Goal: Task Accomplishment & Management: Use online tool/utility

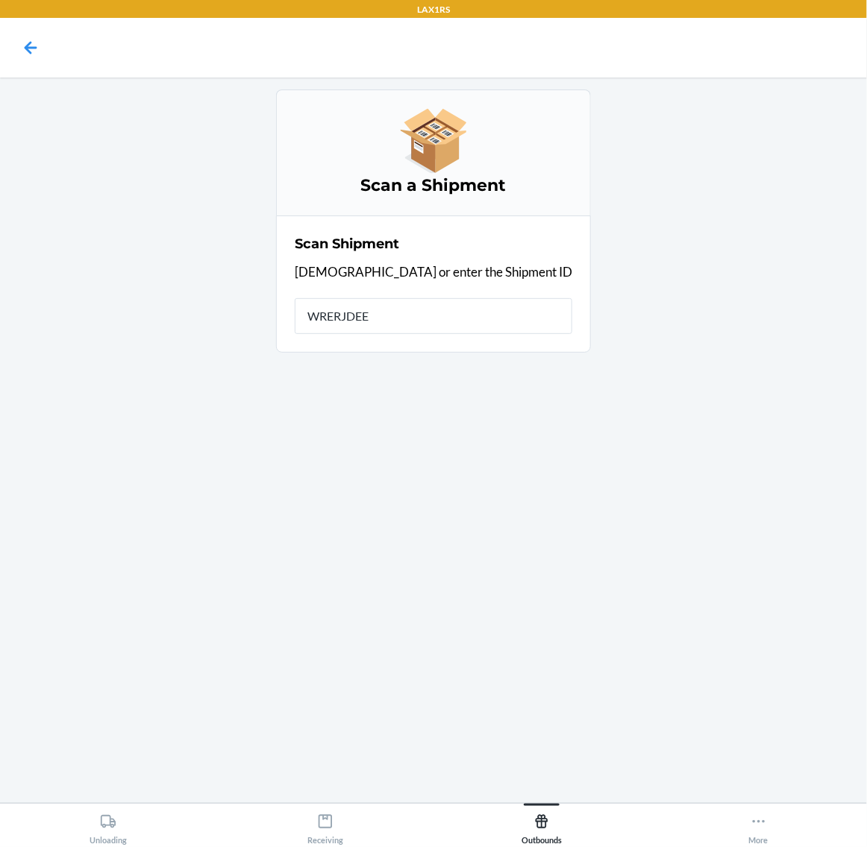
type input "WRERJDEEF"
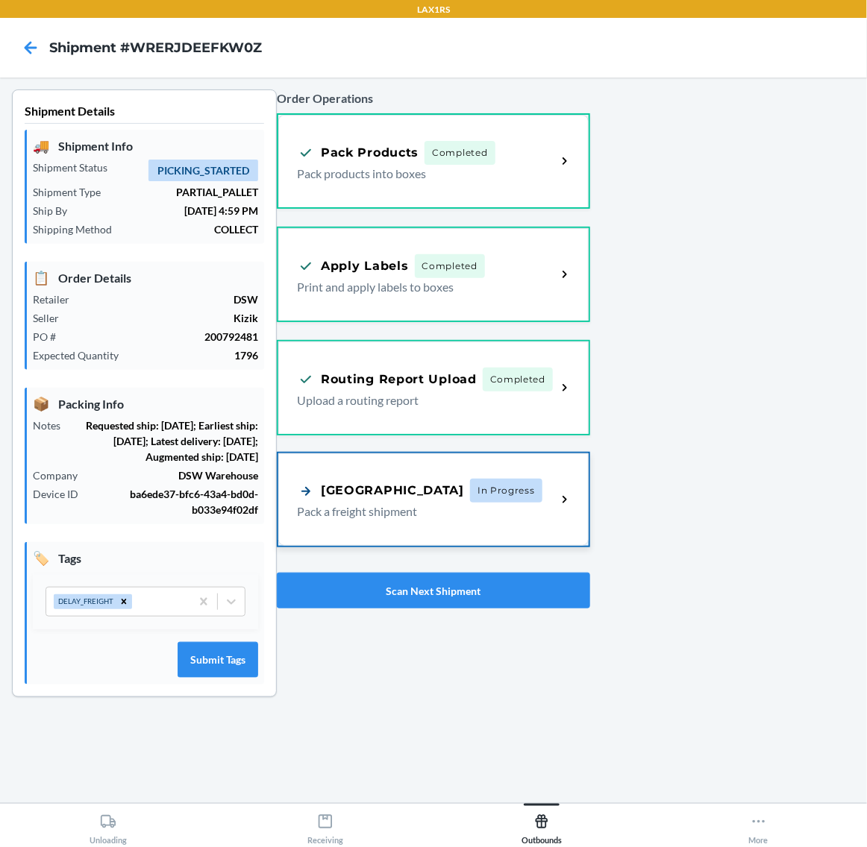
click at [500, 474] on div "Pallet Building In Progress Pack a freight shipment" at bounding box center [433, 499] width 310 height 92
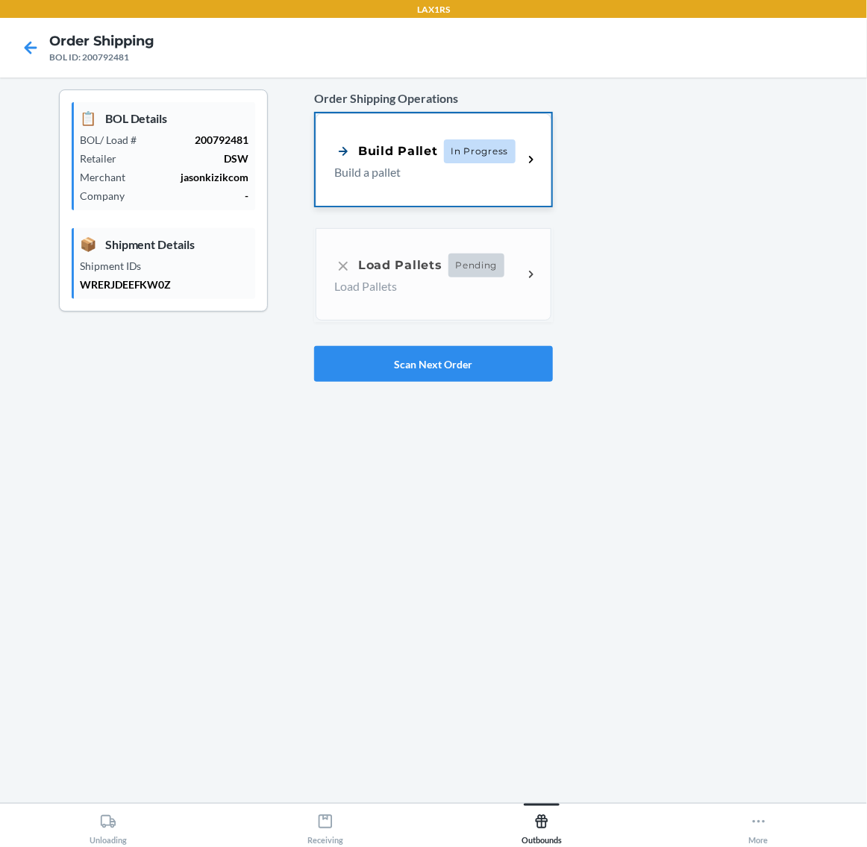
click at [500, 169] on p "Build a pallet" at bounding box center [422, 172] width 176 height 18
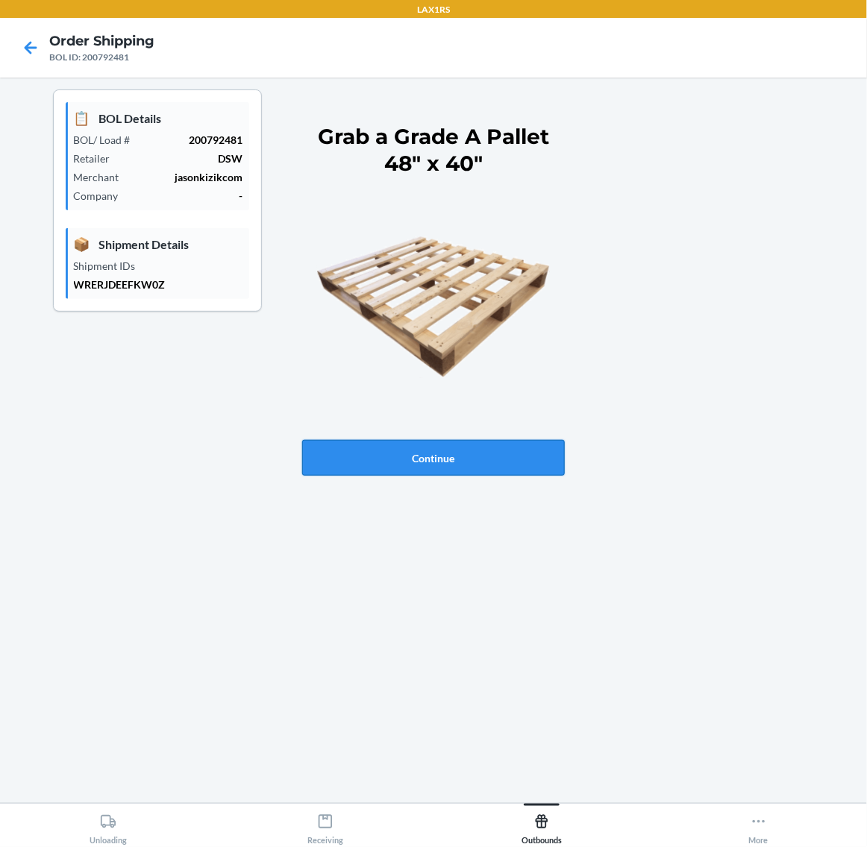
click at [509, 459] on button "Continue" at bounding box center [433, 458] width 263 height 36
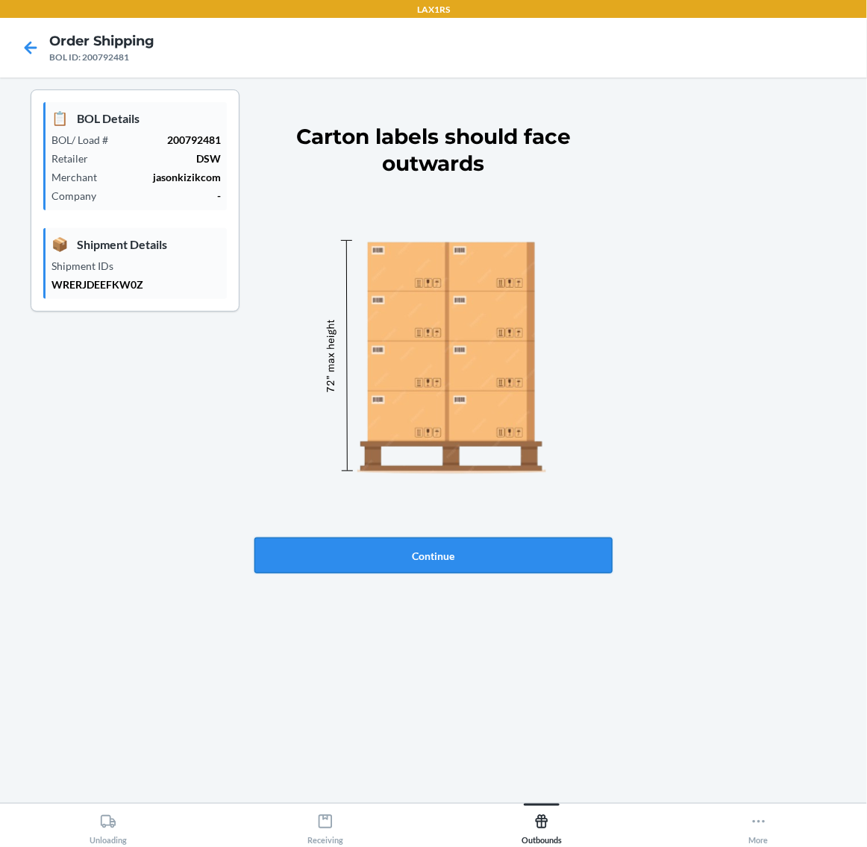
click at [509, 552] on button "Continue" at bounding box center [433, 556] width 358 height 36
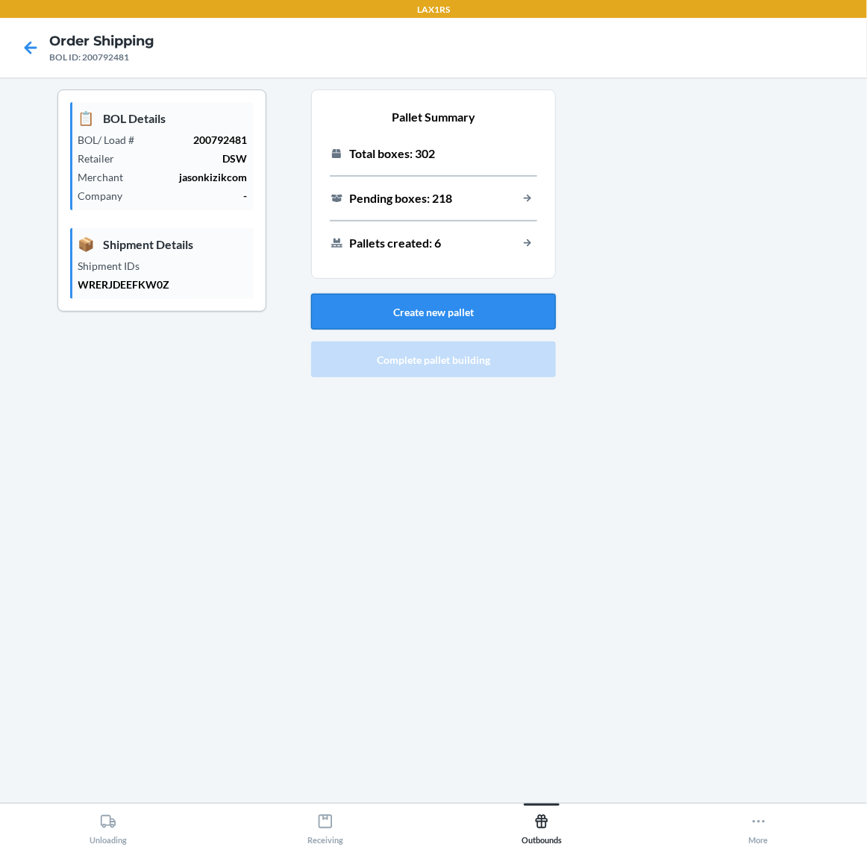
click at [498, 313] on button "Create new pallet" at bounding box center [433, 312] width 245 height 36
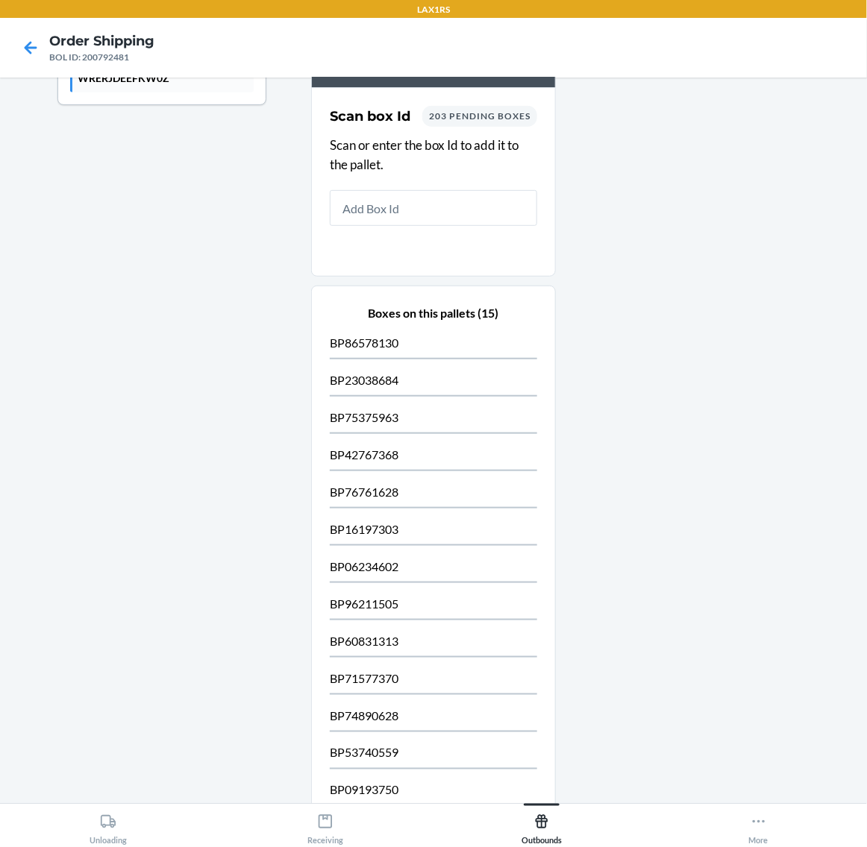
scroll to position [411, 0]
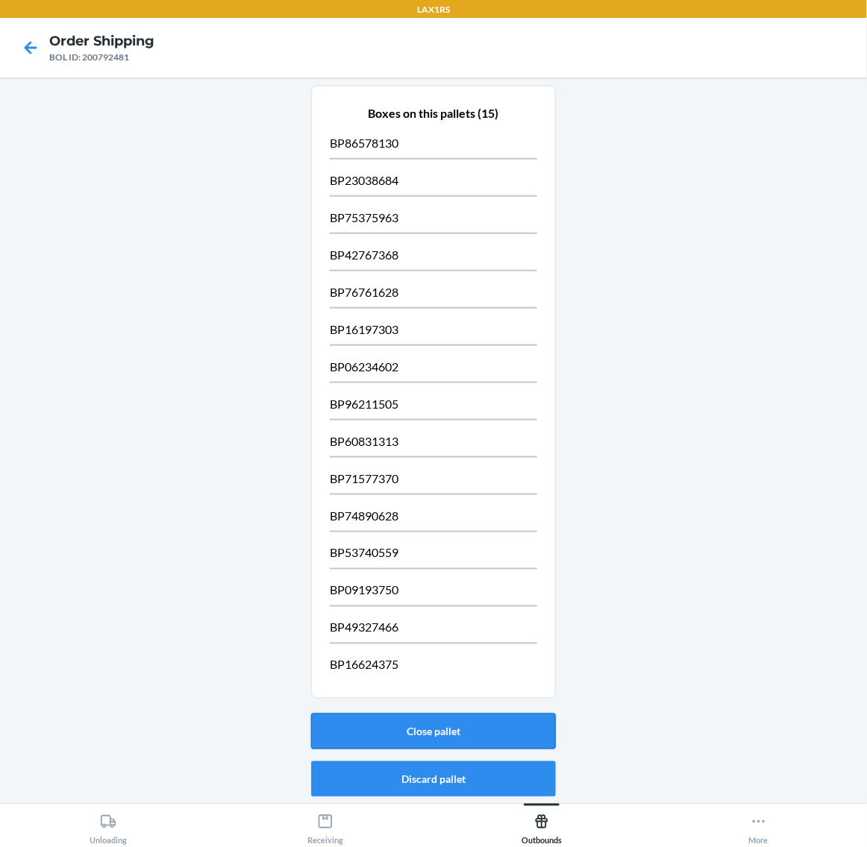
click at [481, 728] on button "Close pallet" at bounding box center [433, 732] width 245 height 36
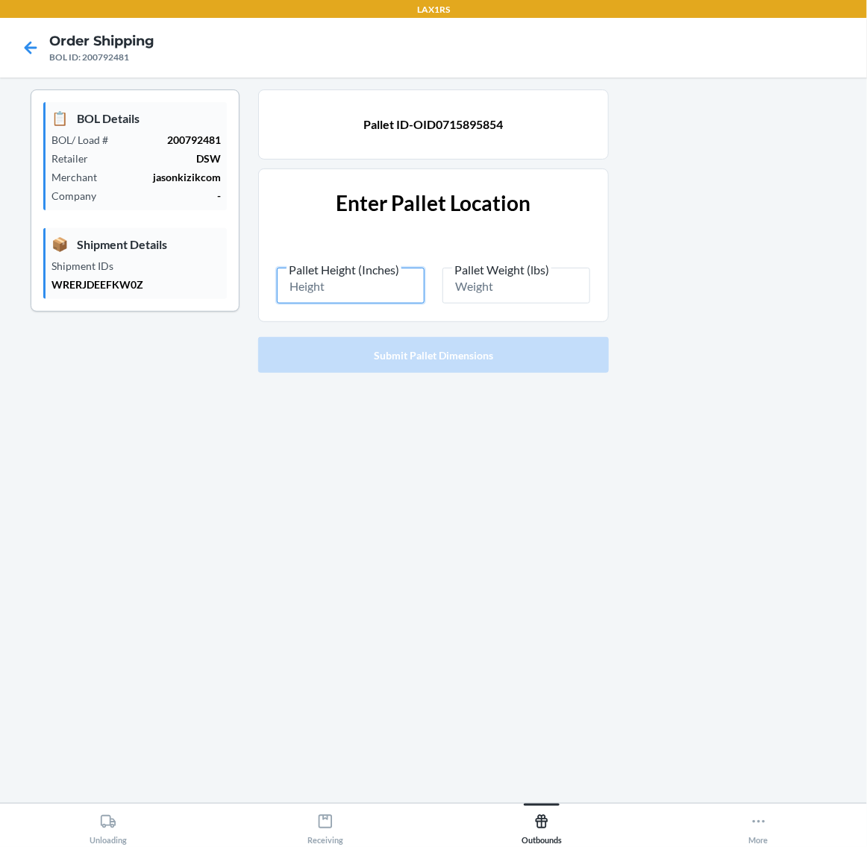
click at [358, 289] on input "Pallet Height (Inches)" at bounding box center [351, 286] width 148 height 36
type input "86.5"
click at [503, 277] on span "Pallet Weight (lbs)" at bounding box center [501, 270] width 99 height 15
click at [503, 277] on input "Pallet Weight (lbs)" at bounding box center [516, 286] width 148 height 36
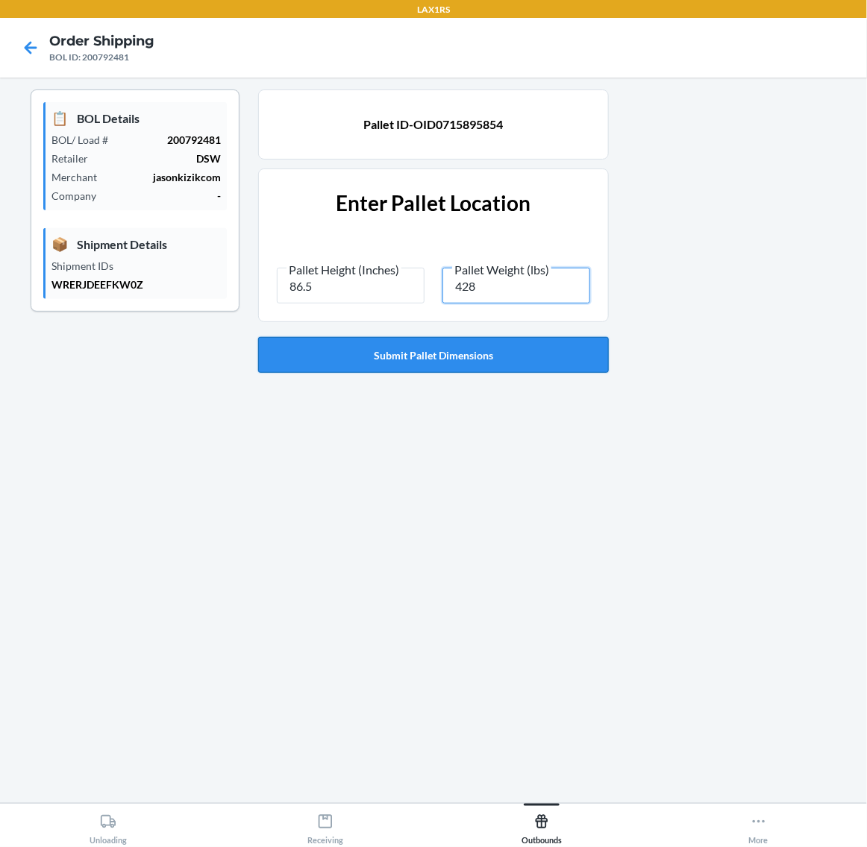
type input "428"
click at [465, 362] on button "Submit Pallet Dimensions" at bounding box center [433, 355] width 351 height 36
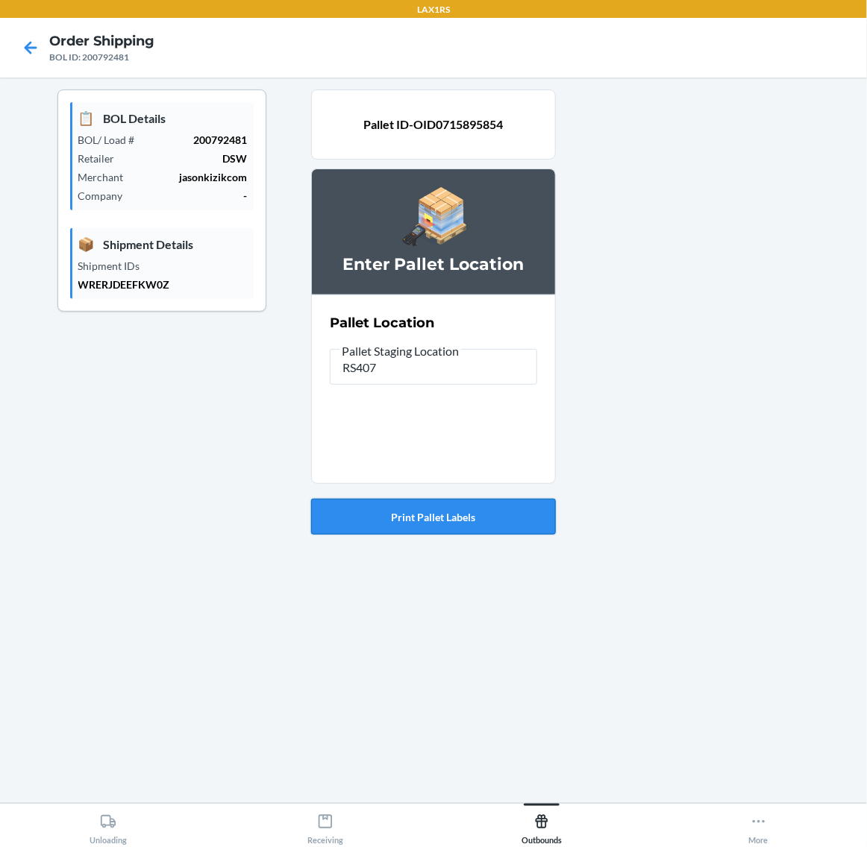
type input "RS407"
click at [459, 517] on button "Print Pallet Labels" at bounding box center [433, 517] width 245 height 36
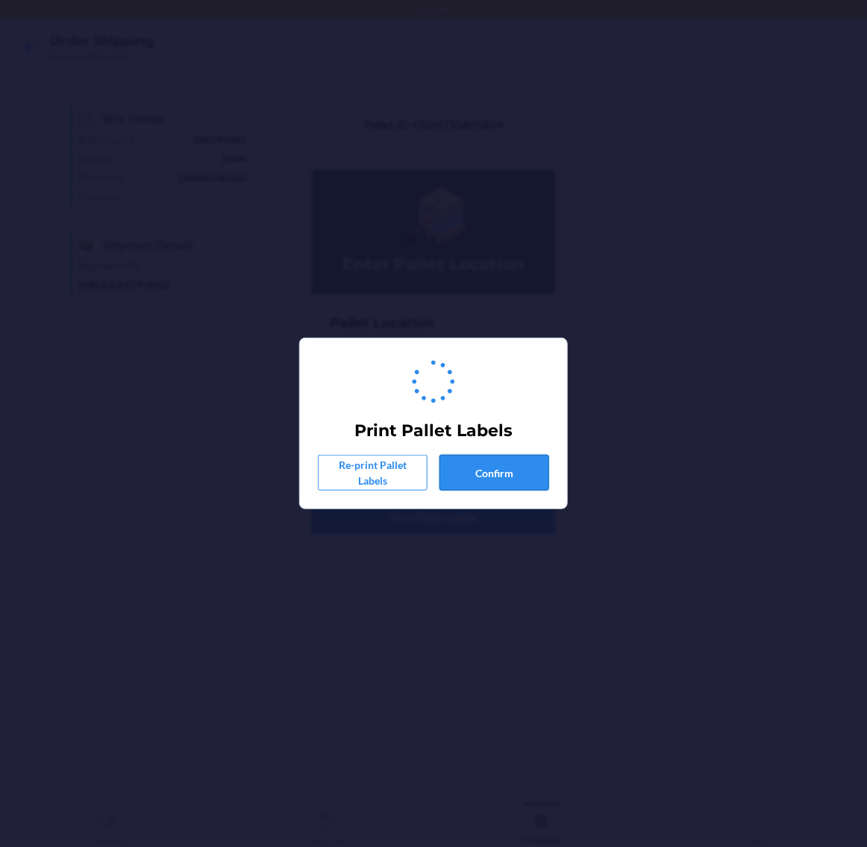
click at [480, 462] on button "Confirm" at bounding box center [494, 473] width 110 height 36
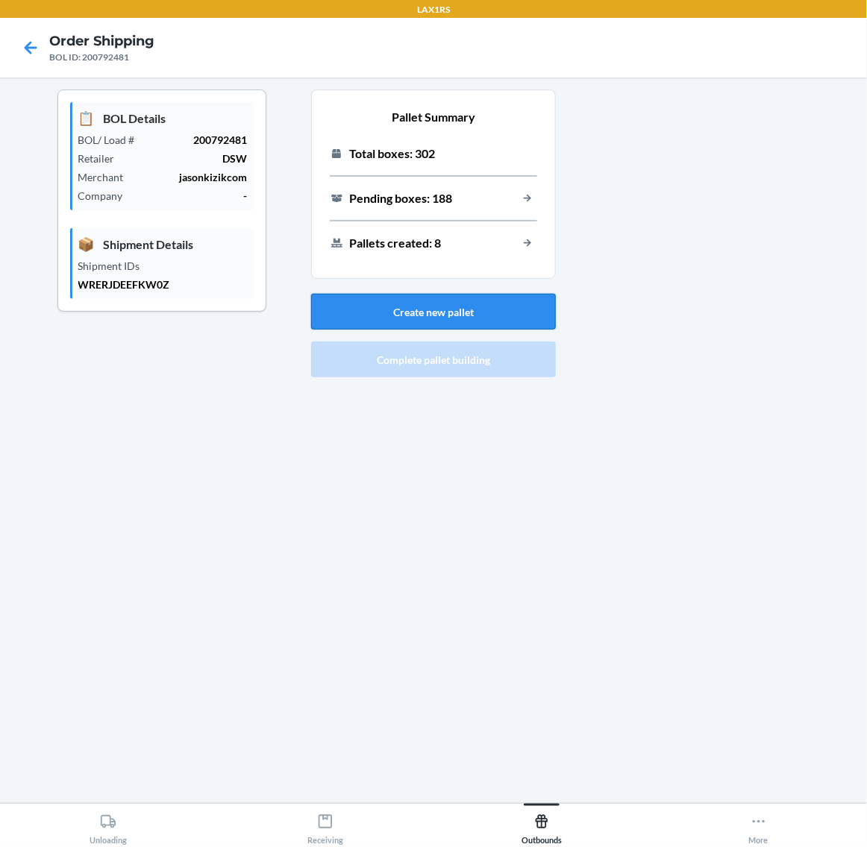
click at [418, 298] on button "Create new pallet" at bounding box center [433, 312] width 245 height 36
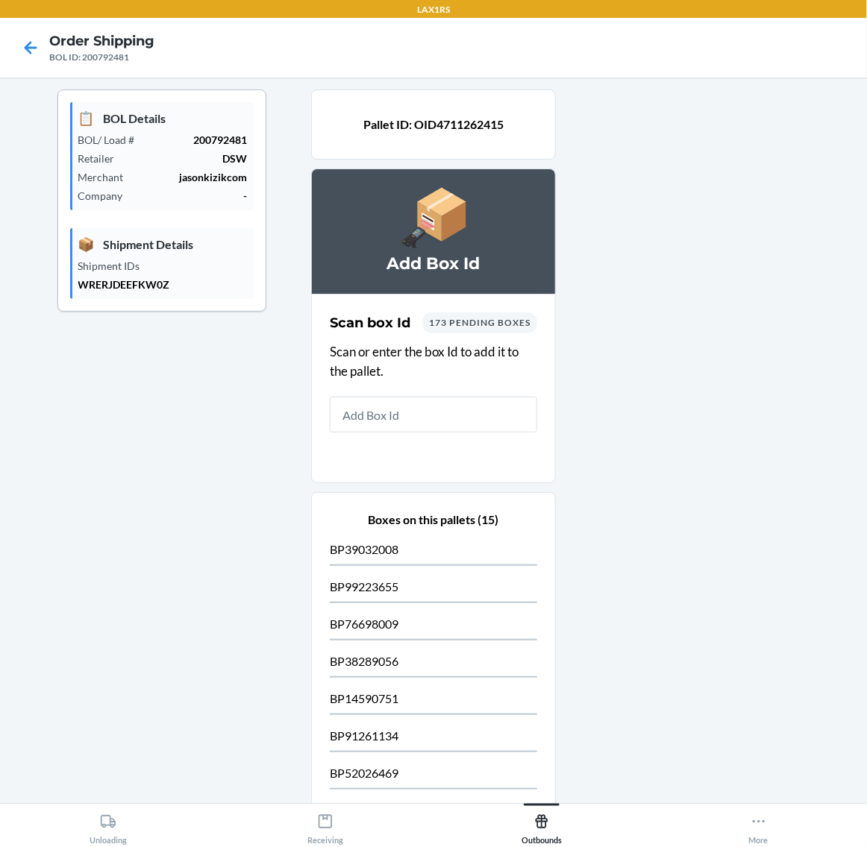
scroll to position [411, 0]
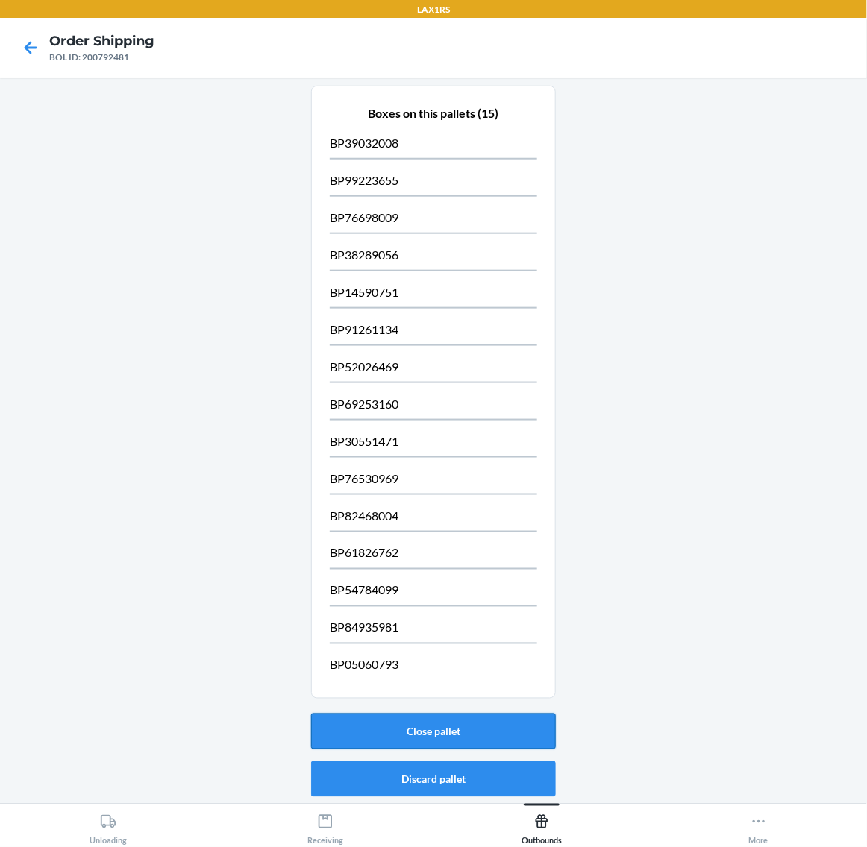
click at [474, 723] on button "Close pallet" at bounding box center [433, 732] width 245 height 36
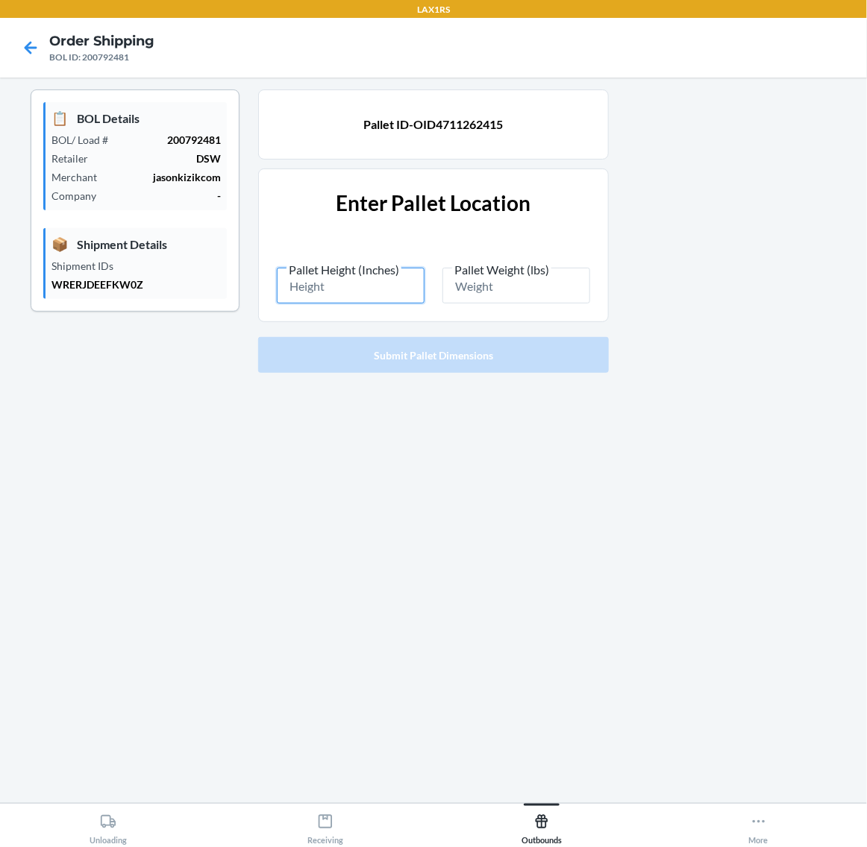
click at [355, 286] on input "Pallet Height (Inches)" at bounding box center [351, 286] width 148 height 36
type input "86.5"
click at [494, 289] on input "Pallet Weight (lbs)" at bounding box center [516, 286] width 148 height 36
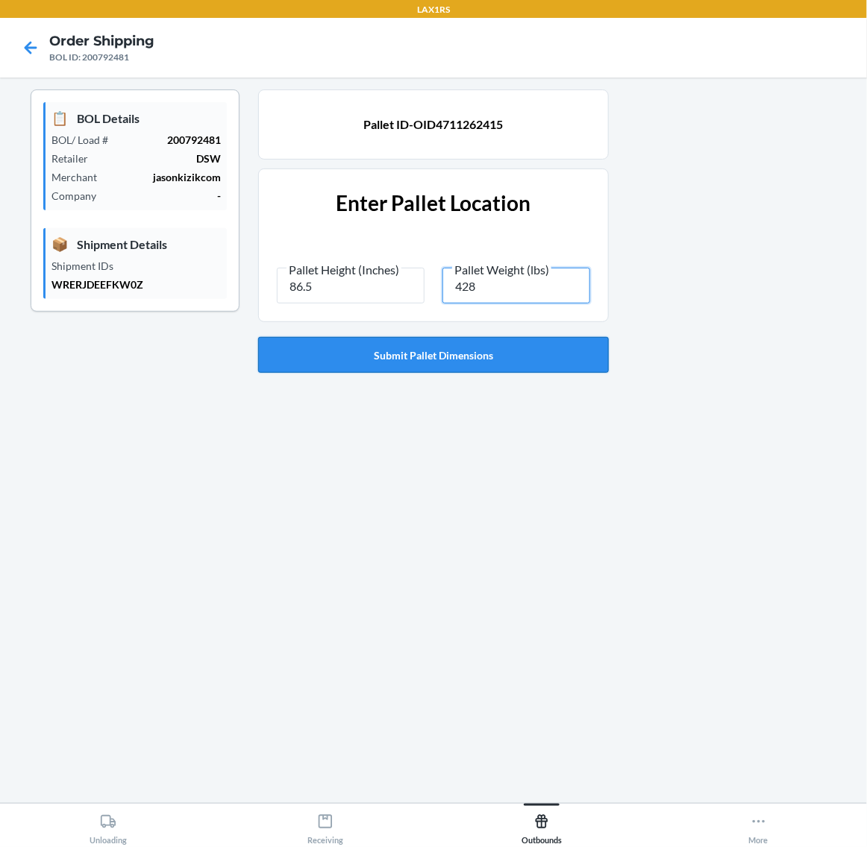
type input "428"
click at [481, 348] on button "Submit Pallet Dimensions" at bounding box center [433, 355] width 351 height 36
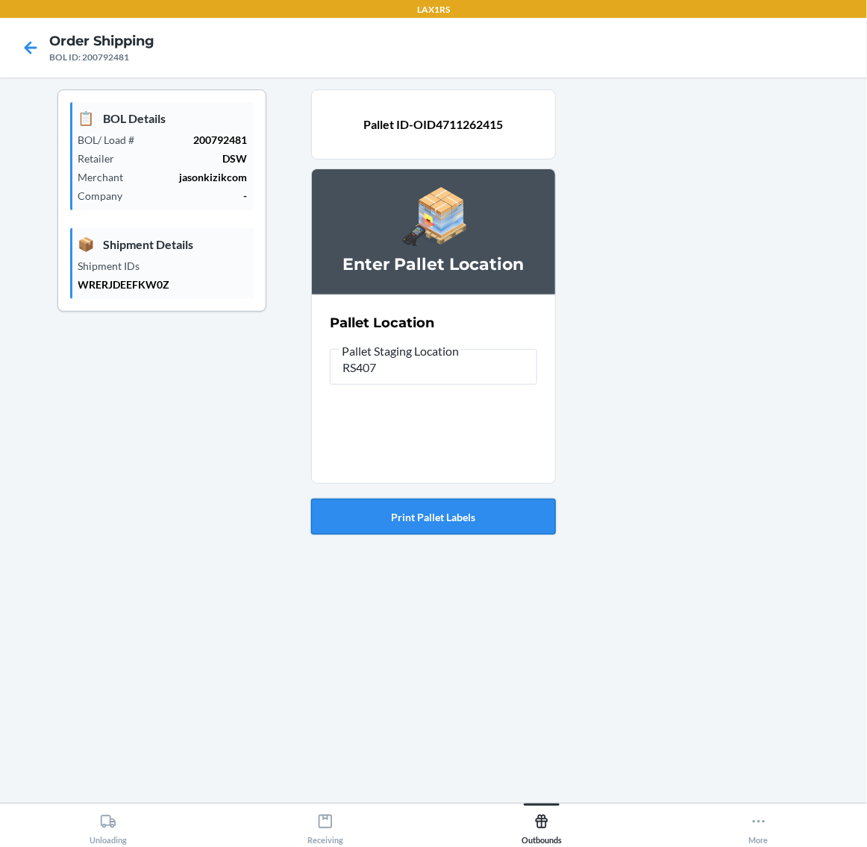
type input "RS407"
click at [474, 516] on button "Print Pallet Labels" at bounding box center [433, 517] width 245 height 36
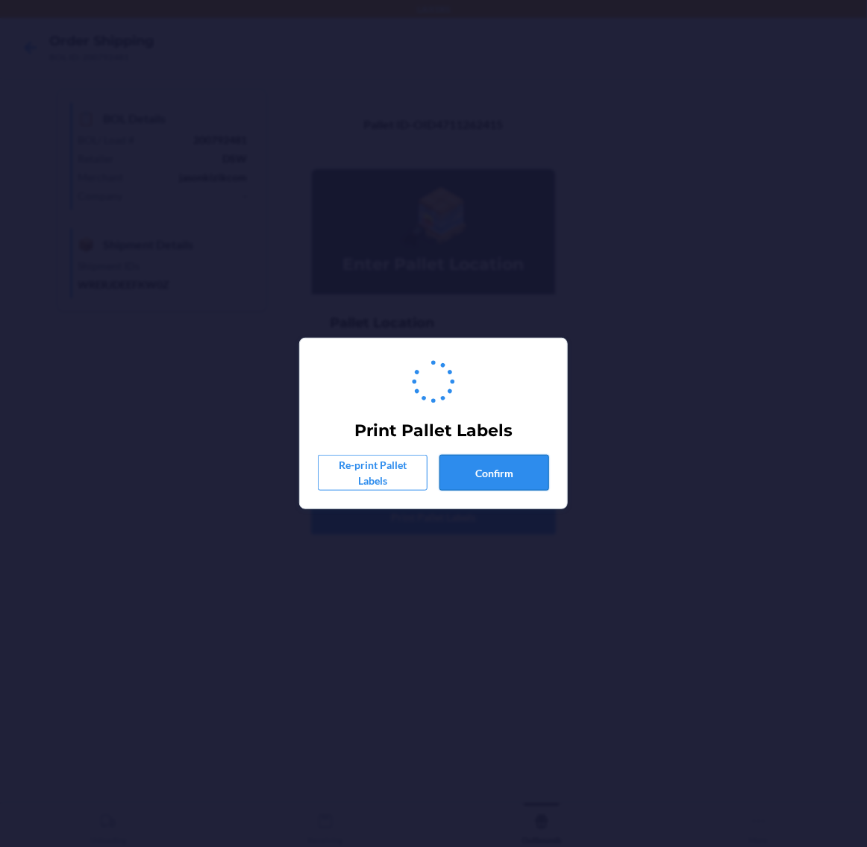
click at [490, 479] on button "Confirm" at bounding box center [494, 473] width 110 height 36
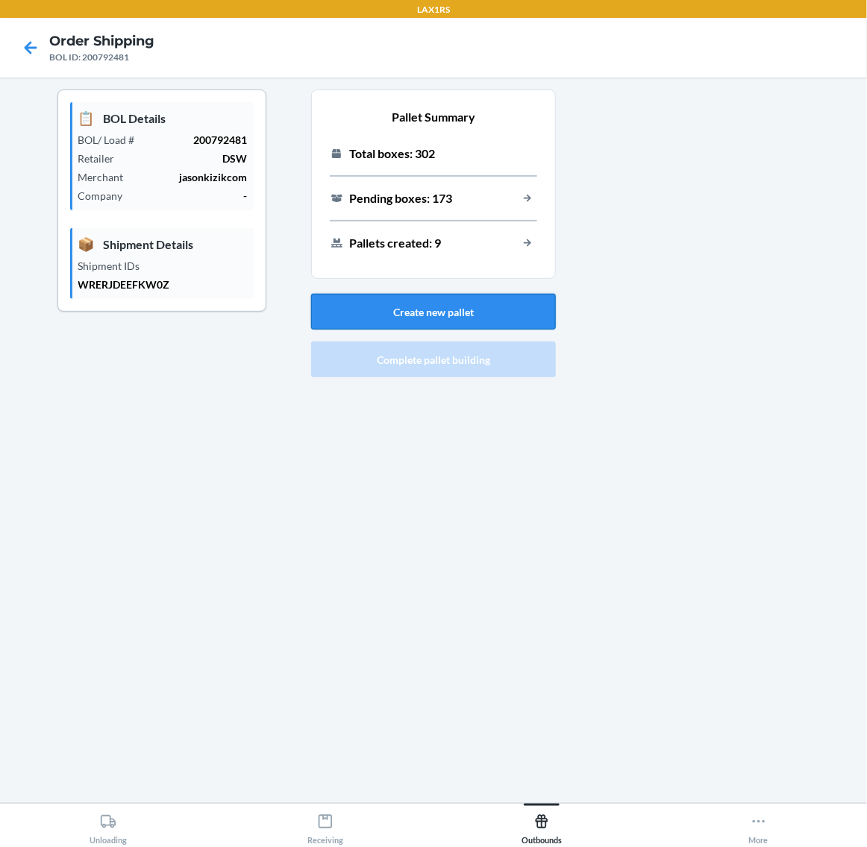
click at [460, 304] on button "Create new pallet" at bounding box center [433, 312] width 245 height 36
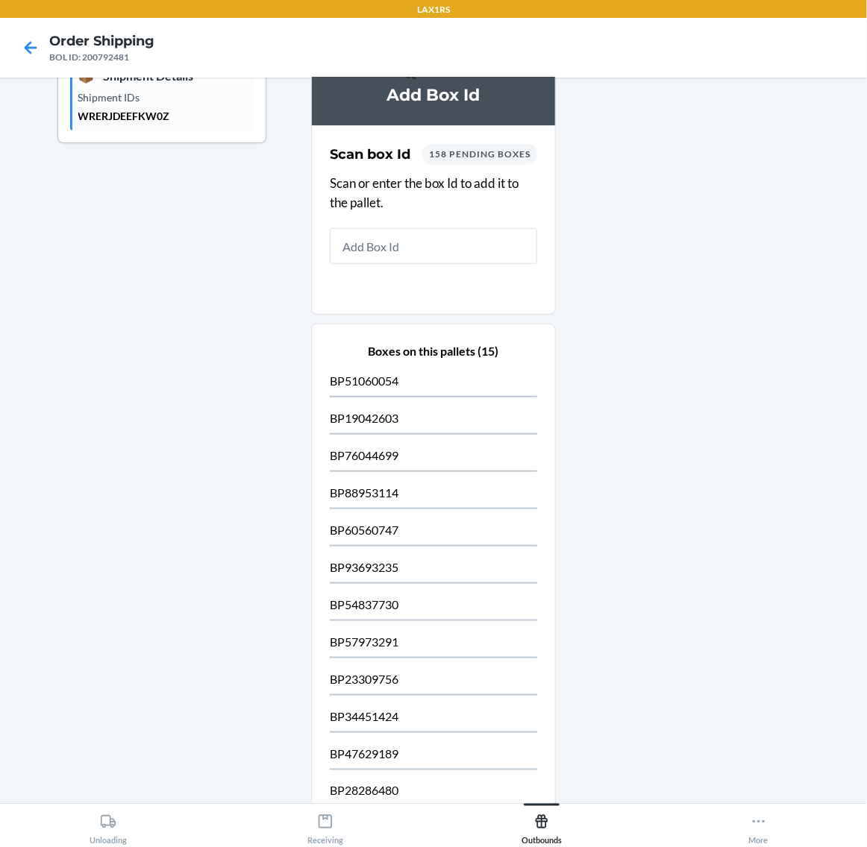
scroll to position [411, 0]
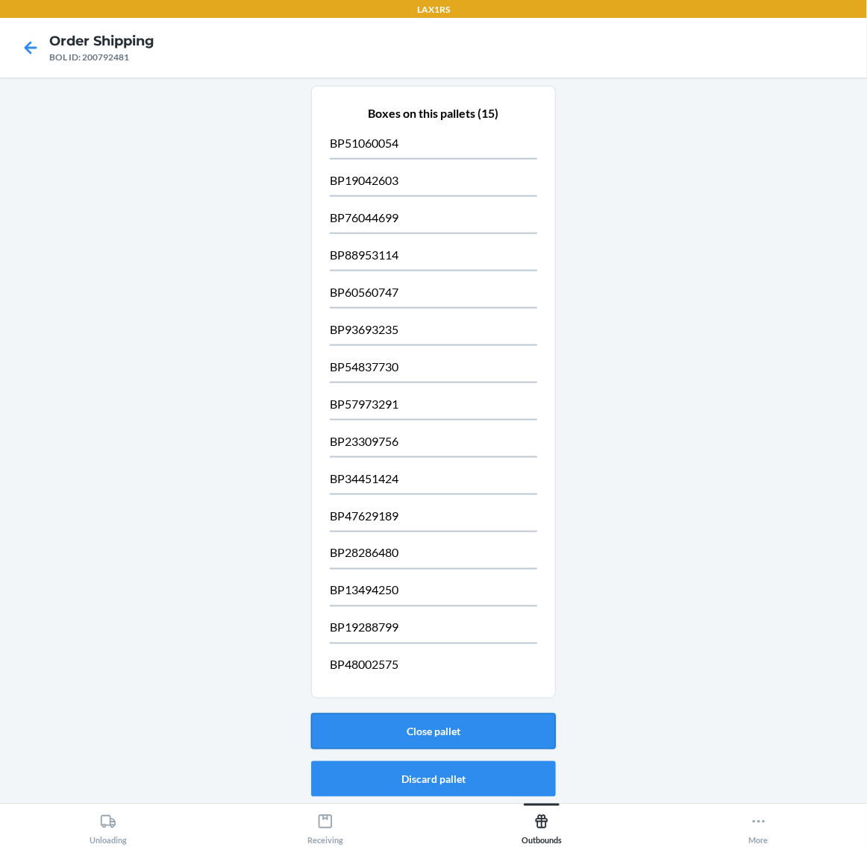
click at [393, 726] on button "Close pallet" at bounding box center [433, 732] width 245 height 36
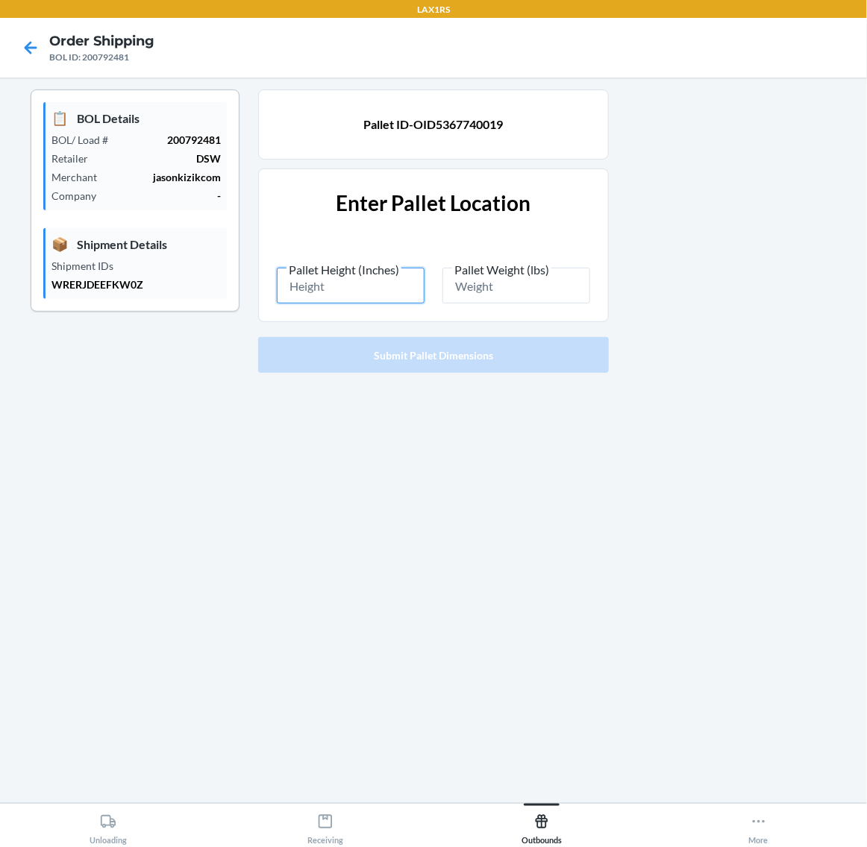
click at [351, 292] on input "Pallet Height (Inches)" at bounding box center [351, 286] width 148 height 36
type input "86.5"
click at [494, 291] on input "Pallet Weight (lbs)" at bounding box center [516, 286] width 148 height 36
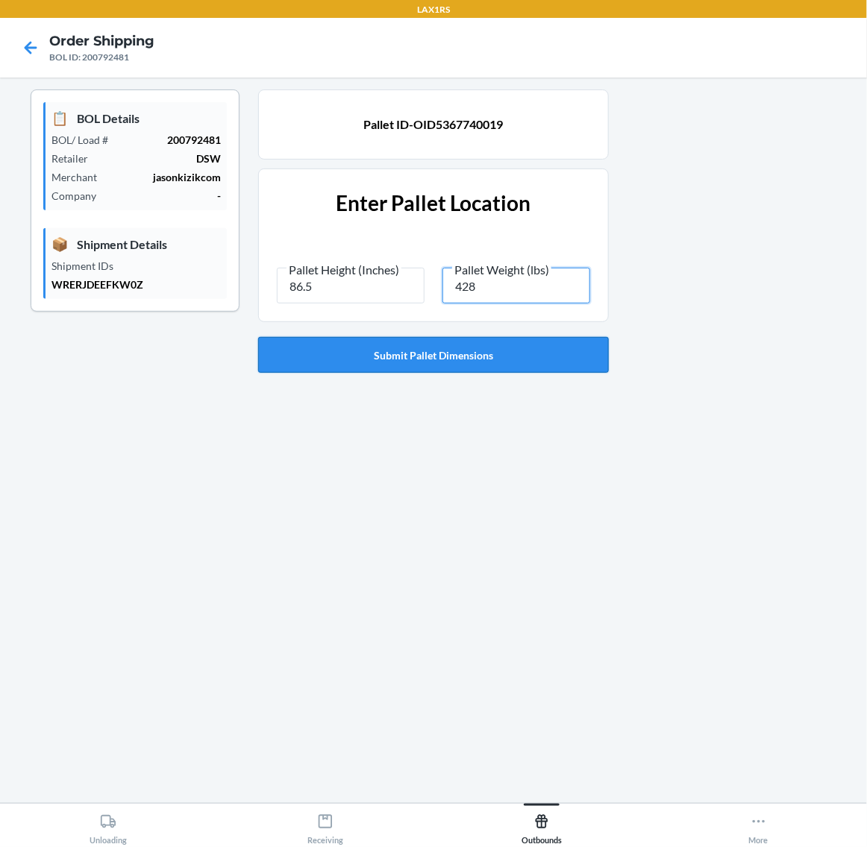
type input "428"
click at [478, 348] on button "Submit Pallet Dimensions" at bounding box center [433, 355] width 351 height 36
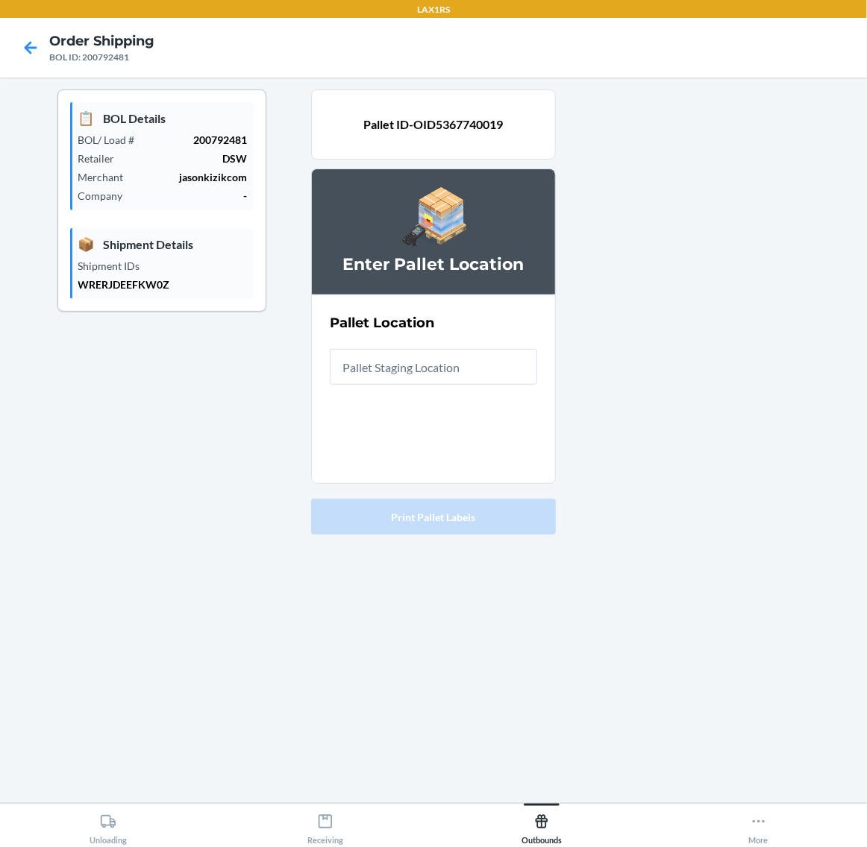
click at [456, 367] on input "text" at bounding box center [433, 367] width 207 height 36
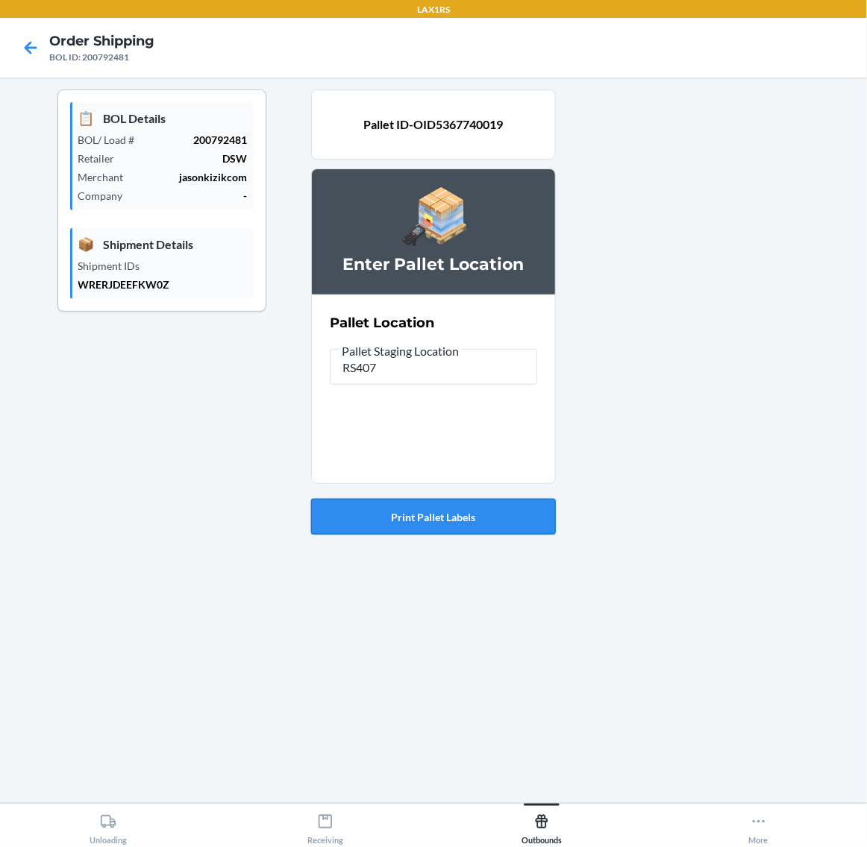
type input "RS407"
click at [467, 520] on button "Print Pallet Labels" at bounding box center [433, 517] width 245 height 36
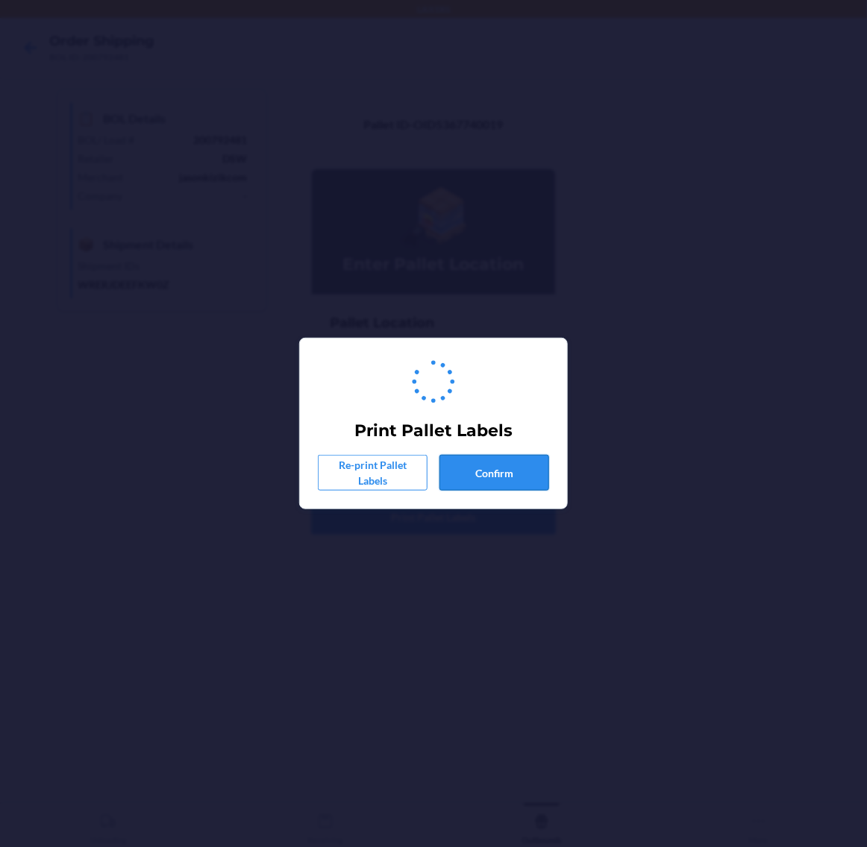
click at [500, 474] on button "Confirm" at bounding box center [494, 473] width 110 height 36
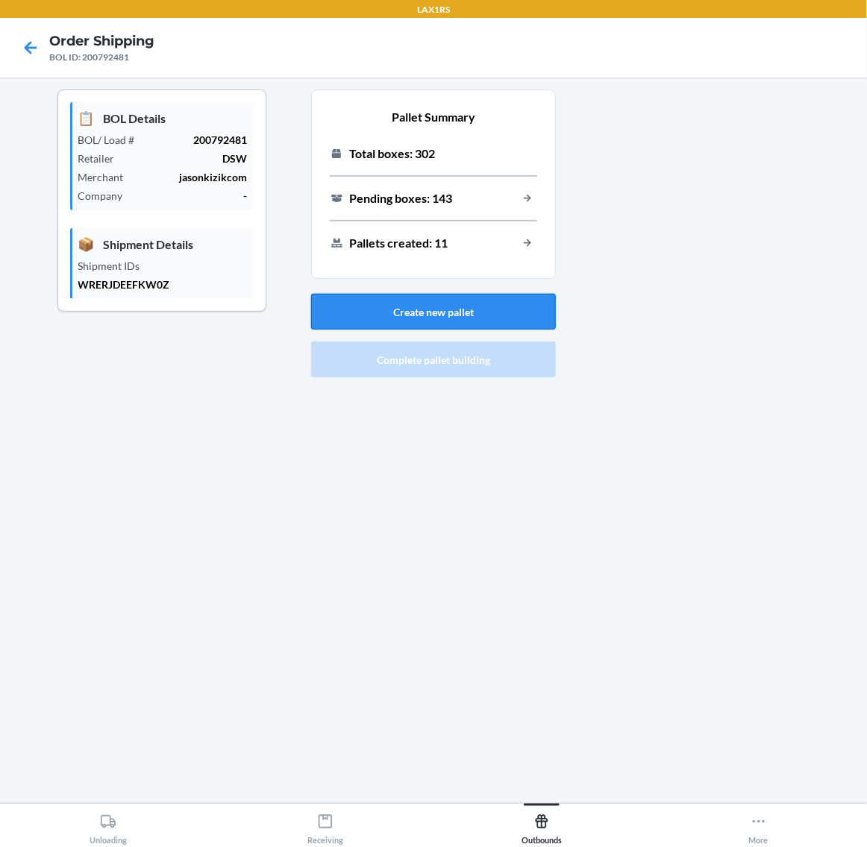
click at [463, 303] on button "Create new pallet" at bounding box center [433, 312] width 245 height 36
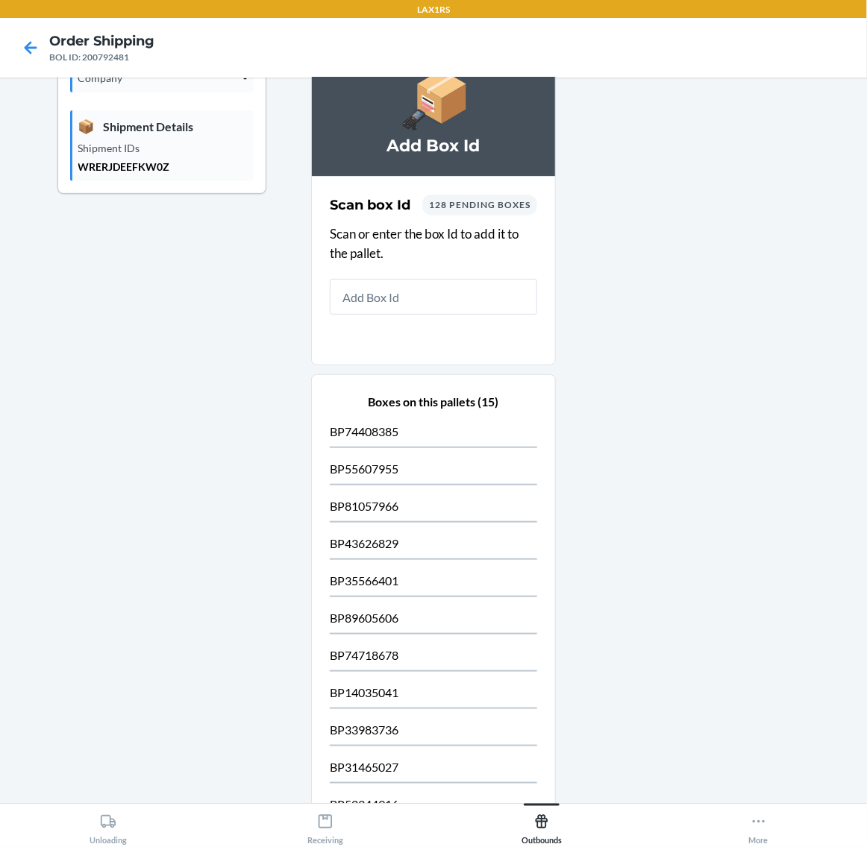
scroll to position [411, 0]
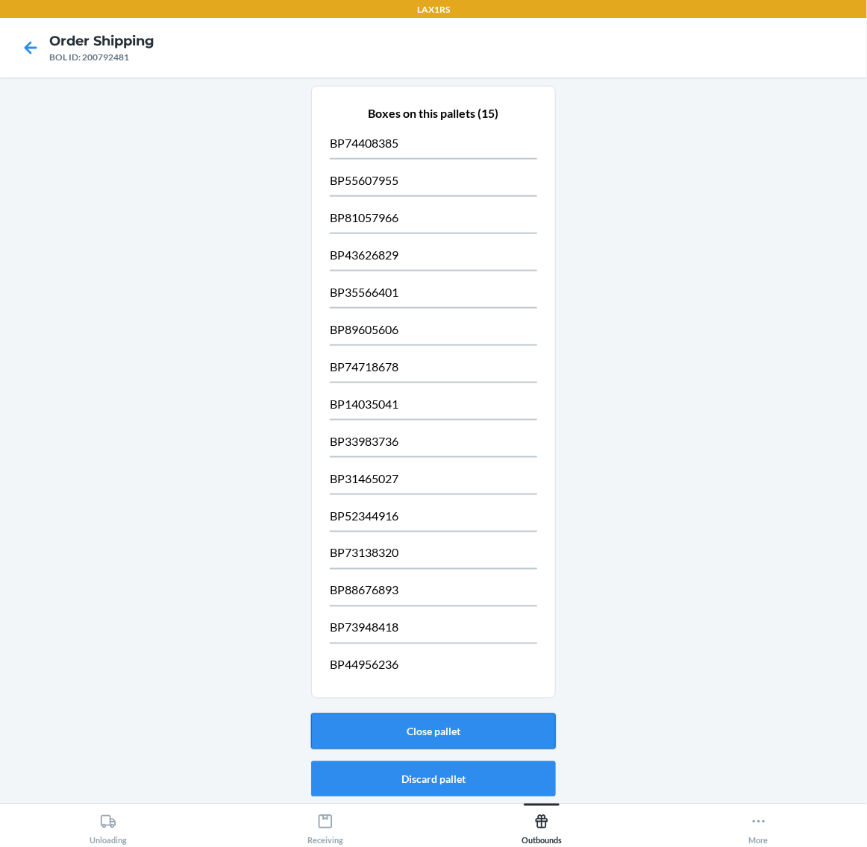
click at [494, 723] on button "Close pallet" at bounding box center [433, 732] width 245 height 36
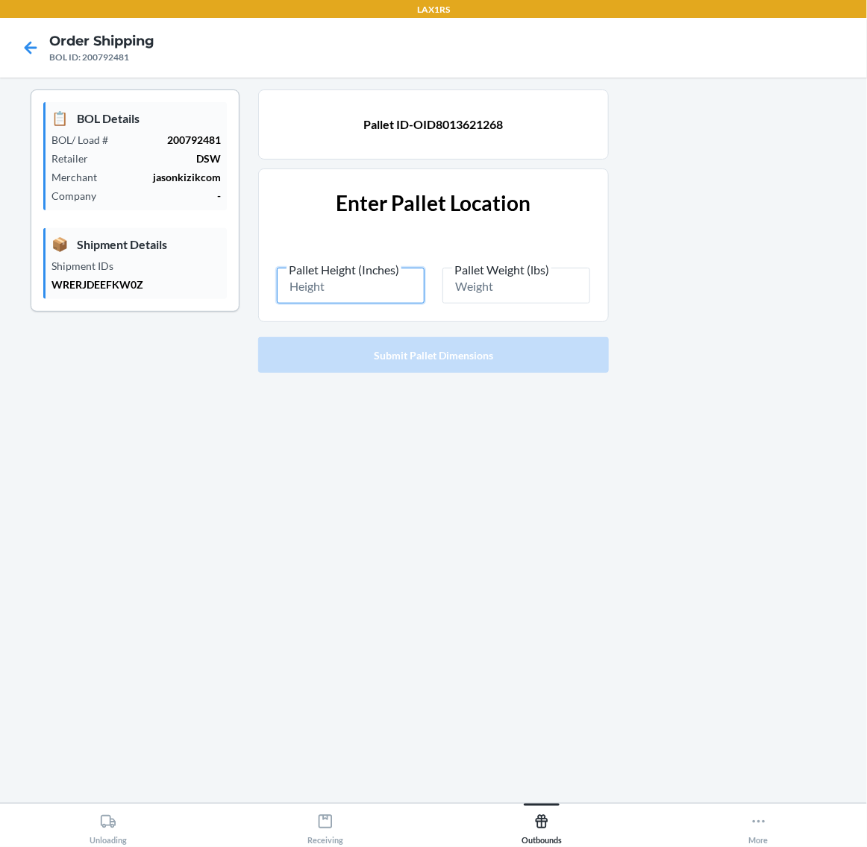
click at [366, 283] on input "Pallet Height (Inches)" at bounding box center [351, 286] width 148 height 36
type input "86.5"
click at [463, 293] on input "Pallet Weight (lbs)" at bounding box center [516, 286] width 148 height 36
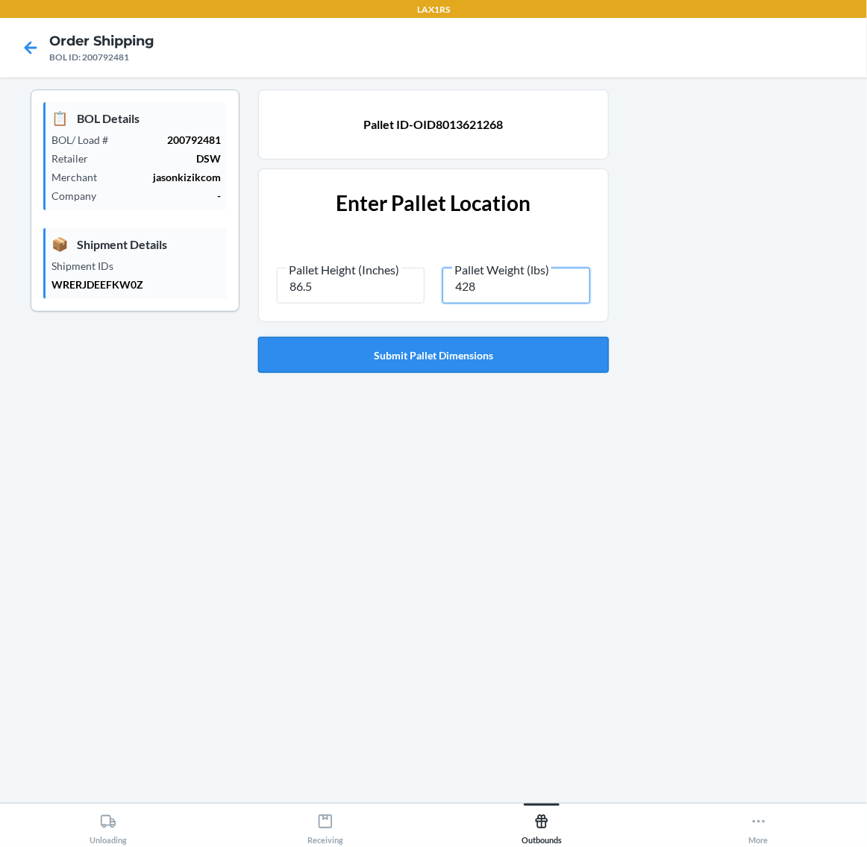
type input "428"
click at [467, 358] on button "Submit Pallet Dimensions" at bounding box center [433, 355] width 351 height 36
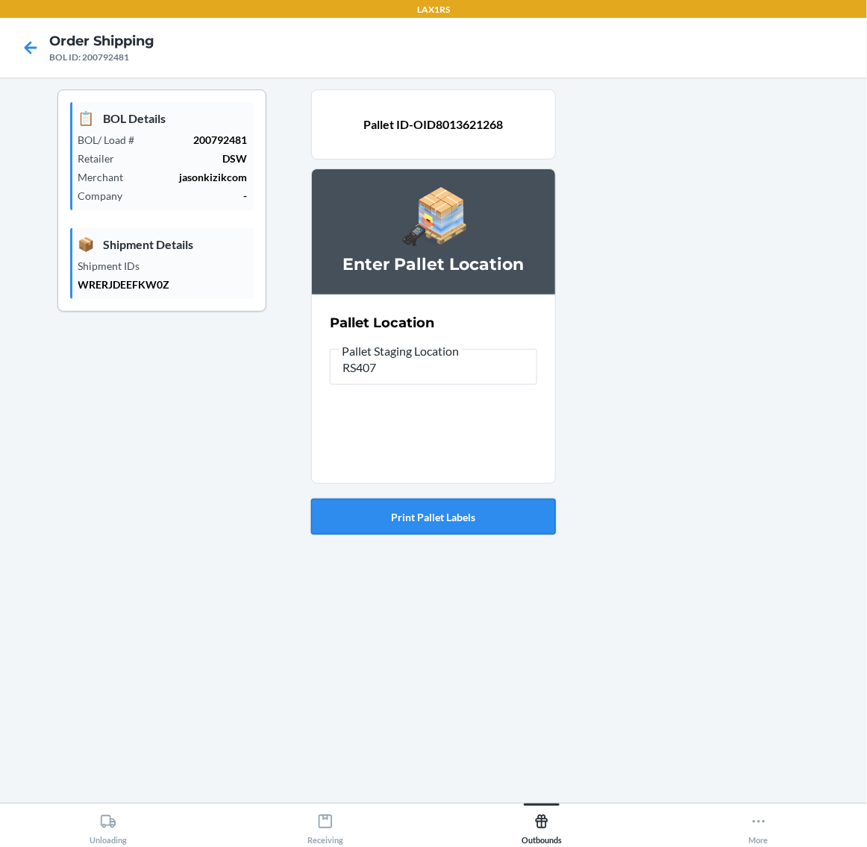
type input "RS407"
click at [480, 507] on button "Print Pallet Labels" at bounding box center [433, 517] width 245 height 36
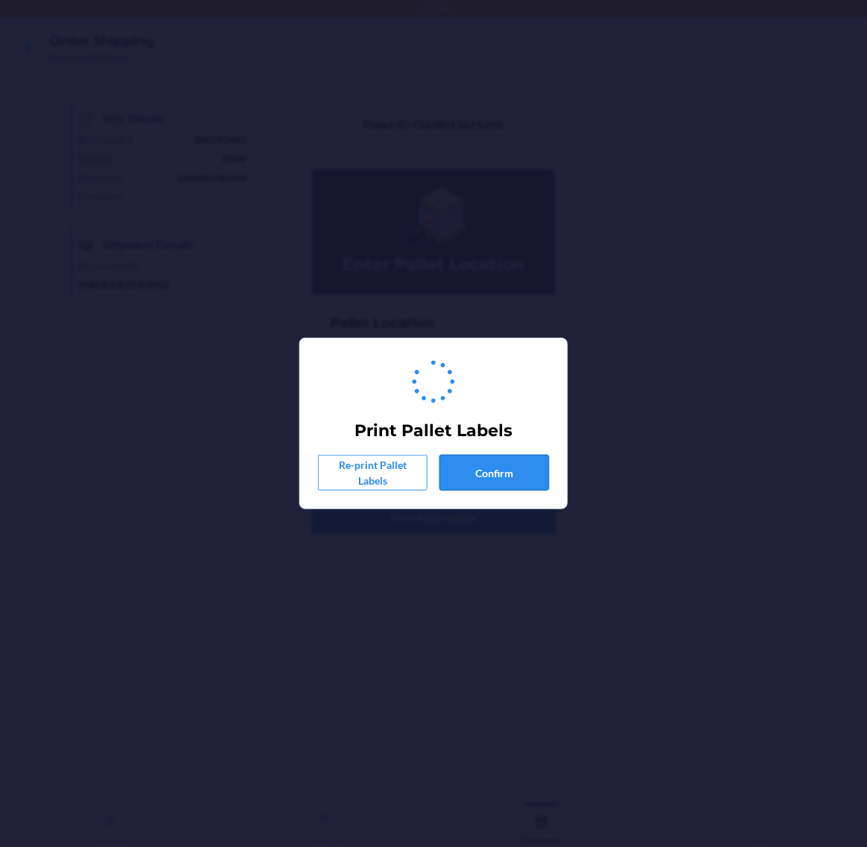
click at [497, 467] on button "Confirm" at bounding box center [494, 473] width 110 height 36
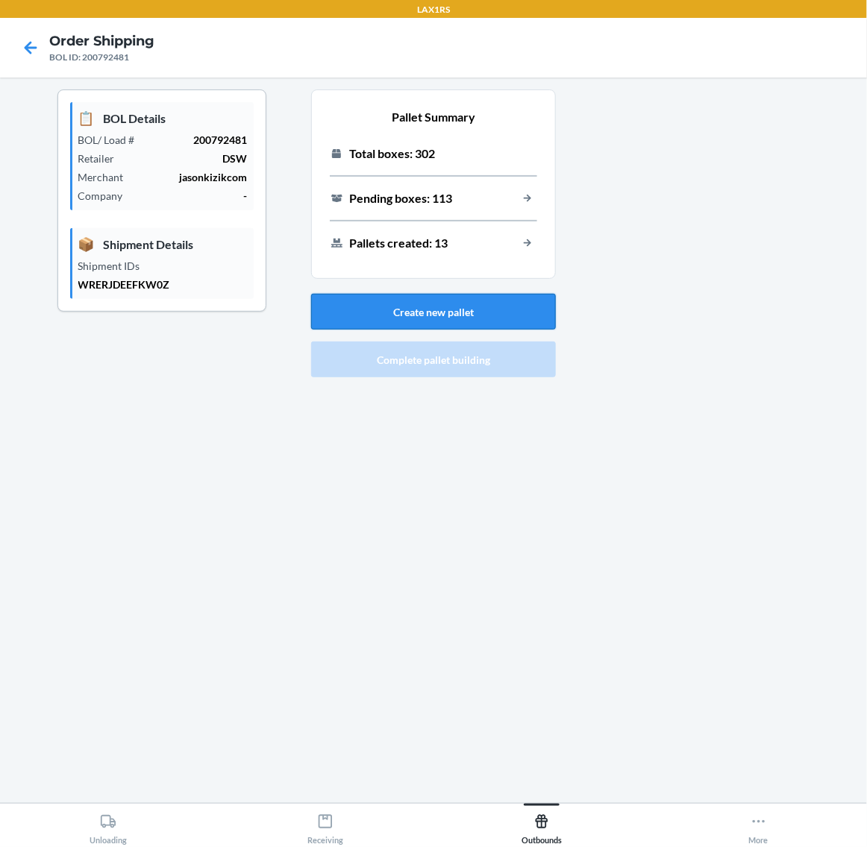
click at [474, 306] on button "Create new pallet" at bounding box center [433, 312] width 245 height 36
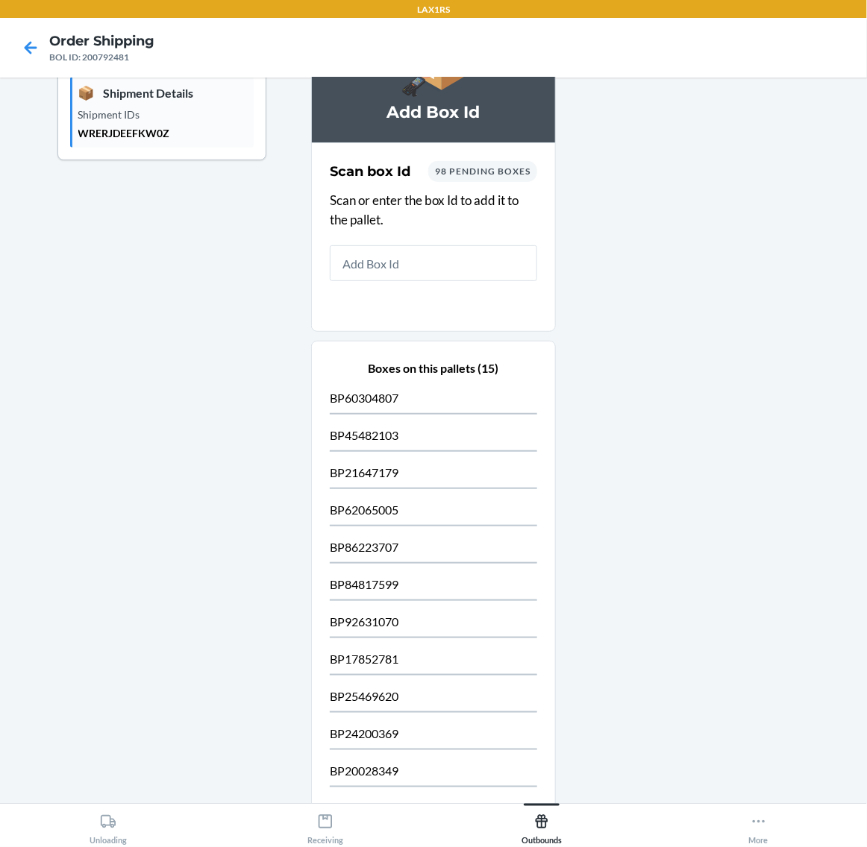
scroll to position [373, 0]
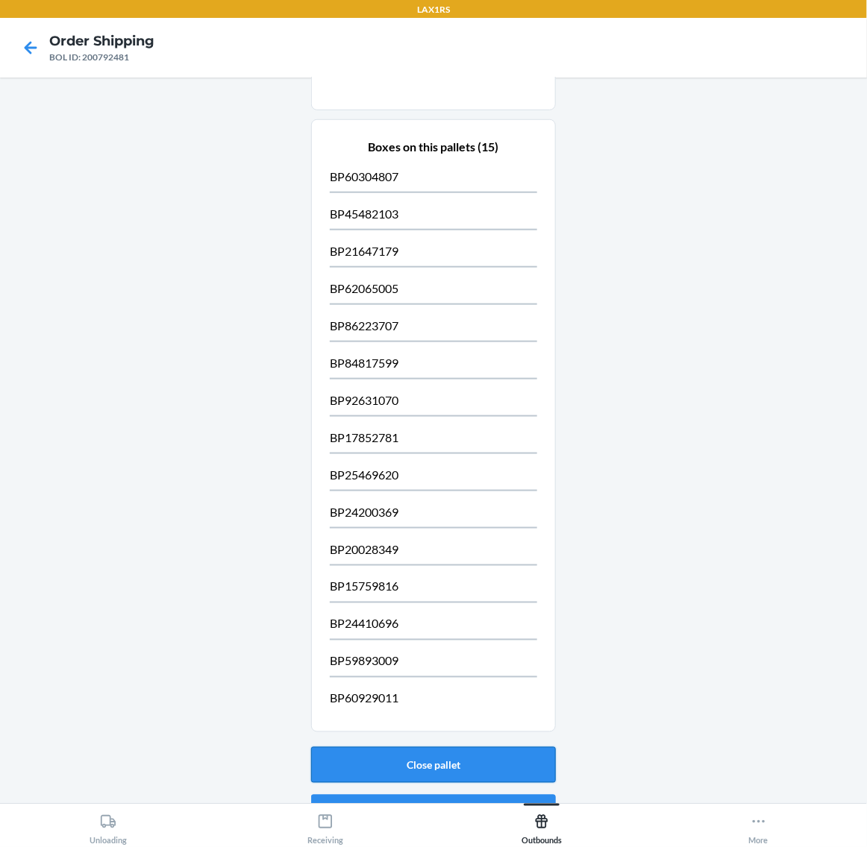
click at [503, 759] on button "Close pallet" at bounding box center [433, 765] width 245 height 36
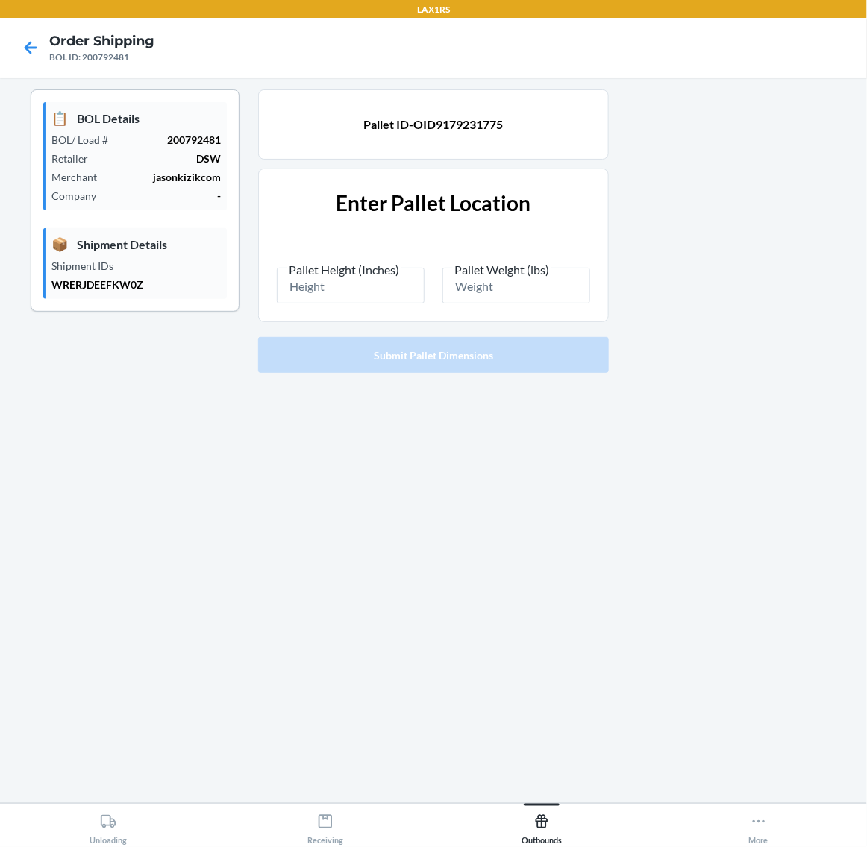
scroll to position [0, 0]
click at [342, 287] on input "Pallet Height (Inches)" at bounding box center [351, 286] width 148 height 36
type input "86.5"
click at [474, 295] on input "Pallet Weight (lbs)" at bounding box center [516, 286] width 148 height 36
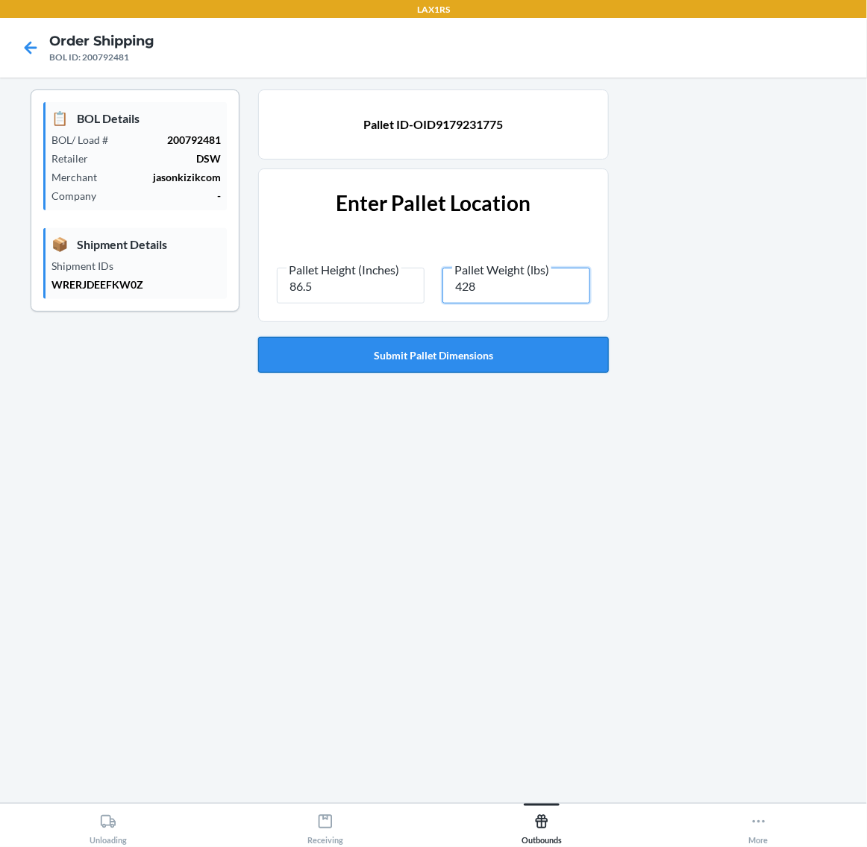
type input "428"
click at [474, 345] on button "Submit Pallet Dimensions" at bounding box center [433, 355] width 351 height 36
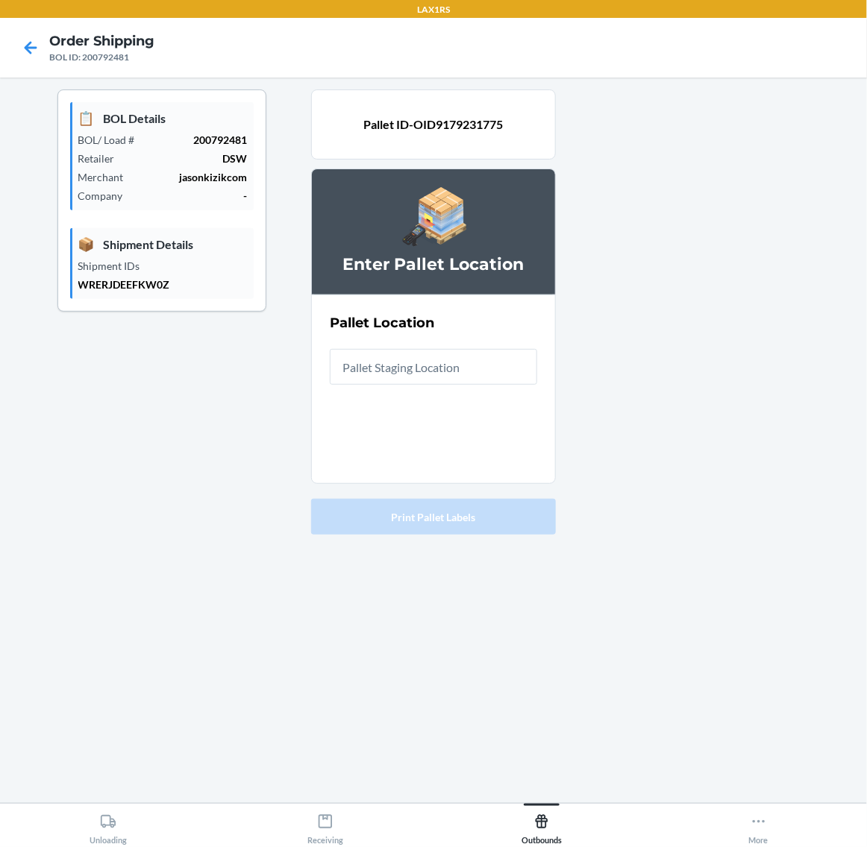
click at [462, 377] on input "text" at bounding box center [433, 367] width 207 height 36
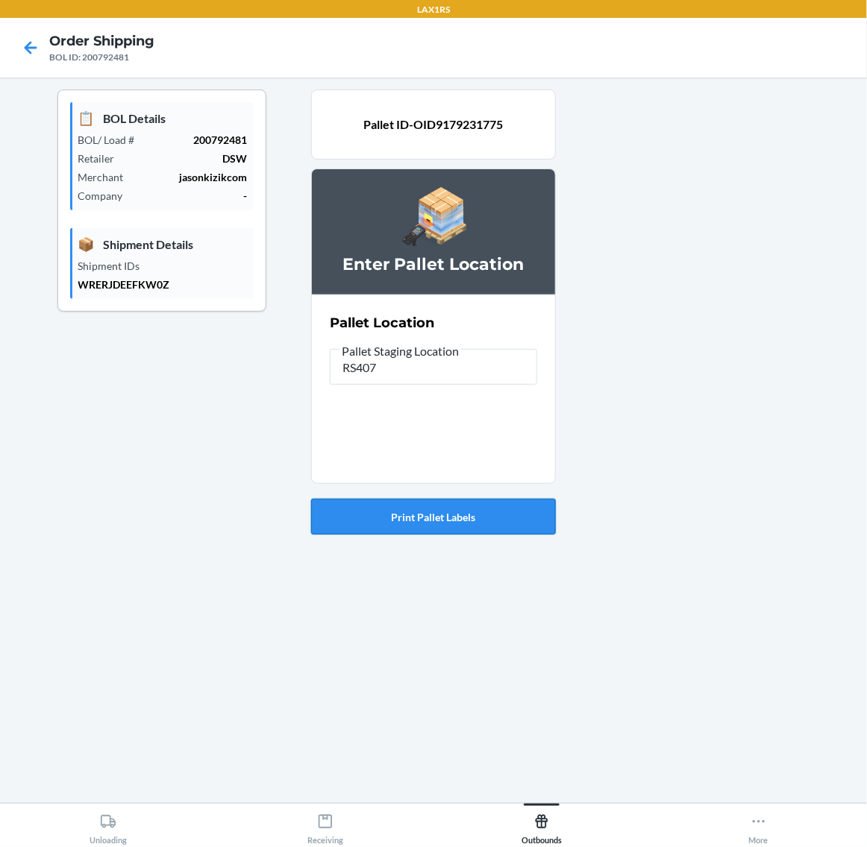
type input "RS407"
click at [459, 532] on button "Print Pallet Labels" at bounding box center [433, 517] width 245 height 36
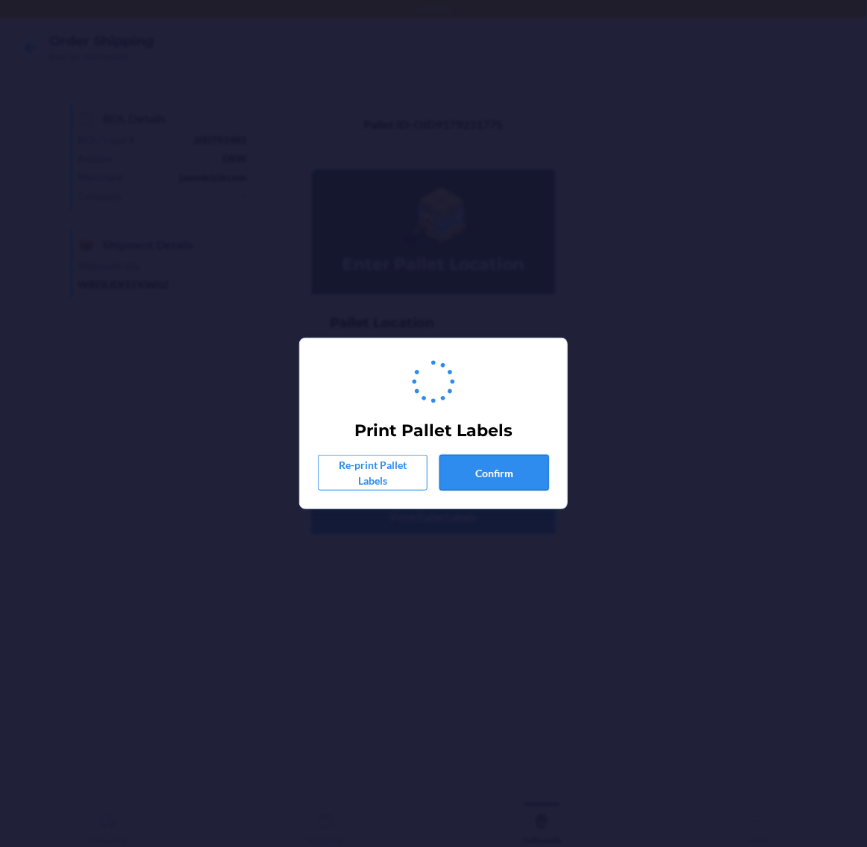
click at [502, 464] on button "Confirm" at bounding box center [494, 473] width 110 height 36
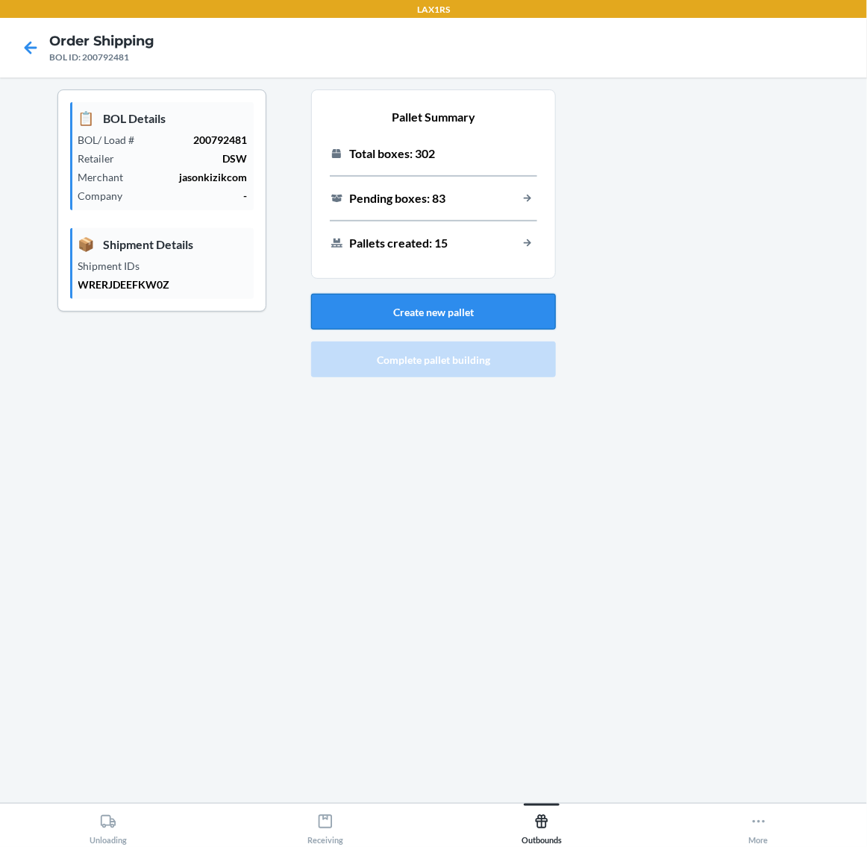
click at [433, 309] on button "Create new pallet" at bounding box center [433, 312] width 245 height 36
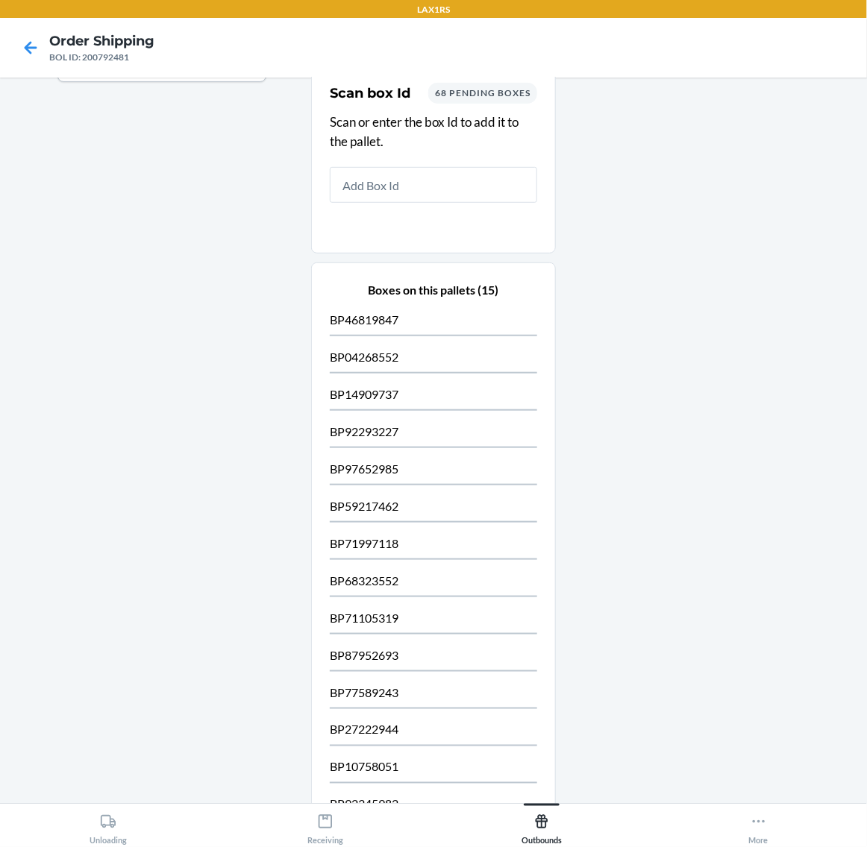
scroll to position [411, 0]
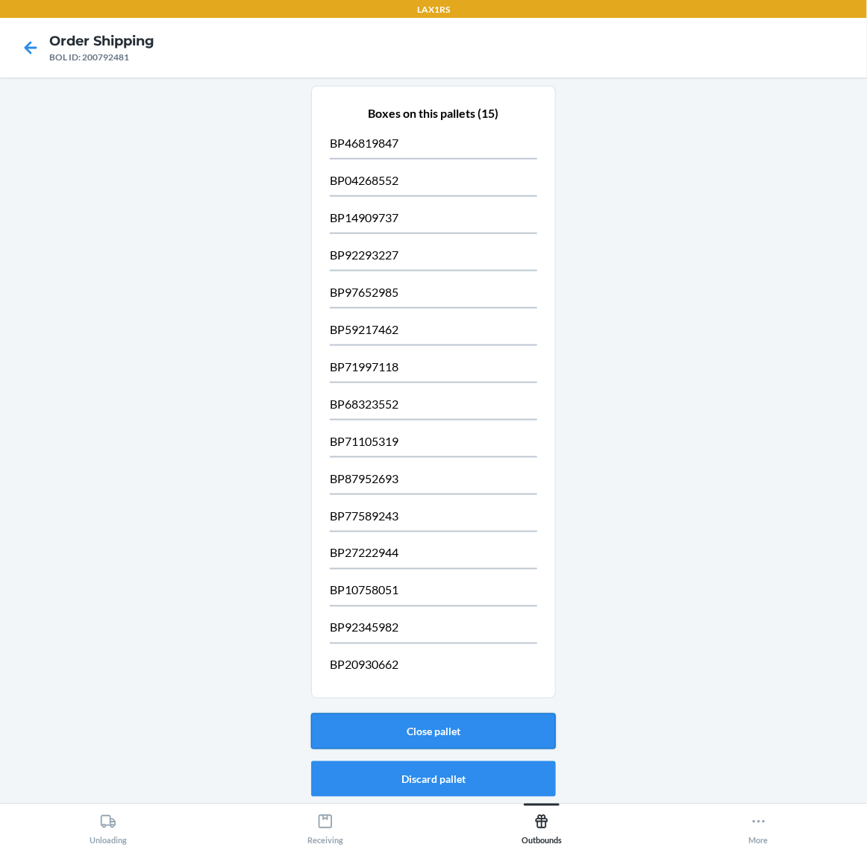
click at [494, 728] on button "Close pallet" at bounding box center [433, 732] width 245 height 36
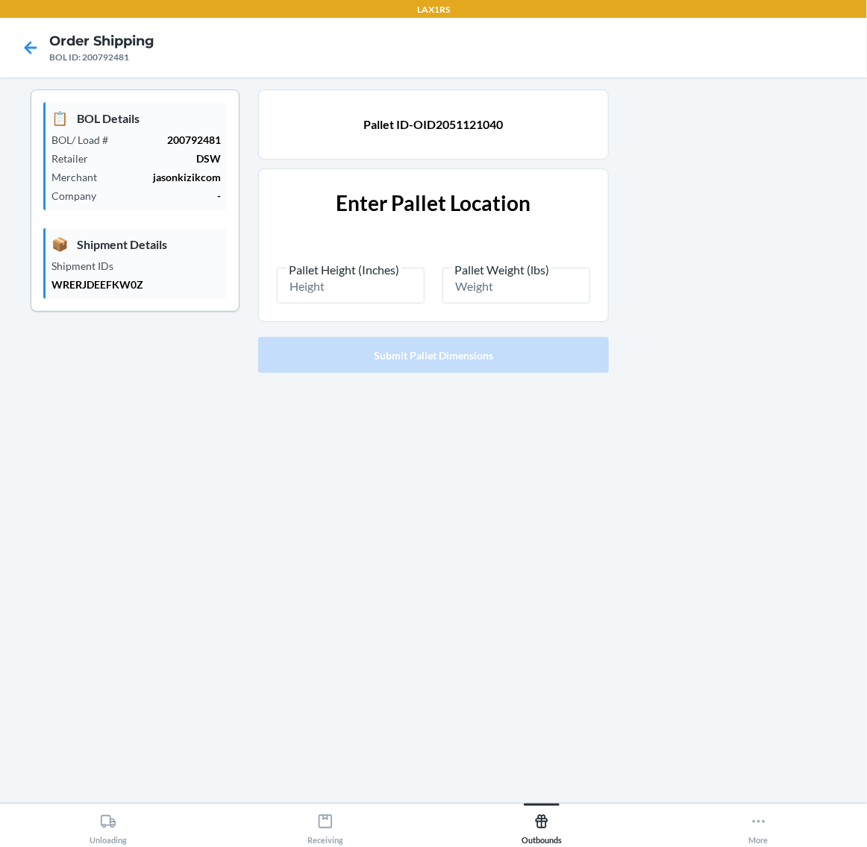
scroll to position [0, 0]
click at [348, 291] on input "Pallet Height (Inches)" at bounding box center [351, 286] width 148 height 36
type input "86.5"
click at [461, 286] on input "Pallet Weight (lbs)" at bounding box center [516, 286] width 148 height 36
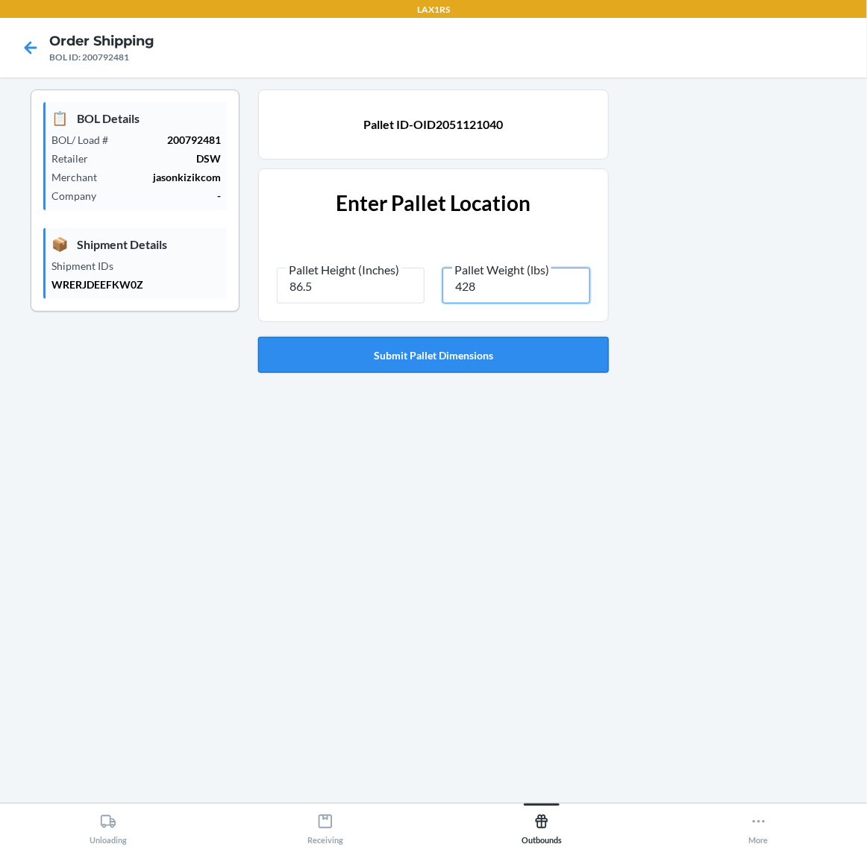
type input "428"
click at [459, 342] on button "Submit Pallet Dimensions" at bounding box center [433, 355] width 351 height 36
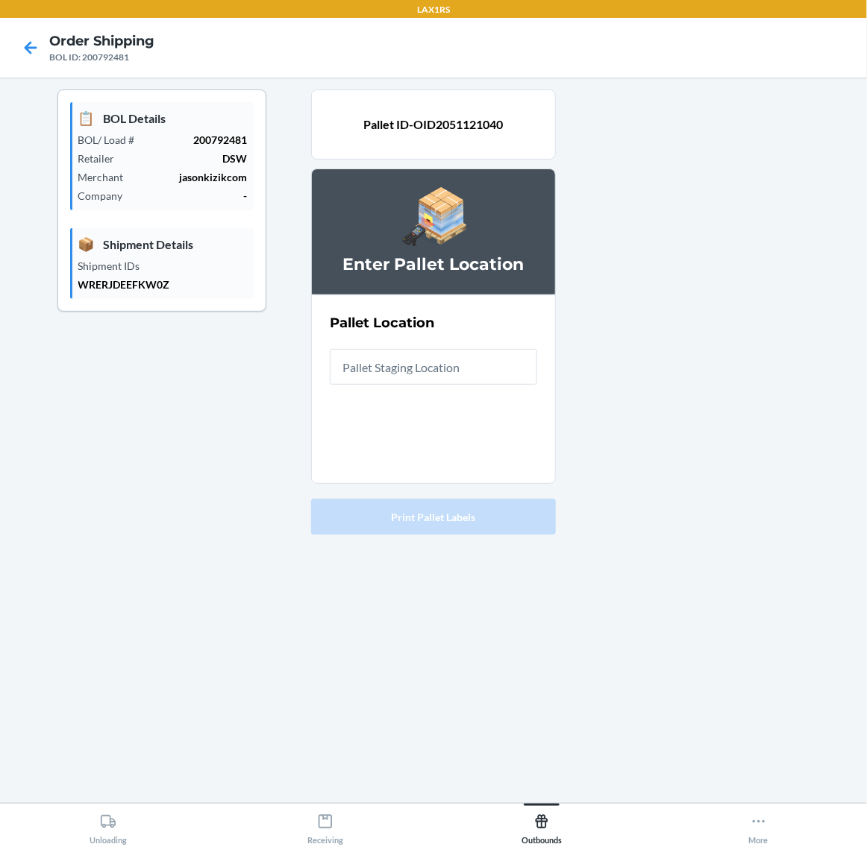
click at [450, 371] on input "text" at bounding box center [433, 367] width 207 height 36
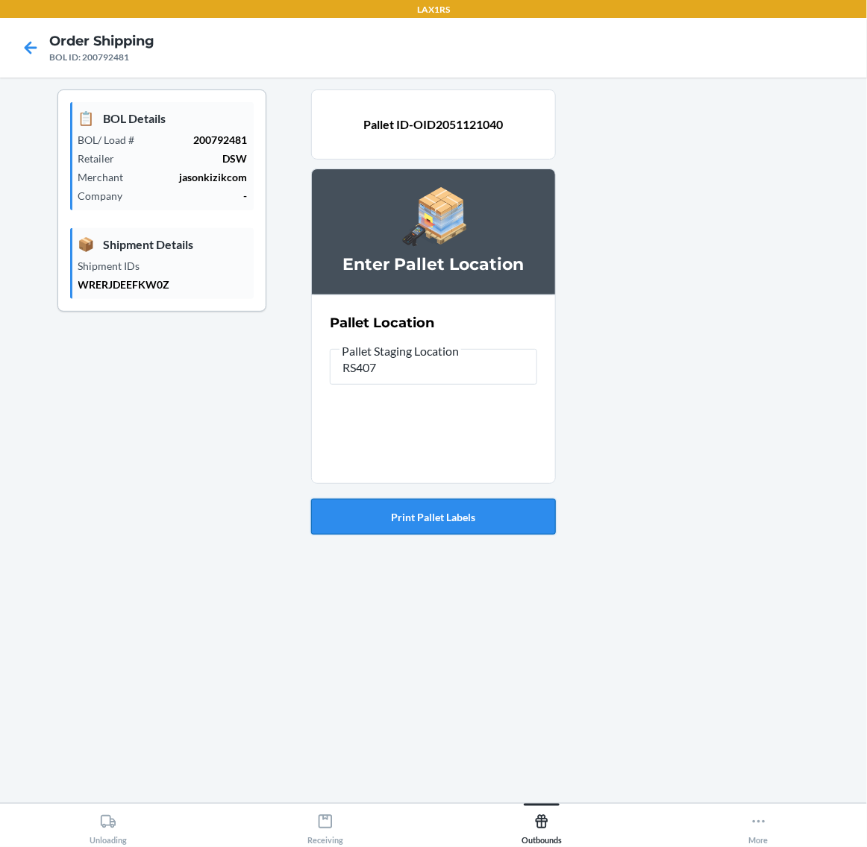
type input "RS407"
click at [435, 522] on button "Print Pallet Labels" at bounding box center [433, 517] width 245 height 36
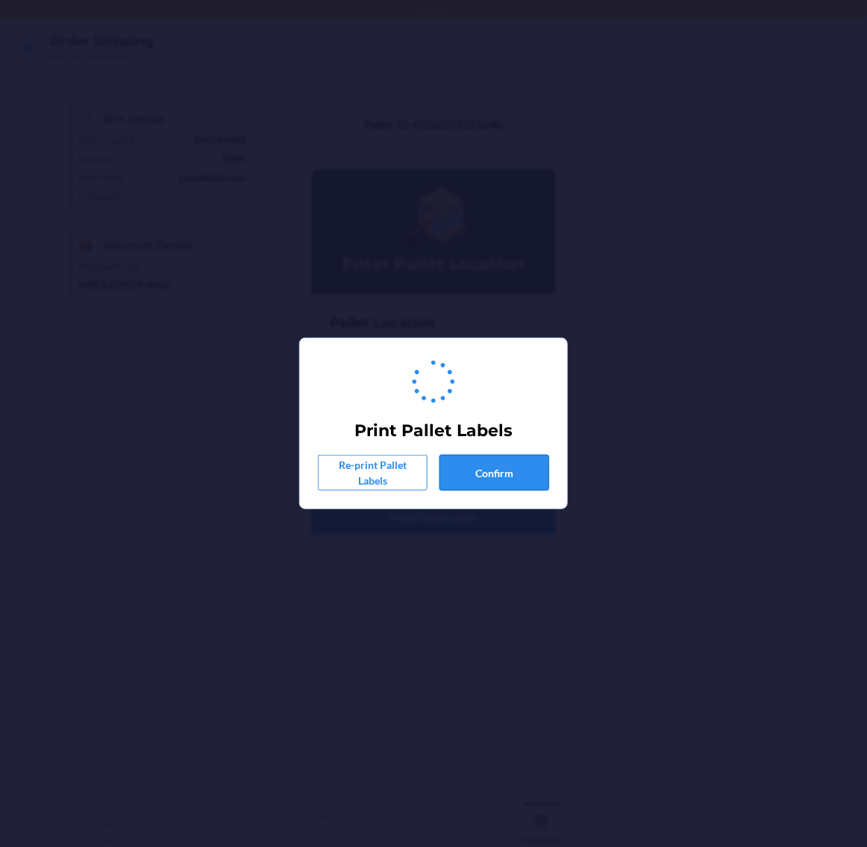
click at [489, 476] on button "Confirm" at bounding box center [494, 473] width 110 height 36
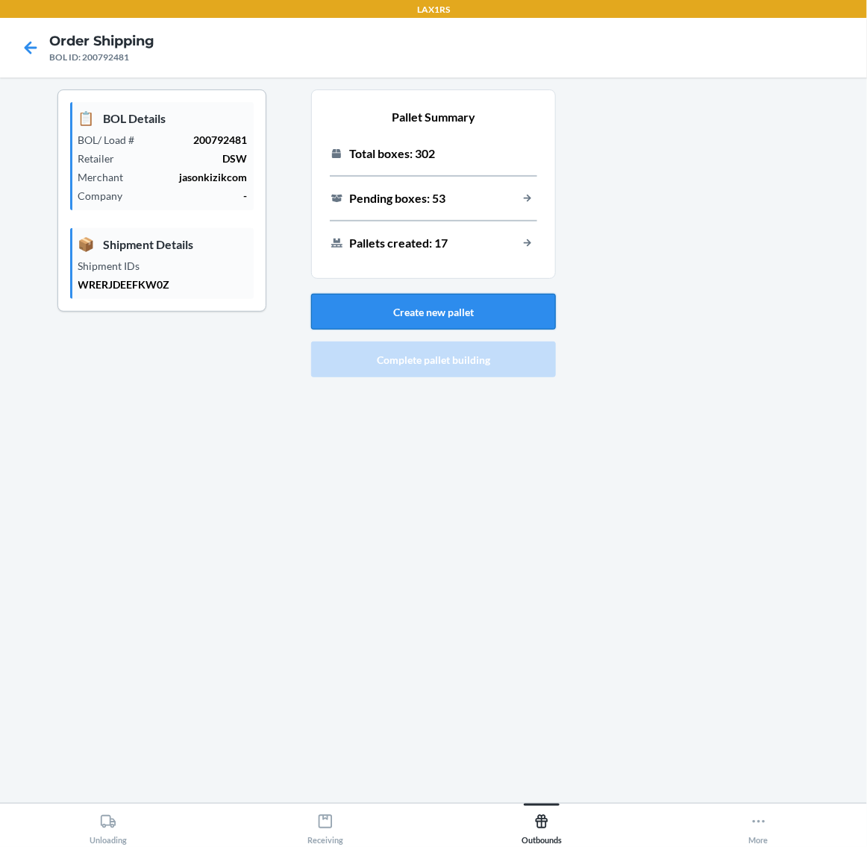
click at [425, 307] on button "Create new pallet" at bounding box center [433, 312] width 245 height 36
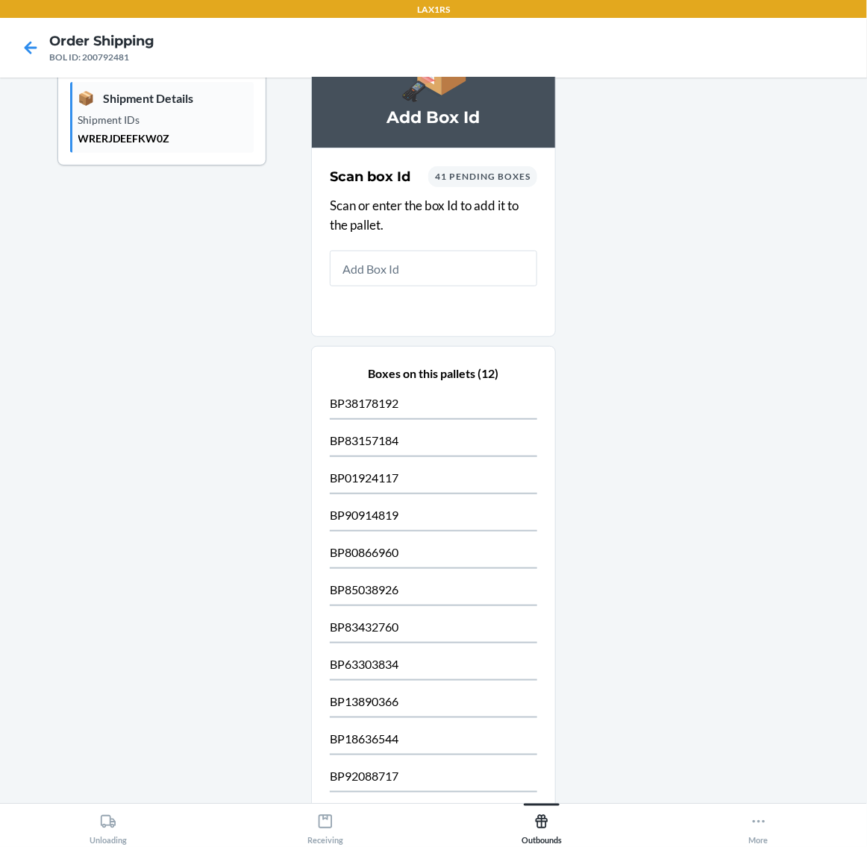
scroll to position [298, 0]
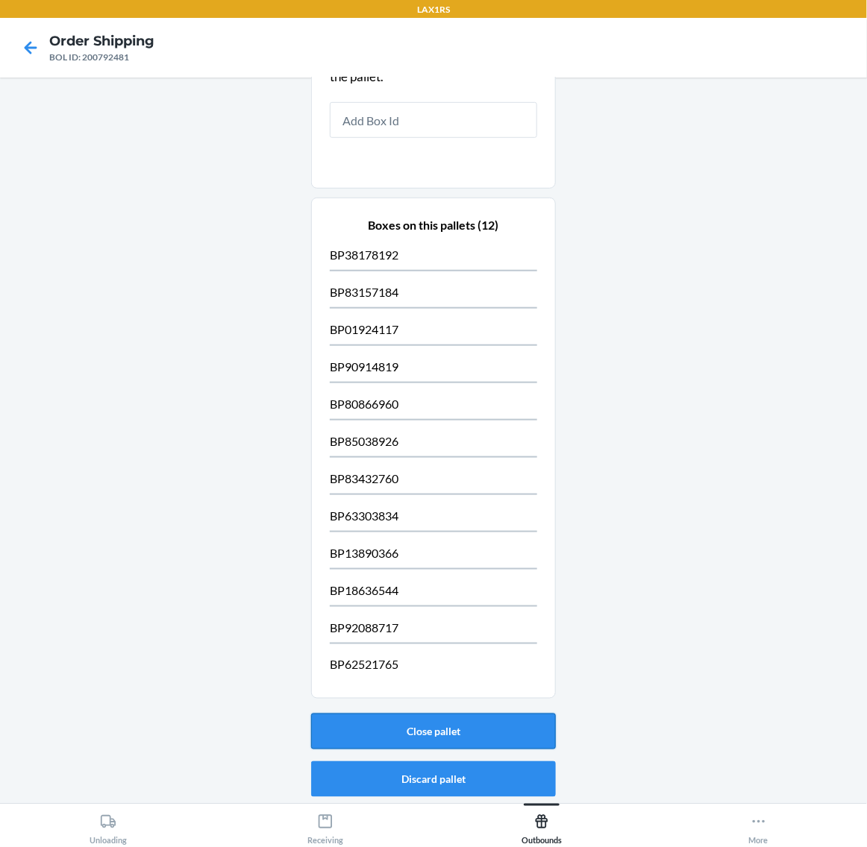
click at [476, 735] on button "Close pallet" at bounding box center [433, 732] width 245 height 36
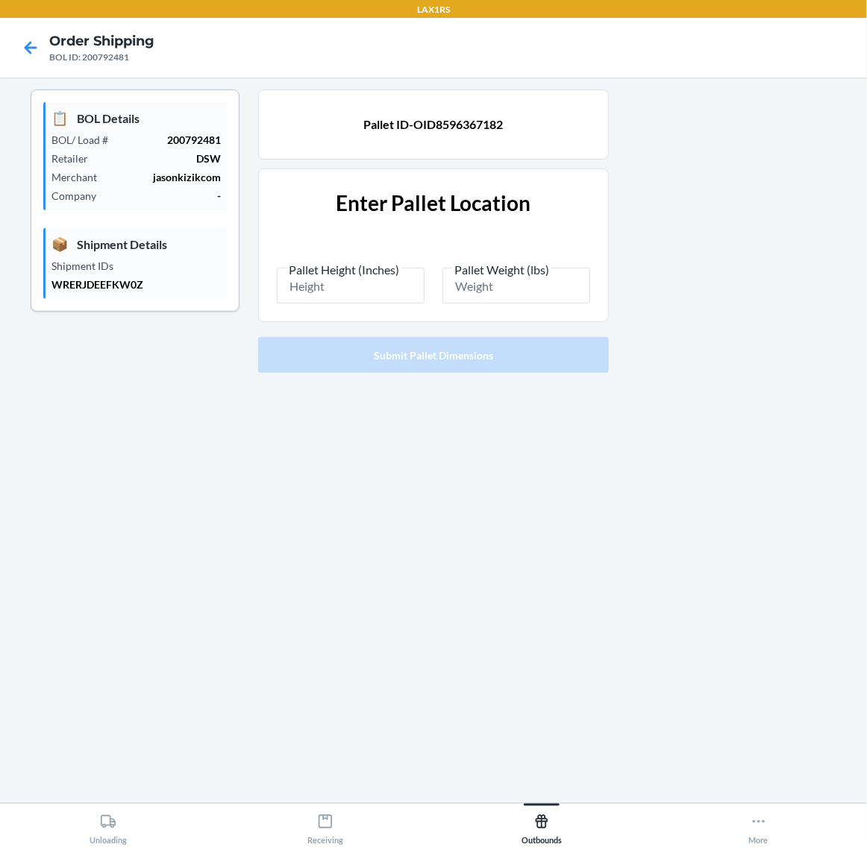
scroll to position [0, 0]
click at [333, 296] on input "Pallet Height (Inches)" at bounding box center [351, 286] width 148 height 36
type input "82.5"
click at [474, 286] on input "Pallet Weight (lbs)" at bounding box center [516, 286] width 148 height 36
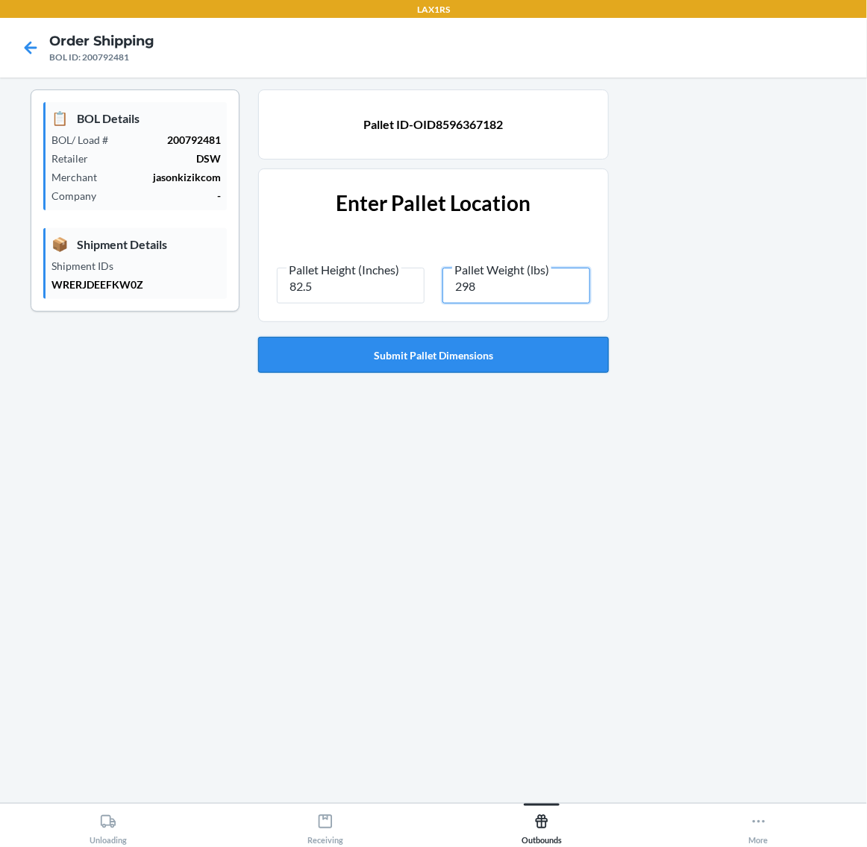
type input "298"
click at [441, 351] on button "Submit Pallet Dimensions" at bounding box center [433, 355] width 351 height 36
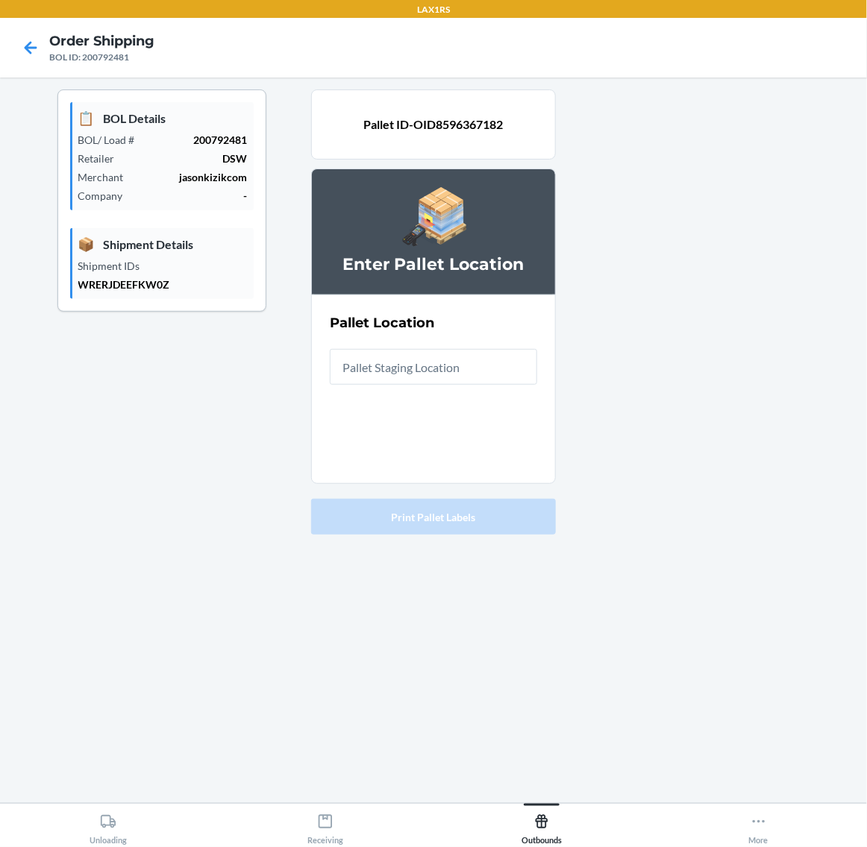
click at [445, 358] on input "text" at bounding box center [433, 367] width 207 height 36
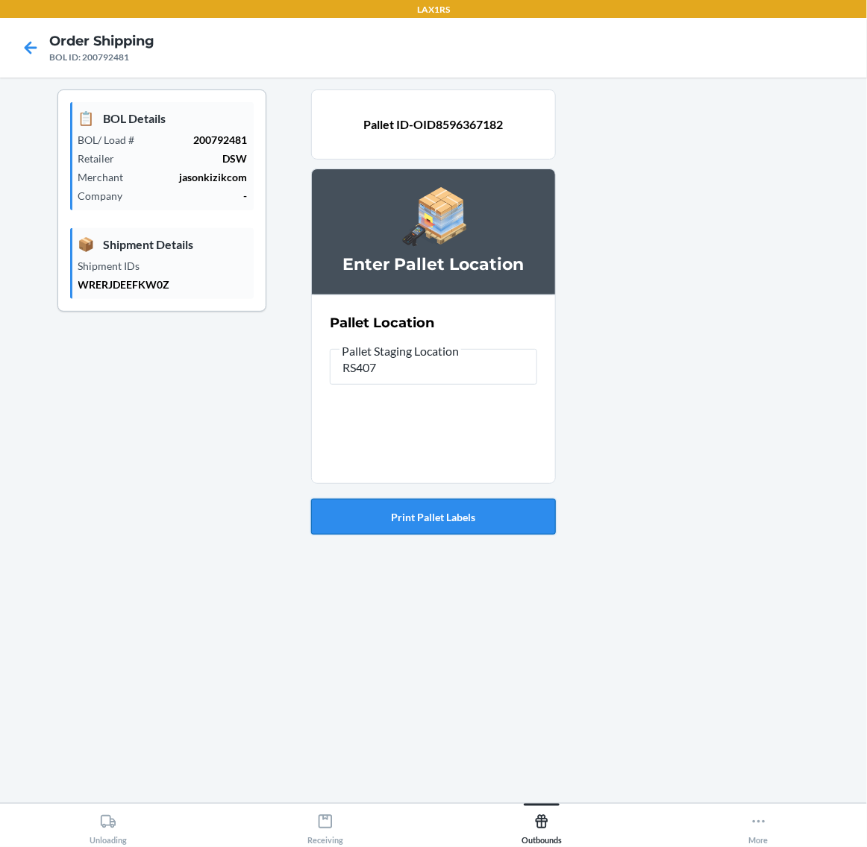
type input "RS407"
click at [430, 517] on button "Print Pallet Labels" at bounding box center [433, 517] width 245 height 36
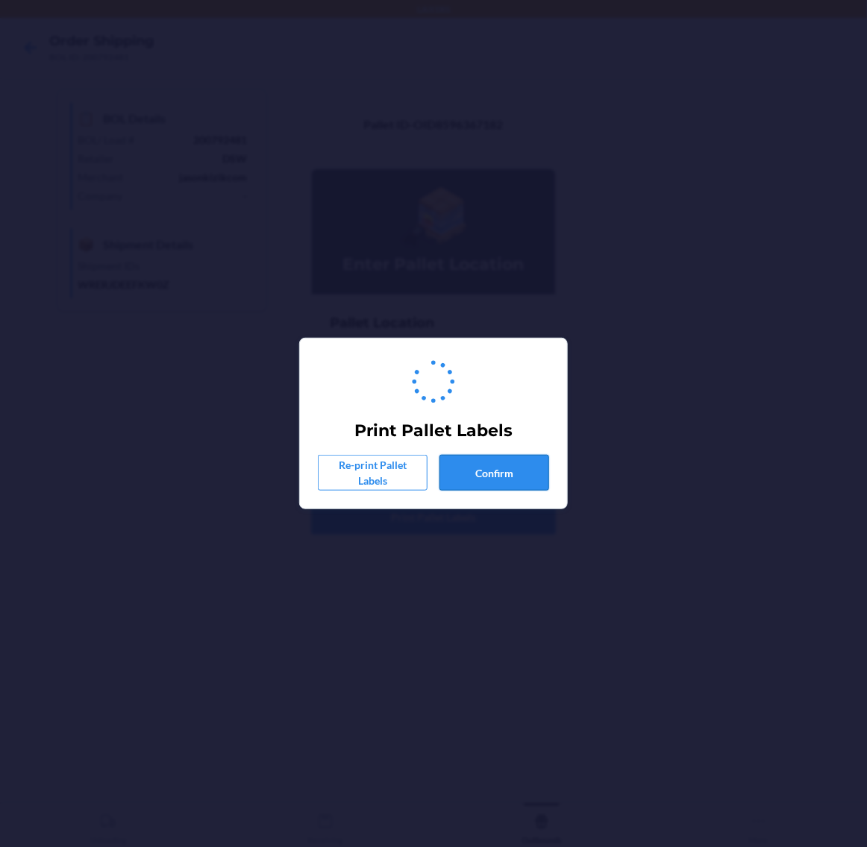
click at [485, 457] on button "Confirm" at bounding box center [494, 473] width 110 height 36
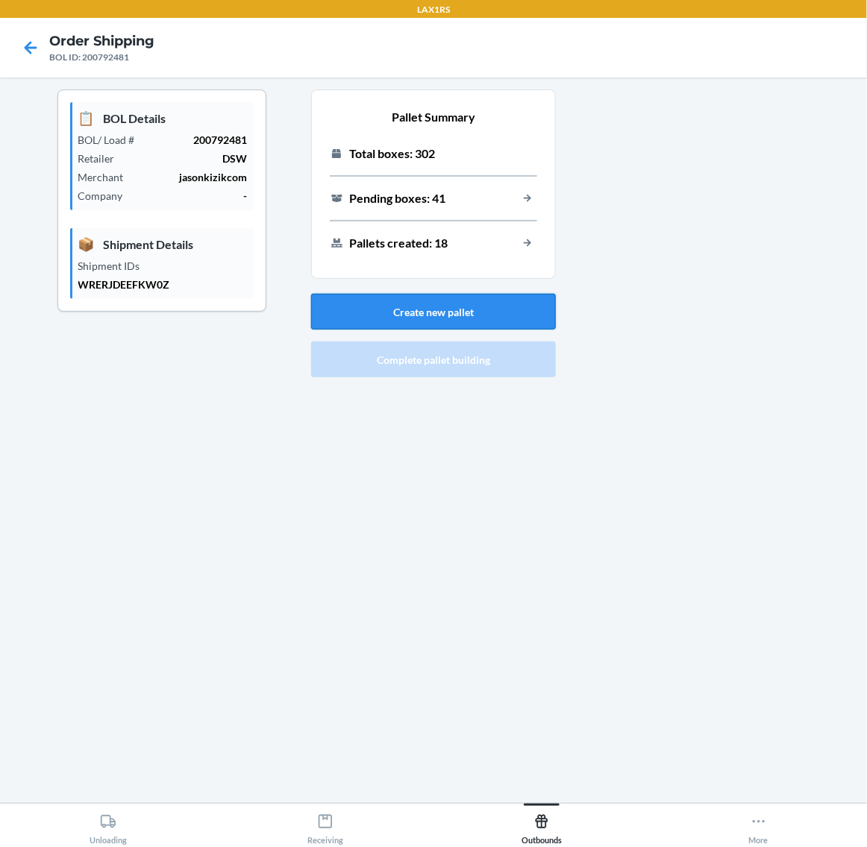
click at [403, 315] on button "Create new pallet" at bounding box center [433, 312] width 245 height 36
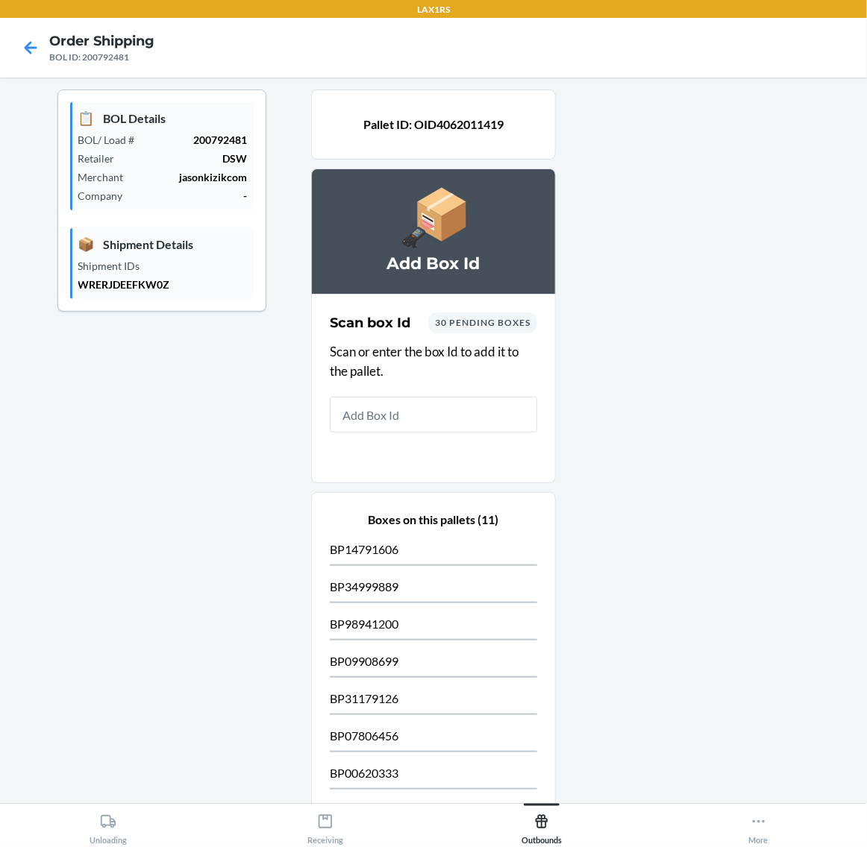
type input "4"
type input "8"
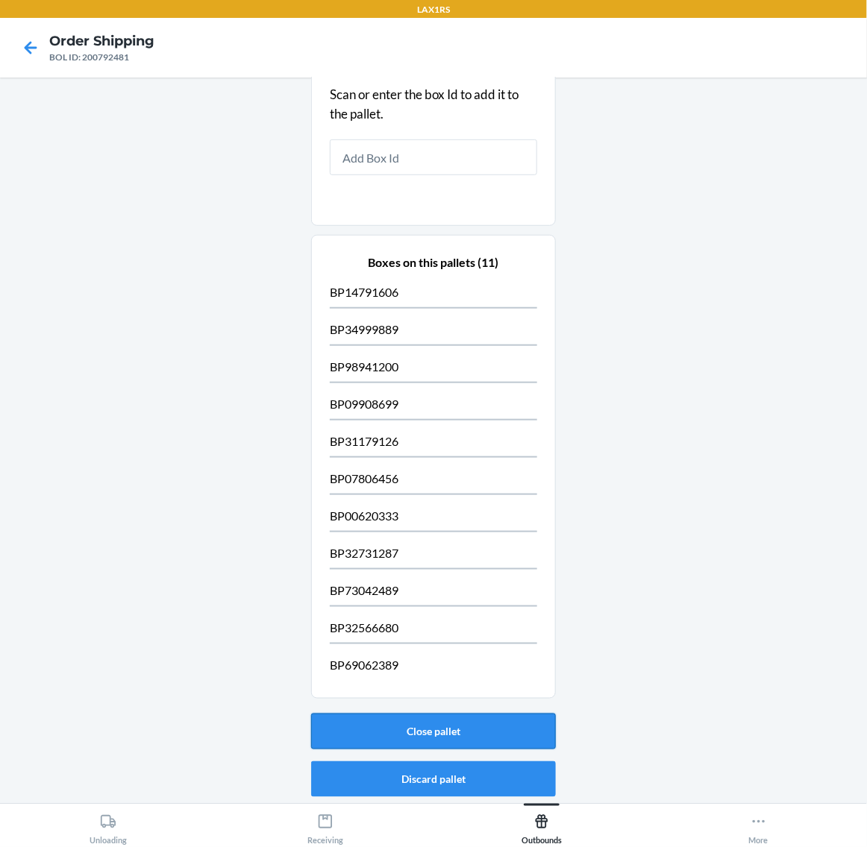
click at [485, 720] on button "Close pallet" at bounding box center [433, 732] width 245 height 36
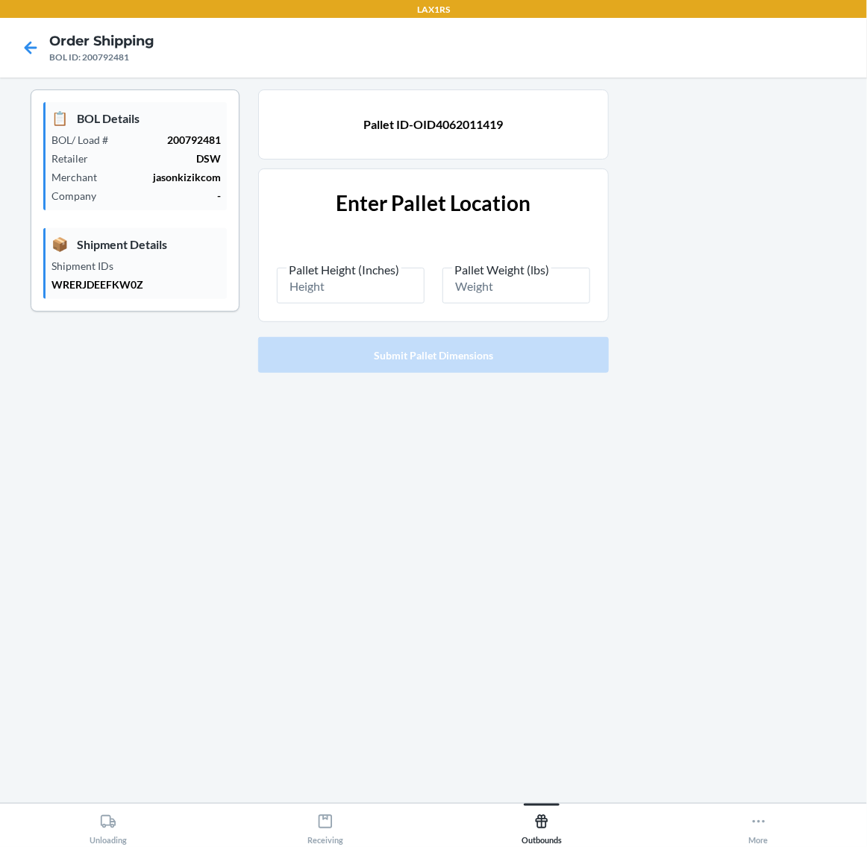
scroll to position [0, 0]
click at [355, 286] on input "Pallet Height (Inches)" at bounding box center [351, 286] width 148 height 36
type input "82.5"
click at [471, 285] on input "Pallet Weight (lbs)" at bounding box center [516, 286] width 148 height 36
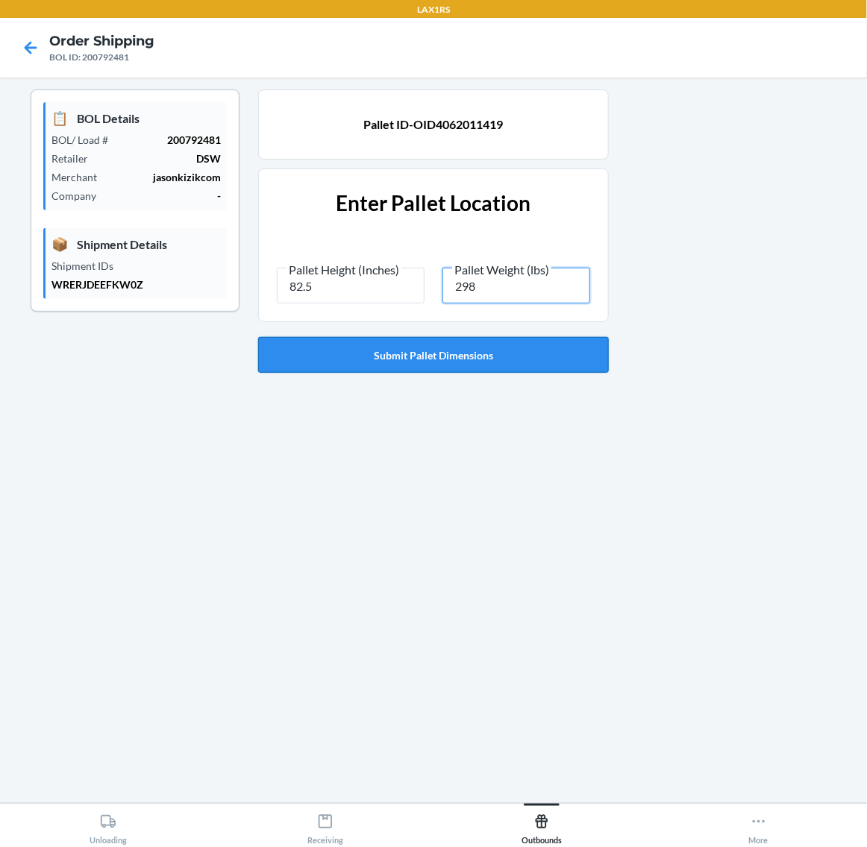
type input "298"
click at [468, 344] on button "Submit Pallet Dimensions" at bounding box center [433, 355] width 351 height 36
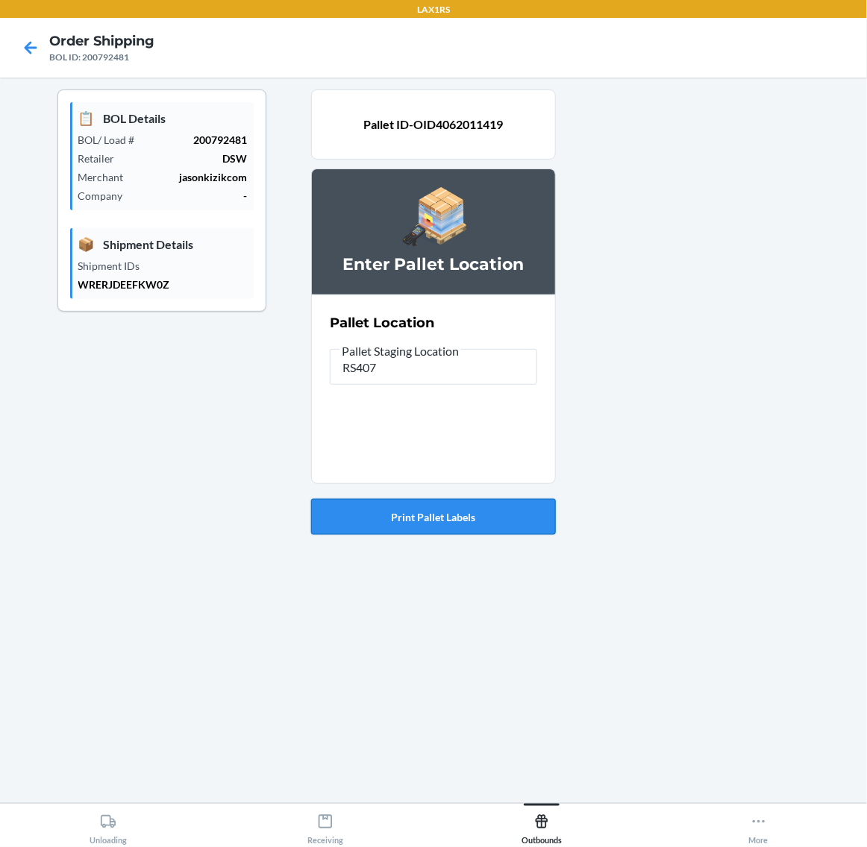
type input "RS407"
click at [456, 511] on button "Print Pallet Labels" at bounding box center [433, 517] width 245 height 36
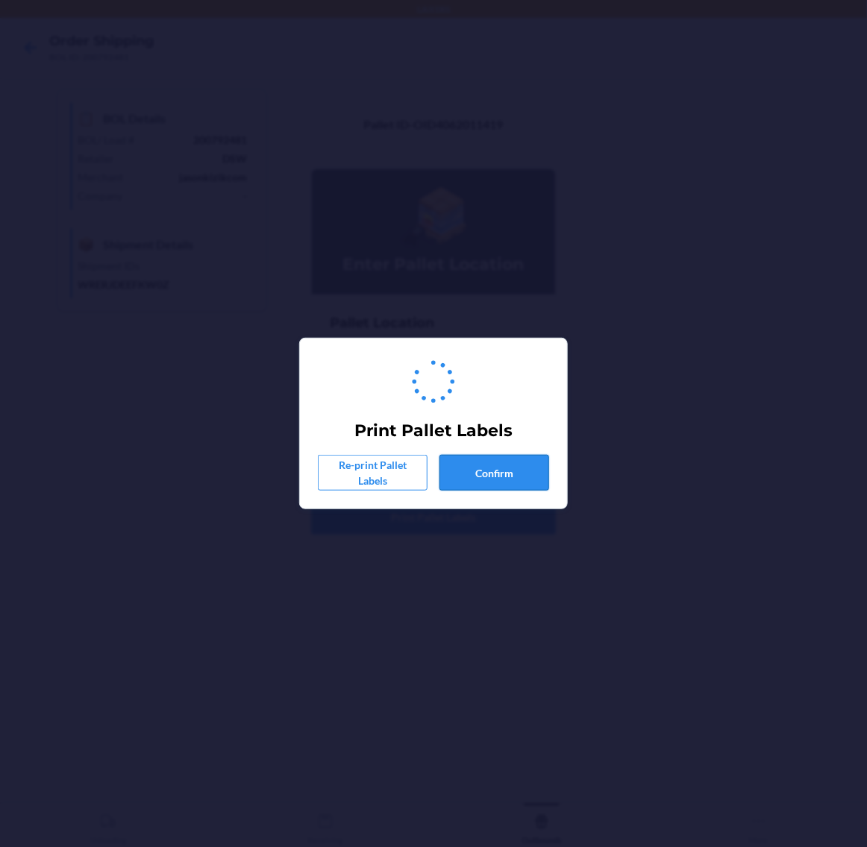
click at [485, 476] on button "Confirm" at bounding box center [494, 473] width 110 height 36
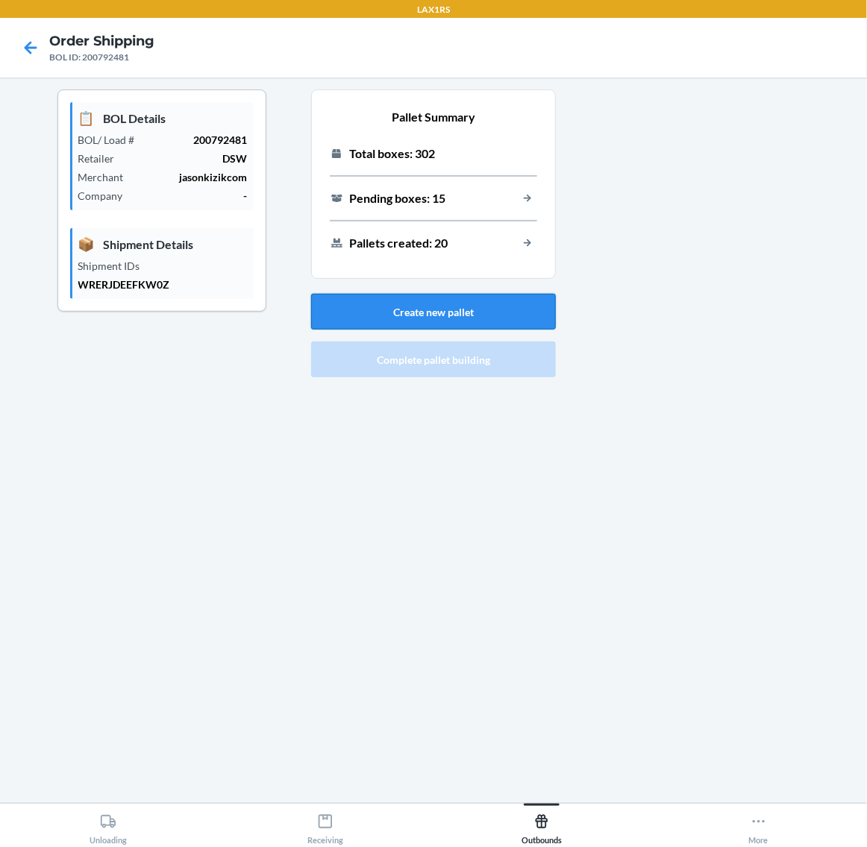
click at [483, 315] on button "Create new pallet" at bounding box center [433, 312] width 245 height 36
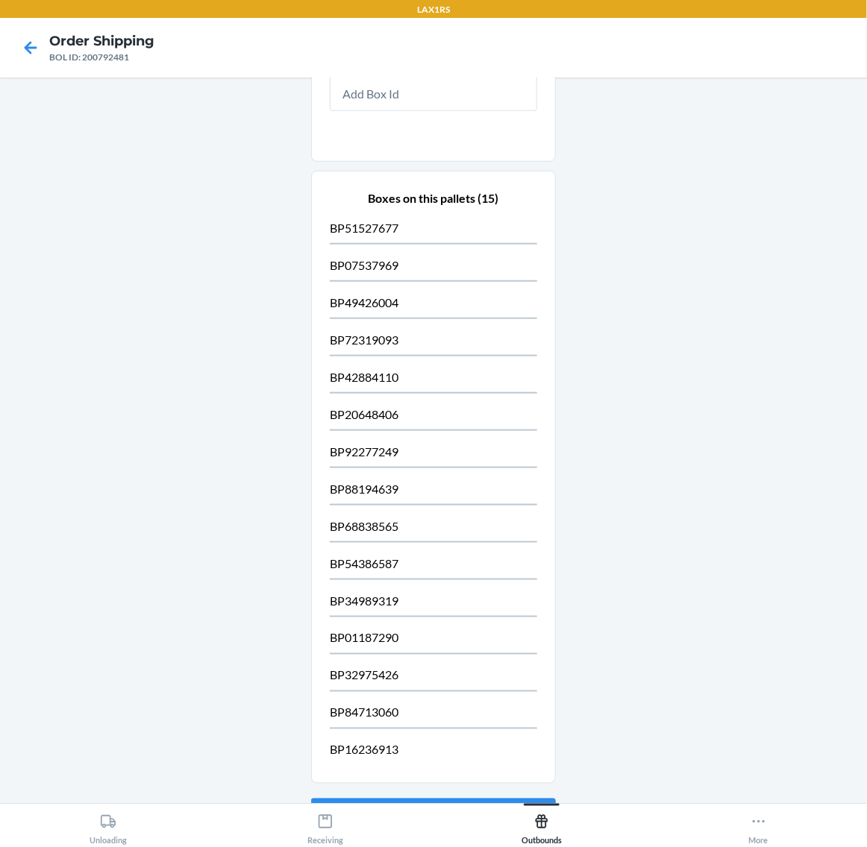
scroll to position [411, 0]
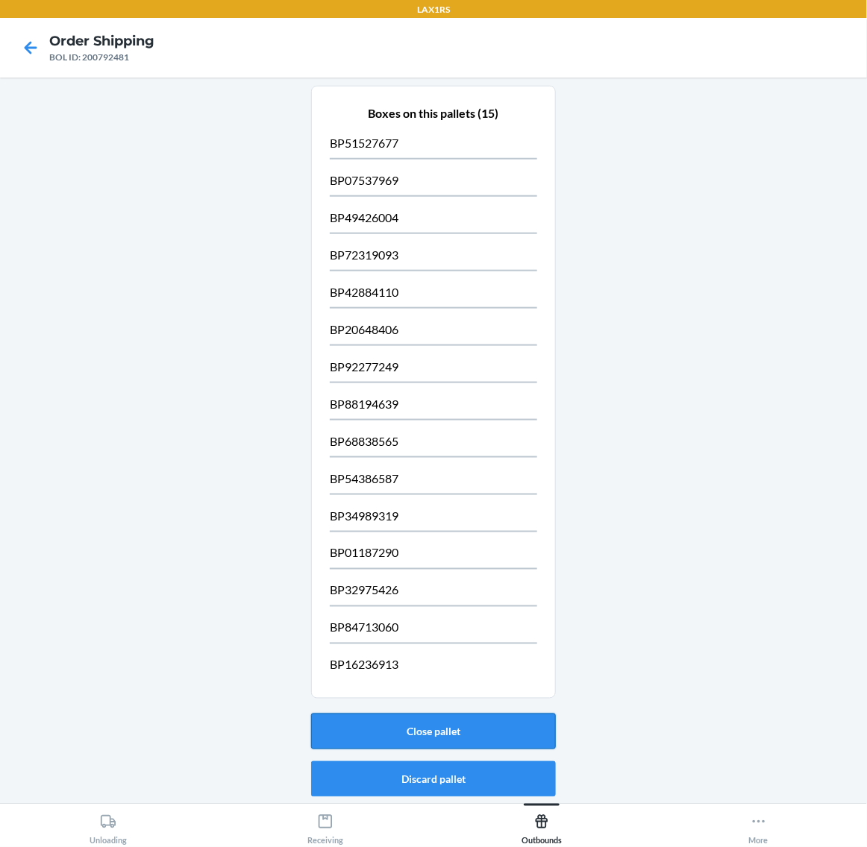
click at [500, 720] on button "Close pallet" at bounding box center [433, 732] width 245 height 36
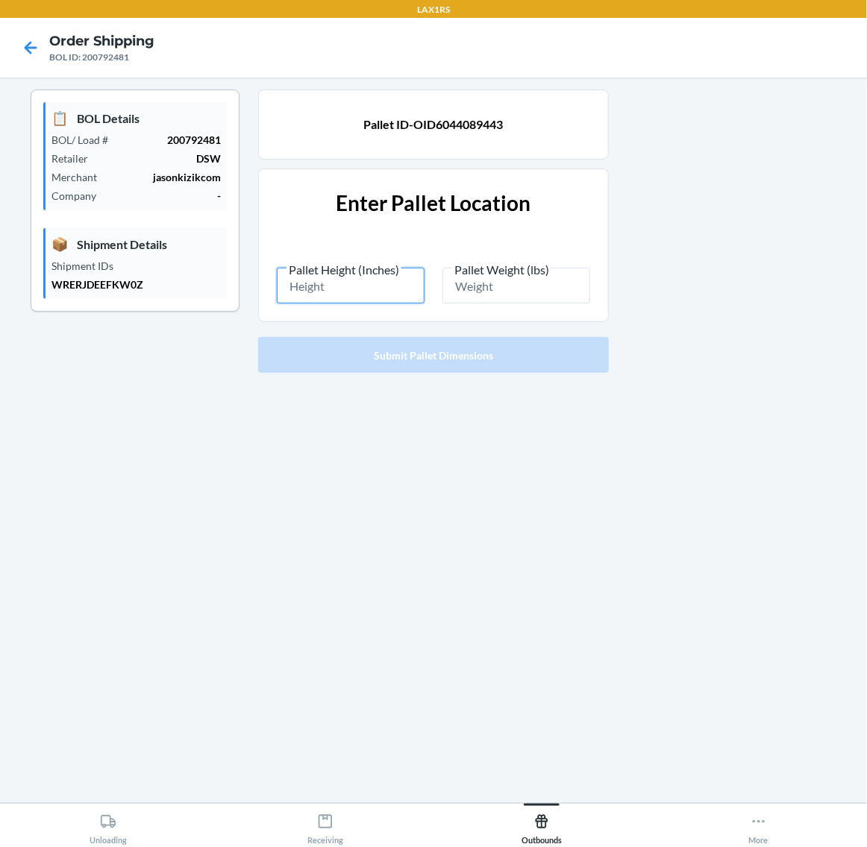
click at [348, 283] on input "Pallet Height (Inches)" at bounding box center [351, 286] width 148 height 36
type input "86.5"
click at [516, 295] on input "Pallet Weight (lbs)" at bounding box center [516, 286] width 148 height 36
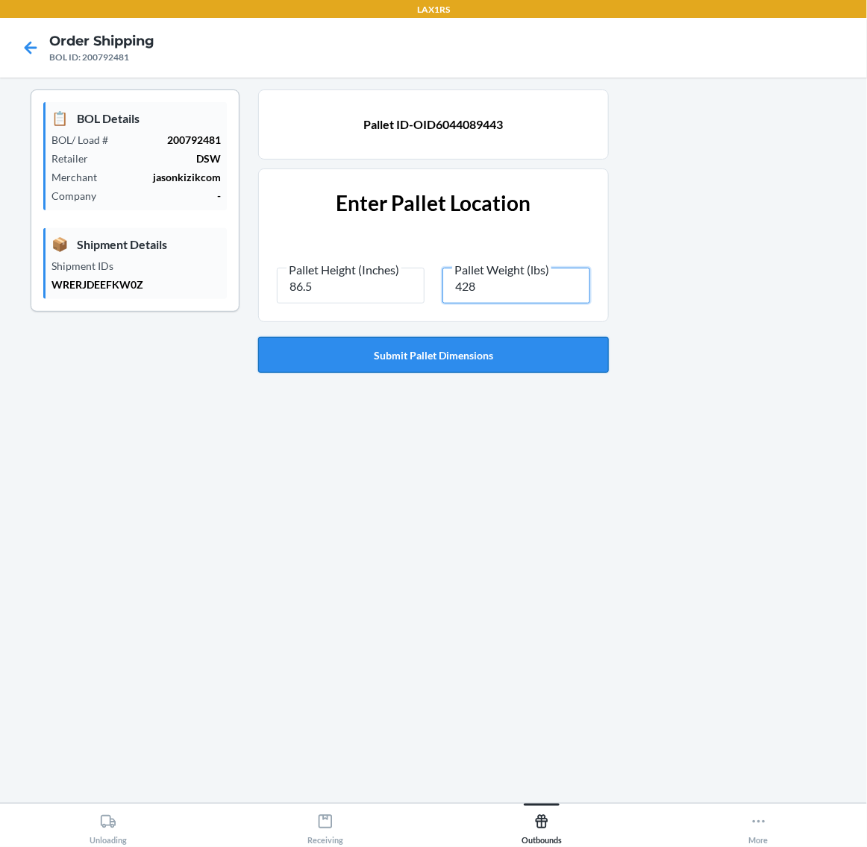
type input "428"
click at [497, 353] on button "Submit Pallet Dimensions" at bounding box center [433, 355] width 351 height 36
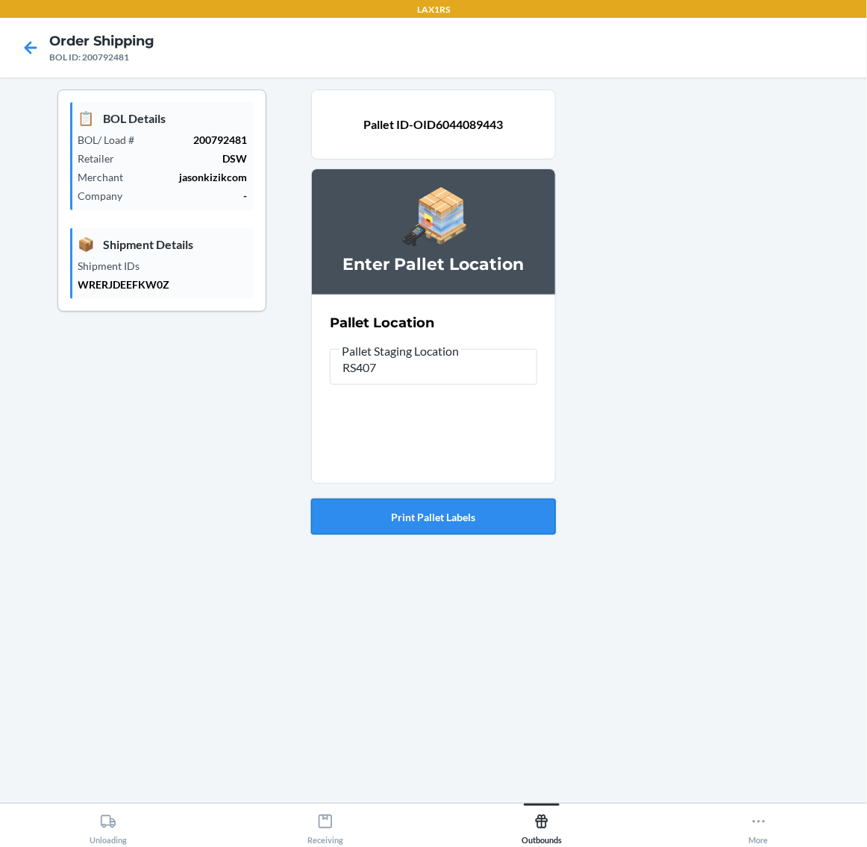
type input "RS407"
click at [468, 506] on button "Print Pallet Labels" at bounding box center [433, 517] width 245 height 36
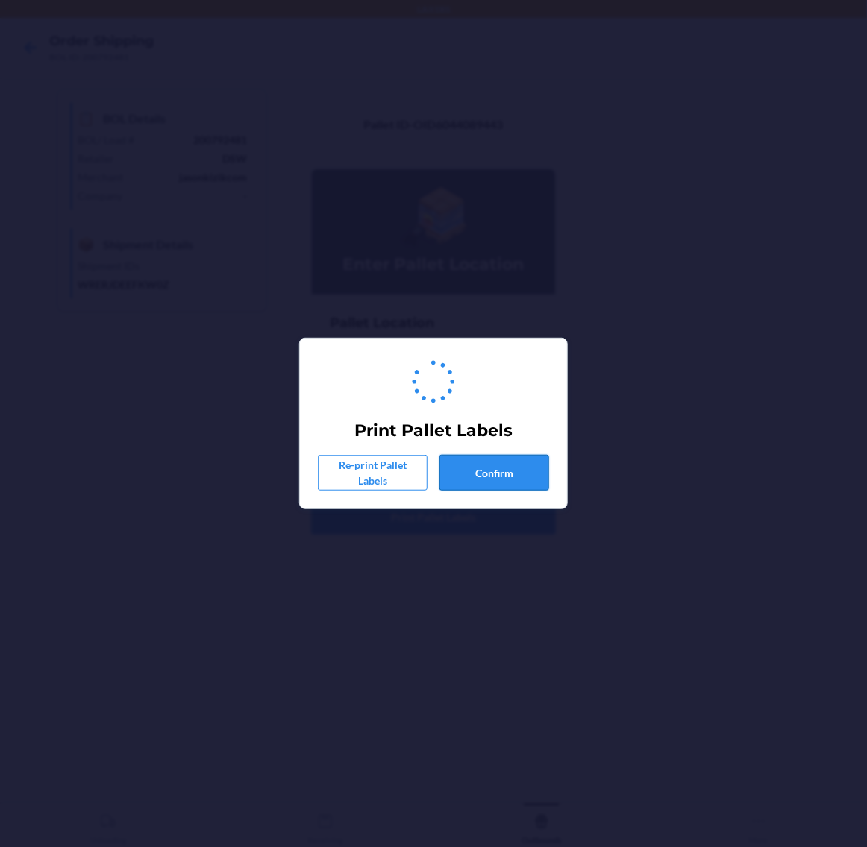
click at [491, 471] on button "Confirm" at bounding box center [494, 473] width 110 height 36
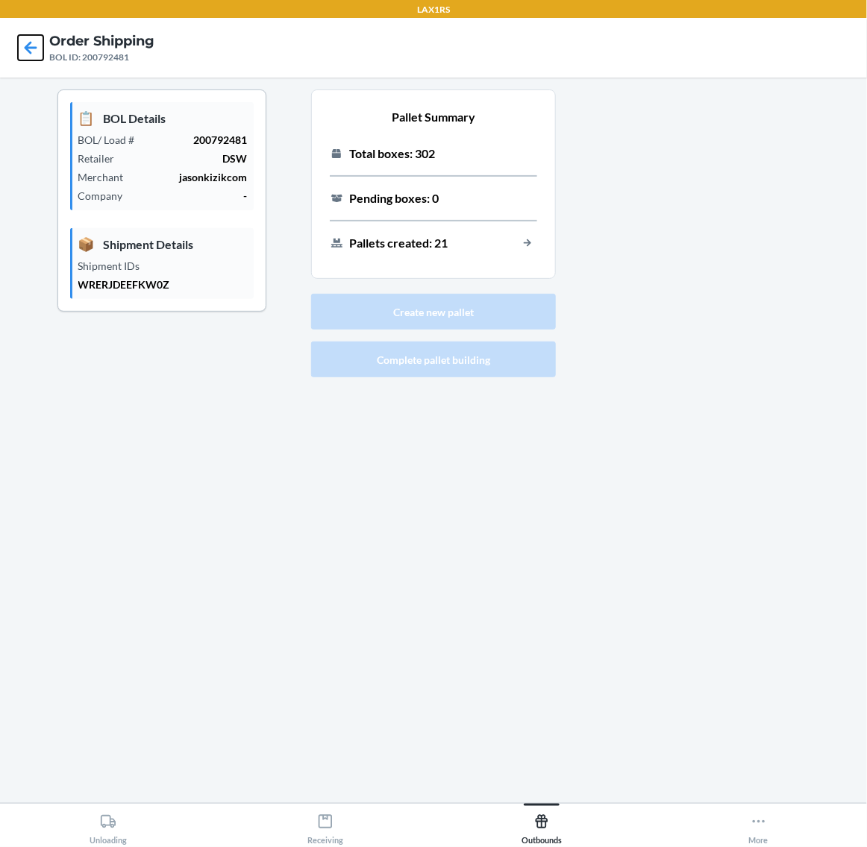
click at [32, 46] on icon at bounding box center [30, 47] width 25 height 25
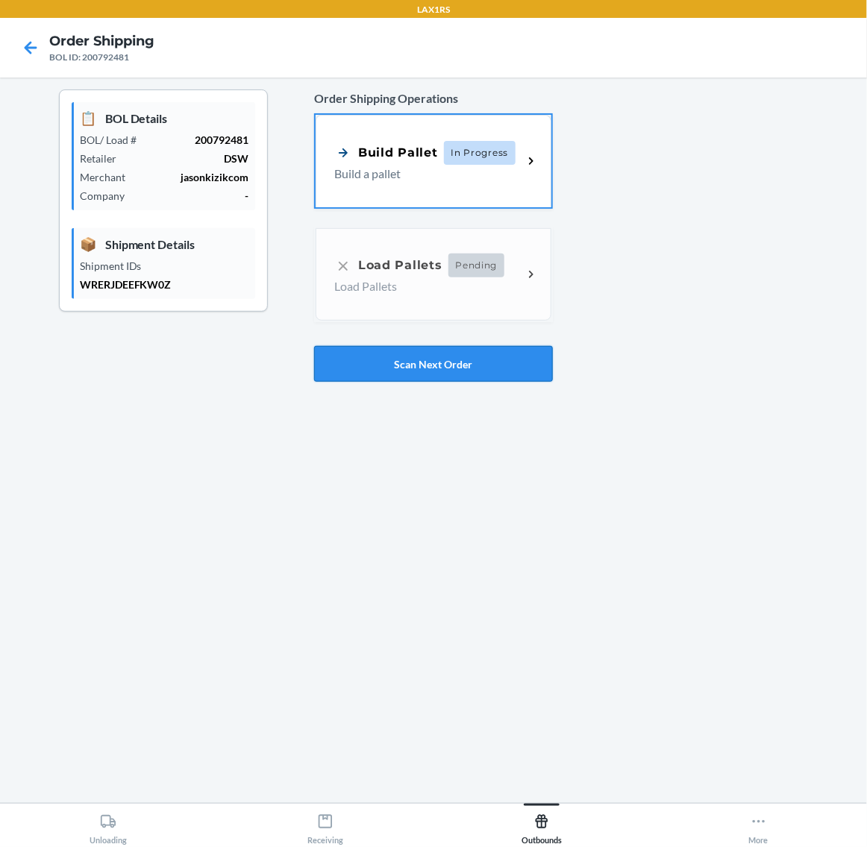
click at [430, 356] on button "Scan Next Order" at bounding box center [433, 364] width 239 height 36
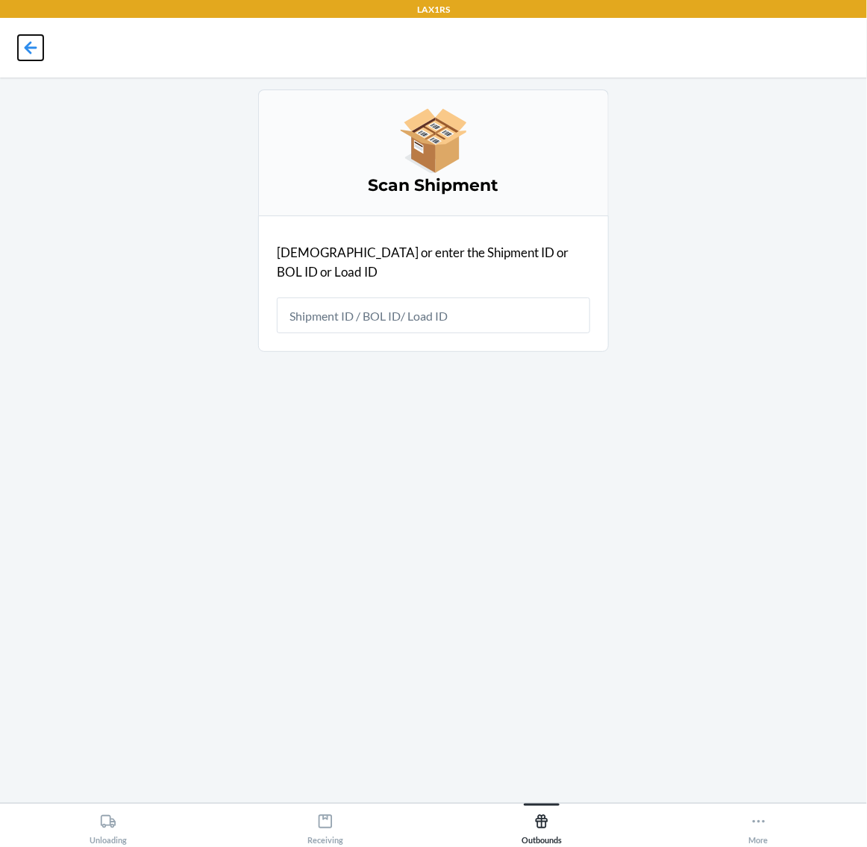
click at [27, 49] on icon at bounding box center [31, 47] width 13 height 13
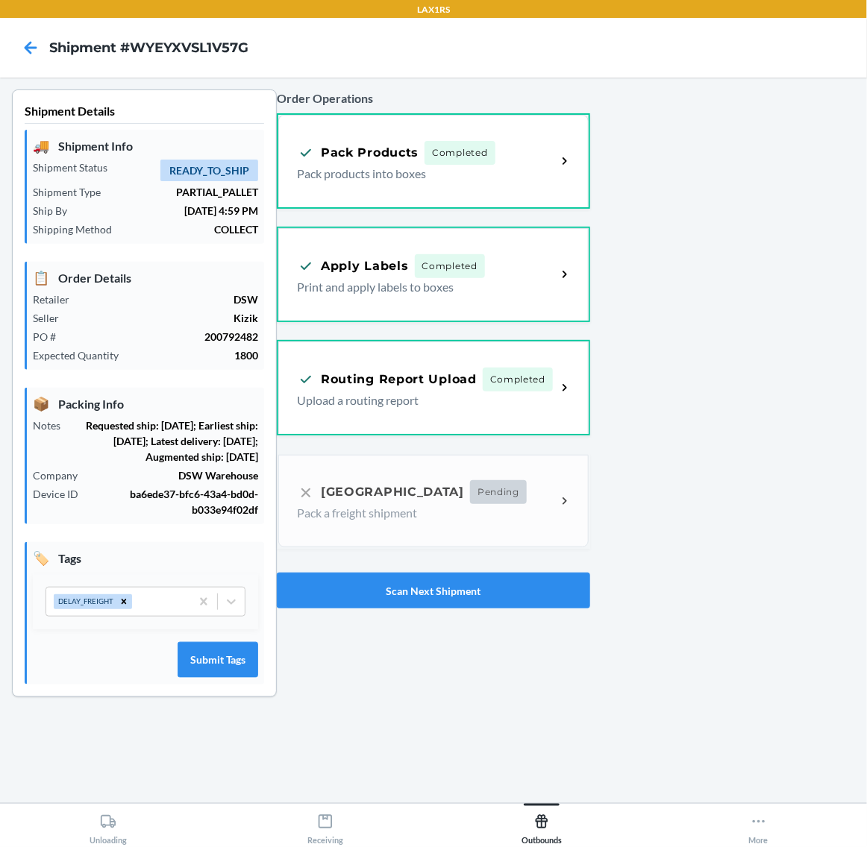
click at [412, 483] on div "Order Operations Pack Products Completed Pack products into boxes Apply Labels …" at bounding box center [433, 349] width 313 height 531
click at [31, 51] on icon at bounding box center [30, 47] width 25 height 25
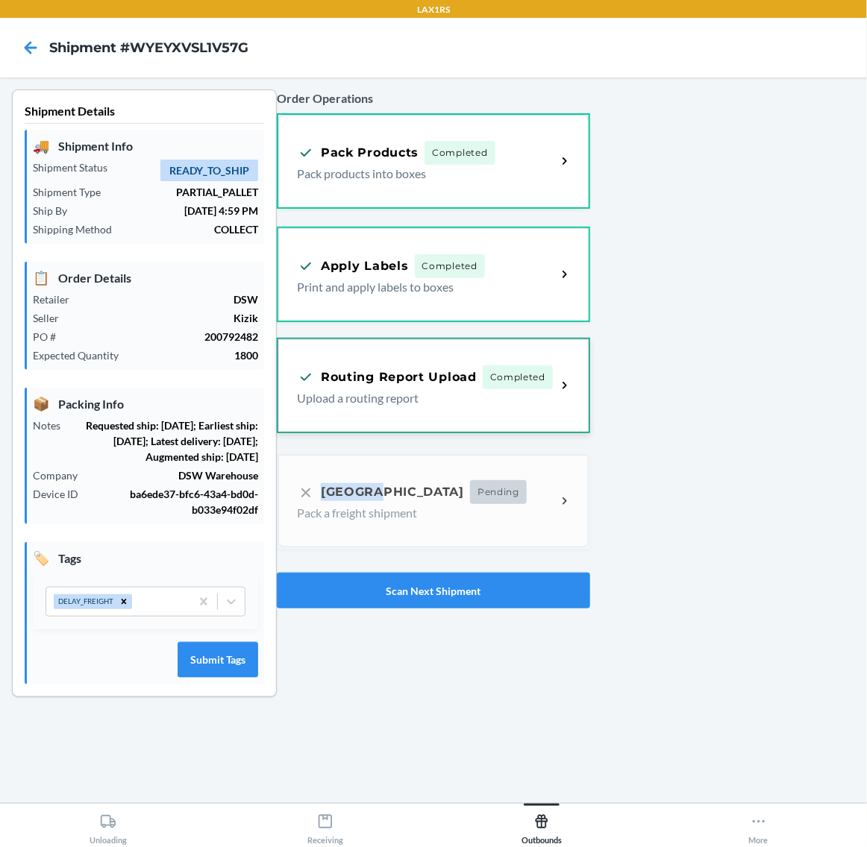
click at [503, 389] on p "Upload a routing report" at bounding box center [420, 398] width 247 height 18
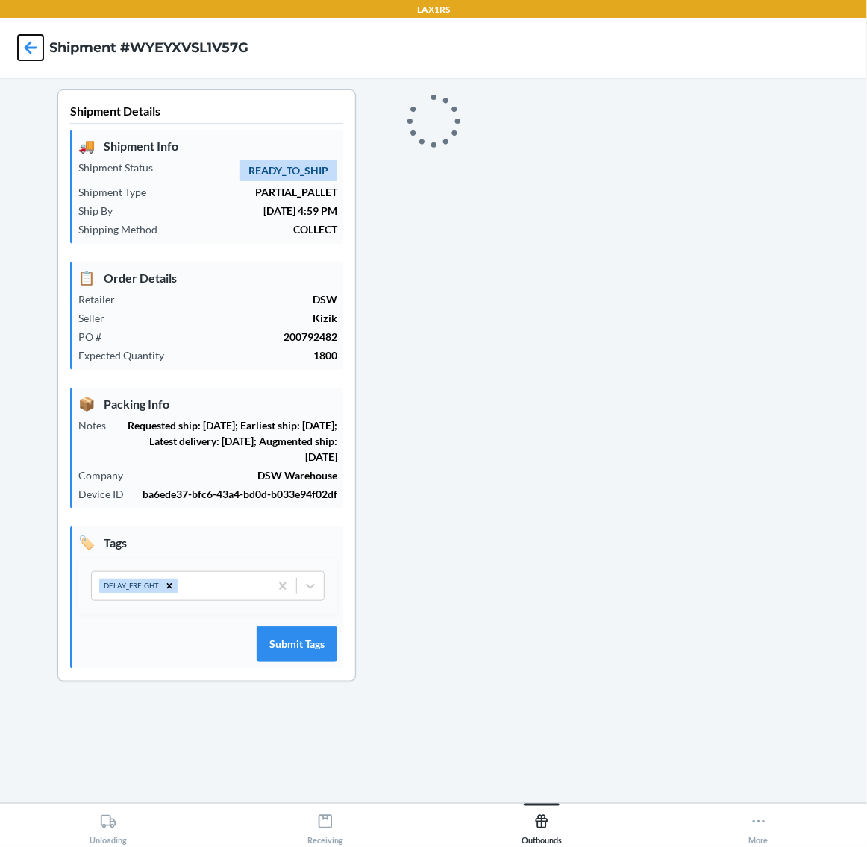
click at [26, 48] on icon at bounding box center [31, 47] width 13 height 13
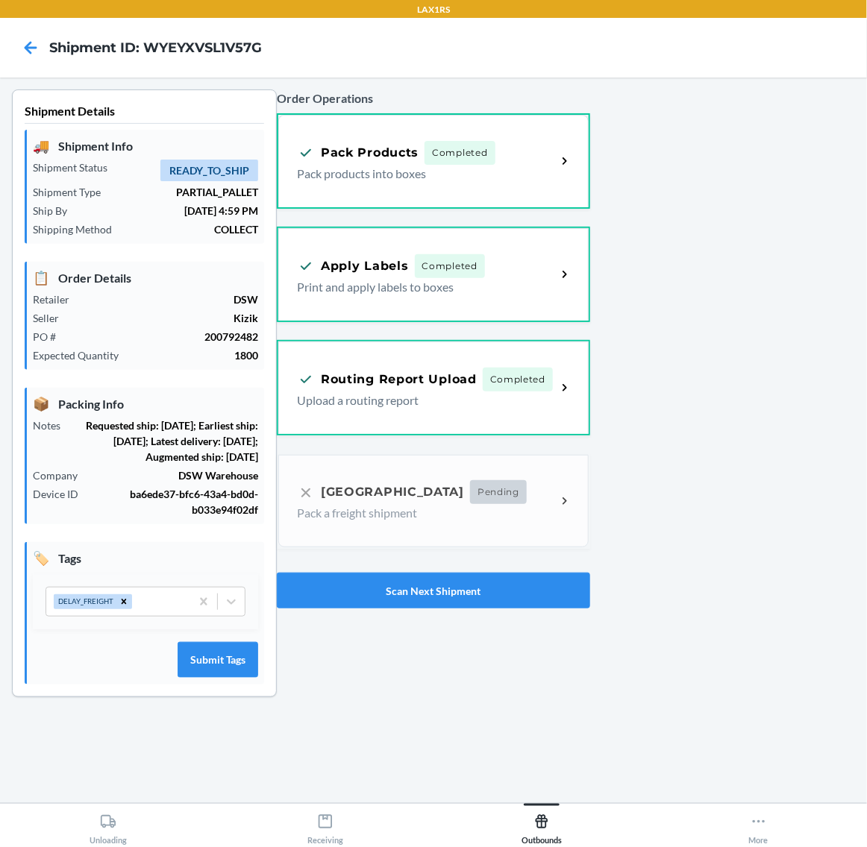
click at [481, 504] on div "Order Operations Pack Products Completed Pack products into boxes Apply Labels …" at bounding box center [433, 349] width 313 height 531
click at [552, 830] on div "Outbounds" at bounding box center [541, 826] width 40 height 37
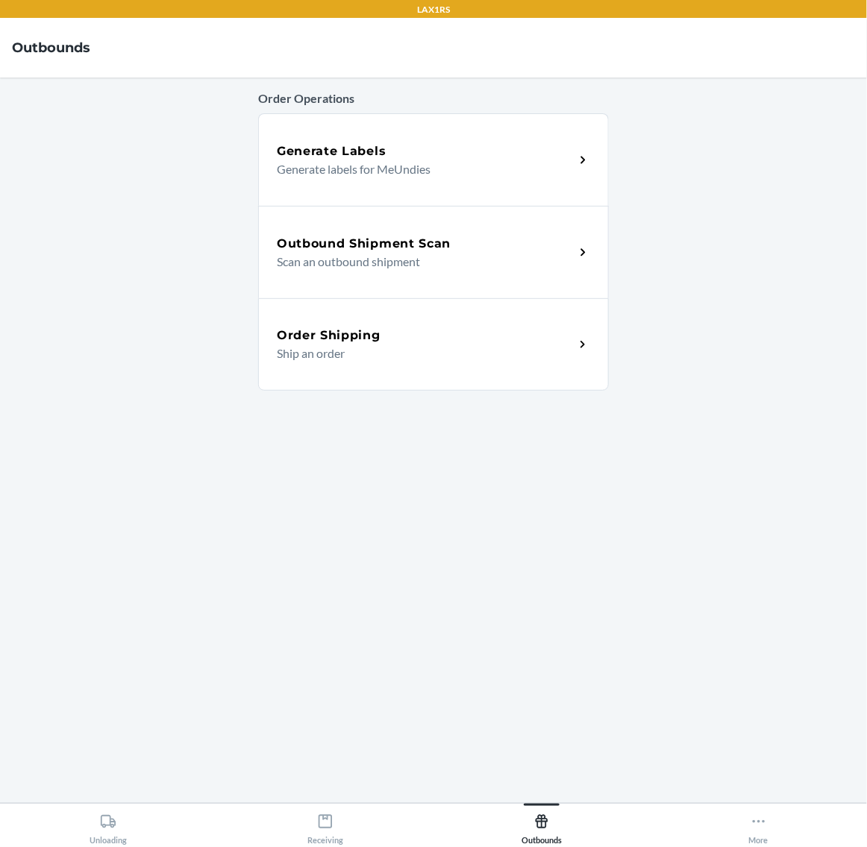
click at [500, 345] on p "Ship an order" at bounding box center [420, 354] width 286 height 18
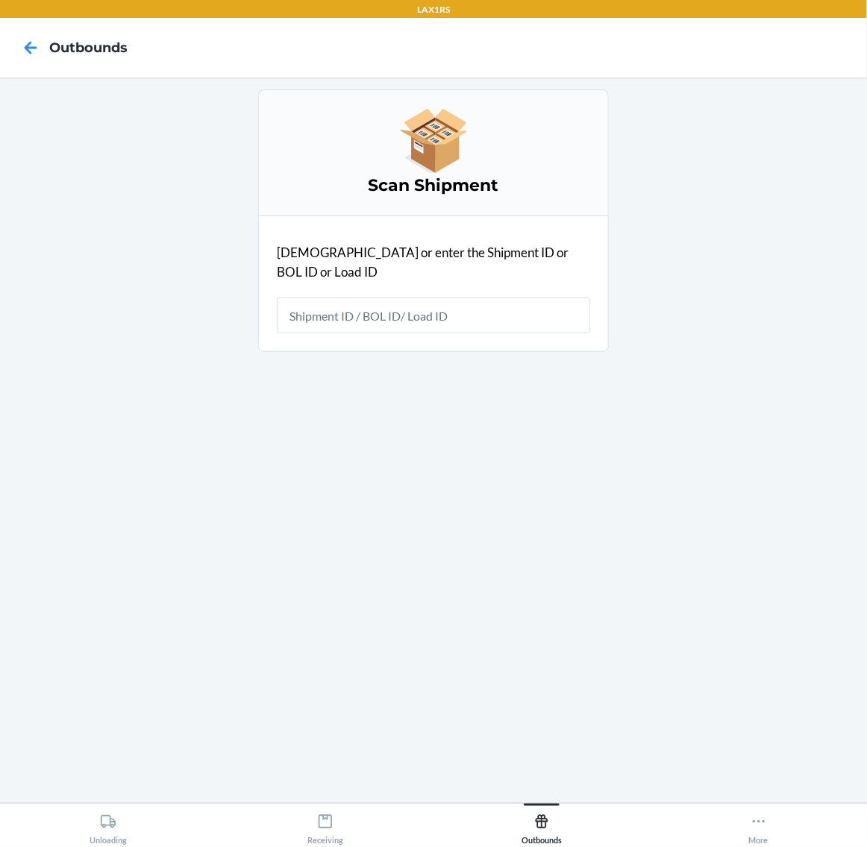
click at [500, 298] on input "text" at bounding box center [433, 316] width 313 height 36
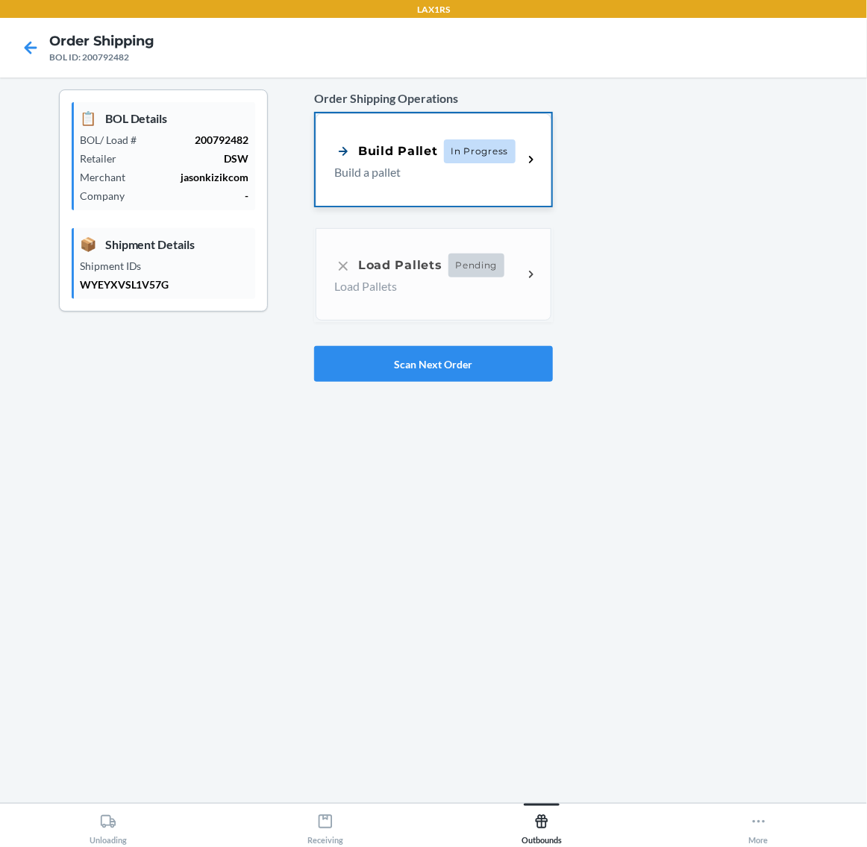
click at [397, 177] on p "Build a pallet" at bounding box center [422, 172] width 176 height 18
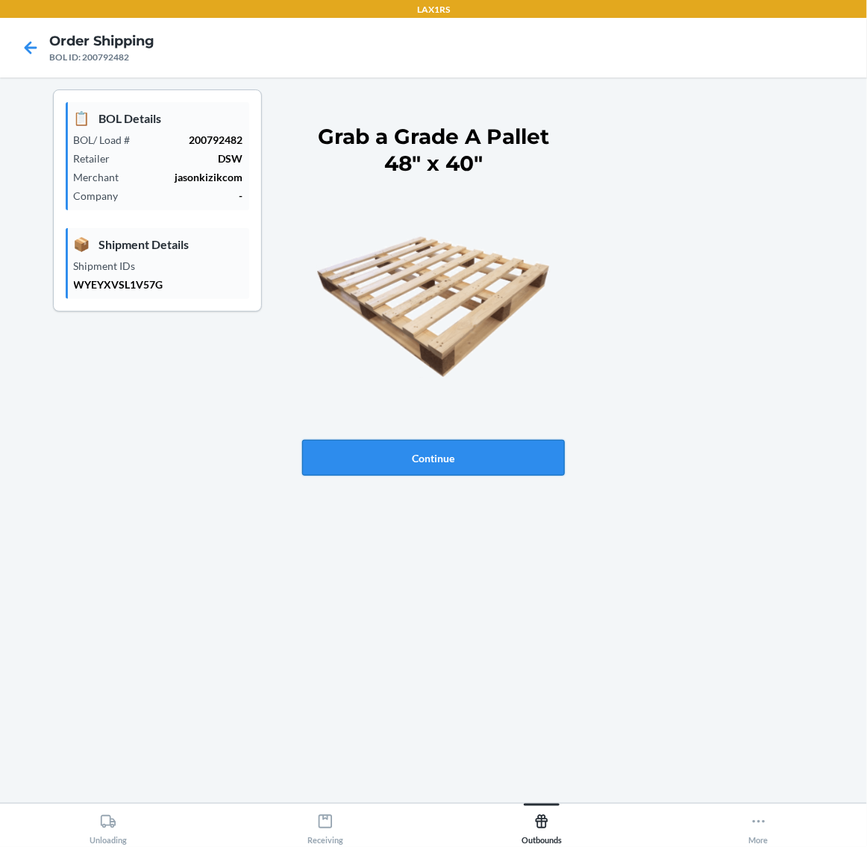
click at [503, 459] on button "Continue" at bounding box center [433, 458] width 263 height 36
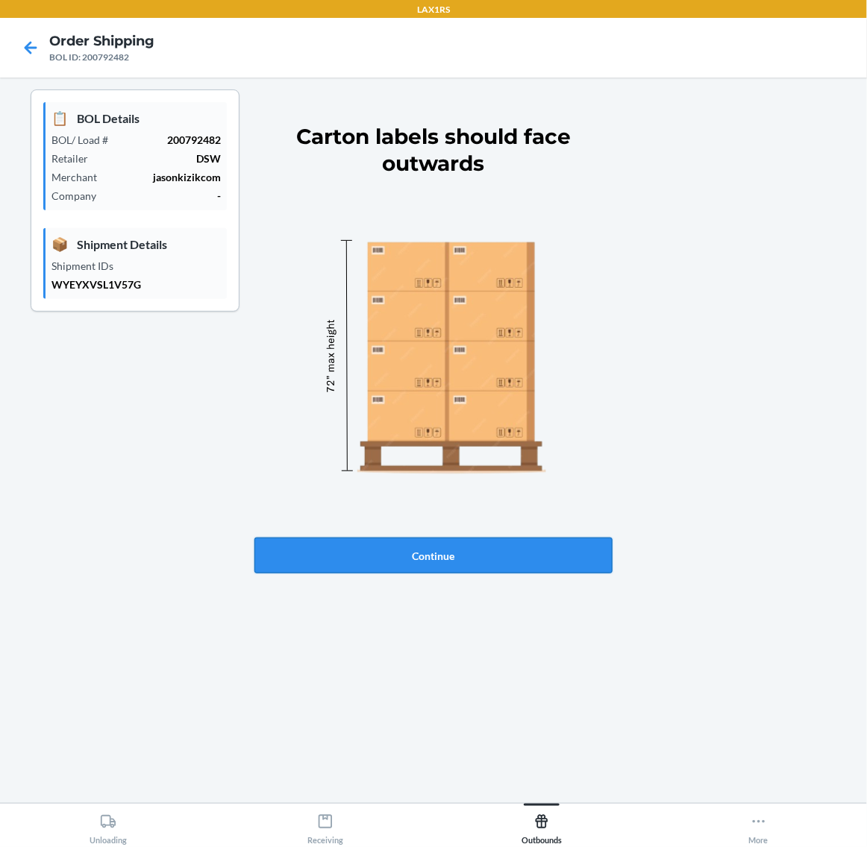
click at [519, 565] on button "Continue" at bounding box center [433, 556] width 358 height 36
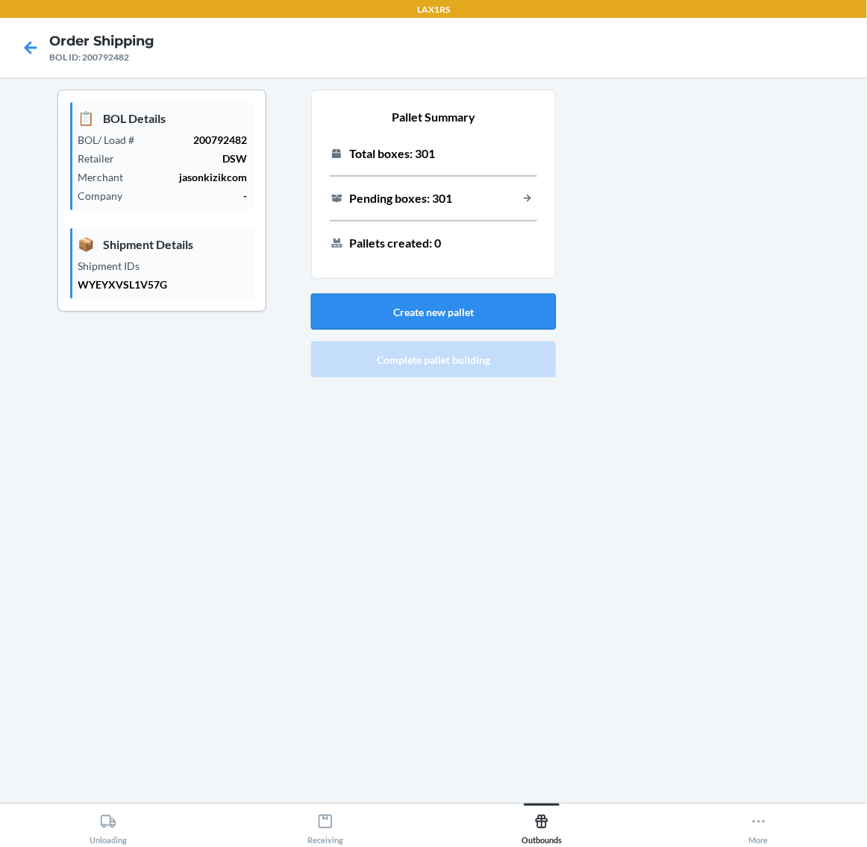
click at [511, 317] on button "Create new pallet" at bounding box center [433, 312] width 245 height 36
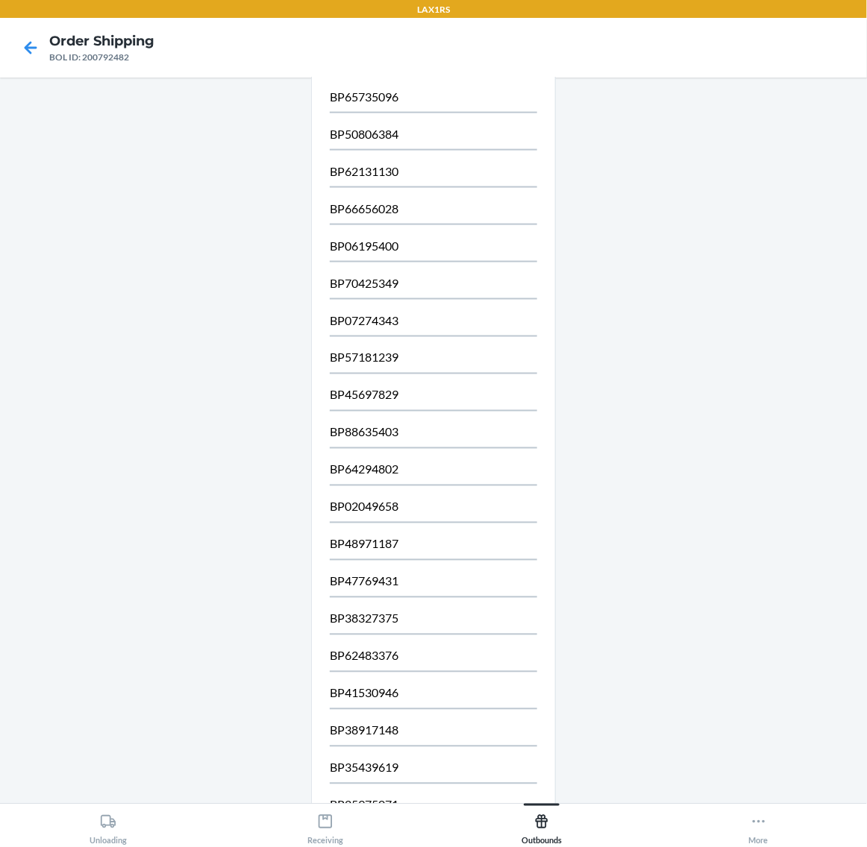
scroll to position [788, 0]
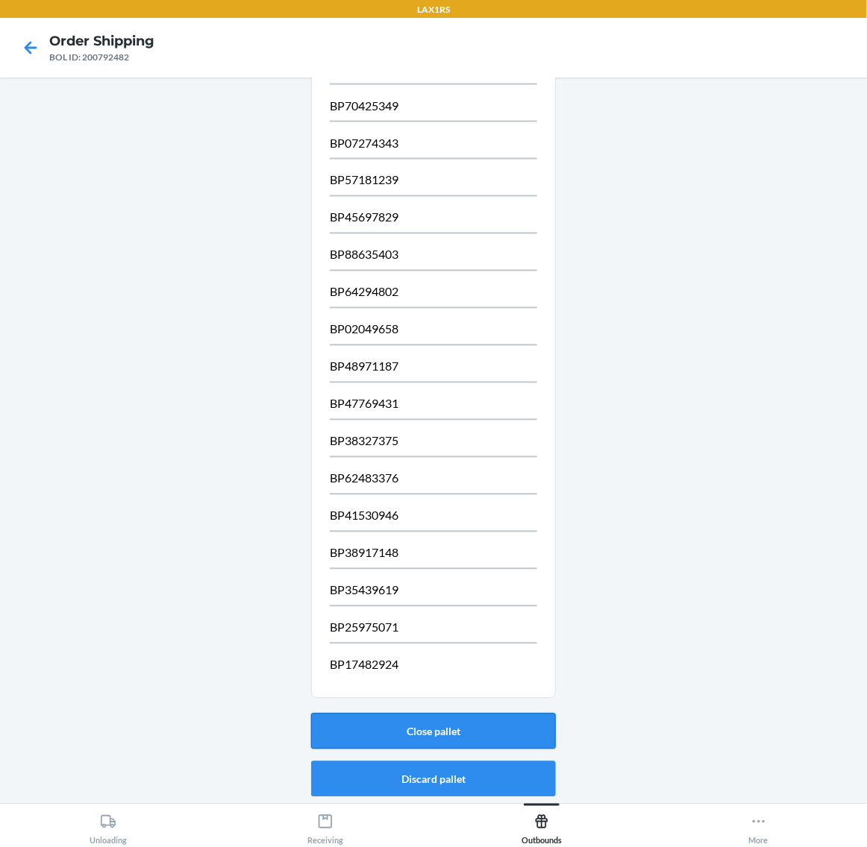
click at [474, 720] on button "Close pallet" at bounding box center [433, 732] width 245 height 36
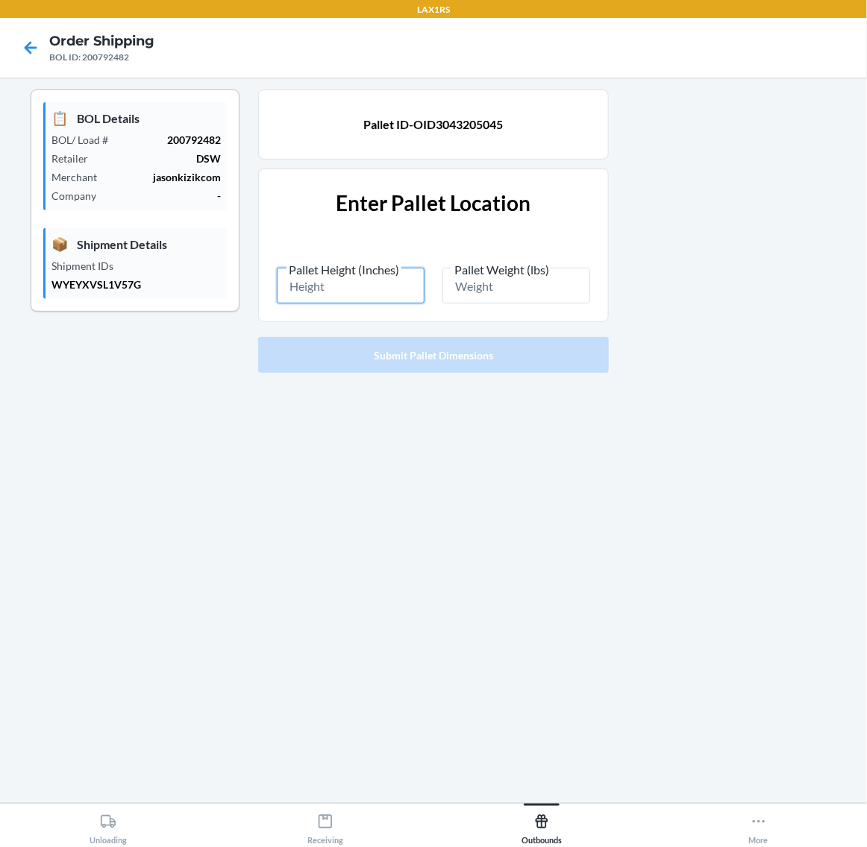
click at [359, 286] on input "Pallet Height (Inches)" at bounding box center [351, 286] width 148 height 36
type input "87"
click at [482, 295] on input "Pallet Weight (lbs)" at bounding box center [516, 286] width 148 height 36
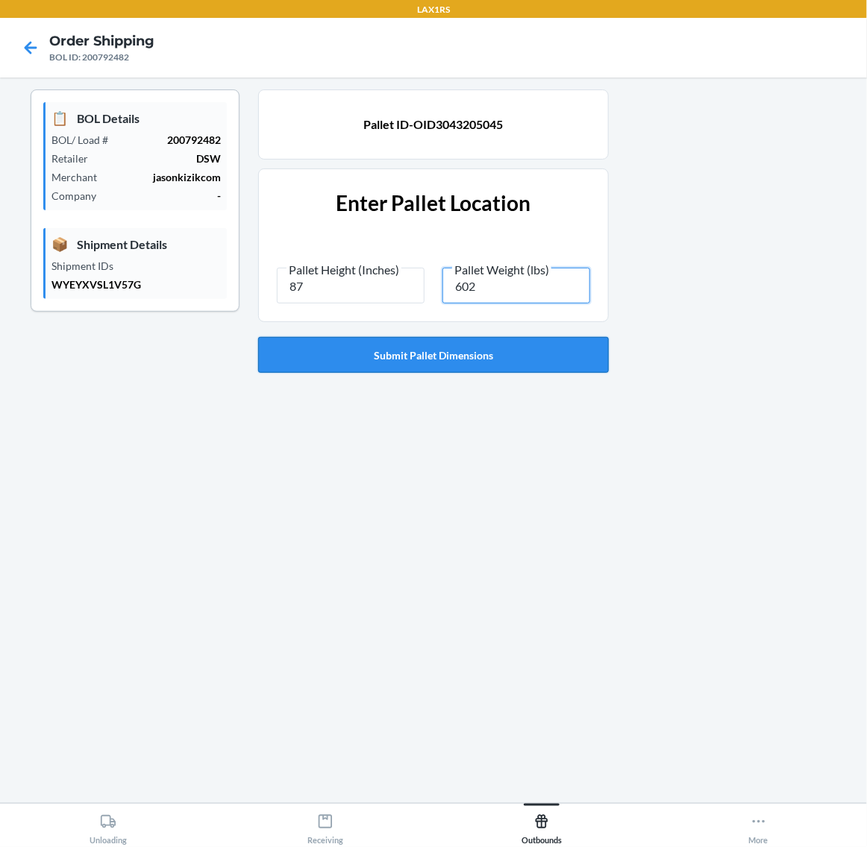
type input "602"
click at [483, 352] on button "Submit Pallet Dimensions" at bounding box center [433, 355] width 351 height 36
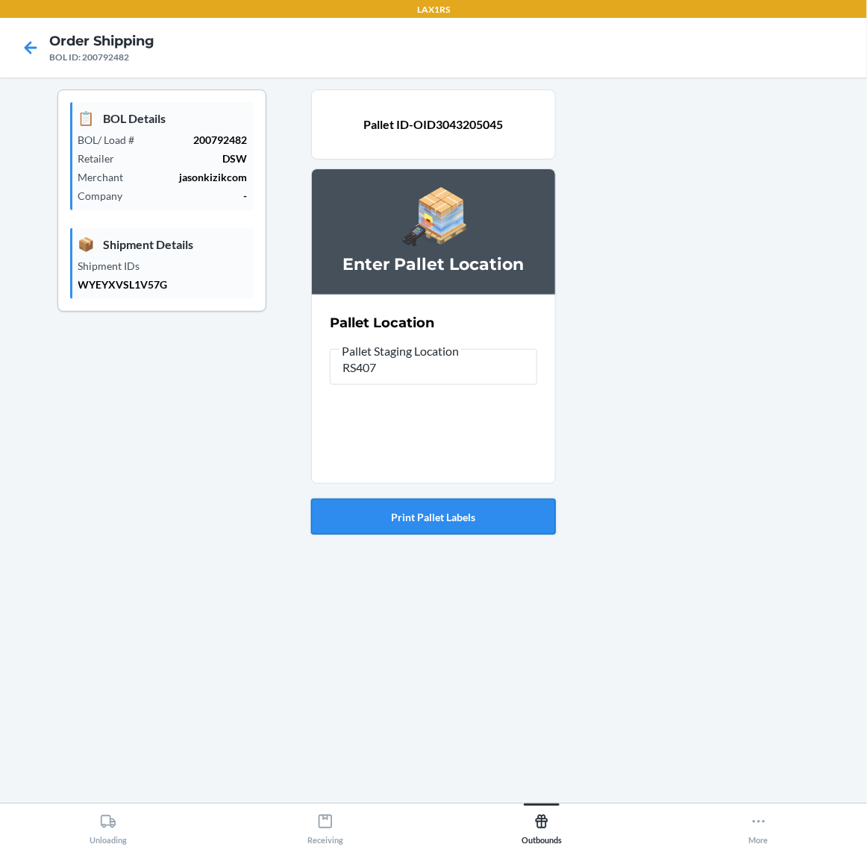
type input "RS407"
click at [418, 513] on button "Print Pallet Labels" at bounding box center [433, 517] width 245 height 36
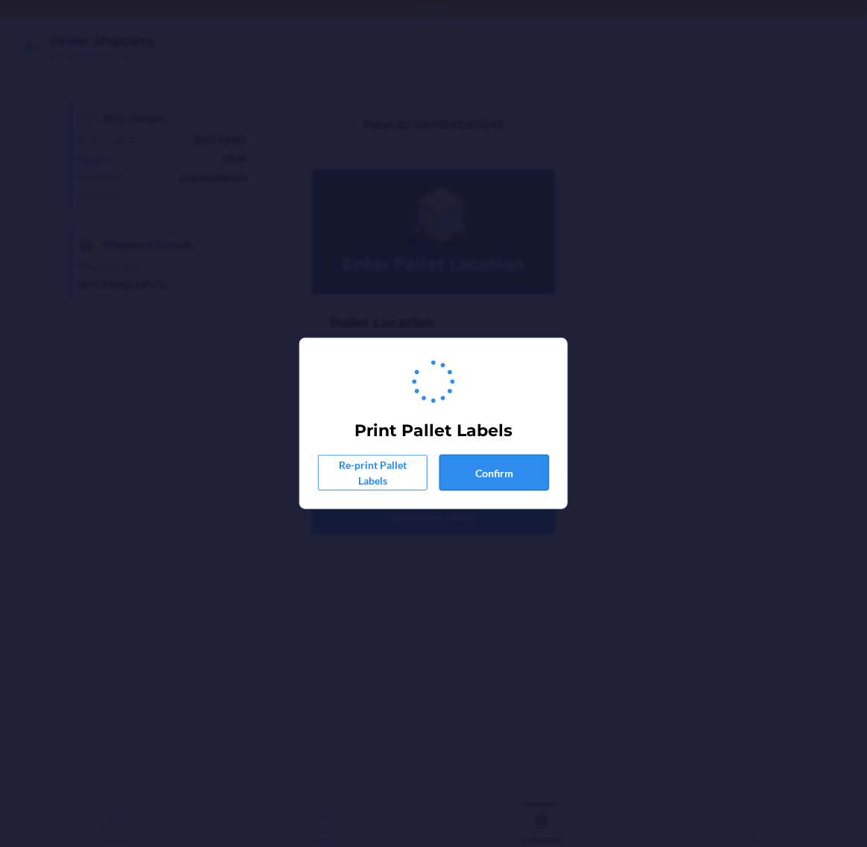
click at [497, 472] on button "Confirm" at bounding box center [494, 473] width 110 height 36
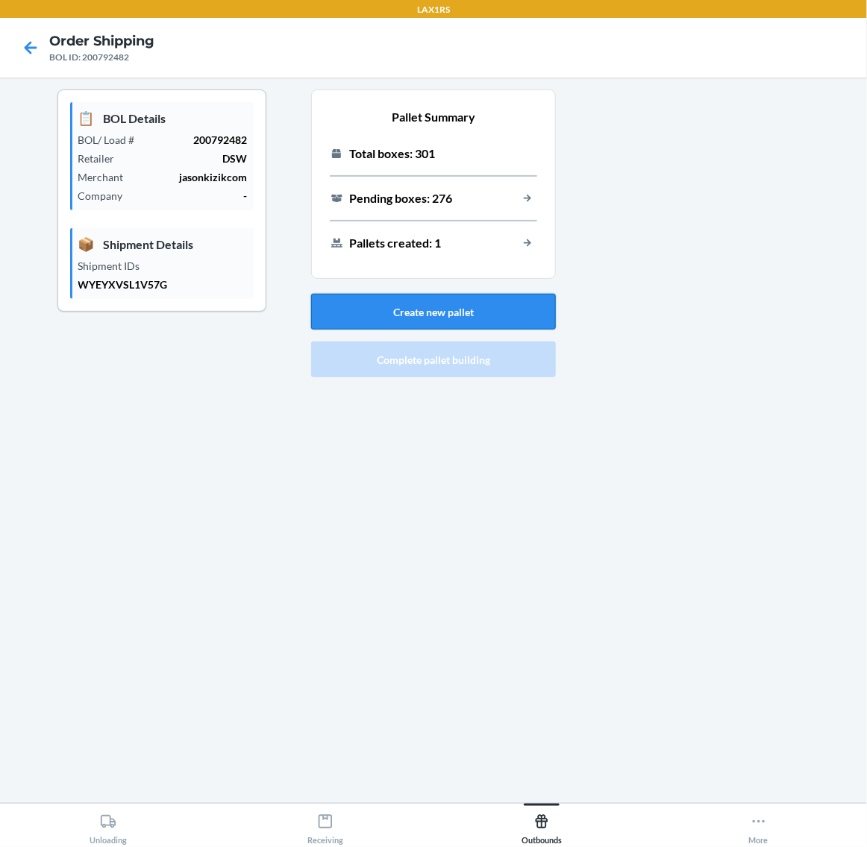
click at [412, 307] on button "Create new pallet" at bounding box center [433, 312] width 245 height 36
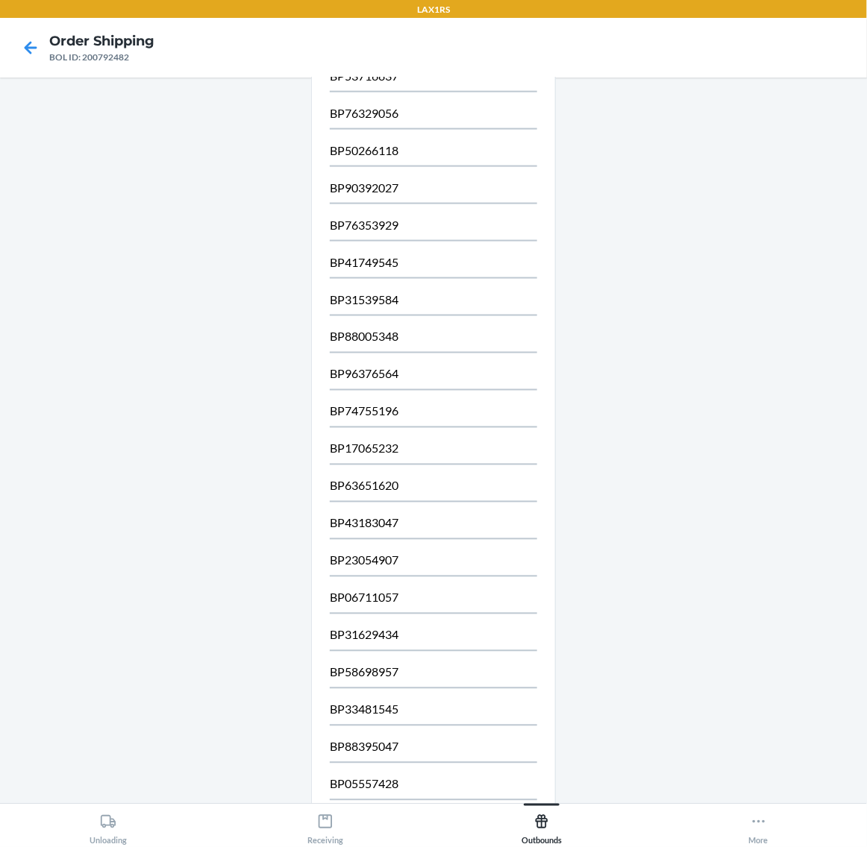
scroll to position [788, 0]
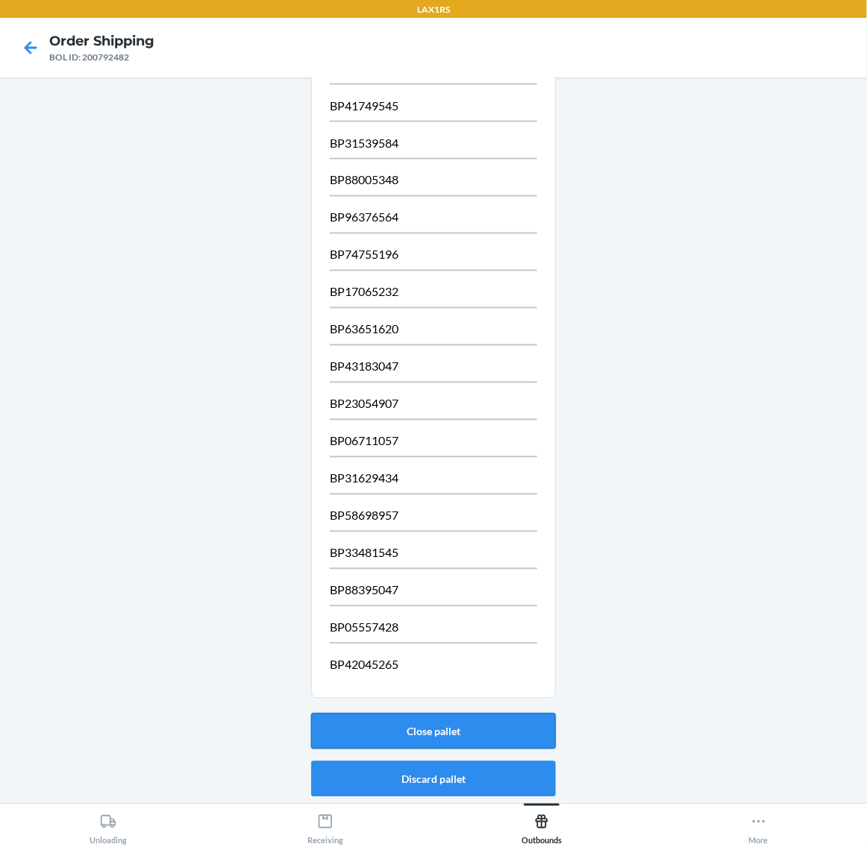
click at [507, 718] on button "Close pallet" at bounding box center [433, 732] width 245 height 36
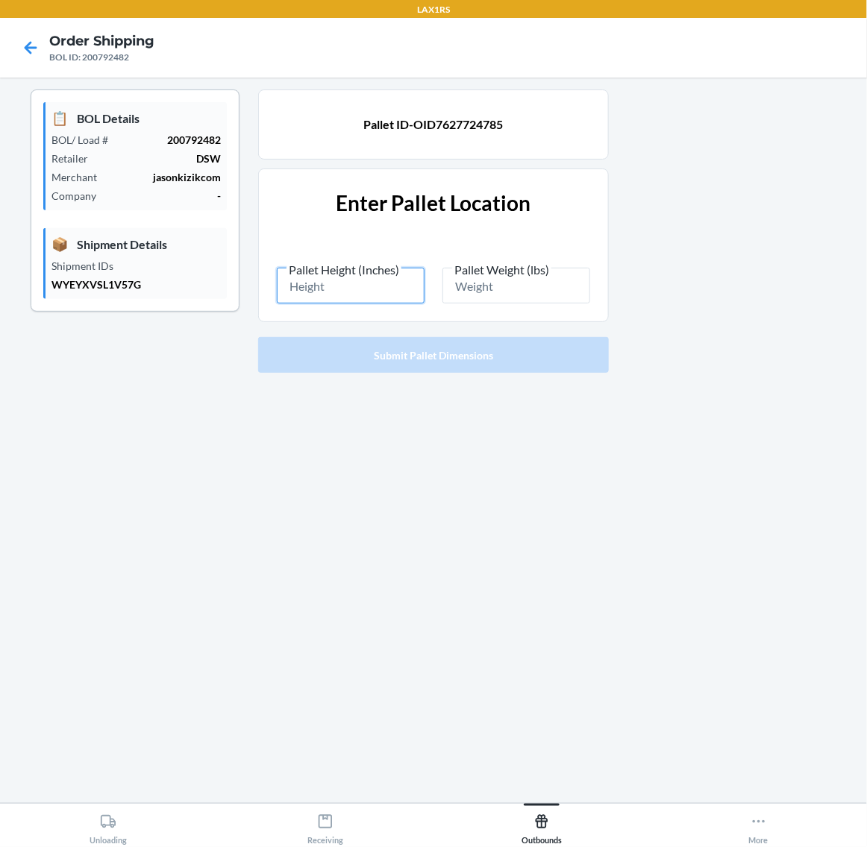
click at [356, 295] on input "Pallet Height (Inches)" at bounding box center [351, 286] width 148 height 36
type input "87"
click at [526, 291] on input "Pallet Weight (lbs)" at bounding box center [516, 286] width 148 height 36
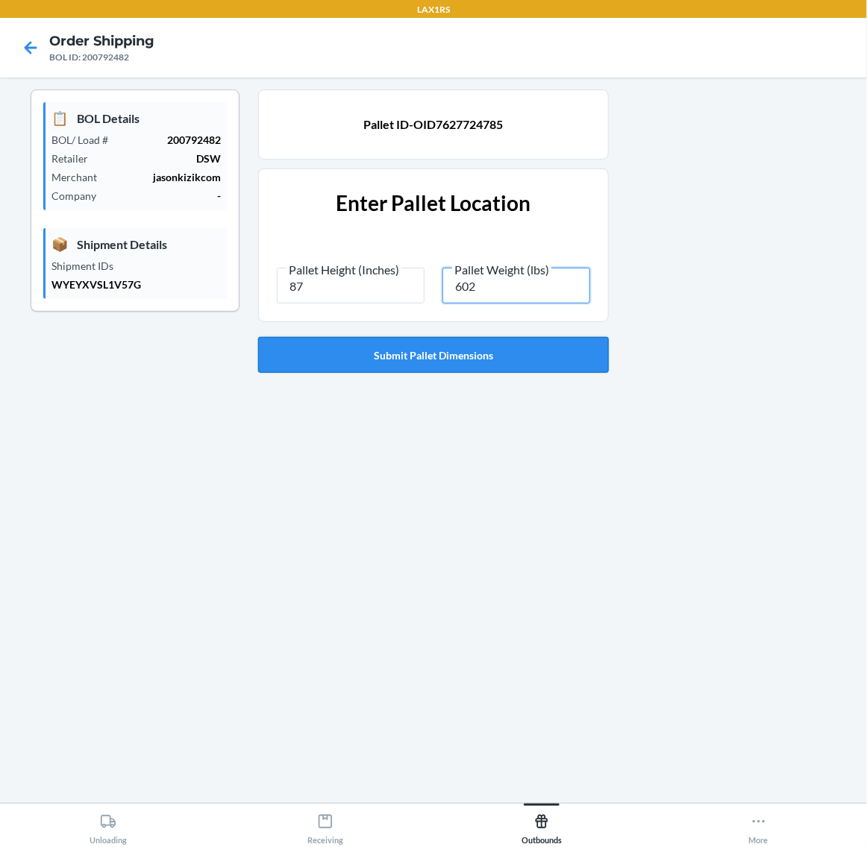
type input "602"
click at [378, 351] on button "Submit Pallet Dimensions" at bounding box center [433, 355] width 351 height 36
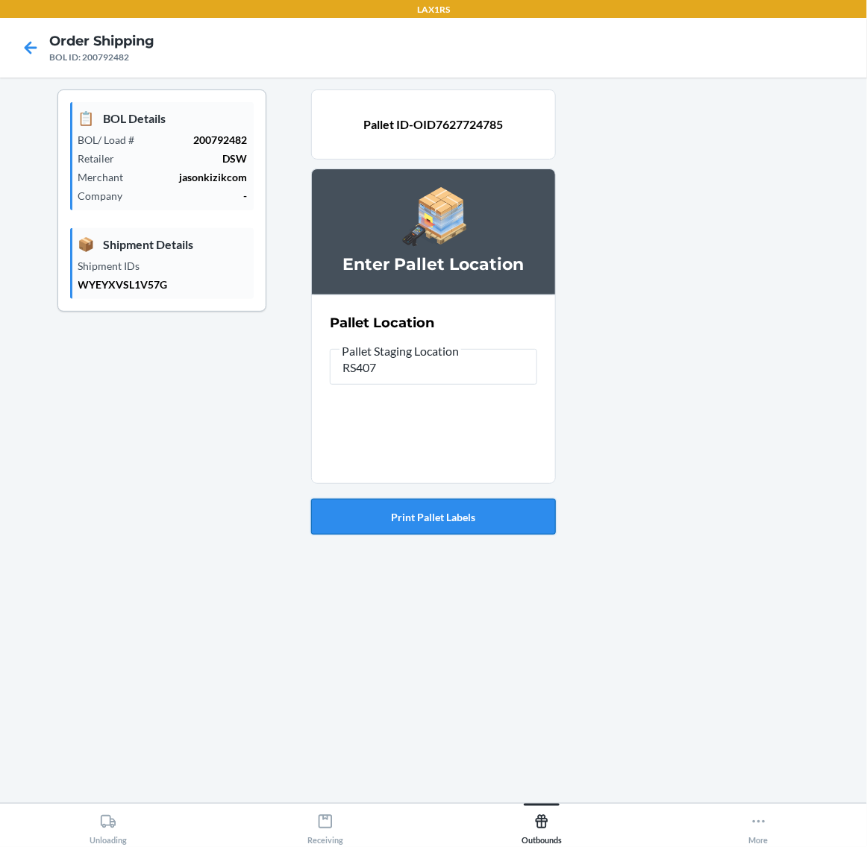
type input "RS407"
click at [438, 524] on button "Print Pallet Labels" at bounding box center [433, 517] width 245 height 36
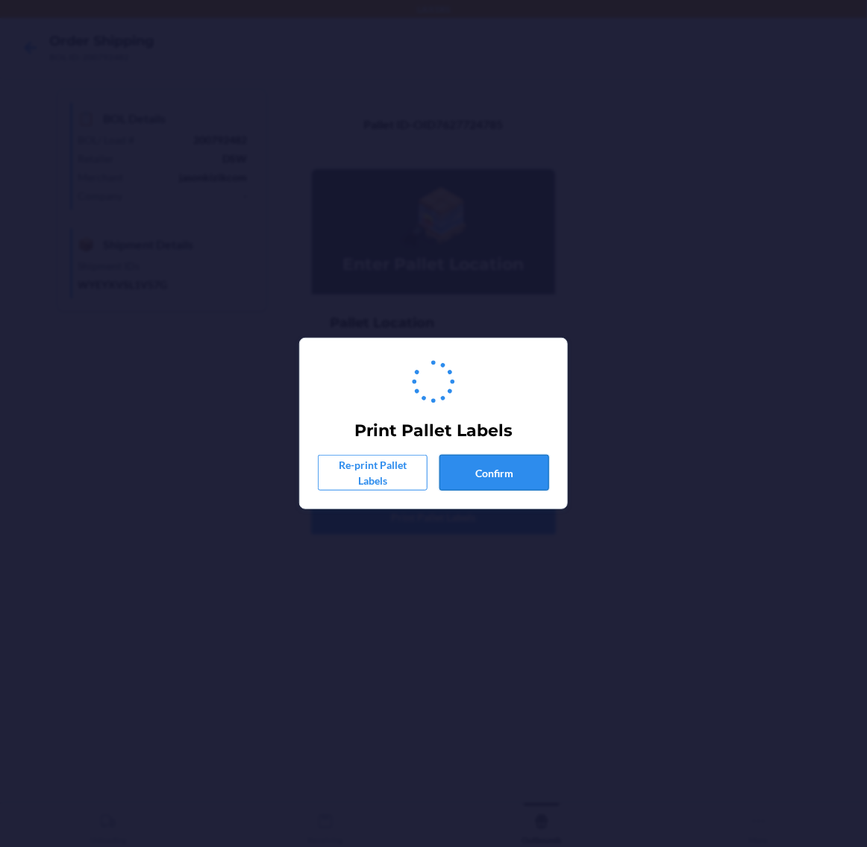
click at [481, 468] on button "Confirm" at bounding box center [494, 473] width 110 height 36
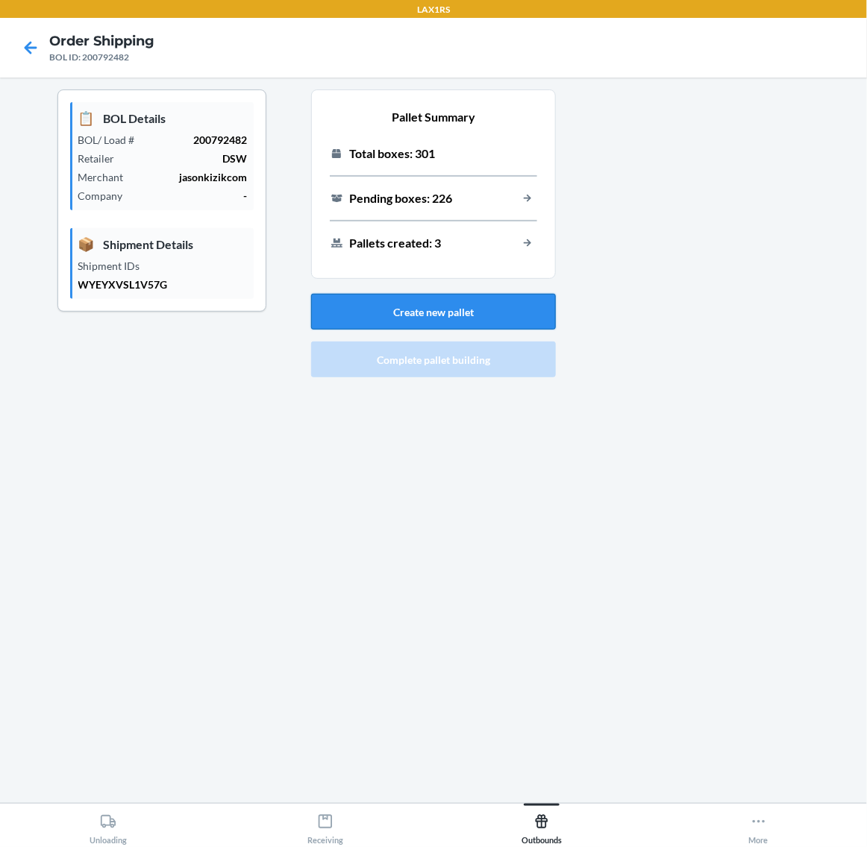
click at [467, 300] on button "Create new pallet" at bounding box center [433, 312] width 245 height 36
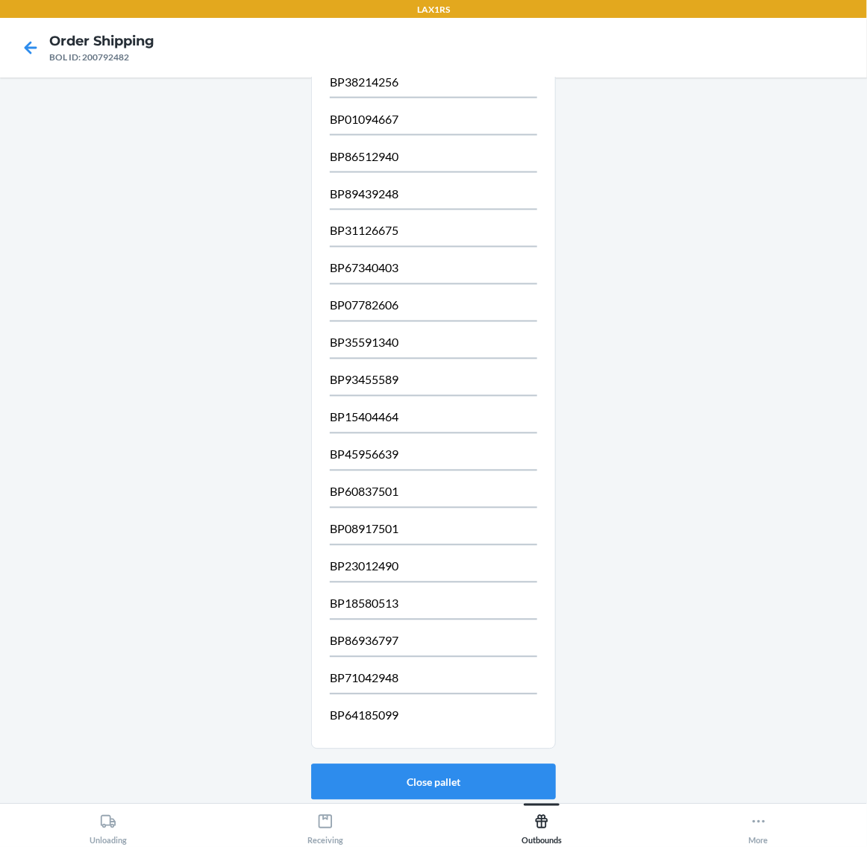
scroll to position [788, 0]
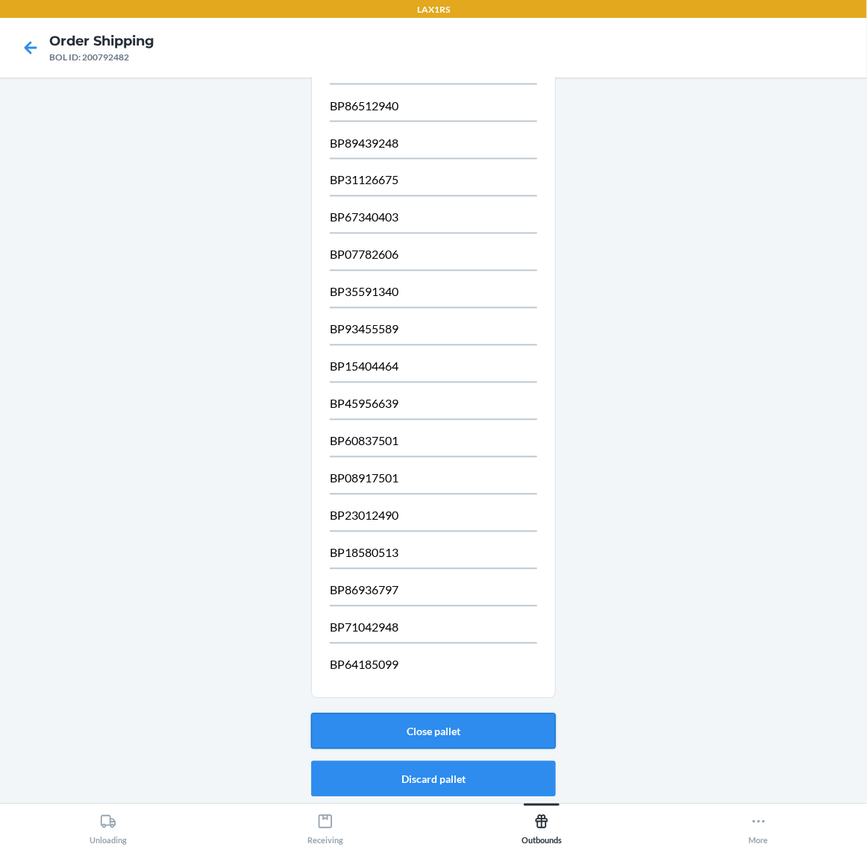
click at [521, 739] on button "Close pallet" at bounding box center [433, 732] width 245 height 36
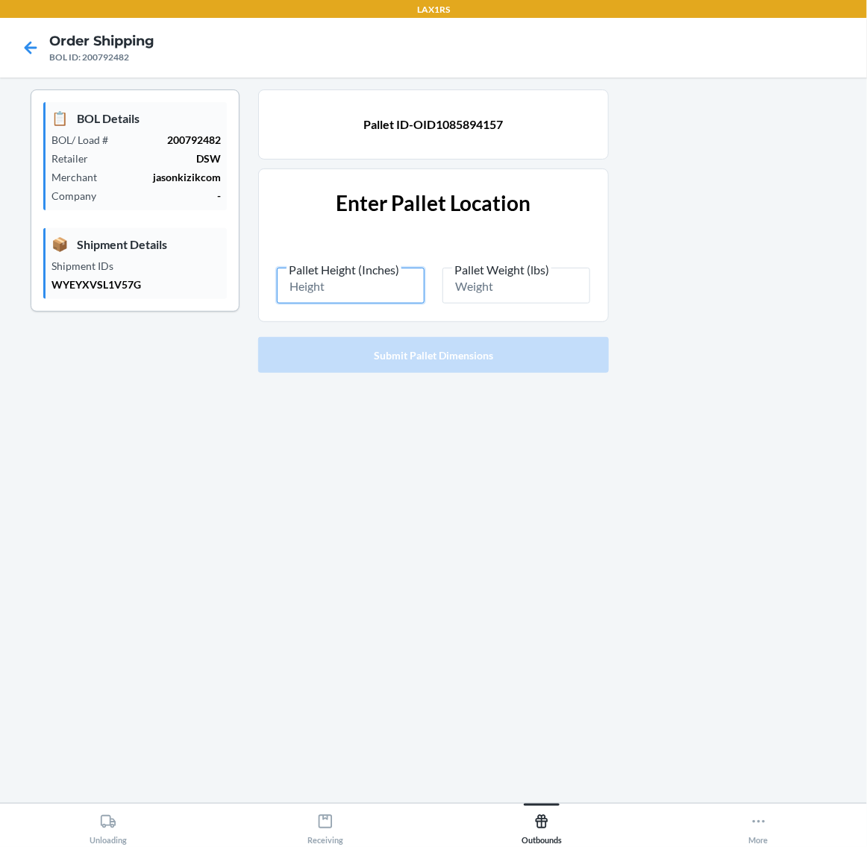
click at [356, 285] on input "Pallet Height (Inches)" at bounding box center [351, 286] width 148 height 36
type input "87"
click at [505, 295] on input "Pallet Weight (lbs)" at bounding box center [516, 286] width 148 height 36
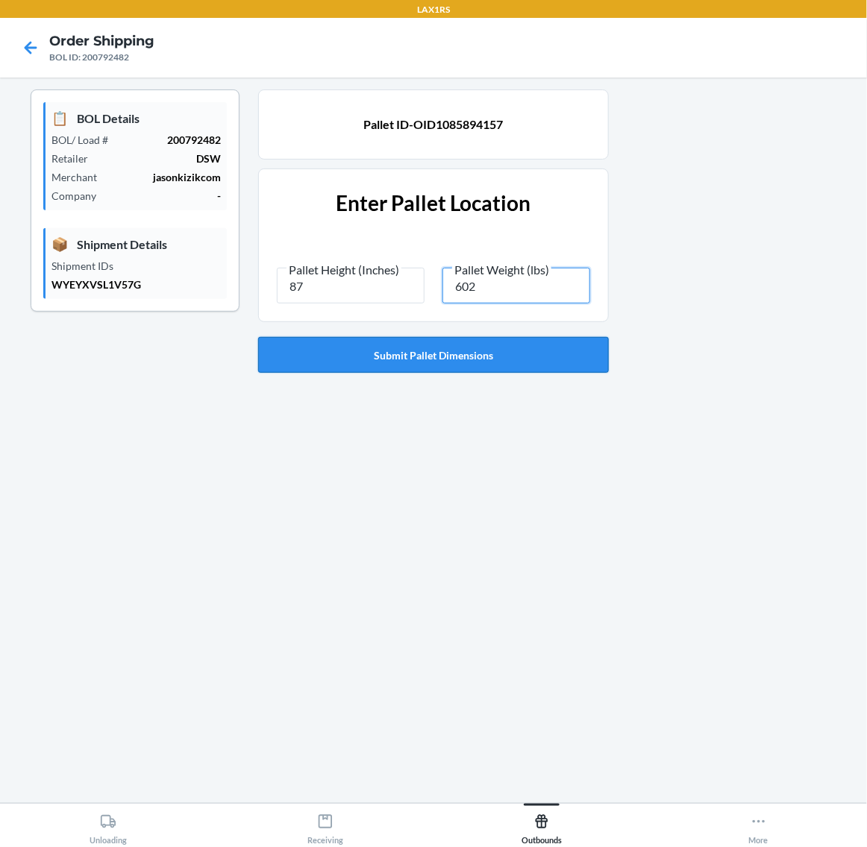
type input "602"
click at [479, 359] on button "Submit Pallet Dimensions" at bounding box center [433, 355] width 351 height 36
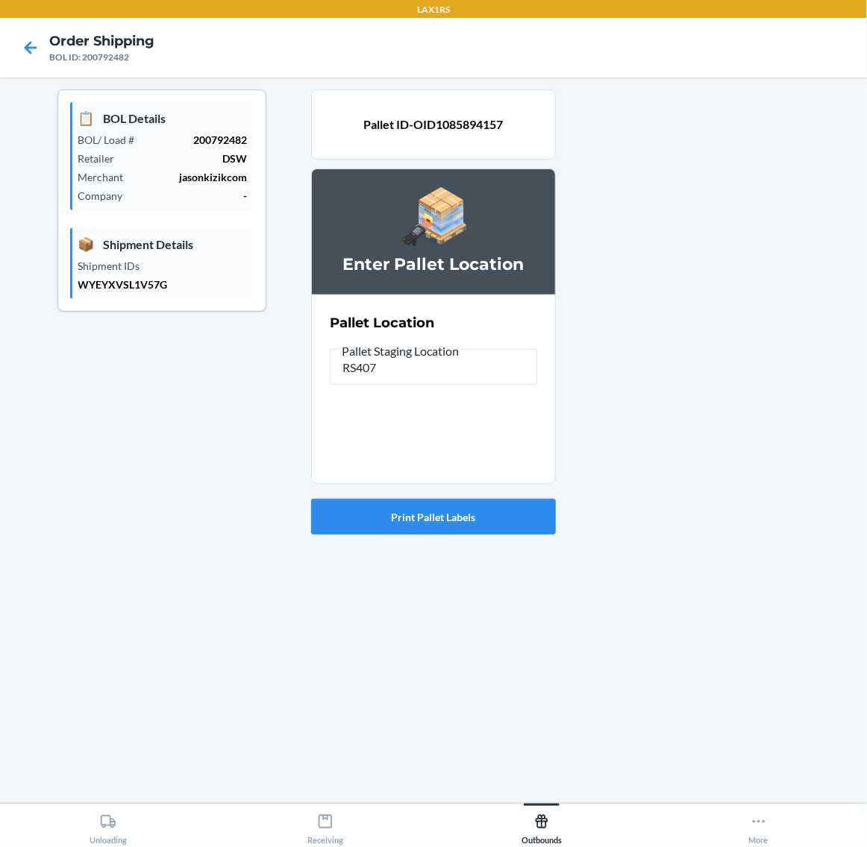
type input "RS407"
click at [474, 500] on div "Print Pallet Labels" at bounding box center [433, 517] width 245 height 48
click at [467, 504] on button "Print Pallet Labels" at bounding box center [433, 517] width 245 height 36
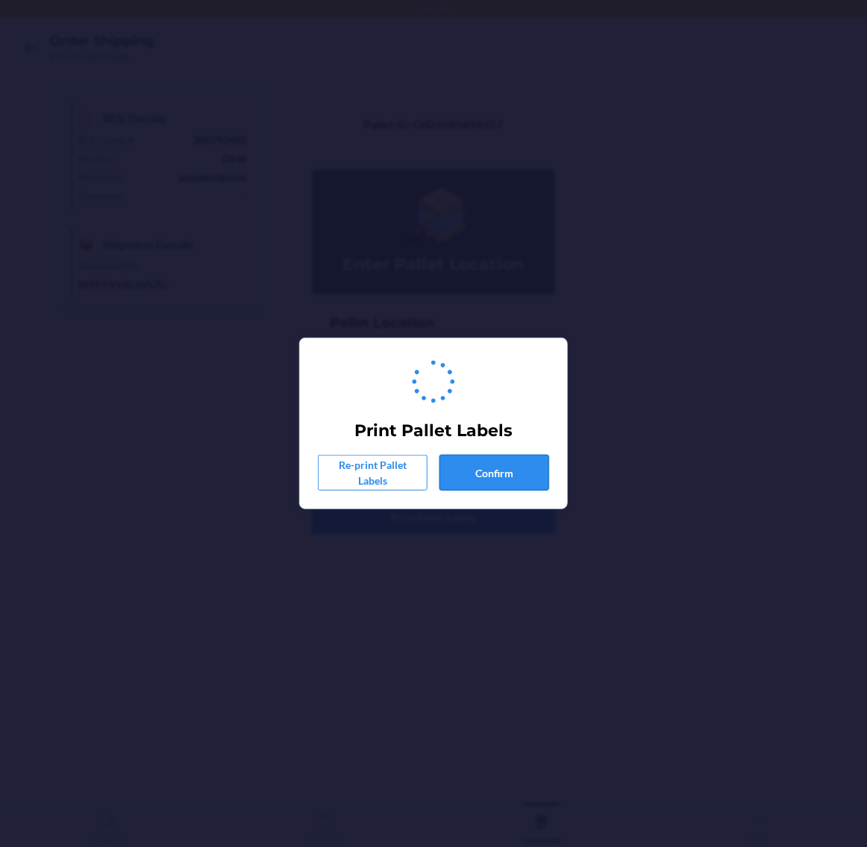
click at [470, 468] on button "Confirm" at bounding box center [494, 473] width 110 height 36
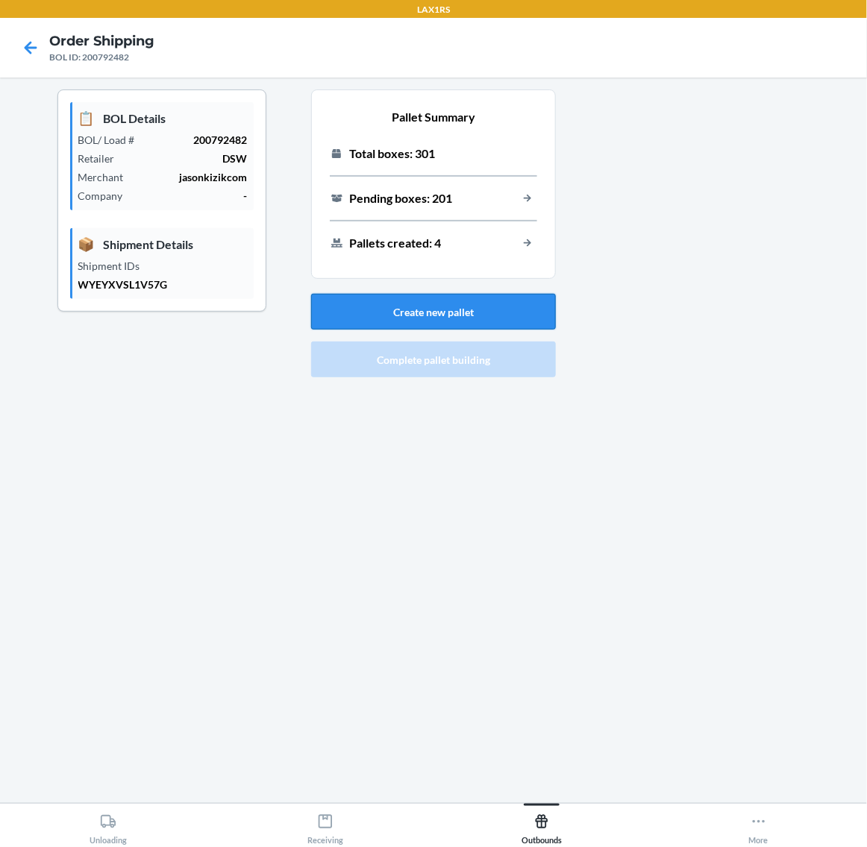
click at [463, 312] on button "Create new pallet" at bounding box center [433, 312] width 245 height 36
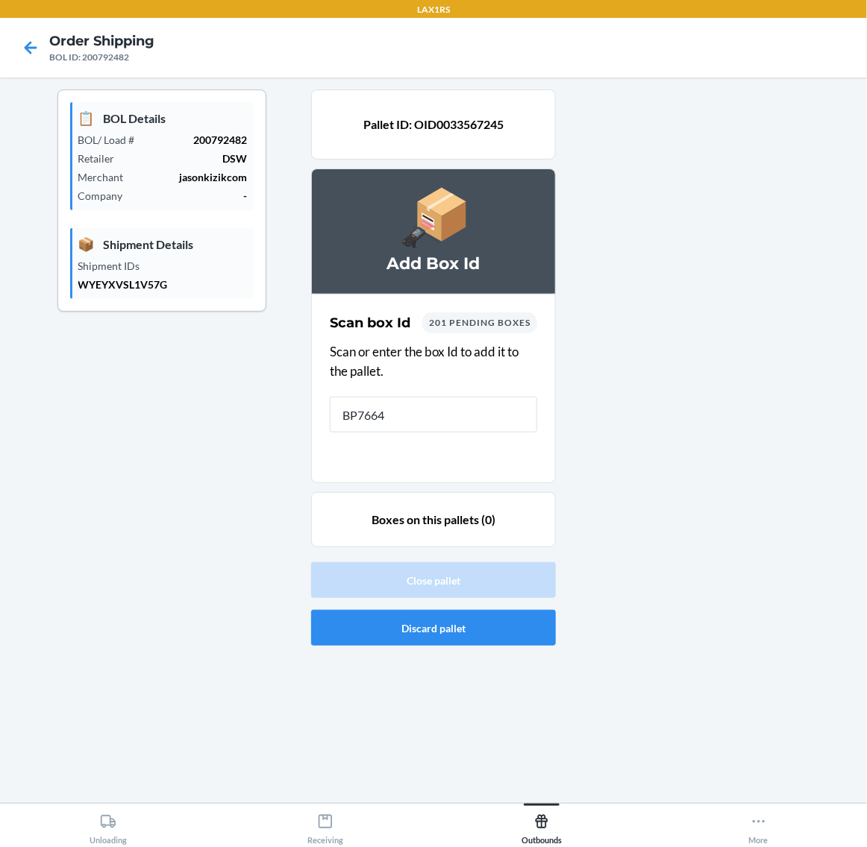
type input "BP76645"
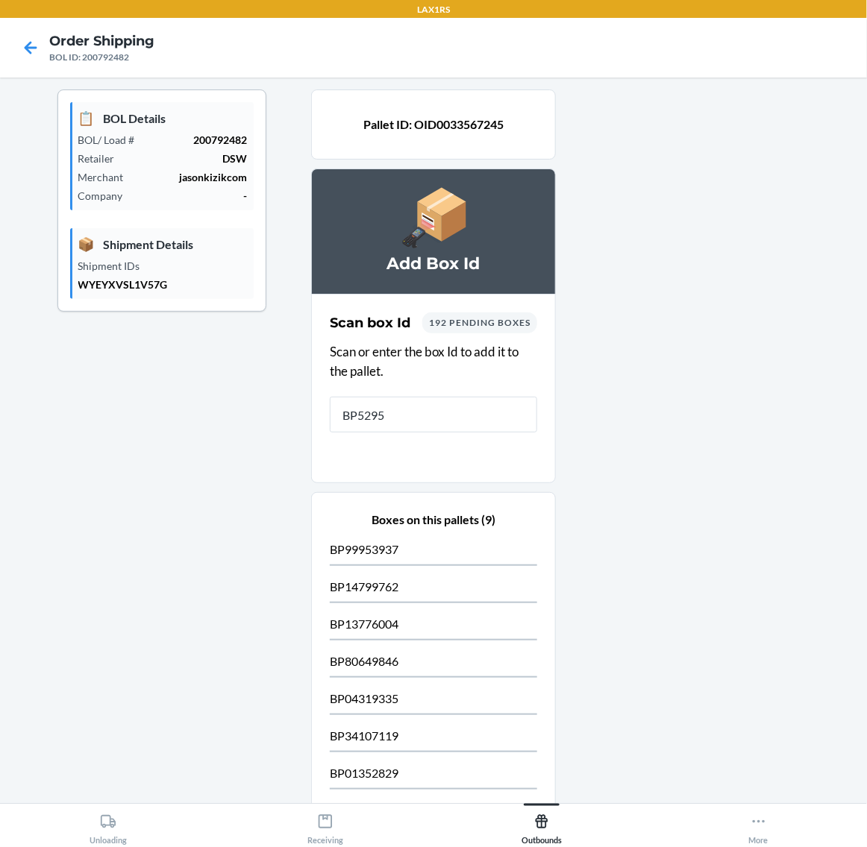
type input "BP52955"
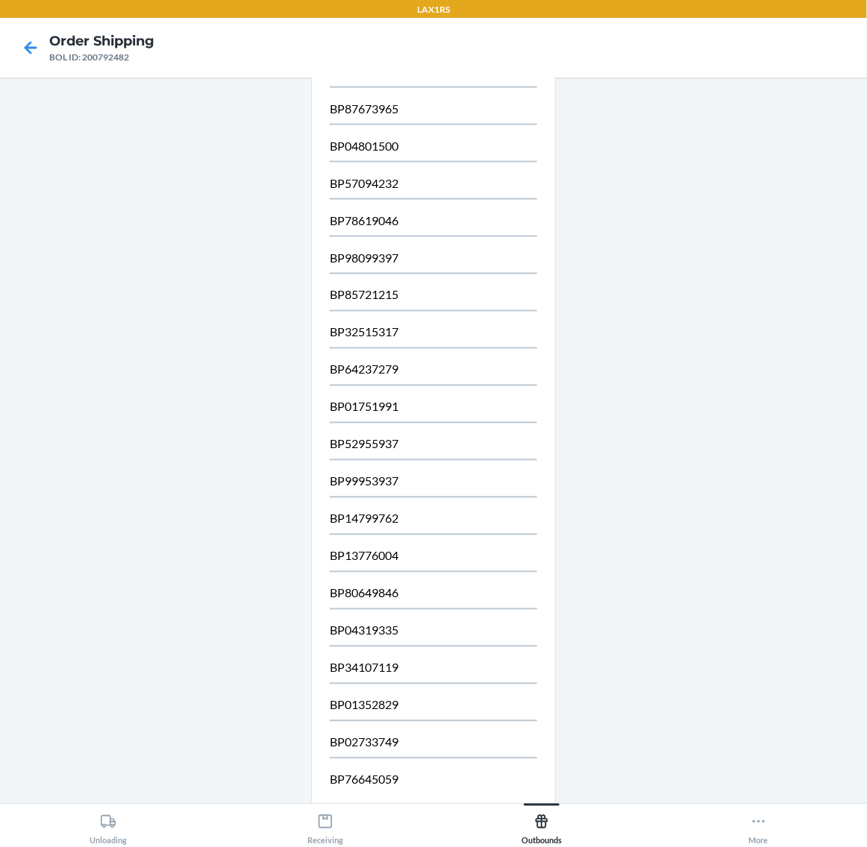
scroll to position [788, 0]
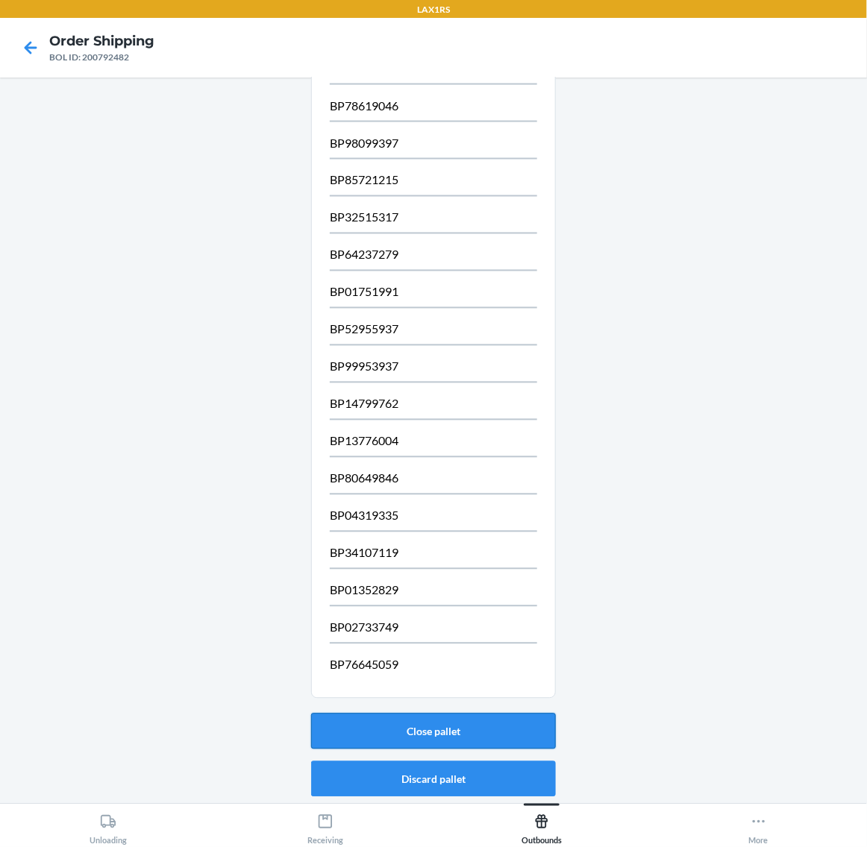
click at [501, 735] on button "Close pallet" at bounding box center [433, 732] width 245 height 36
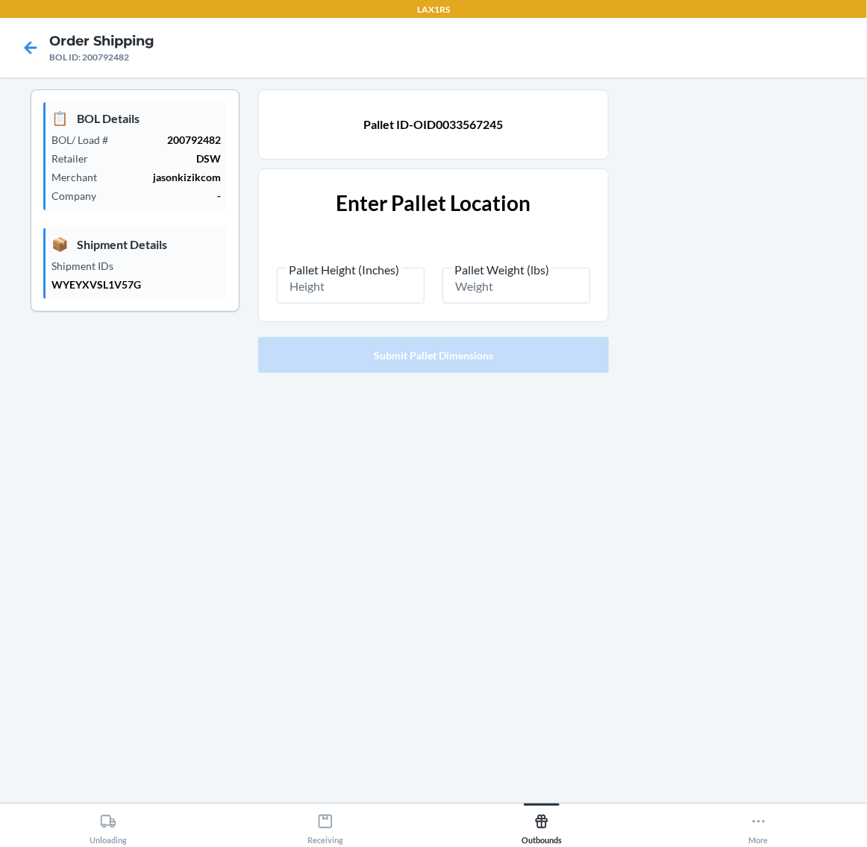
scroll to position [0, 0]
click at [330, 287] on input "Pallet Height (Inches)" at bounding box center [351, 286] width 148 height 36
type input "87"
click at [477, 276] on span "Pallet Weight (lbs)" at bounding box center [501, 270] width 99 height 15
click at [477, 276] on input "Pallet Weight (lbs)" at bounding box center [516, 286] width 148 height 36
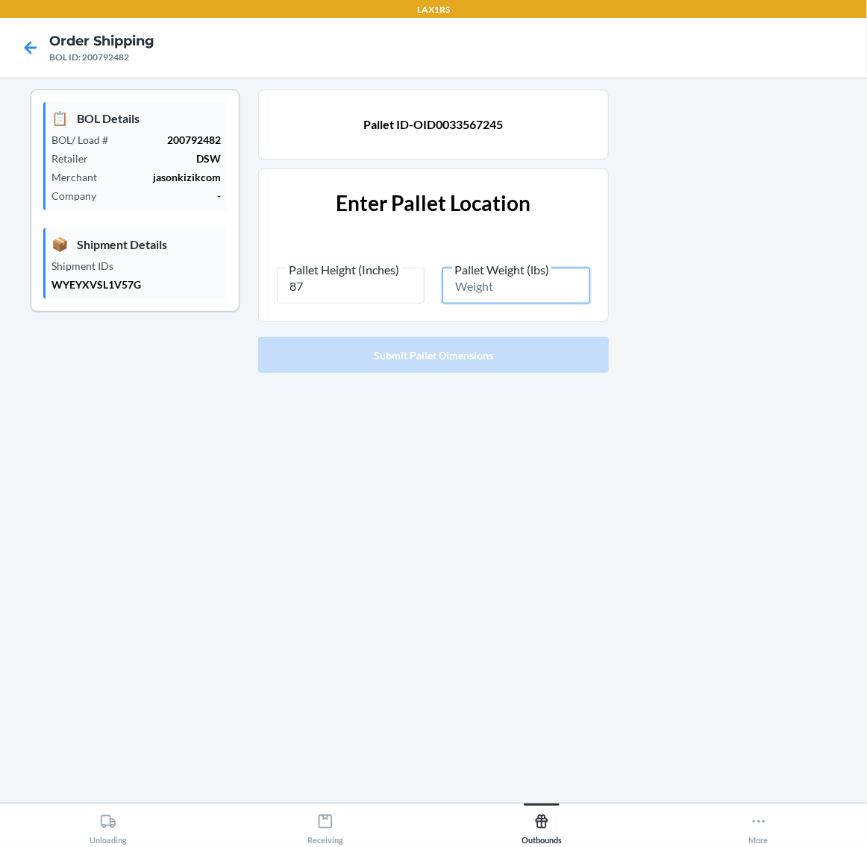
click at [479, 280] on input "Pallet Weight (lbs)" at bounding box center [516, 286] width 148 height 36
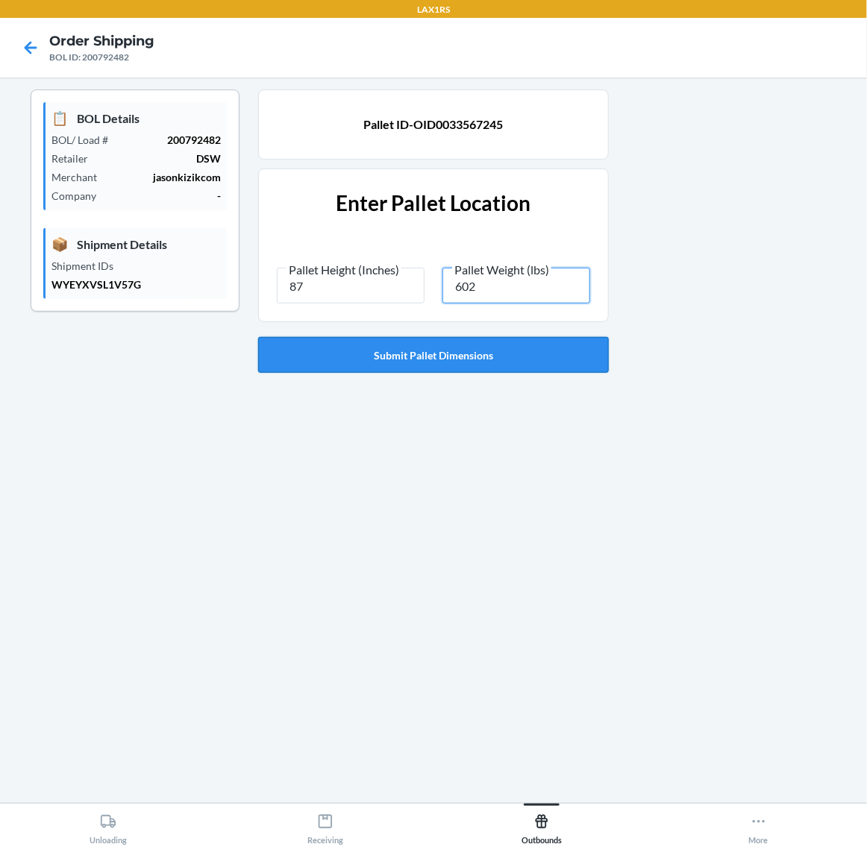
type input "602"
click at [494, 356] on button "Submit Pallet Dimensions" at bounding box center [433, 355] width 351 height 36
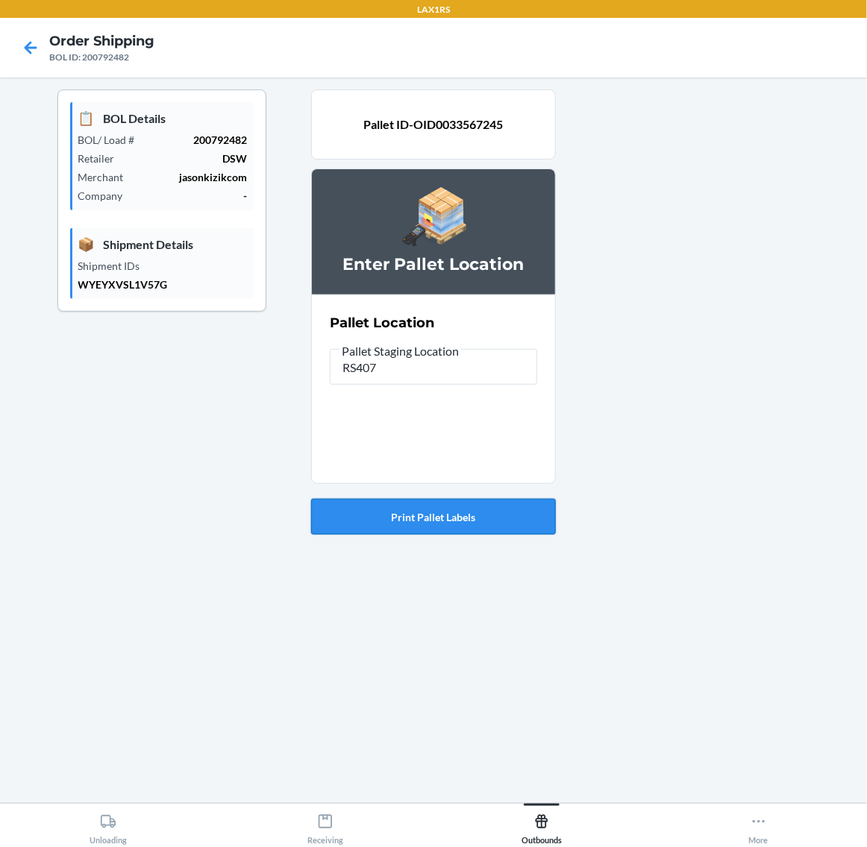
type input "RS407"
click at [436, 515] on button "Print Pallet Labels" at bounding box center [433, 517] width 245 height 36
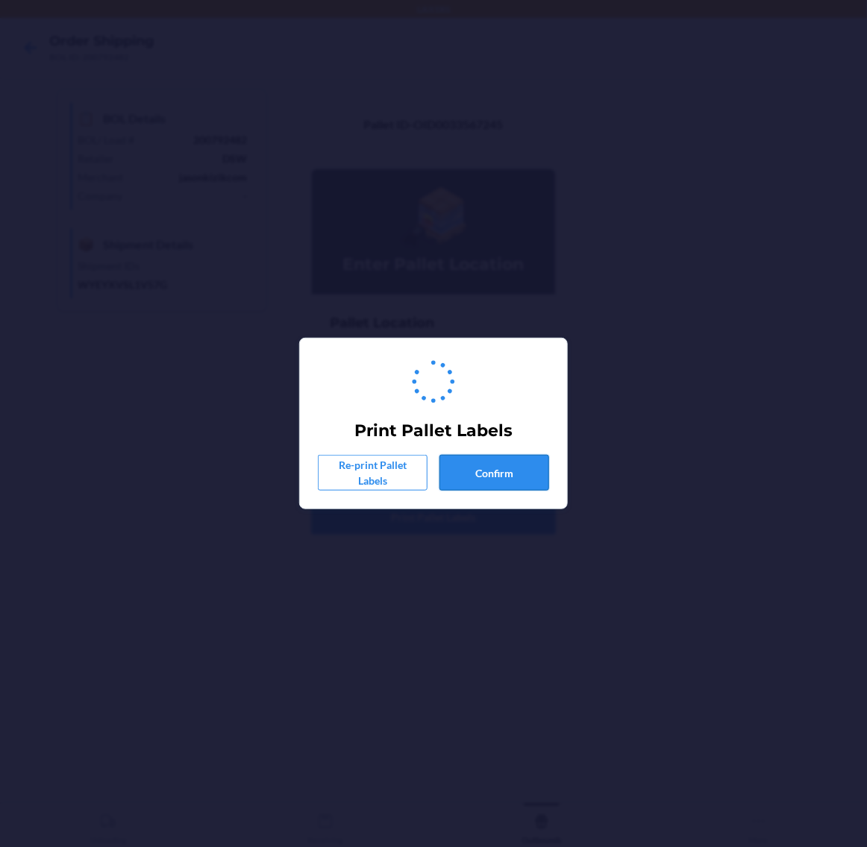
click at [489, 468] on button "Confirm" at bounding box center [494, 473] width 110 height 36
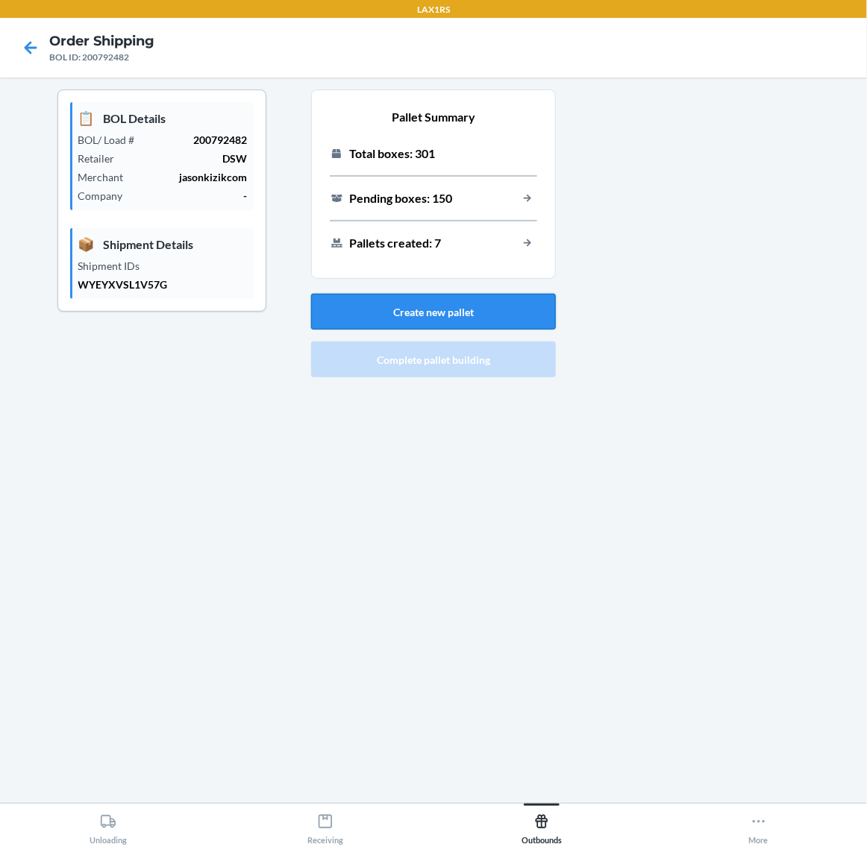
click at [396, 307] on button "Create new pallet" at bounding box center [433, 312] width 245 height 36
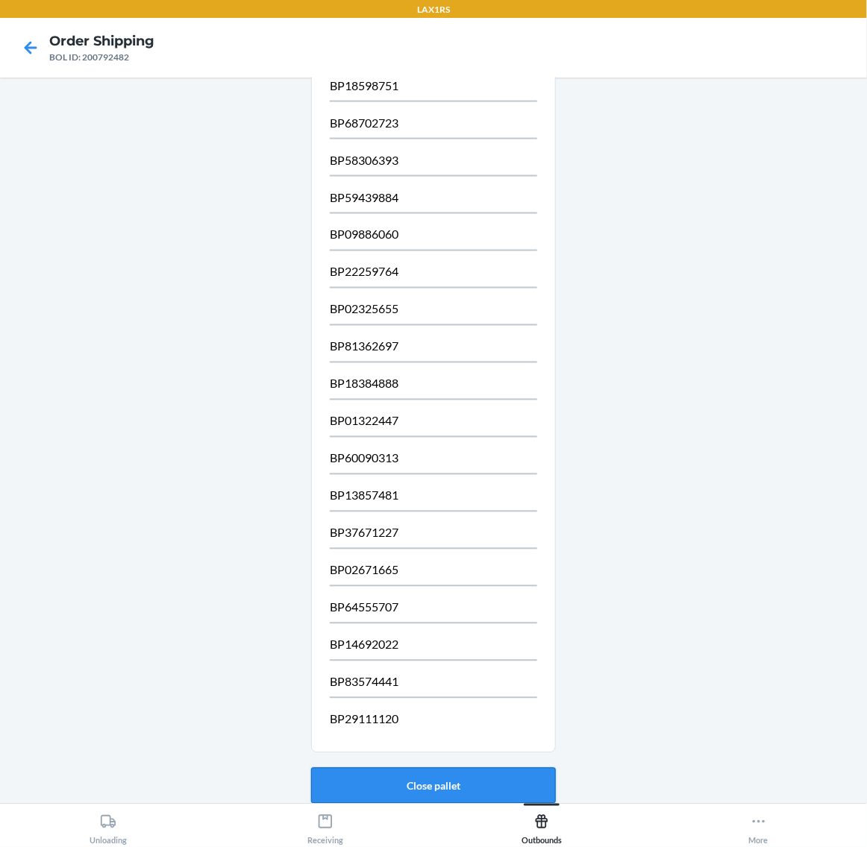
scroll to position [788, 0]
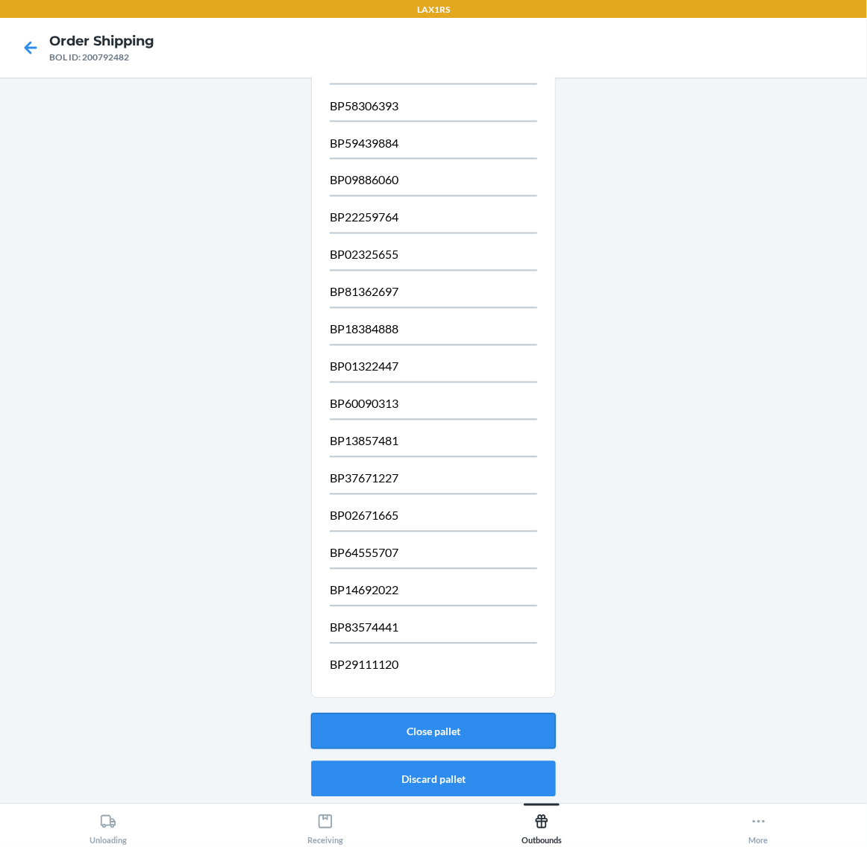
click at [496, 722] on button "Close pallet" at bounding box center [433, 732] width 245 height 36
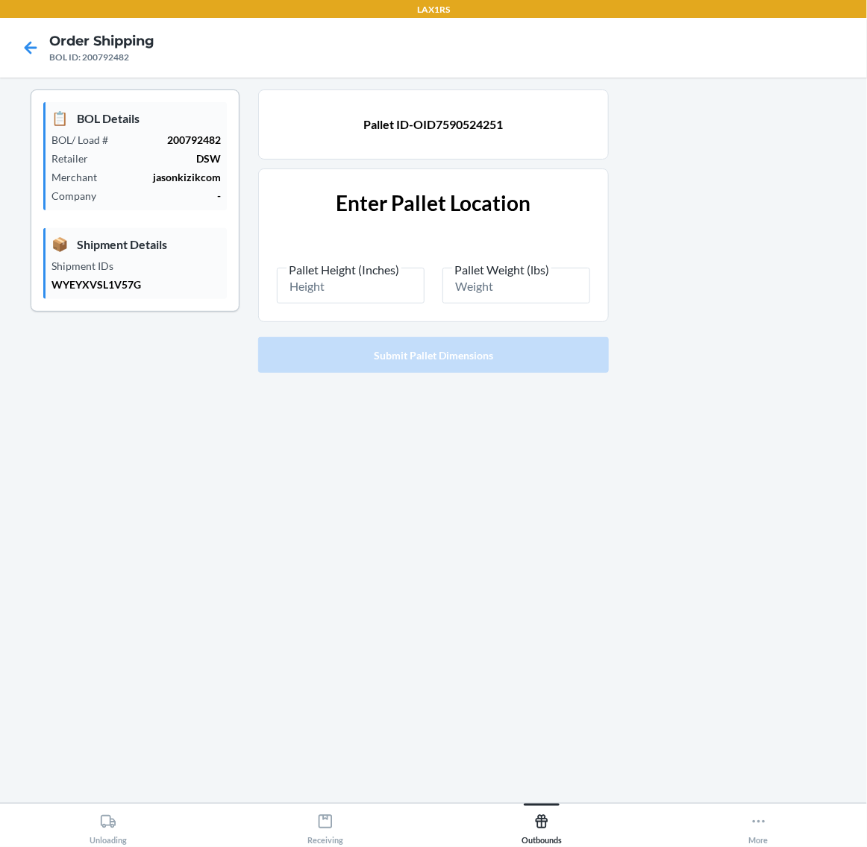
scroll to position [0, 0]
click at [348, 292] on input "Pallet Height (Inches)" at bounding box center [351, 286] width 148 height 36
type input "87"
click at [506, 286] on input "Pallet Weight (lbs)" at bounding box center [516, 286] width 148 height 36
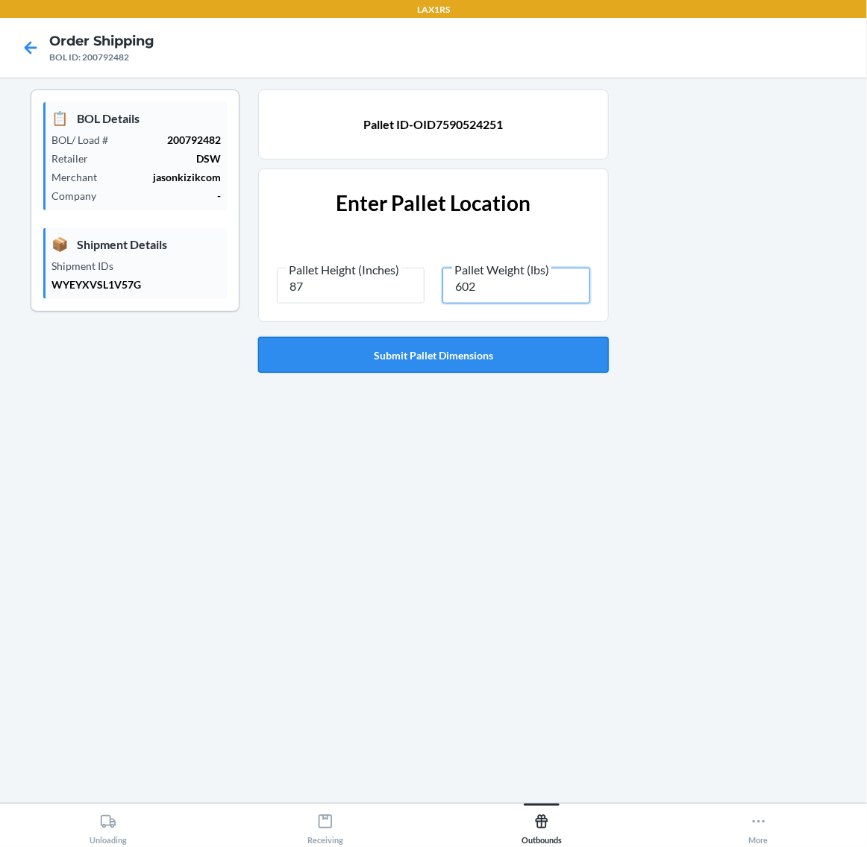
type input "602"
click at [501, 348] on button "Submit Pallet Dimensions" at bounding box center [433, 355] width 351 height 36
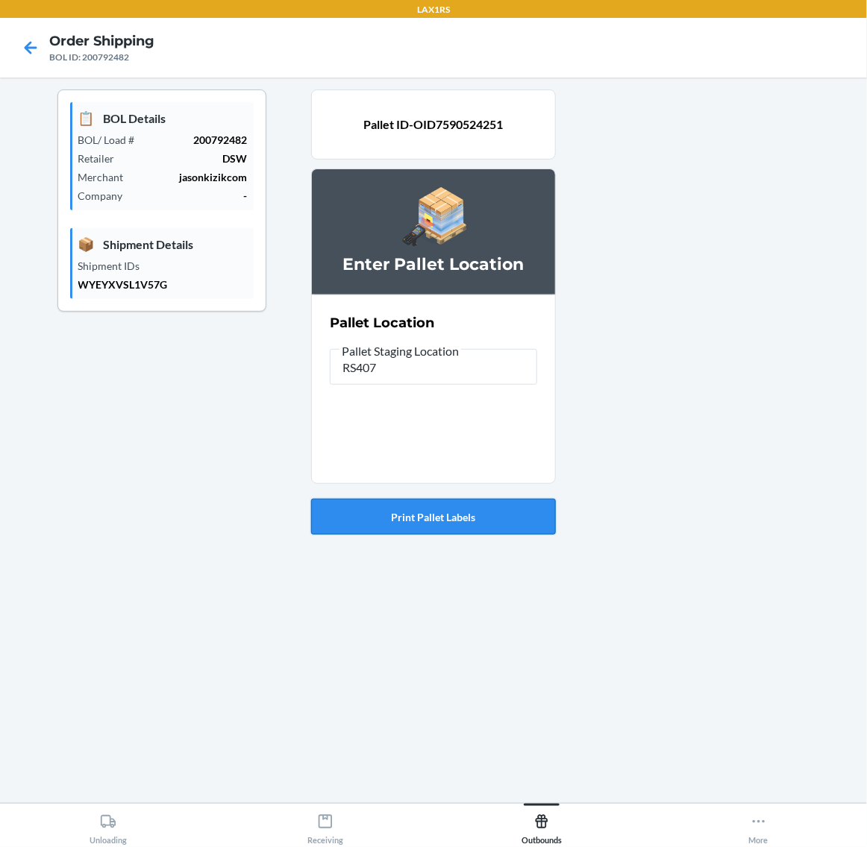
type input "RS407"
click at [451, 524] on button "Print Pallet Labels" at bounding box center [433, 517] width 245 height 36
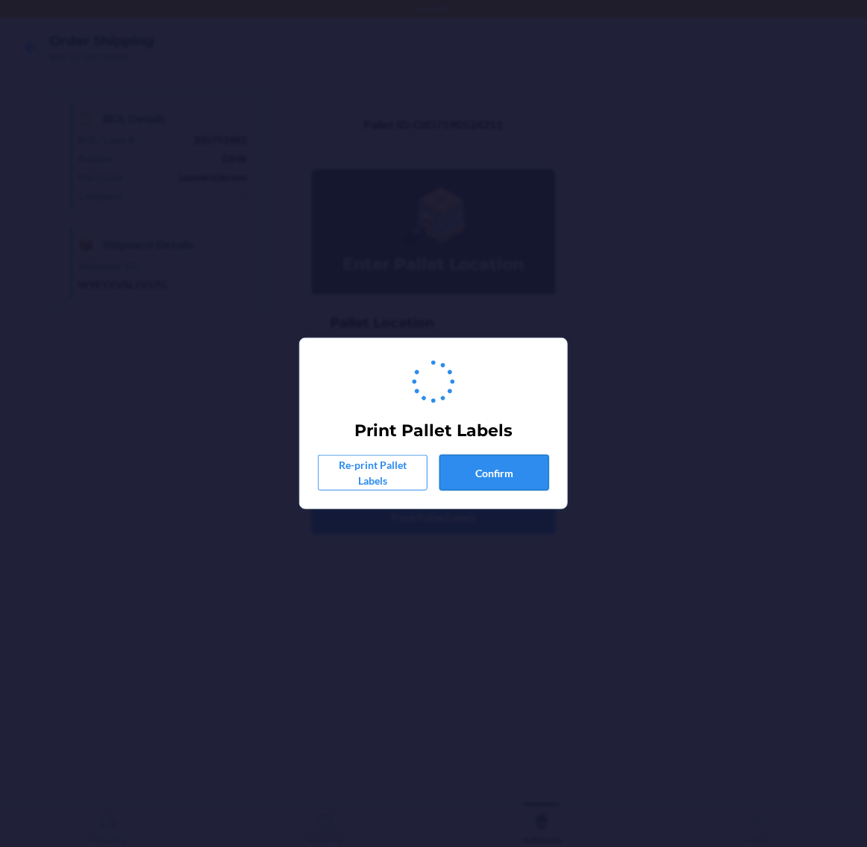
click at [479, 478] on button "Confirm" at bounding box center [494, 473] width 110 height 36
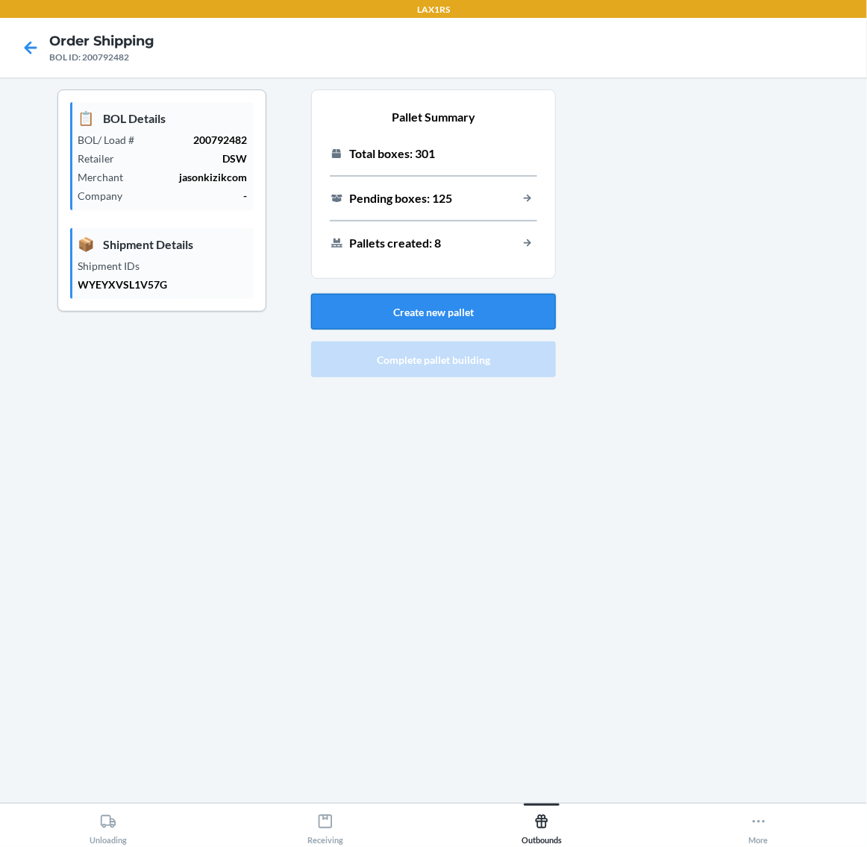
click at [388, 311] on button "Create new pallet" at bounding box center [433, 312] width 245 height 36
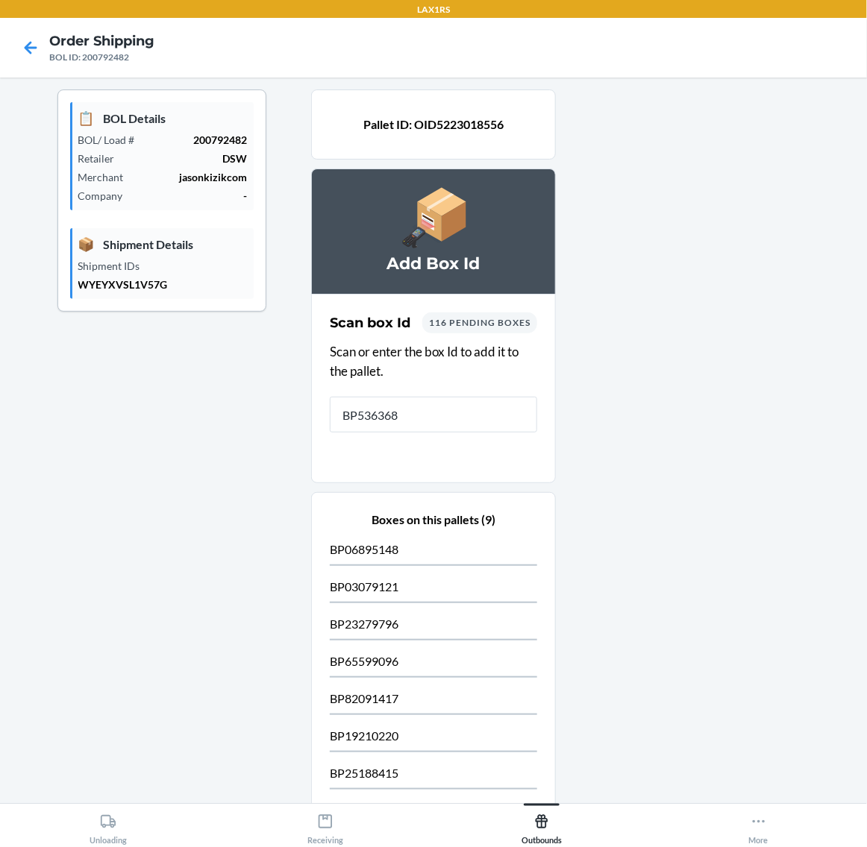
type input "BP5363680"
type input "BP04"
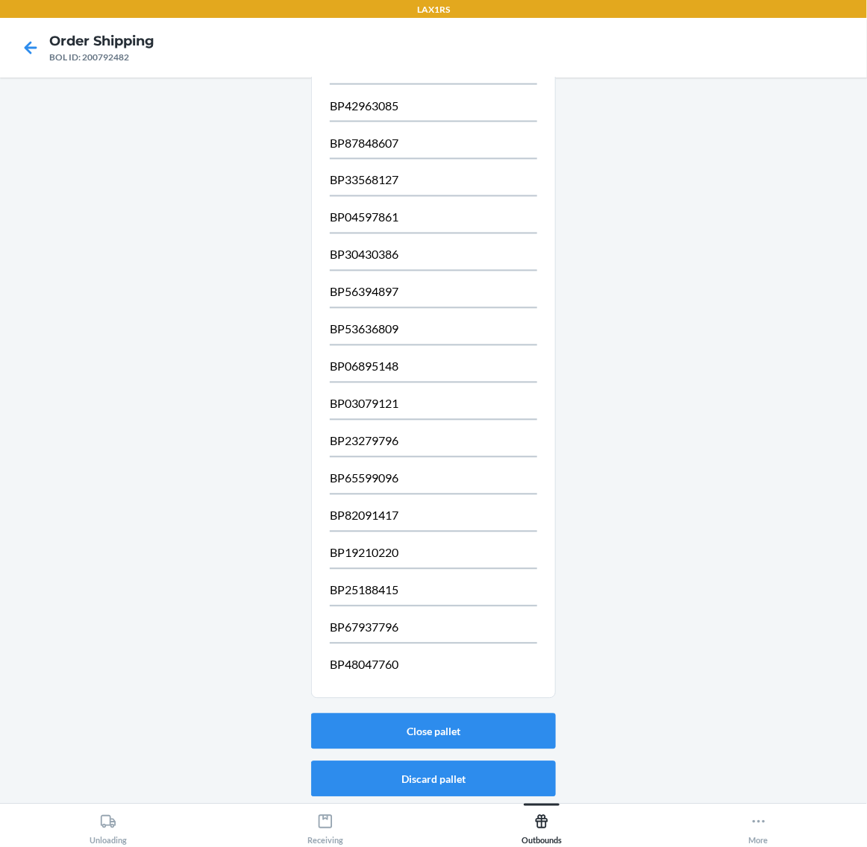
scroll to position [788, 0]
click at [424, 727] on button "Close pallet" at bounding box center [433, 732] width 245 height 36
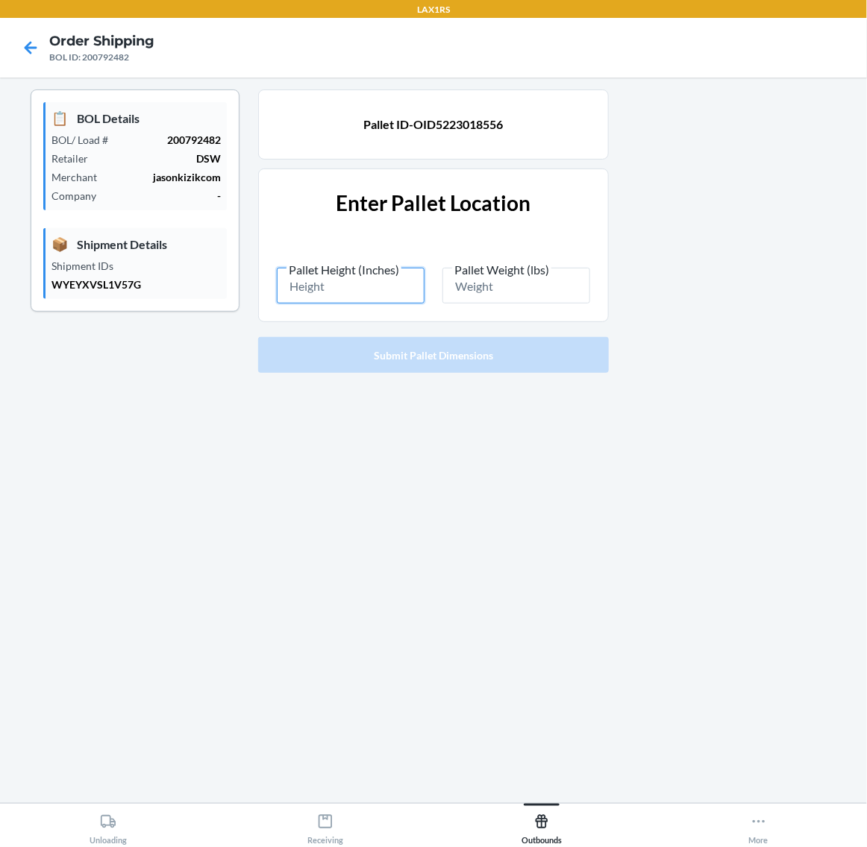
click at [352, 295] on input "Pallet Height (Inches)" at bounding box center [351, 286] width 148 height 36
type input "87"
click at [492, 292] on input "Pallet Weight (lbs)" at bounding box center [516, 286] width 148 height 36
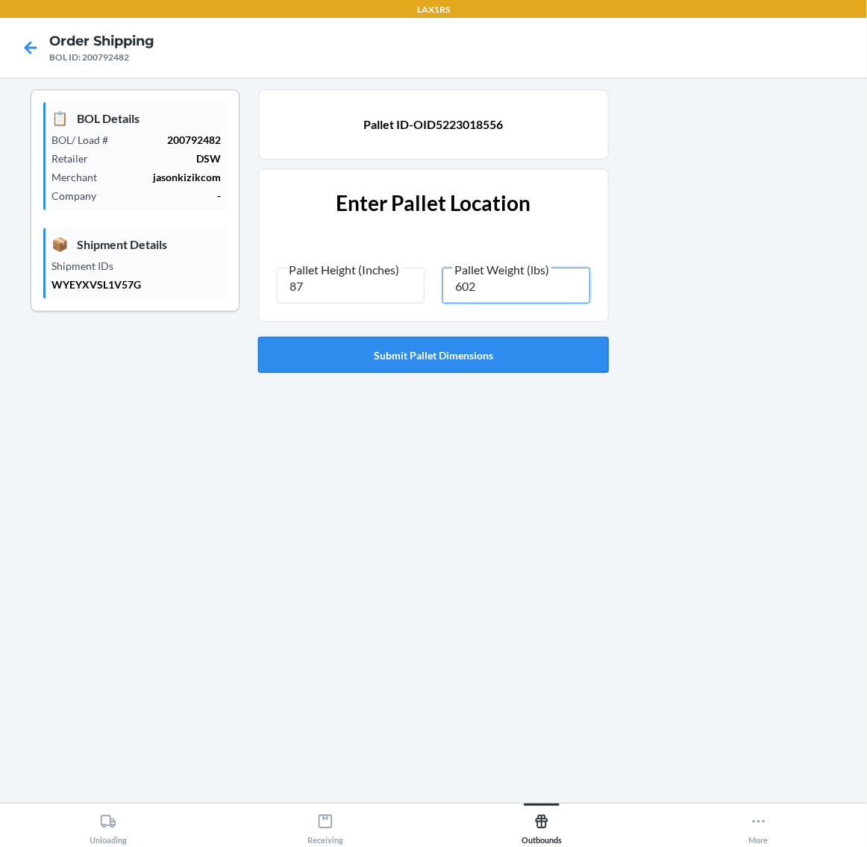
type input "602"
click at [486, 359] on button "Submit Pallet Dimensions" at bounding box center [433, 355] width 351 height 36
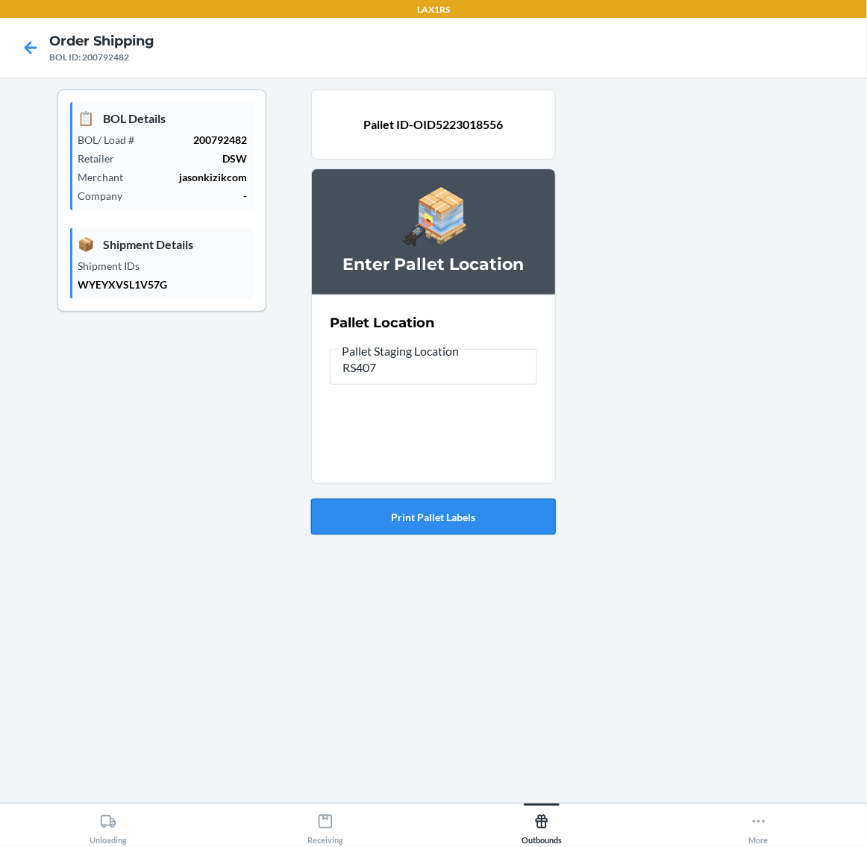
type input "RS407"
click at [479, 527] on button "Print Pallet Labels" at bounding box center [433, 517] width 245 height 36
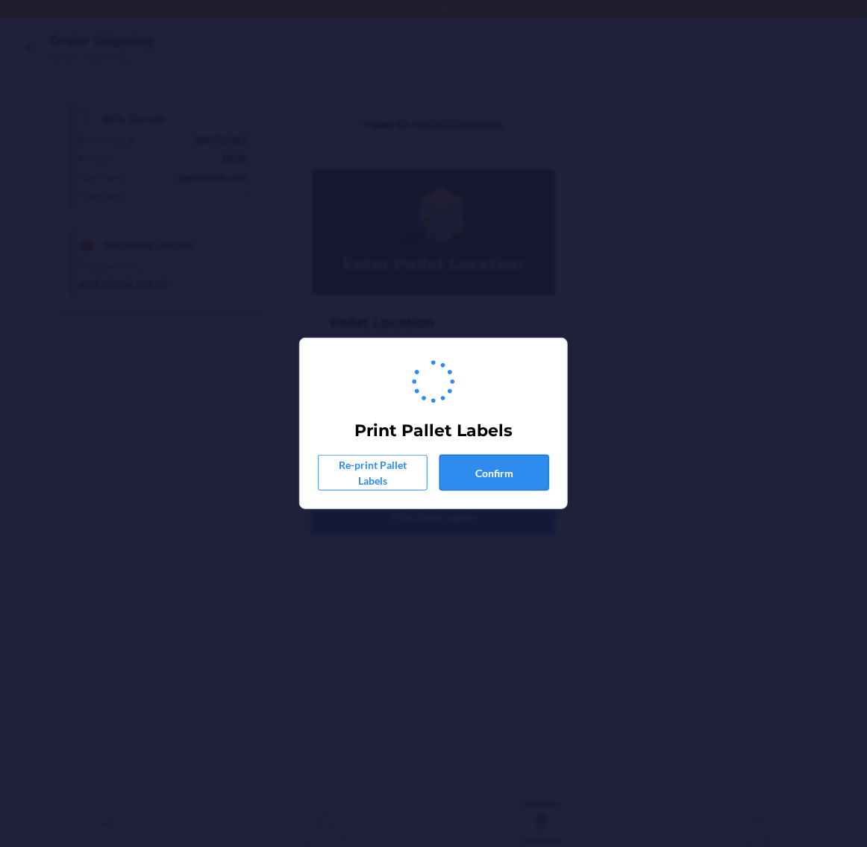
click at [490, 470] on button "Confirm" at bounding box center [494, 473] width 110 height 36
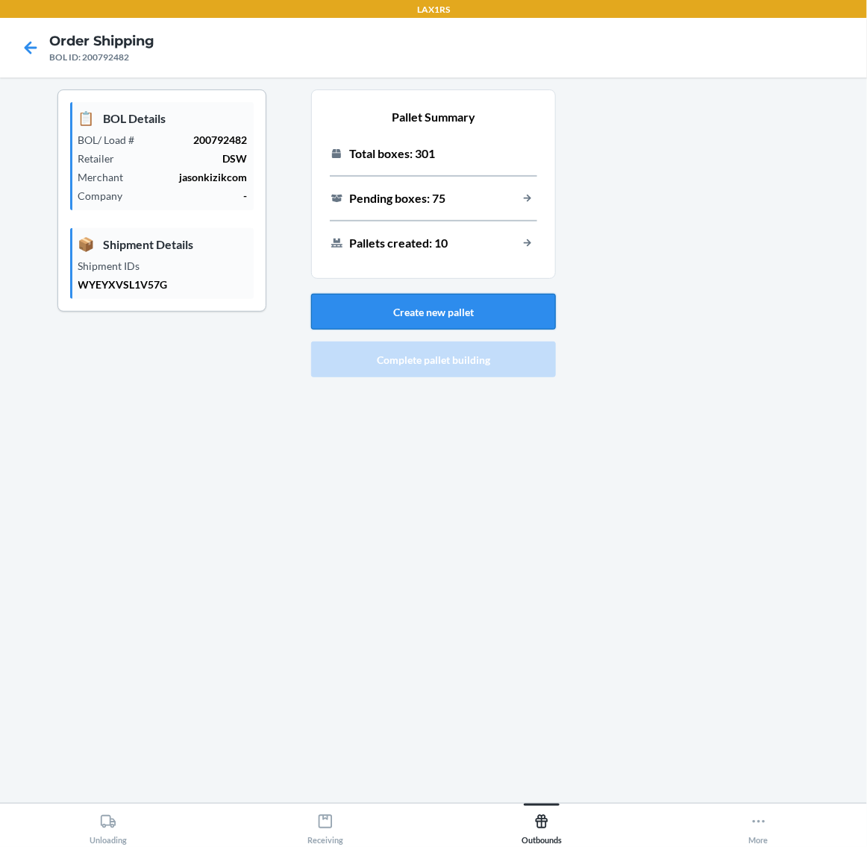
click at [457, 312] on button "Create new pallet" at bounding box center [433, 312] width 245 height 36
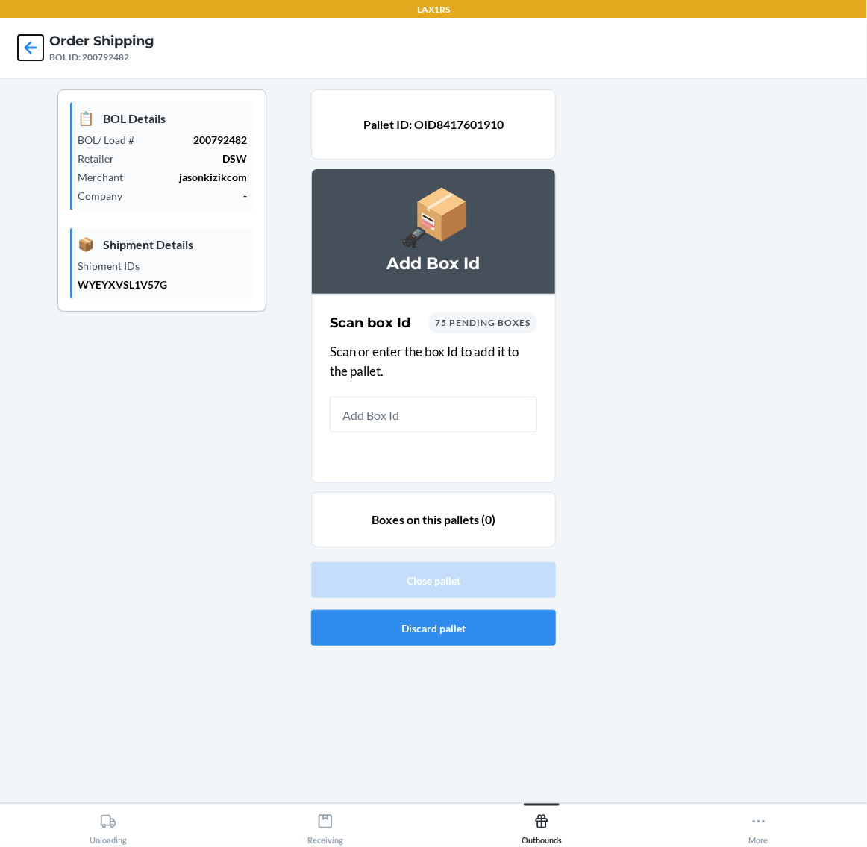
click at [31, 47] on icon at bounding box center [31, 47] width 13 height 13
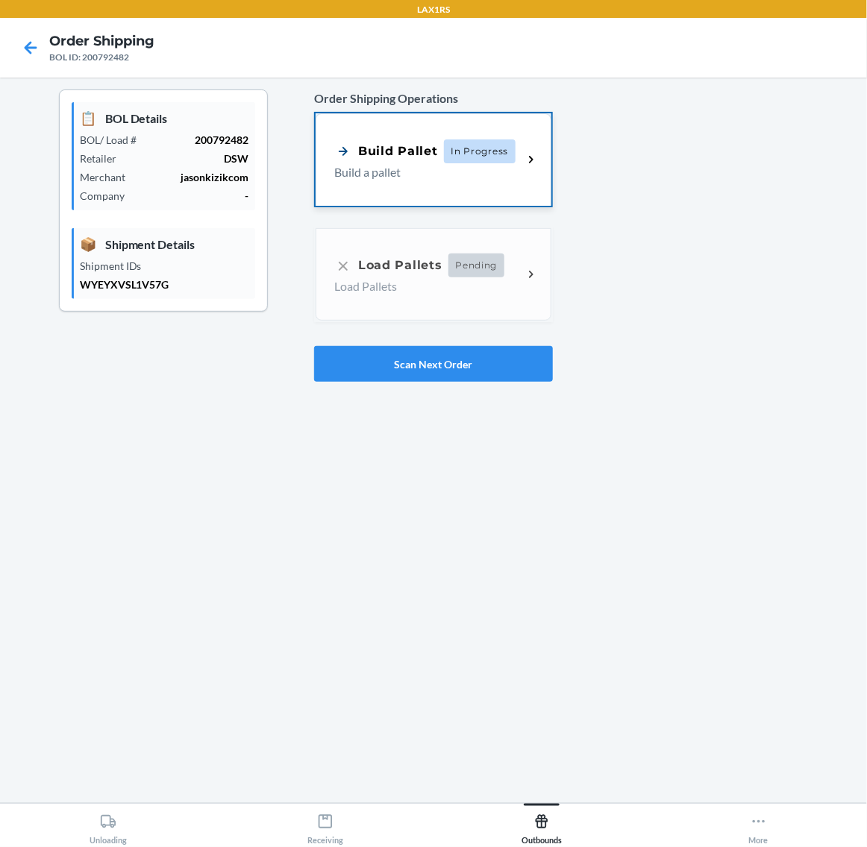
click at [453, 176] on p "Build a pallet" at bounding box center [422, 172] width 176 height 18
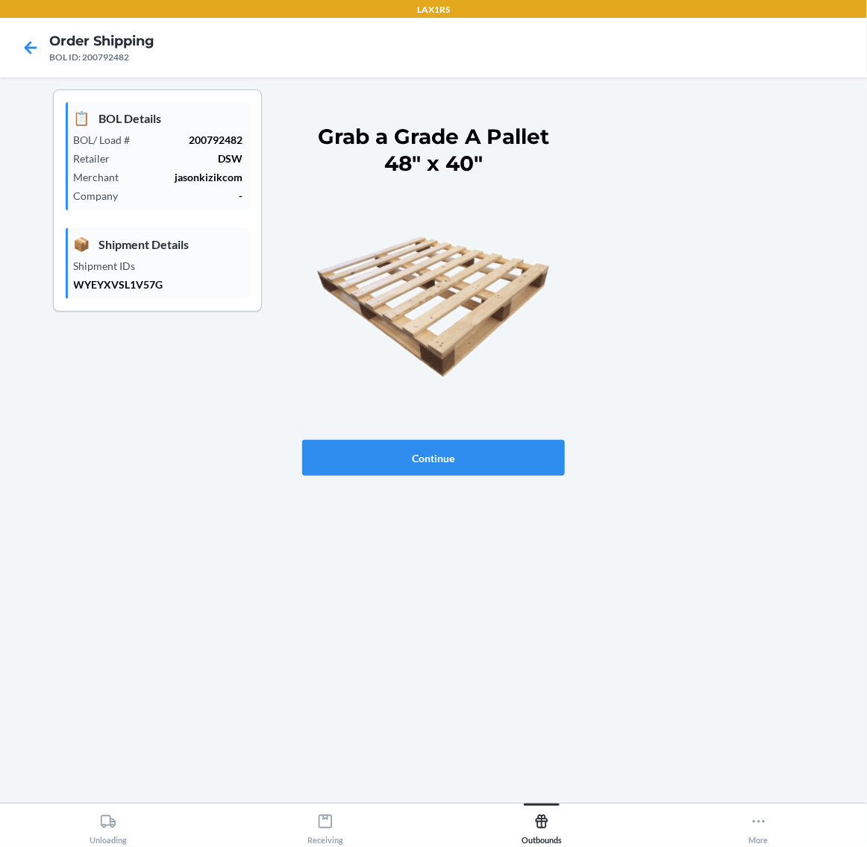
click at [483, 490] on div "📋 BOL Details BOL/ Load # 200792482 Retailer DSW Merchant jasonkizikcom Company…" at bounding box center [433, 440] width 843 height 702
click at [490, 464] on button "Continue" at bounding box center [433, 458] width 263 height 36
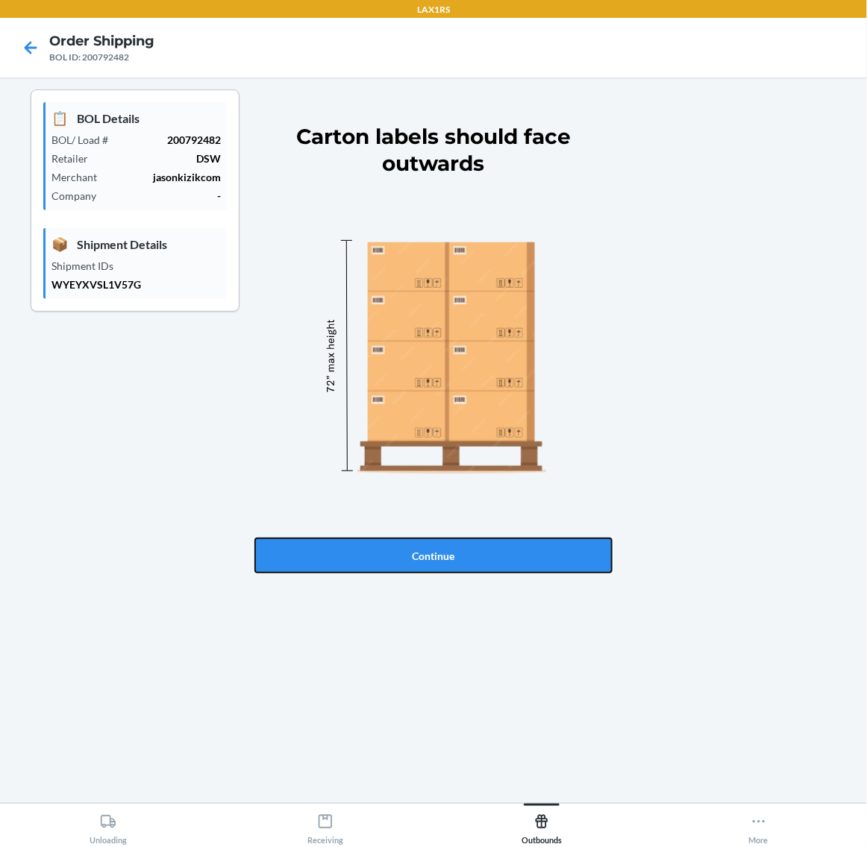
click at [483, 565] on button "Continue" at bounding box center [433, 556] width 358 height 36
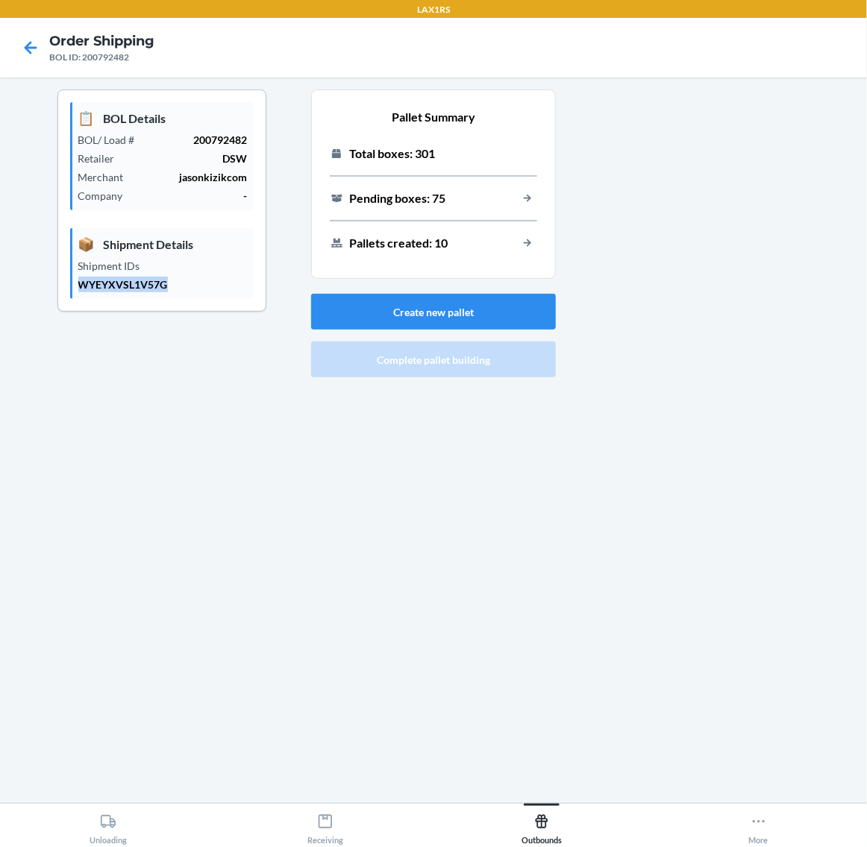
drag, startPoint x: 176, startPoint y: 284, endPoint x: 62, endPoint y: 282, distance: 114.1
click at [62, 282] on section "📋 BOL Details BOL/ Load # 200792482 Retailer DSW Merchant jasonkizikcom Company…" at bounding box center [161, 200] width 209 height 222
click at [32, 43] on icon at bounding box center [30, 47] width 25 height 25
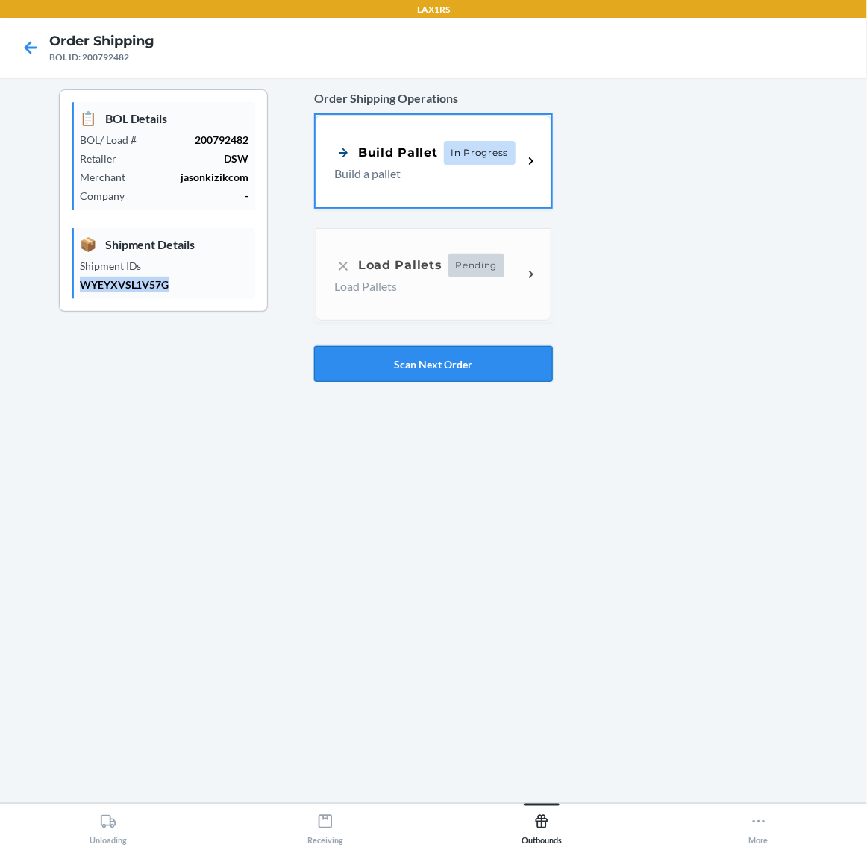
click at [507, 369] on button "Scan Next Order" at bounding box center [433, 364] width 239 height 36
click at [452, 140] on span "In Progress" at bounding box center [480, 151] width 72 height 24
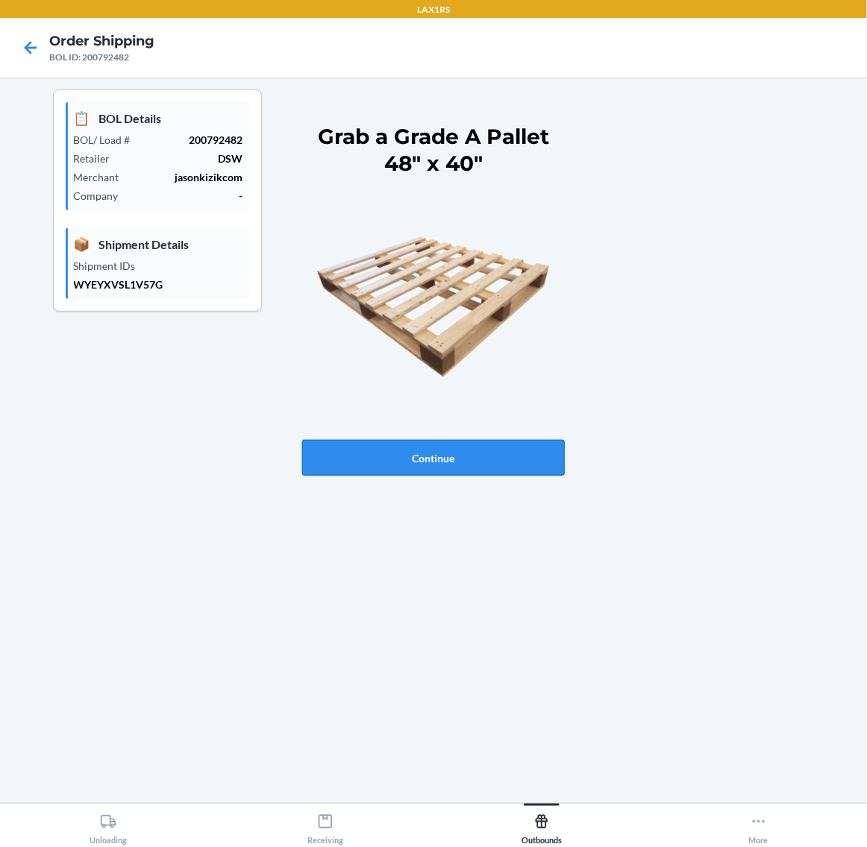
click at [472, 459] on button "Continue" at bounding box center [433, 458] width 263 height 36
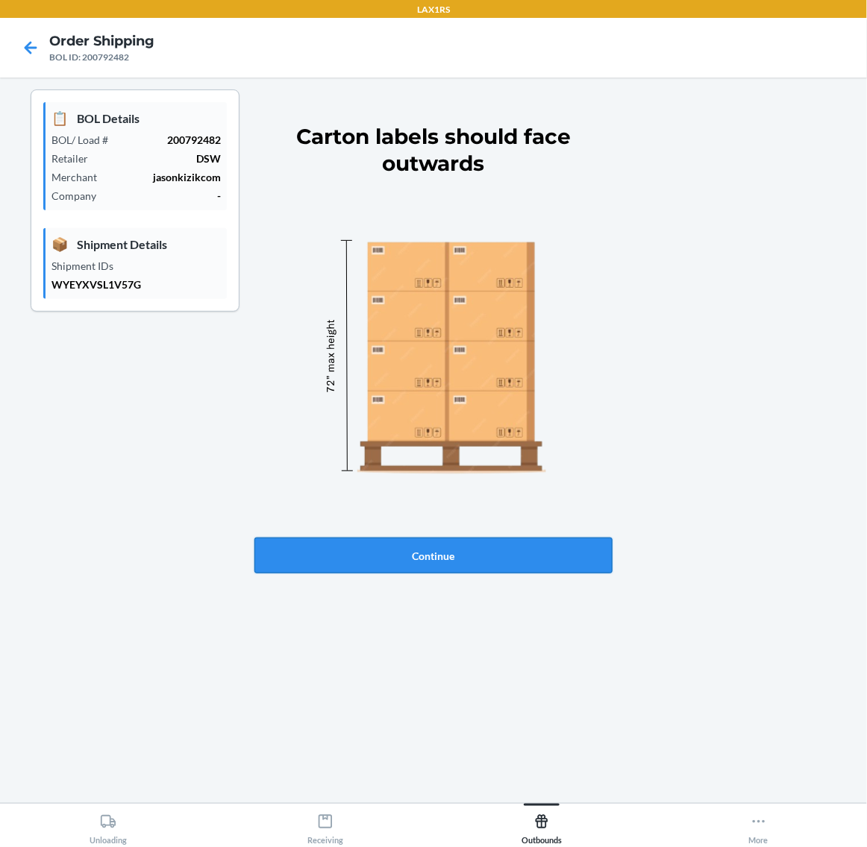
click at [475, 571] on button "Continue" at bounding box center [433, 556] width 358 height 36
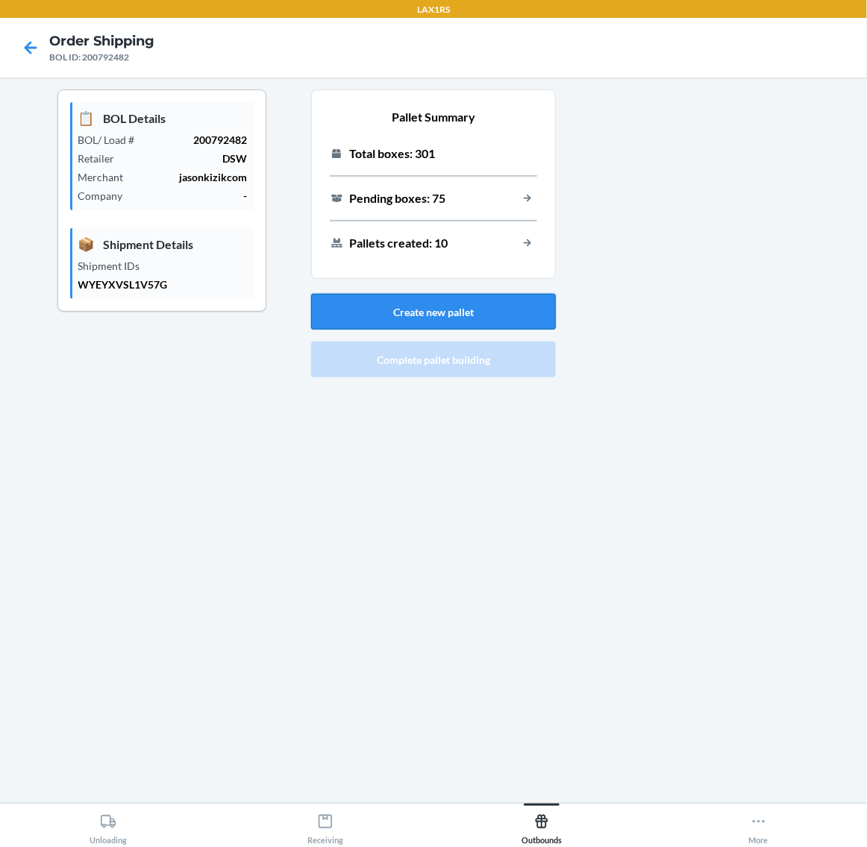
click at [406, 301] on button "Create new pallet" at bounding box center [433, 312] width 245 height 36
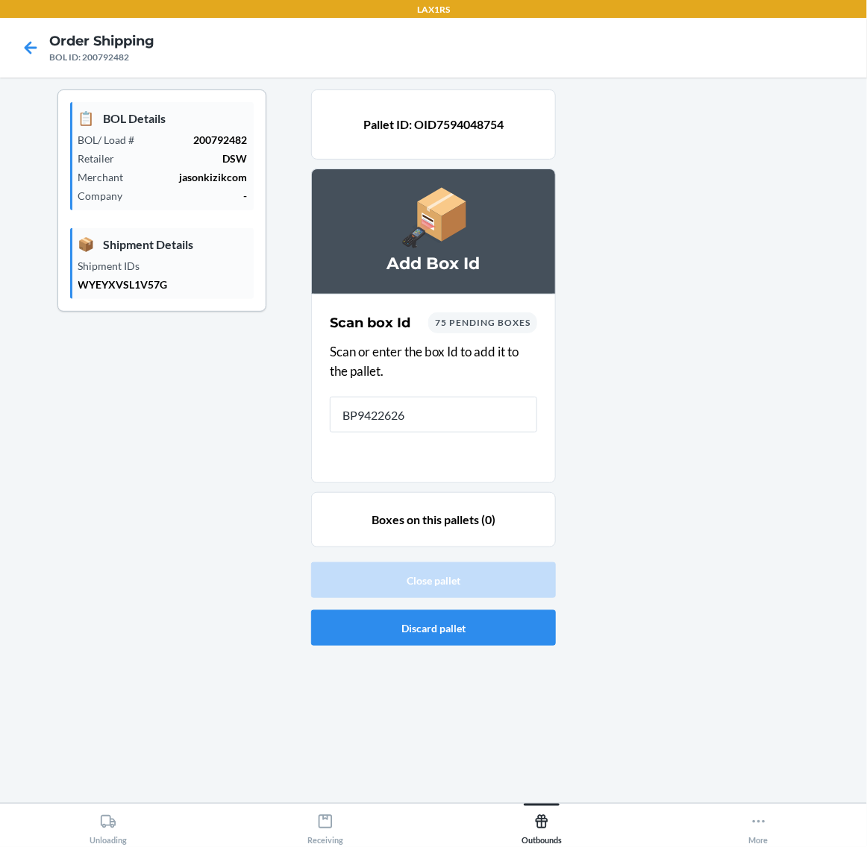
type input "BP94226266"
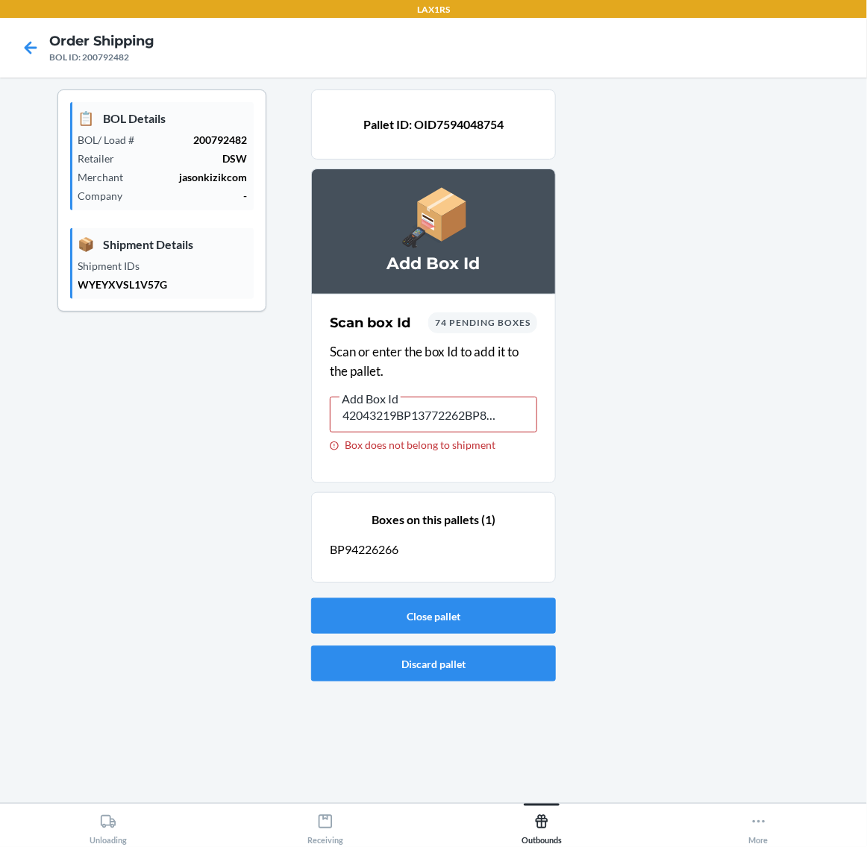
drag, startPoint x: 506, startPoint y: 418, endPoint x: 334, endPoint y: 482, distance: 183.1
click at [334, 482] on section "Scan box Id 74 pending boxes Scan or enter the box Id to add it to the pallet. …" at bounding box center [433, 388] width 245 height 189
click at [522, 673] on button "Discard pallet" at bounding box center [433, 664] width 245 height 36
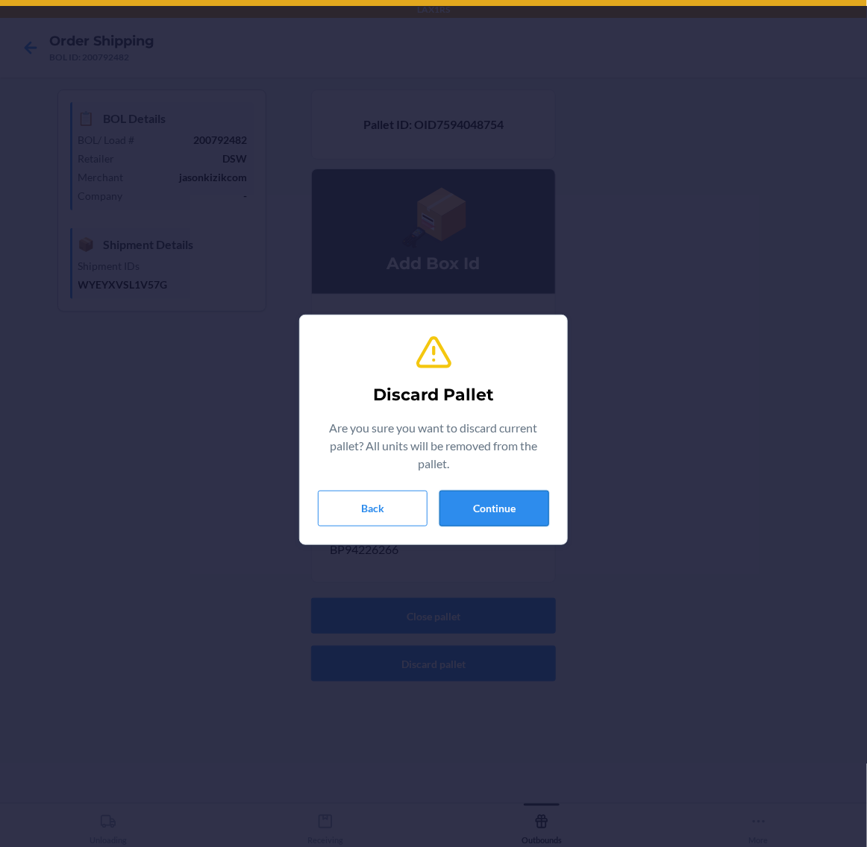
click at [497, 522] on button "Continue" at bounding box center [494, 509] width 110 height 36
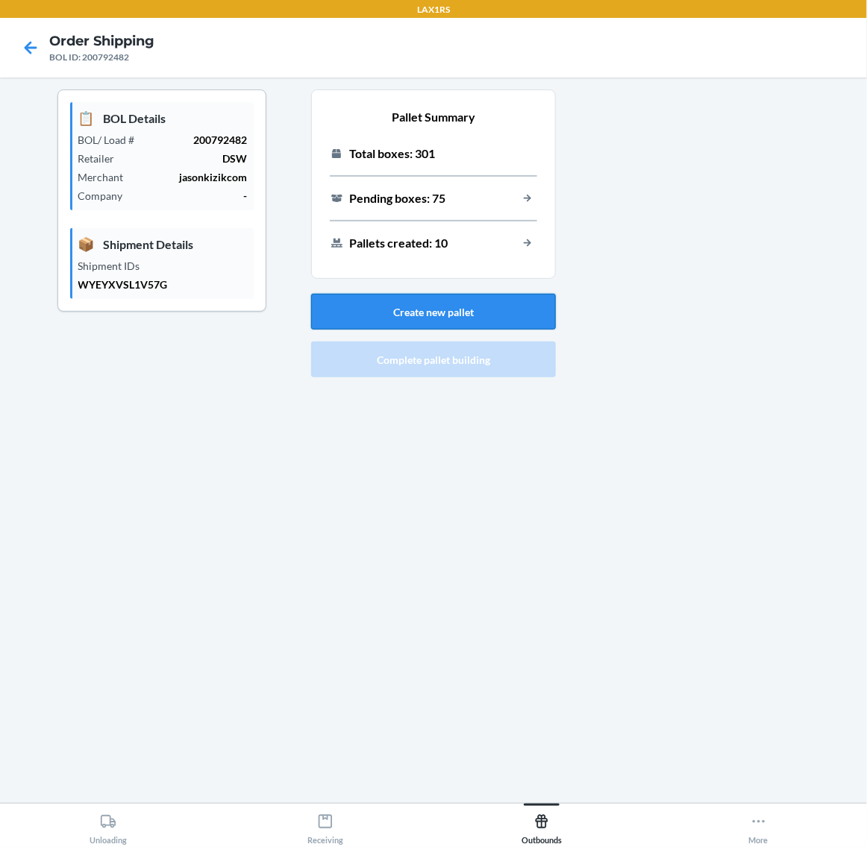
click at [493, 309] on button "Create new pallet" at bounding box center [433, 312] width 245 height 36
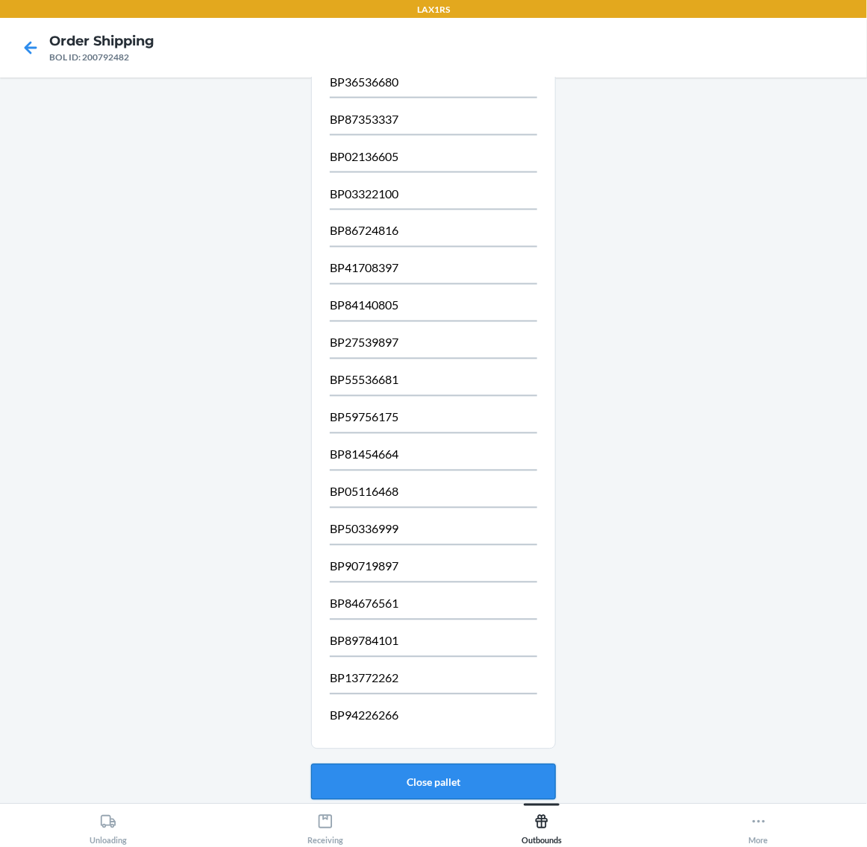
scroll to position [788, 0]
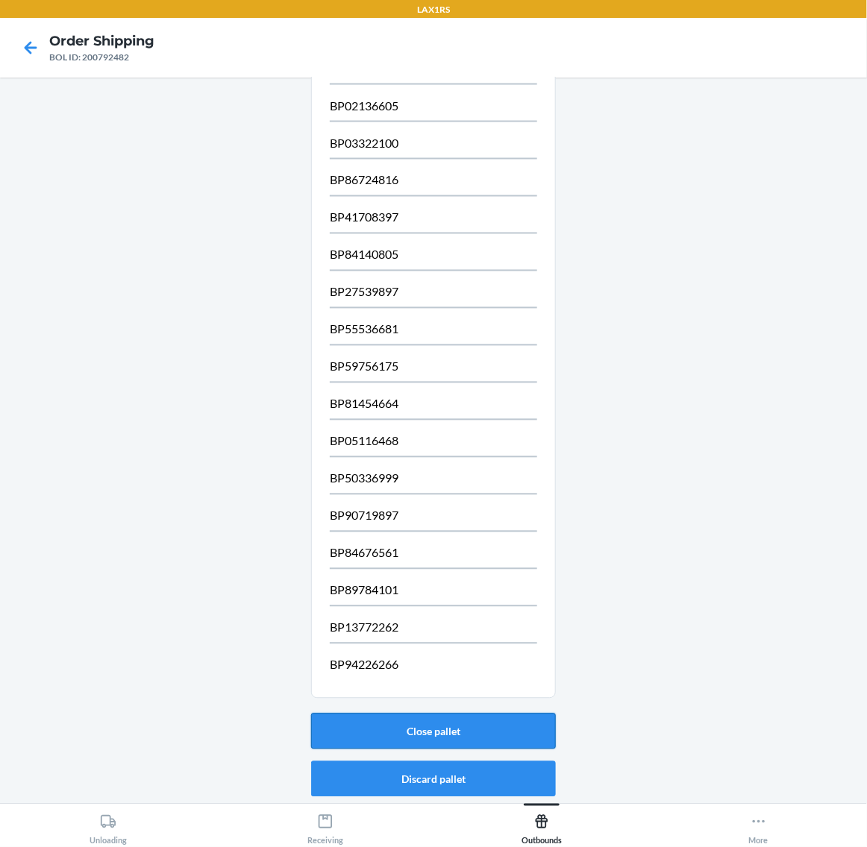
click at [471, 728] on button "Close pallet" at bounding box center [433, 732] width 245 height 36
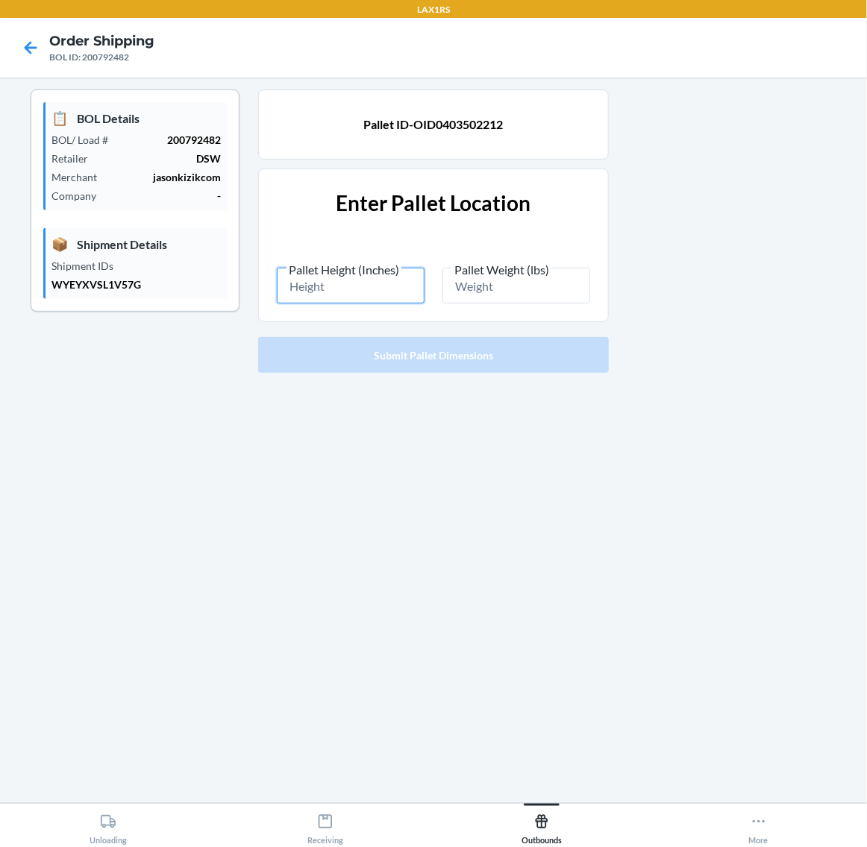
click at [349, 287] on input "Pallet Height (Inches)" at bounding box center [351, 286] width 148 height 36
type input "87"
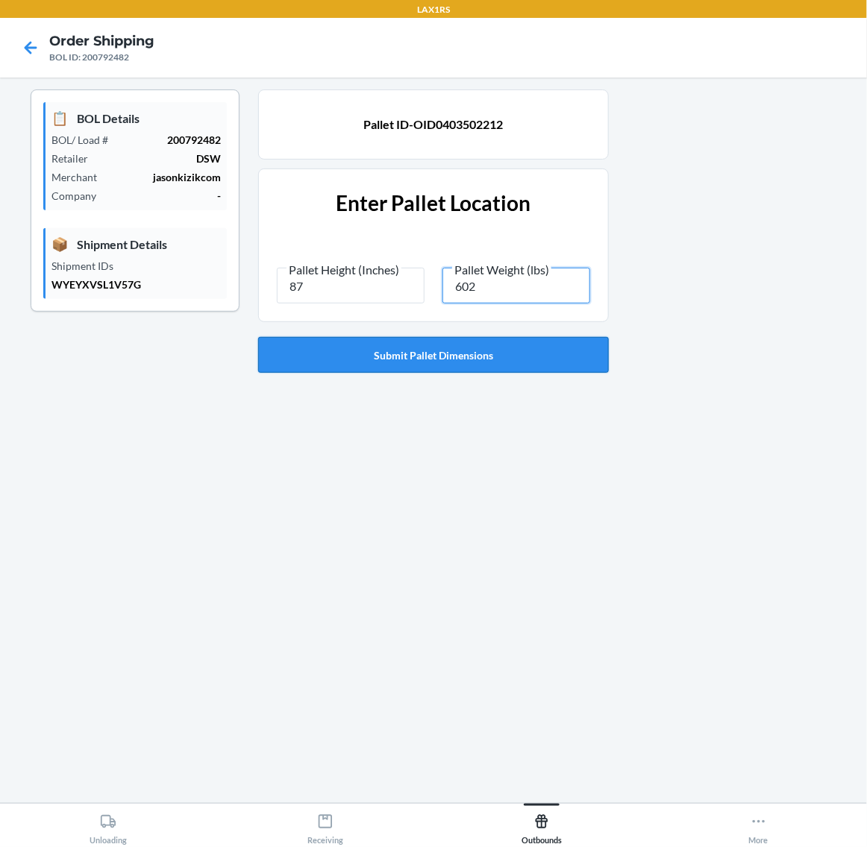
type input "602"
click at [497, 366] on button "Submit Pallet Dimensions" at bounding box center [433, 355] width 351 height 36
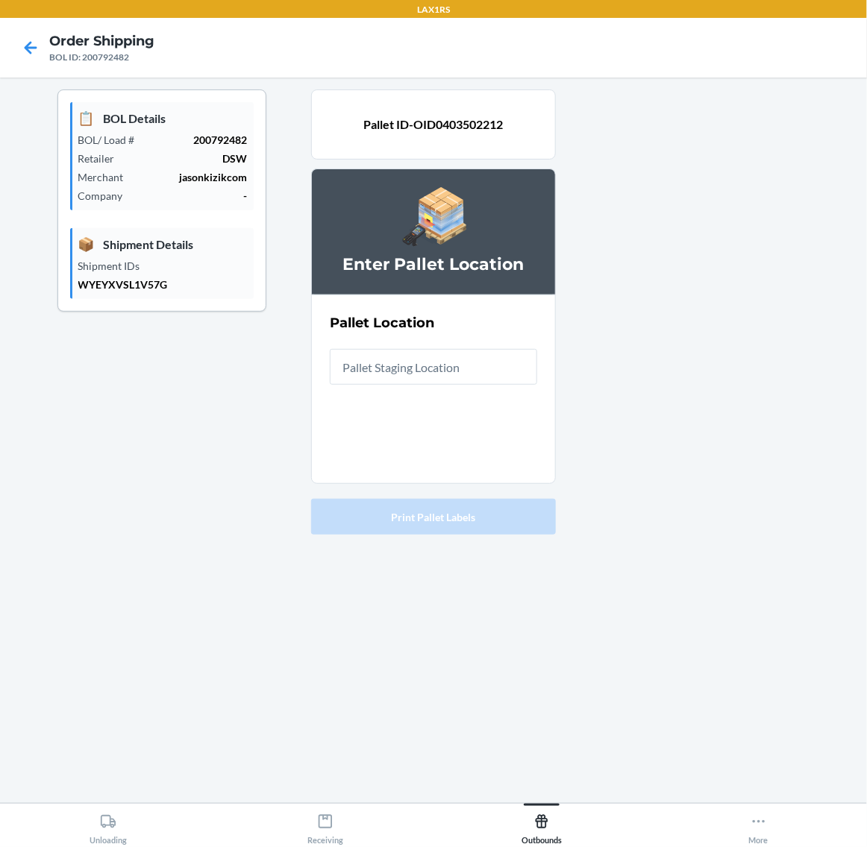
click at [488, 371] on input "text" at bounding box center [433, 367] width 207 height 36
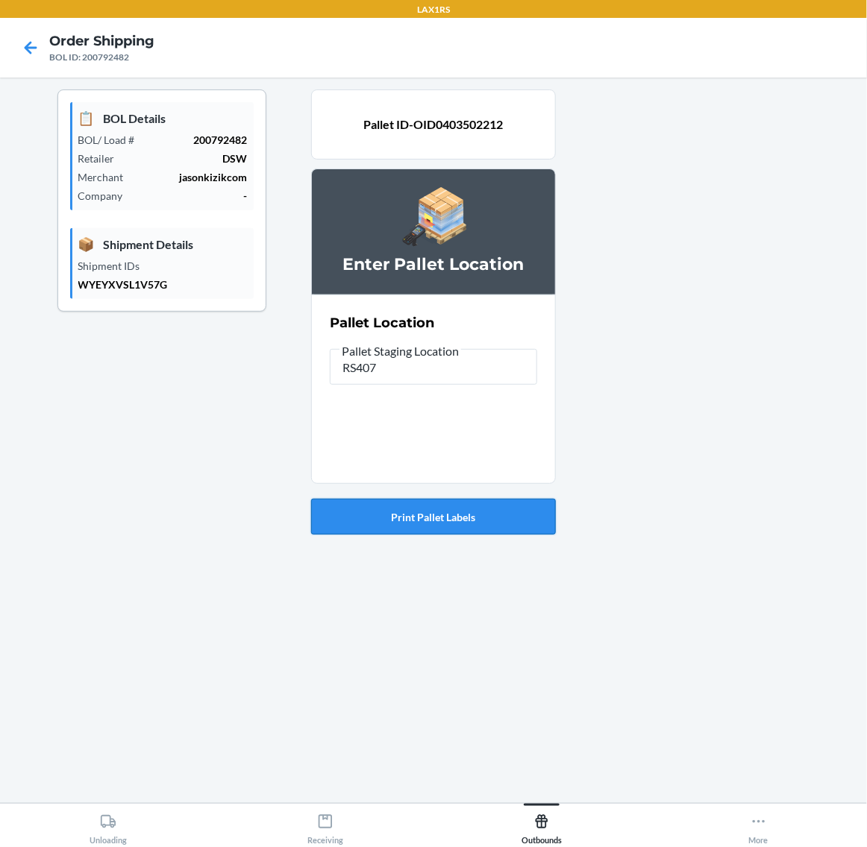
type input "RS407"
click at [468, 515] on button "Print Pallet Labels" at bounding box center [433, 517] width 245 height 36
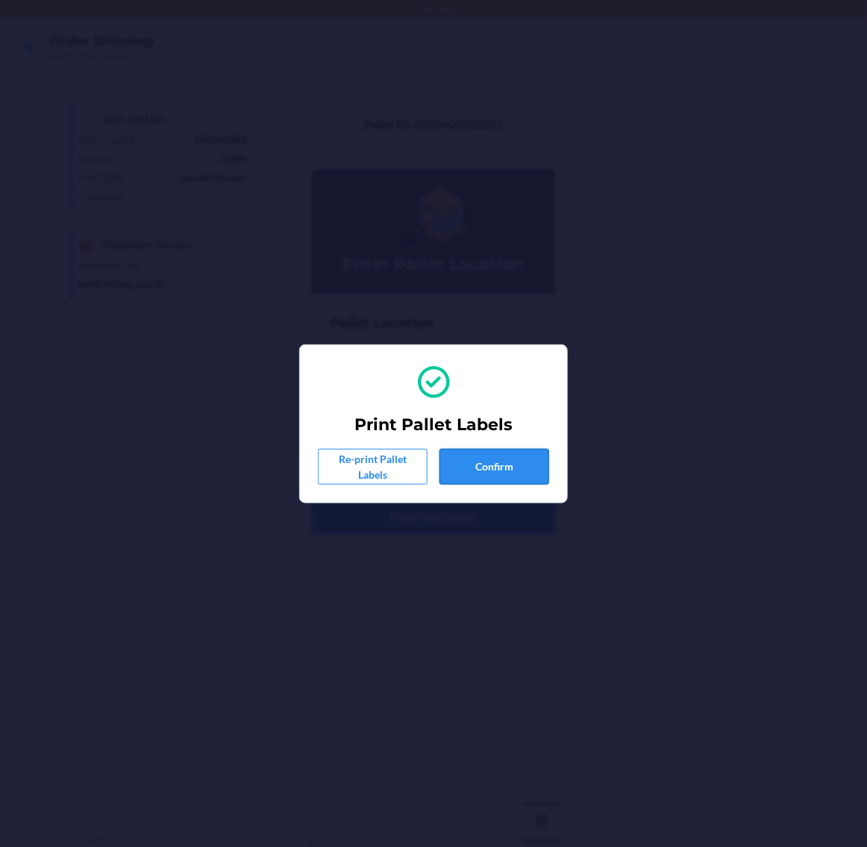
click at [506, 462] on button "Confirm" at bounding box center [494, 467] width 110 height 36
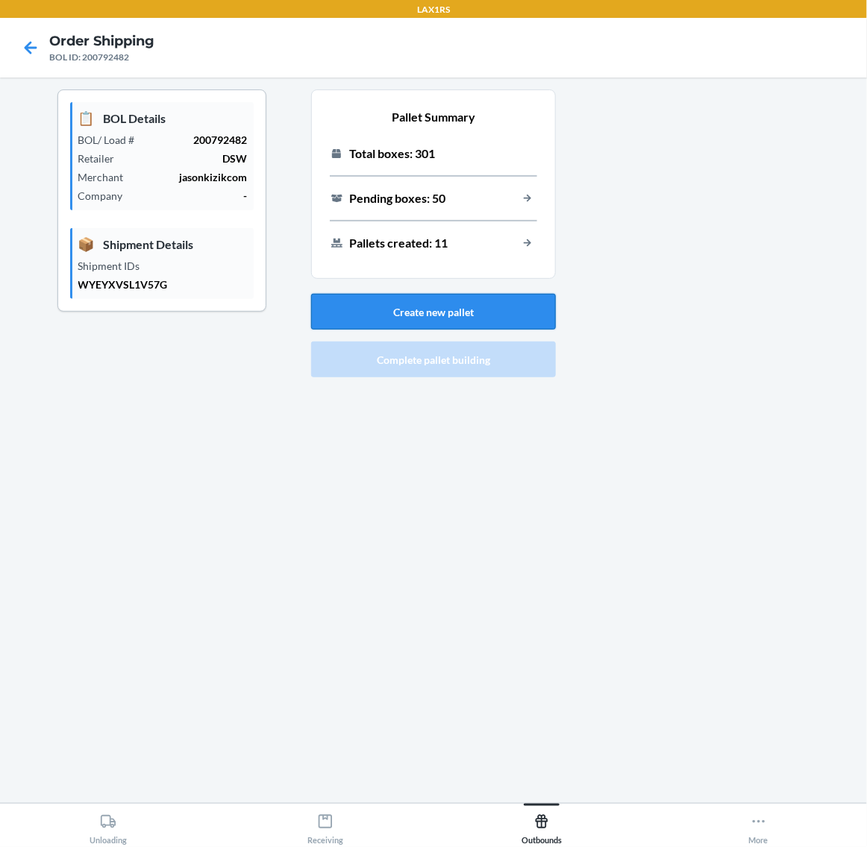
click at [531, 304] on button "Create new pallet" at bounding box center [433, 312] width 245 height 36
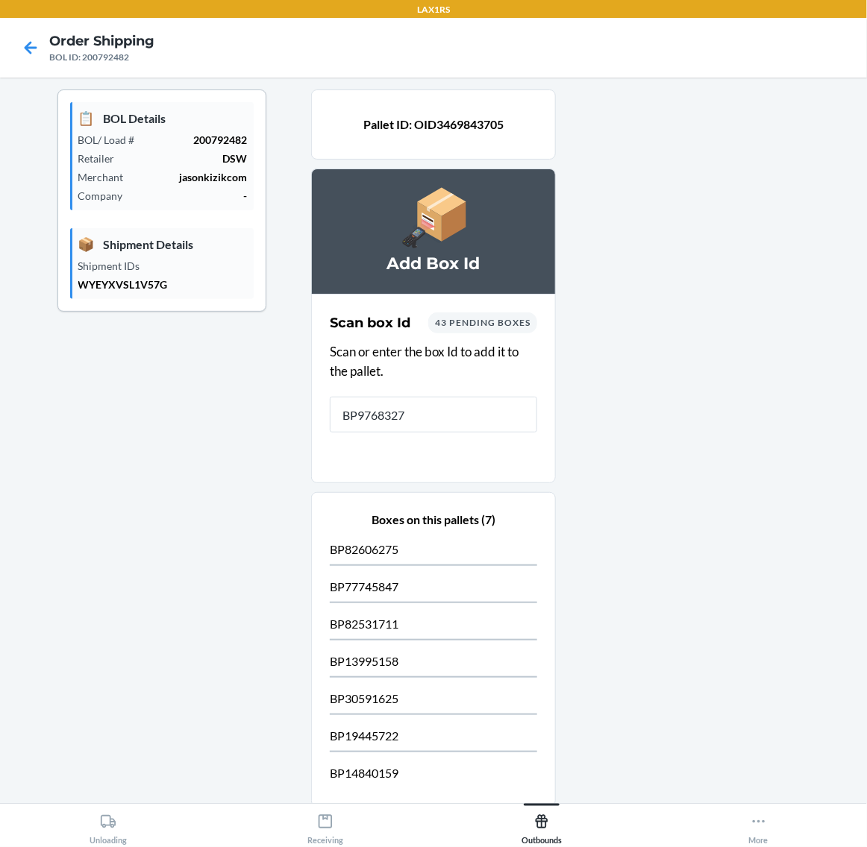
type input "BP97683271"
type input "BP00669454"
drag, startPoint x: 461, startPoint y: 430, endPoint x: 2, endPoint y: 449, distance: 459.0
click at [2, 449] on main "📋 BOL Details BOL/ Load # 200792482 Retailer DSW Merchant jasonkizikcom Company…" at bounding box center [433, 441] width 867 height 726
drag, startPoint x: 434, startPoint y: 425, endPoint x: 105, endPoint y: 464, distance: 331.2
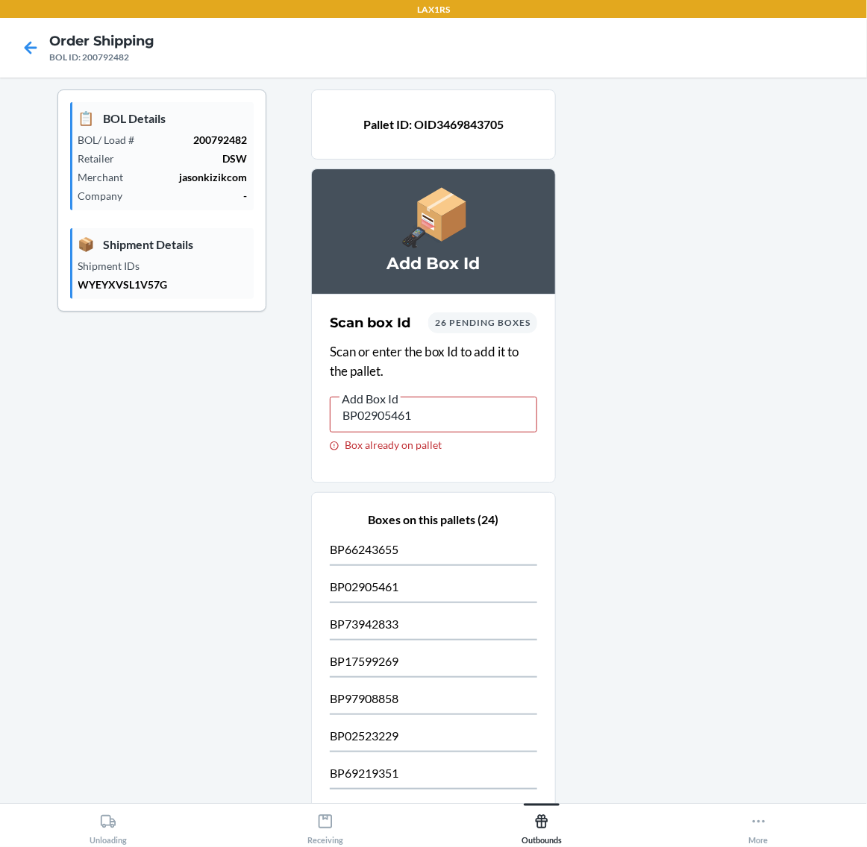
click at [105, 464] on div "📋 BOL Details BOL/ Load # 200792482 Retailer DSW Merchant jasonkizikcom Company…" at bounding box center [433, 817] width 843 height 1456
drag, startPoint x: 492, startPoint y: 424, endPoint x: 28, endPoint y: 487, distance: 468.9
click at [23, 511] on div "📋 BOL Details BOL/ Load # 200792482 Retailer DSW Merchant jasonkizikcom Company…" at bounding box center [433, 817] width 843 height 1456
drag, startPoint x: 436, startPoint y: 409, endPoint x: 54, endPoint y: 424, distance: 382.9
click at [54, 424] on div "📋 BOL Details BOL/ Load # 200792482 Retailer DSW Merchant jasonkizikcom Company…" at bounding box center [433, 817] width 843 height 1456
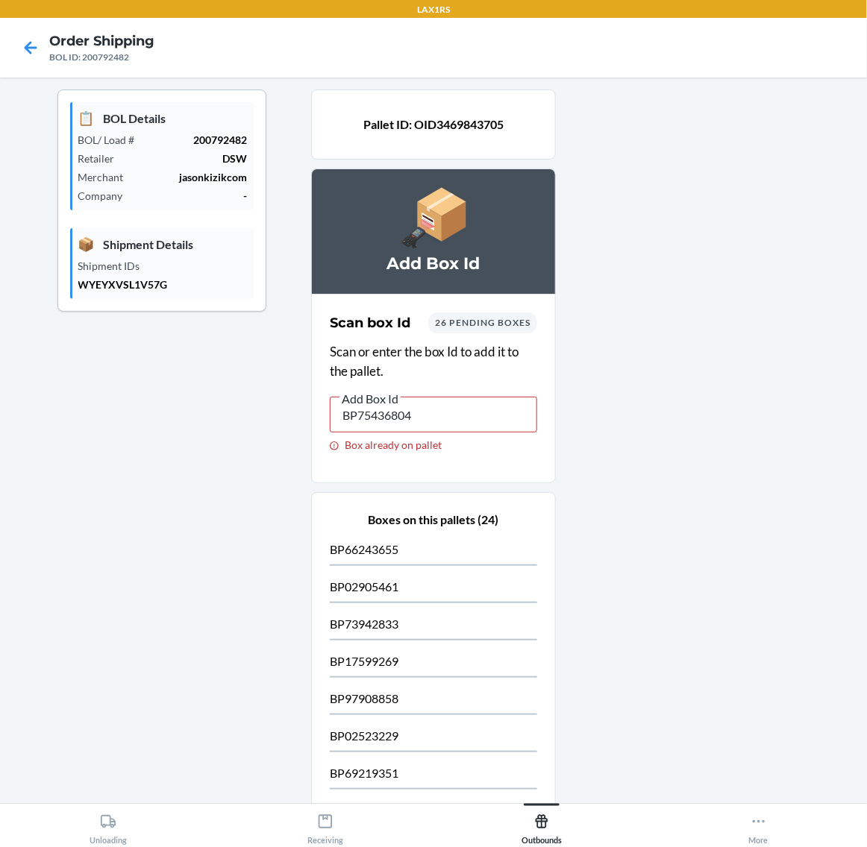
drag, startPoint x: 425, startPoint y: 403, endPoint x: 265, endPoint y: 427, distance: 162.1
click at [265, 427] on div "📋 BOL Details BOL/ Load # 200792482 Retailer DSW Merchant jasonkizikcom Company…" at bounding box center [433, 817] width 843 height 1456
drag, startPoint x: 438, startPoint y: 446, endPoint x: 419, endPoint y: 427, distance: 26.4
click at [420, 433] on label "Add Box Id BP73942833 Box already on pallet" at bounding box center [433, 420] width 207 height 62
drag, startPoint x: 419, startPoint y: 427, endPoint x: 315, endPoint y: 403, distance: 107.1
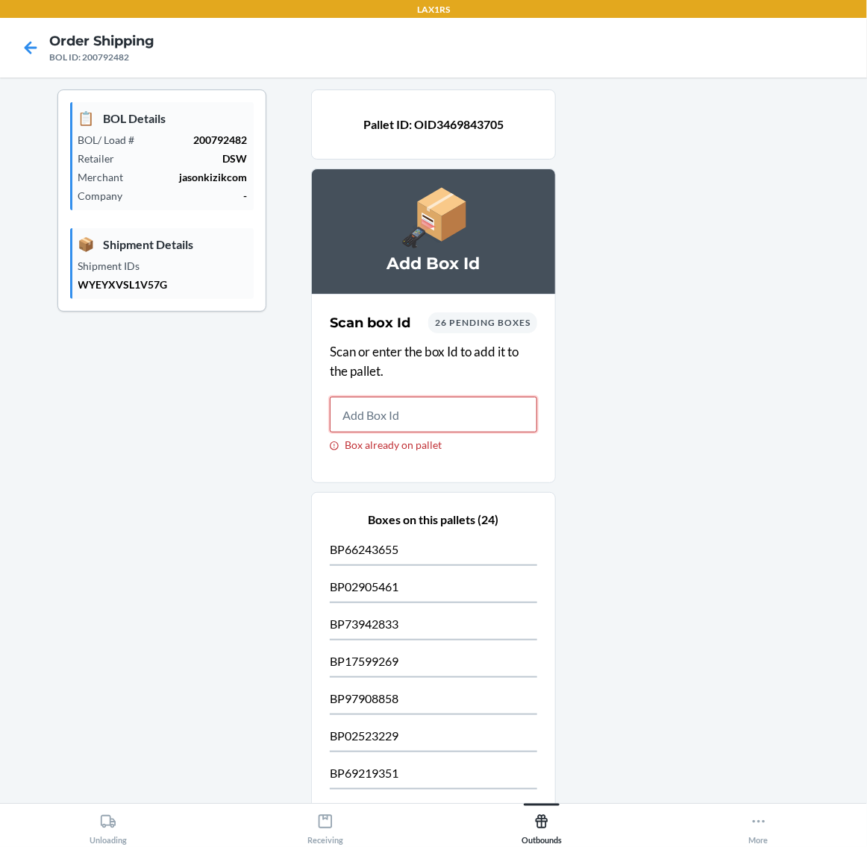
click at [315, 403] on section "Scan box Id 26 pending boxes Scan or enter the box Id to add it to the pallet. …" at bounding box center [433, 388] width 245 height 189
click at [418, 414] on input "Box already on pallet" at bounding box center [433, 415] width 207 height 36
type input "BP14840159BP1944572"
type input "BP"
type input "B"
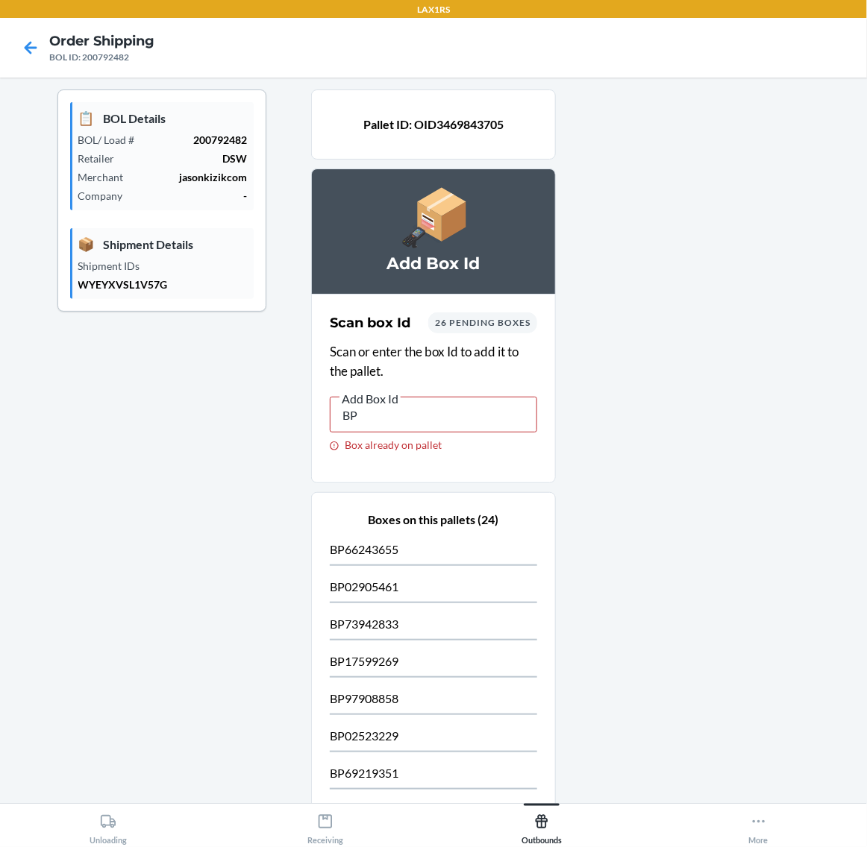
type input "B"
type input "BP9768327"
type input "B"
type input "BP8260627"
type input "B"
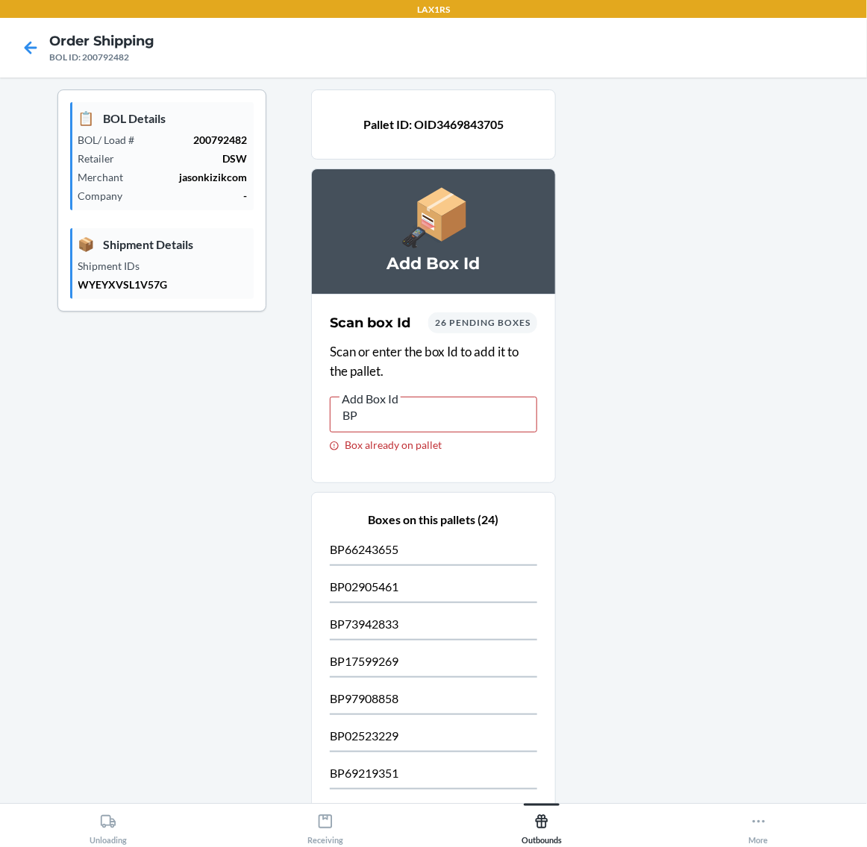
type input "B"
type input "BP"
type input "B"
drag, startPoint x: 450, startPoint y: 405, endPoint x: -11, endPoint y: 480, distance: 466.9
click at [0, 480] on html "LAX1RS Order Shipping BOL ID: 200792482 📋 BOL Details BOL/ Load # 200792482 Ret…" at bounding box center [433, 423] width 867 height 847
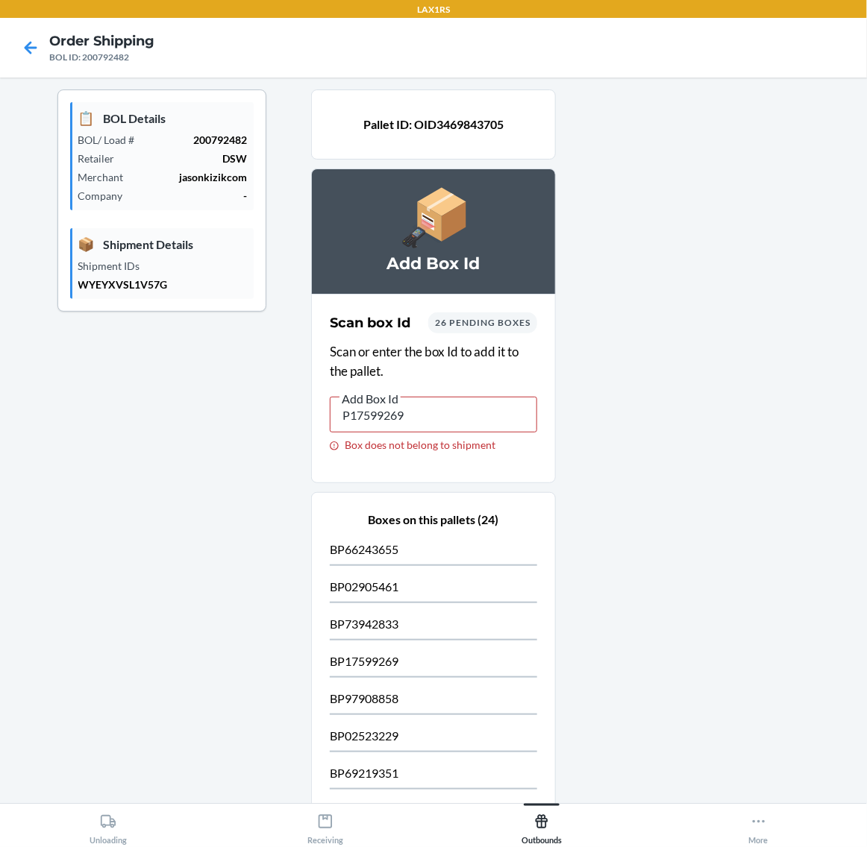
drag, startPoint x: 415, startPoint y: 414, endPoint x: -11, endPoint y: 527, distance: 441.4
click at [0, 527] on html "LAX1RS Order Shipping BOL ID: 200792482 📋 BOL Details BOL/ Load # 200792482 Ret…" at bounding box center [433, 423] width 867 height 847
type input "BP068"
type input "B"
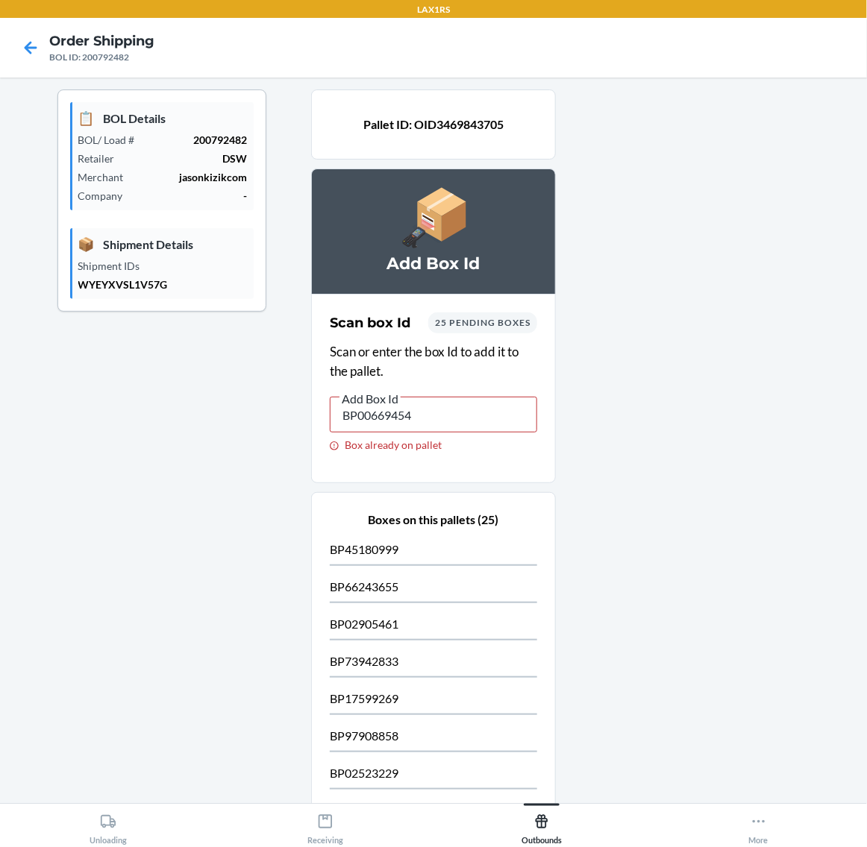
drag, startPoint x: 441, startPoint y: 429, endPoint x: 195, endPoint y: 489, distance: 254.1
click at [195, 489] on div "📋 BOL Details BOL/ Load # 200792482 Retailer DSW Merchant jasonkizikcom Company…" at bounding box center [433, 835] width 843 height 1493
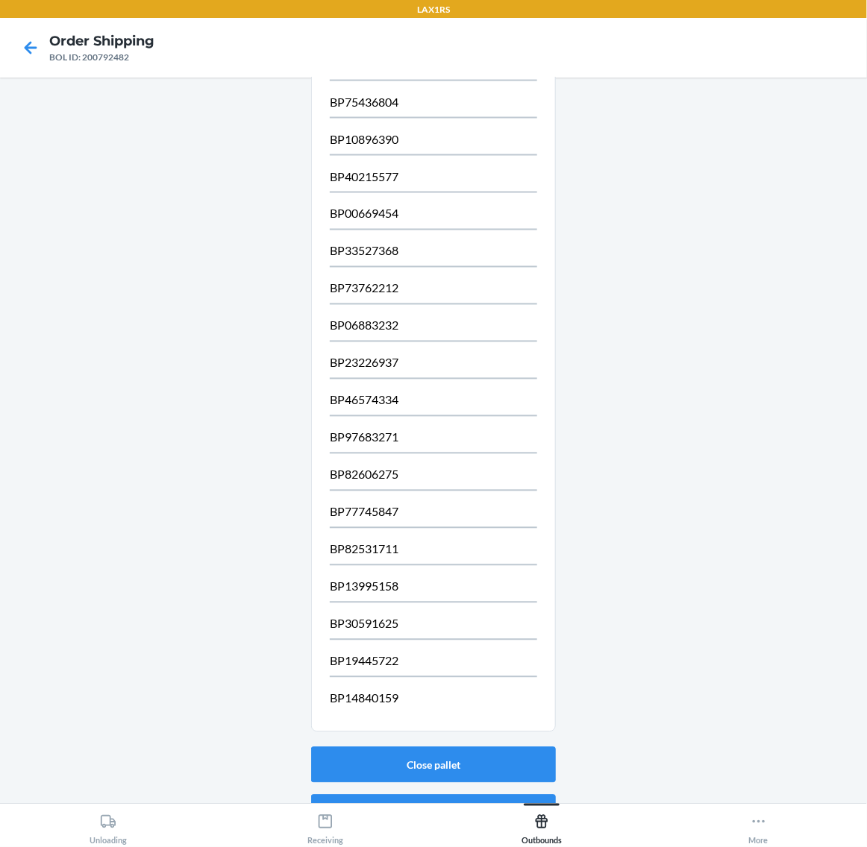
scroll to position [788, 0]
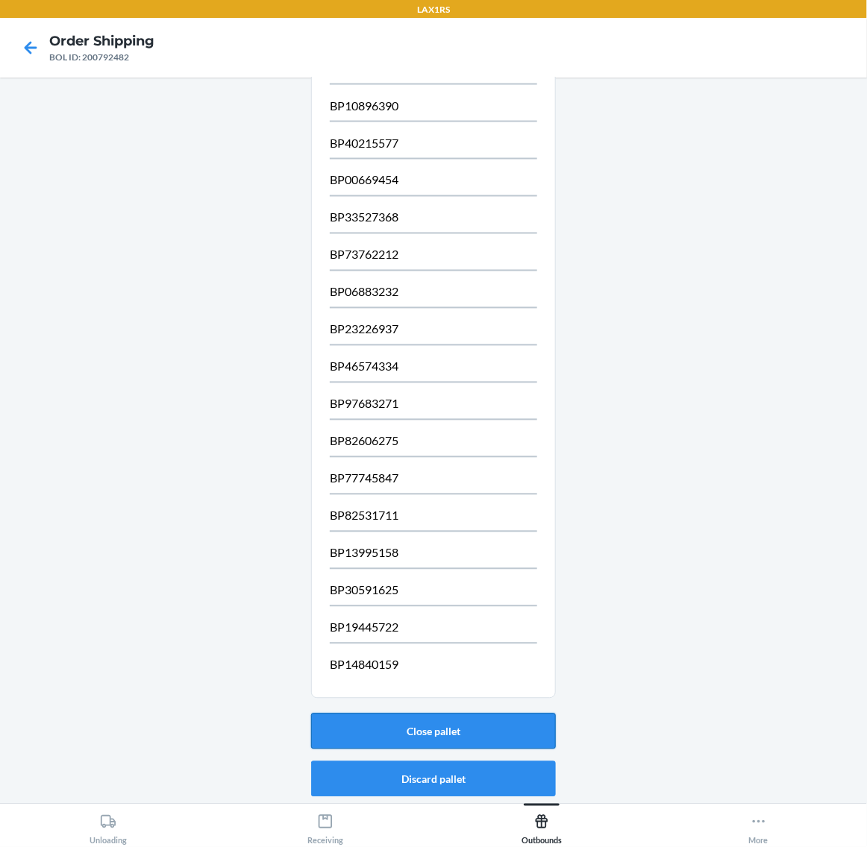
click at [446, 720] on button "Close pallet" at bounding box center [433, 732] width 245 height 36
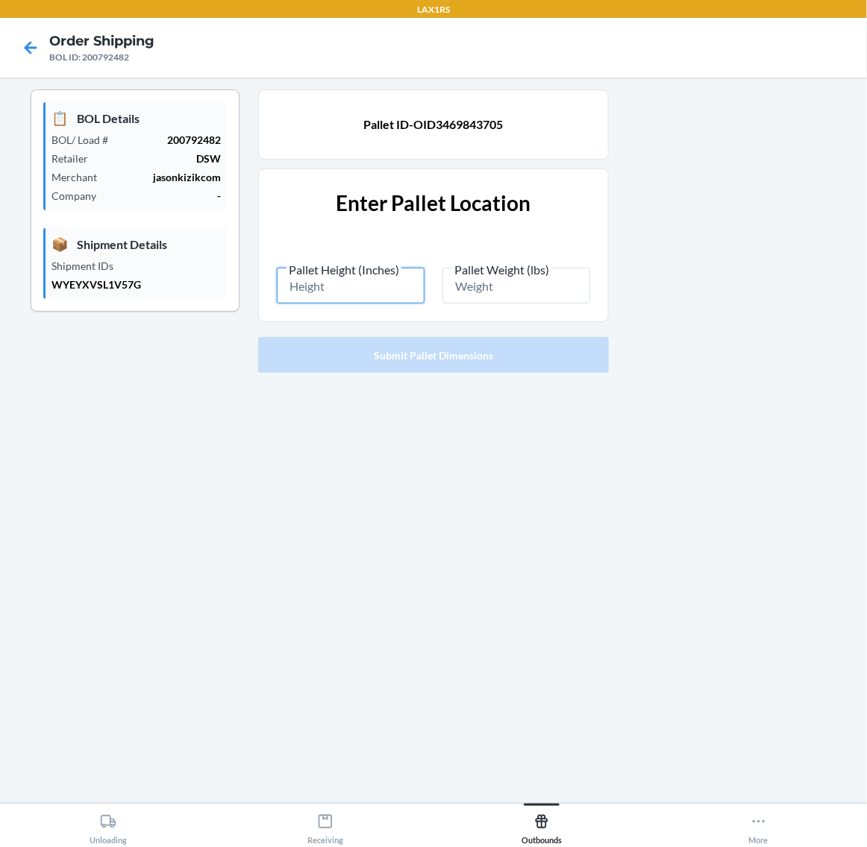
click at [366, 280] on input "Pallet Height (Inches)" at bounding box center [351, 286] width 148 height 36
type input "87"
click at [512, 292] on input "Pallet Weight (lbs)" at bounding box center [516, 286] width 148 height 36
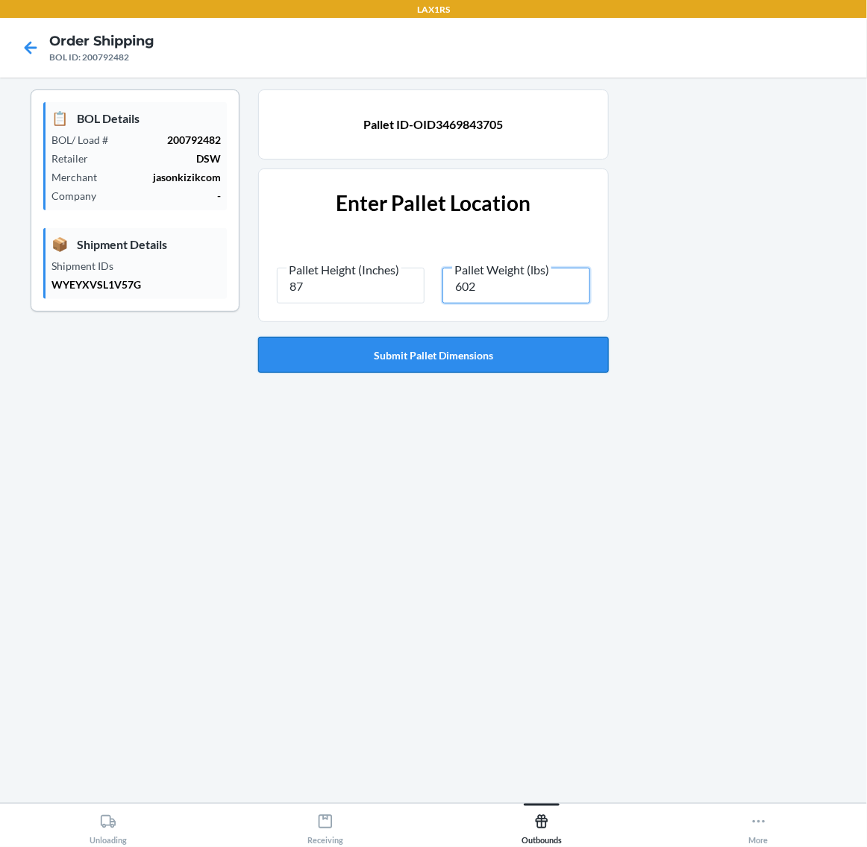
type input "602"
click at [533, 348] on button "Submit Pallet Dimensions" at bounding box center [433, 355] width 351 height 36
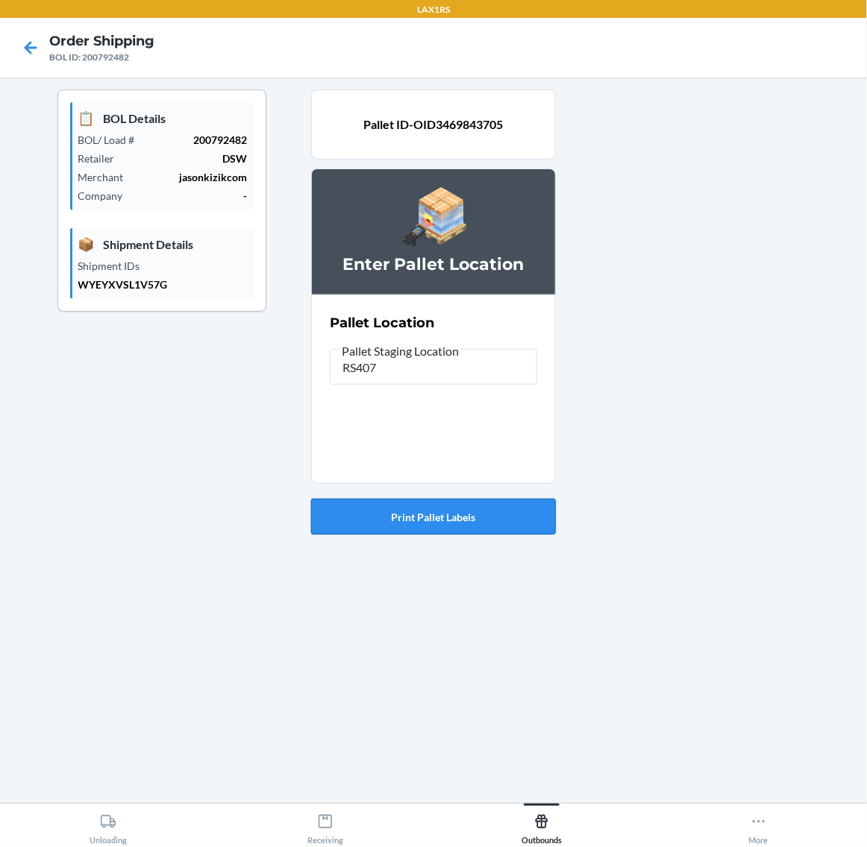
type input "RS407"
click at [471, 528] on button "Print Pallet Labels" at bounding box center [433, 517] width 245 height 36
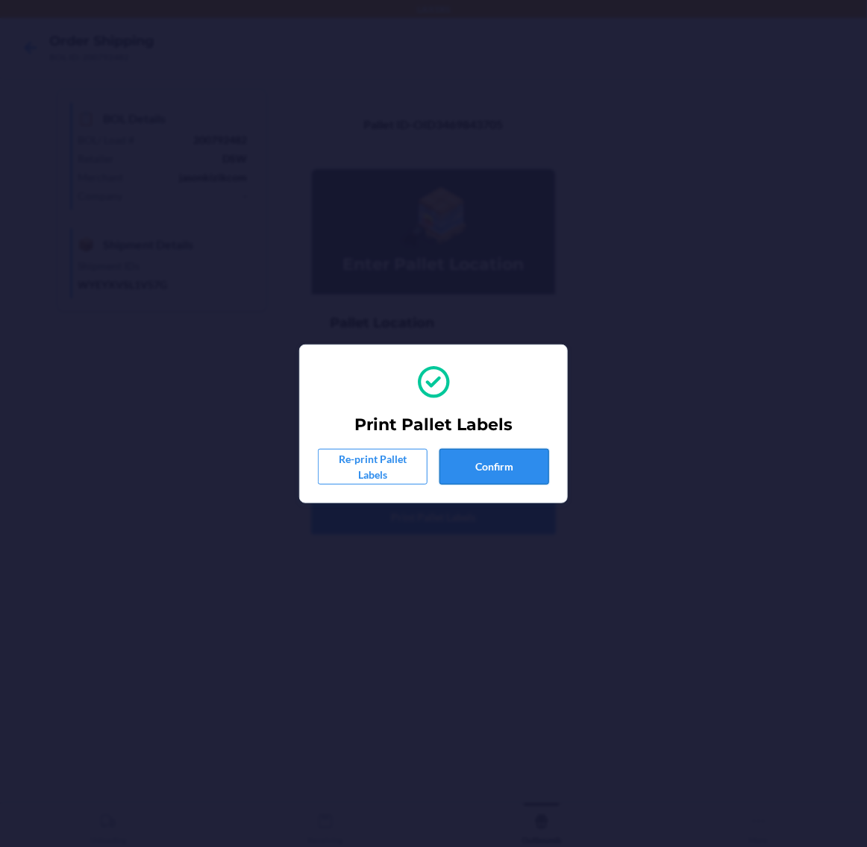
click at [527, 453] on button "Confirm" at bounding box center [494, 467] width 110 height 36
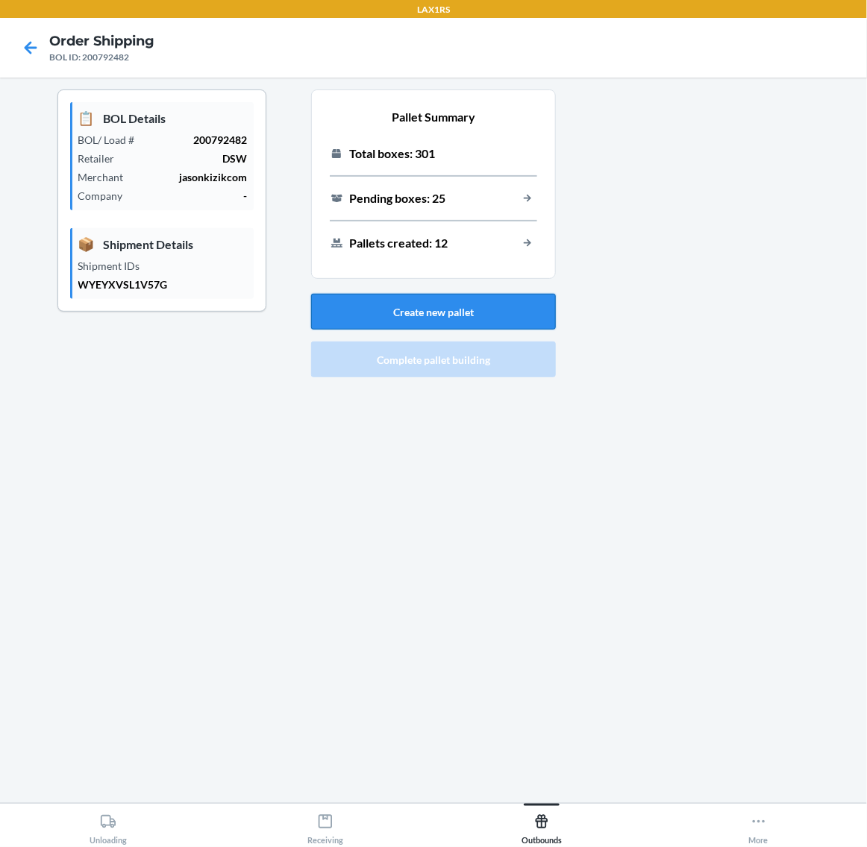
click at [485, 298] on button "Create new pallet" at bounding box center [433, 312] width 245 height 36
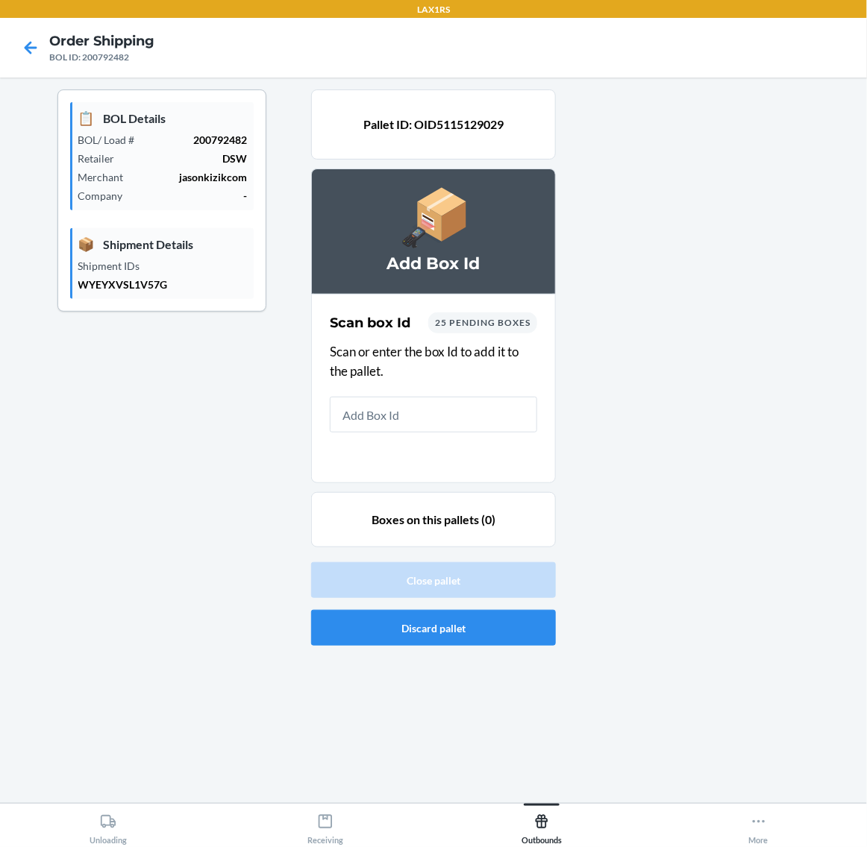
click at [500, 400] on input "text" at bounding box center [433, 415] width 207 height 36
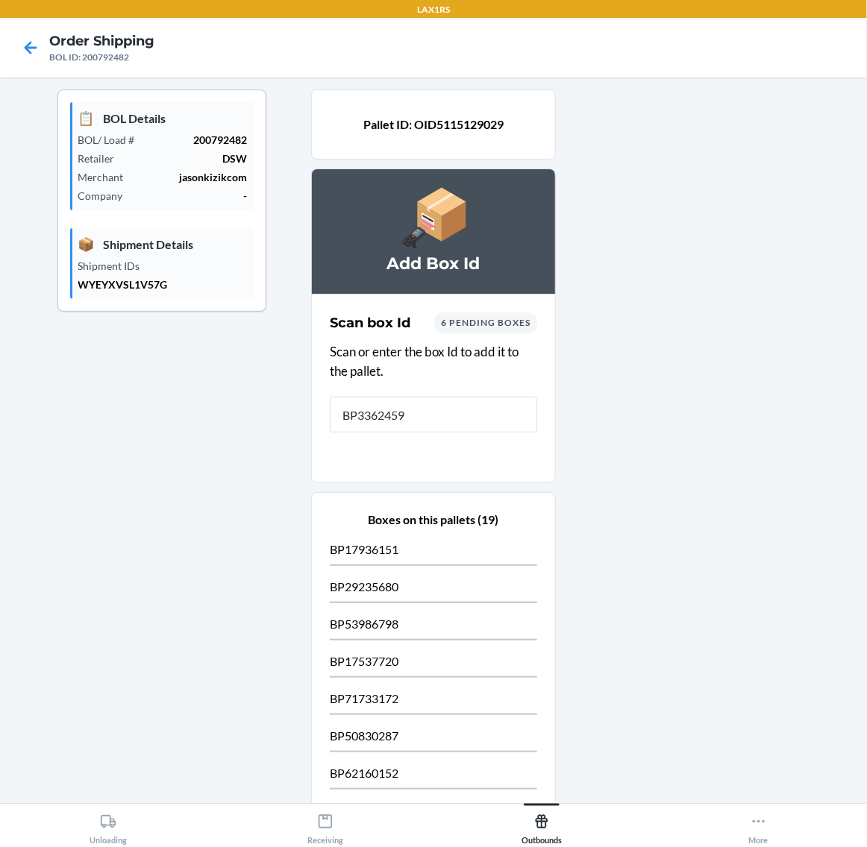
type input "BP33624596"
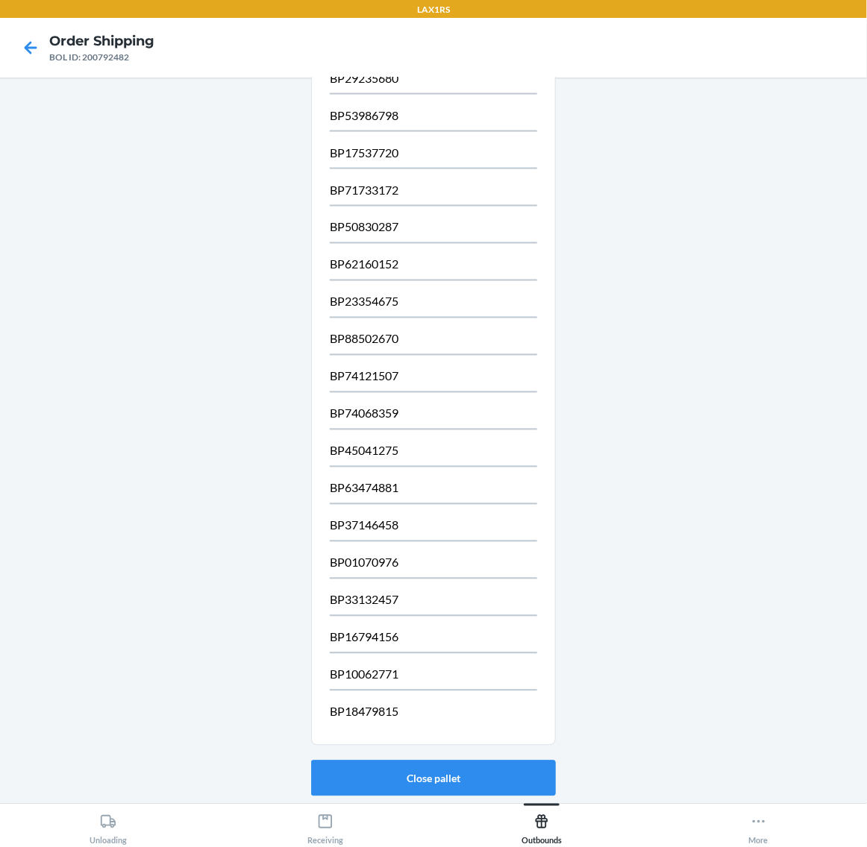
scroll to position [788, 0]
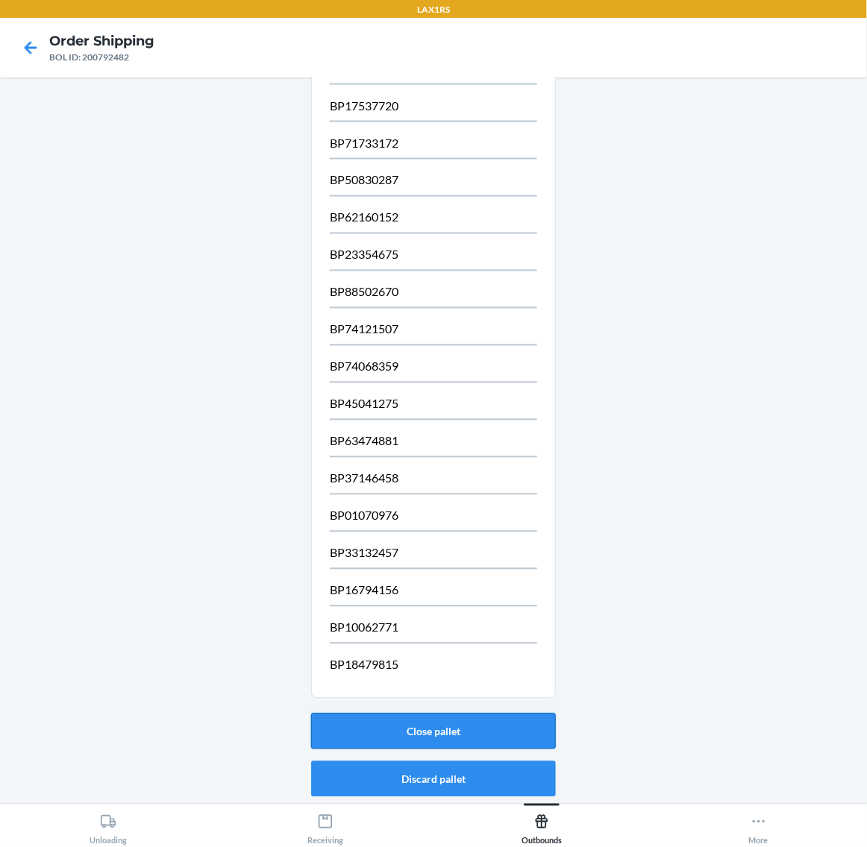
click at [441, 722] on button "Close pallet" at bounding box center [433, 732] width 245 height 36
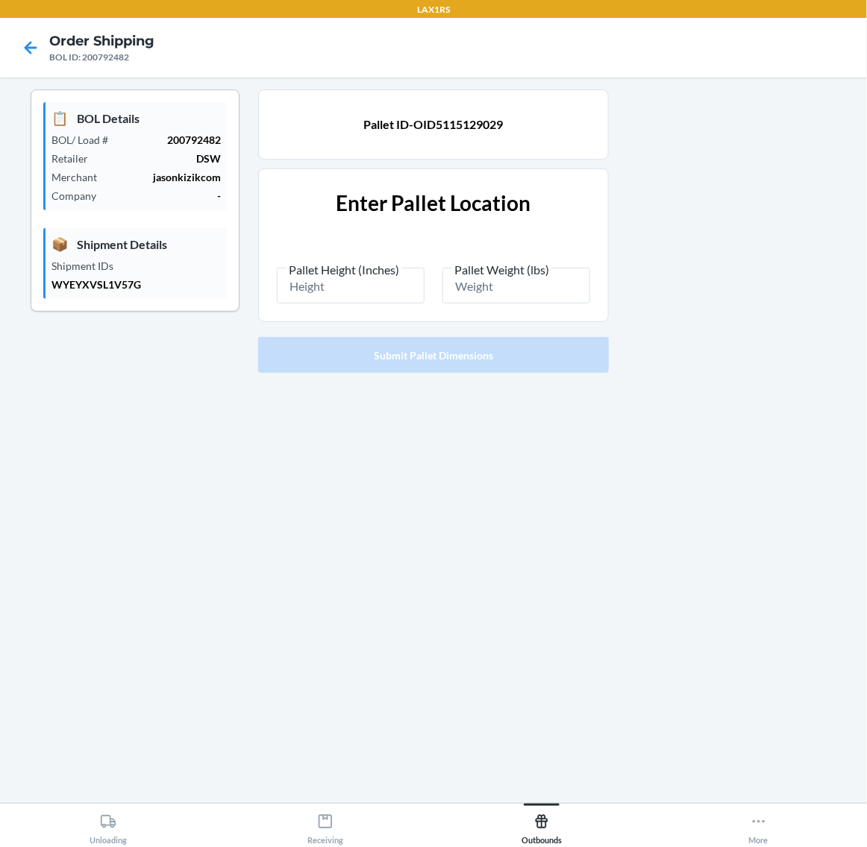
scroll to position [0, 0]
click at [377, 301] on input "Pallet Height (Inches)" at bounding box center [351, 286] width 148 height 36
type input "87"
click at [550, 301] on input "Pallet Weight (lbs)" at bounding box center [516, 286] width 148 height 36
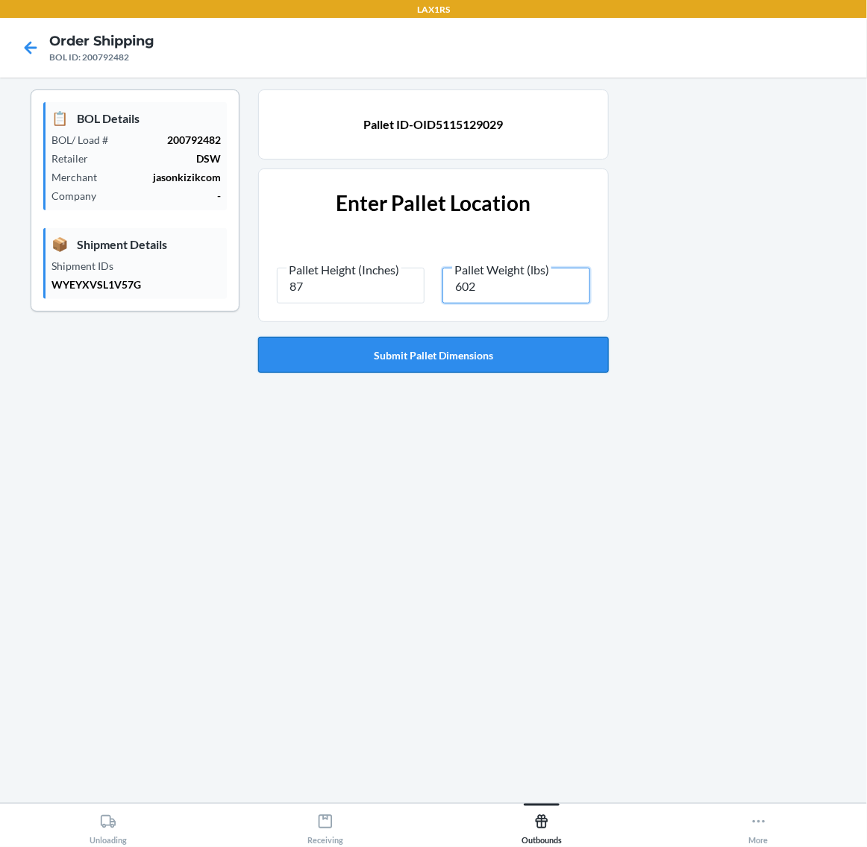
type input "602"
click at [529, 356] on button "Submit Pallet Dimensions" at bounding box center [433, 355] width 351 height 36
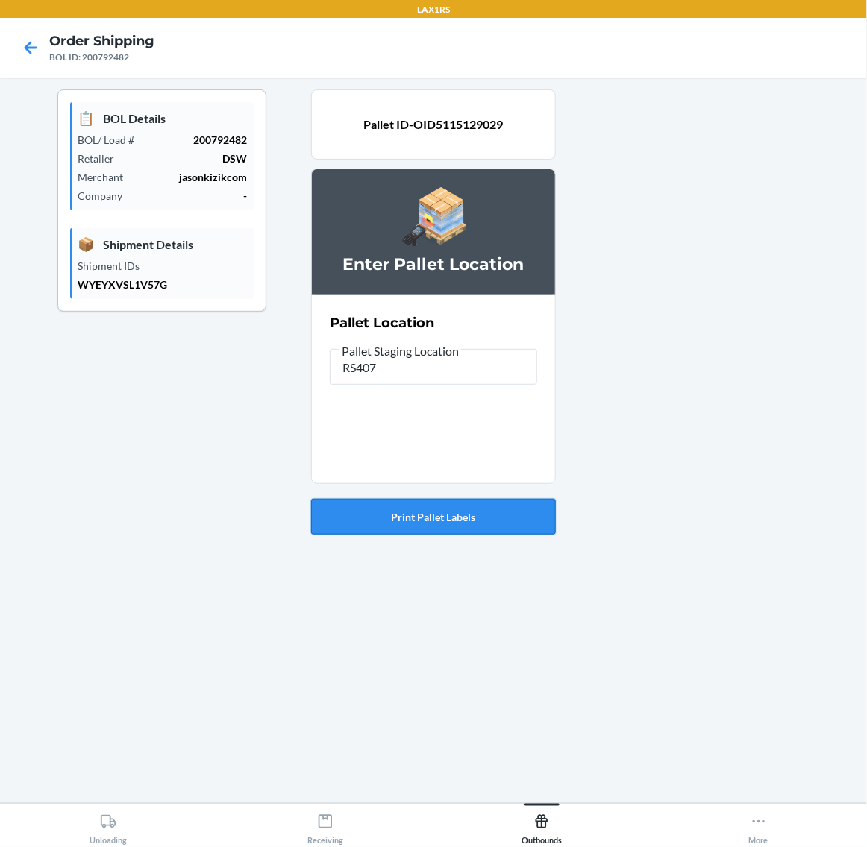
type input "RS407"
click at [468, 504] on button "Print Pallet Labels" at bounding box center [433, 517] width 245 height 36
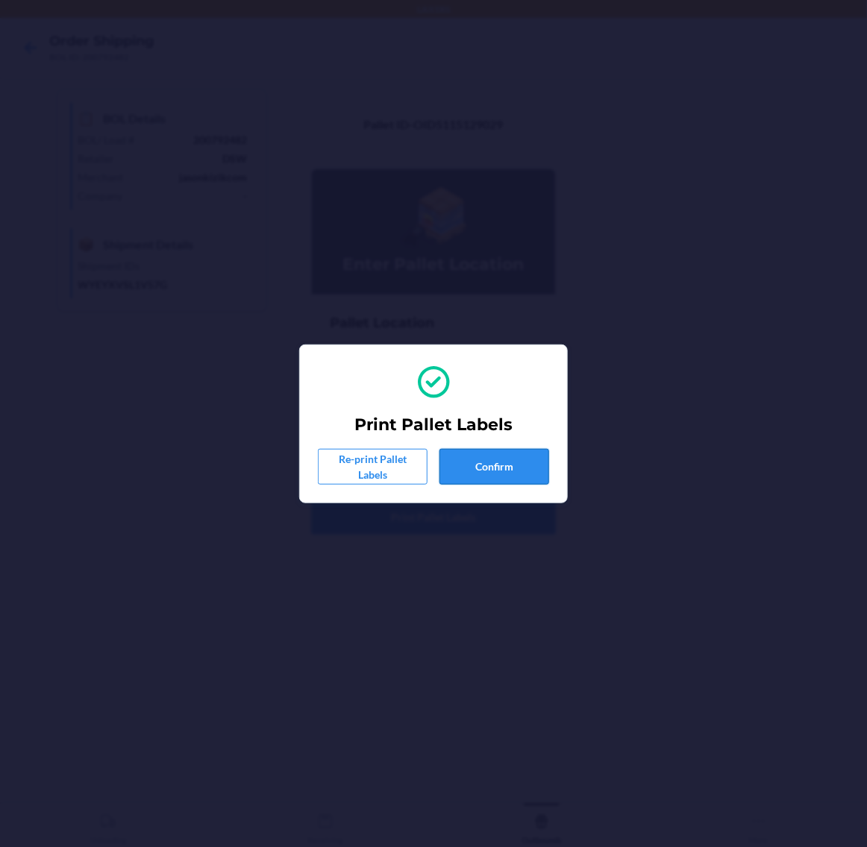
click at [520, 463] on button "Confirm" at bounding box center [494, 467] width 110 height 36
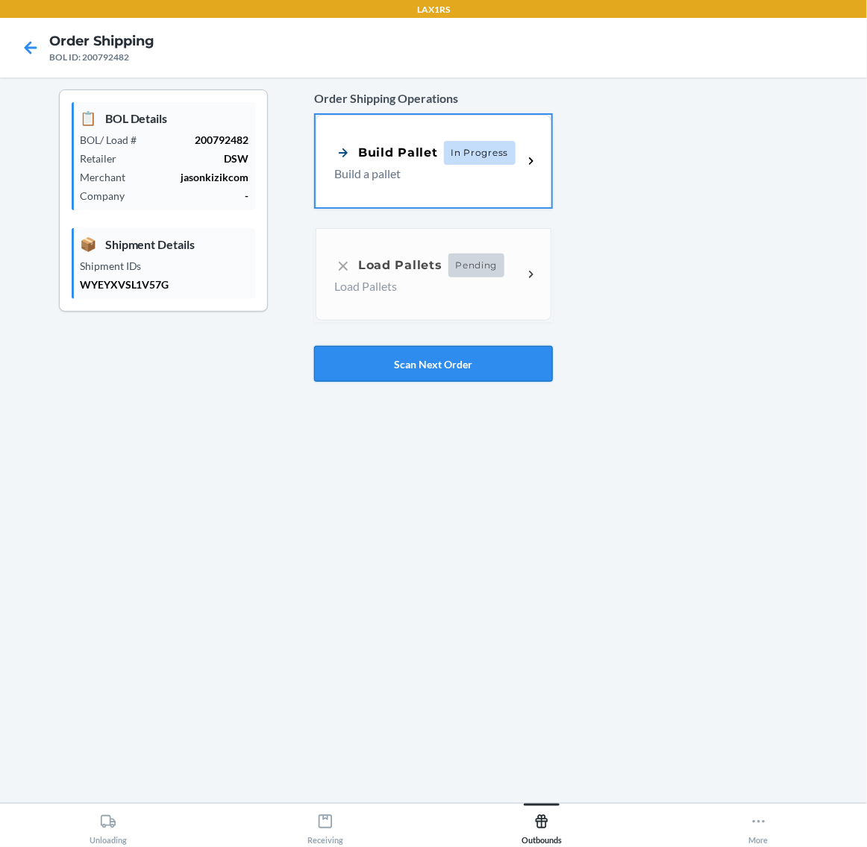
click at [502, 360] on button "Scan Next Order" at bounding box center [433, 364] width 239 height 36
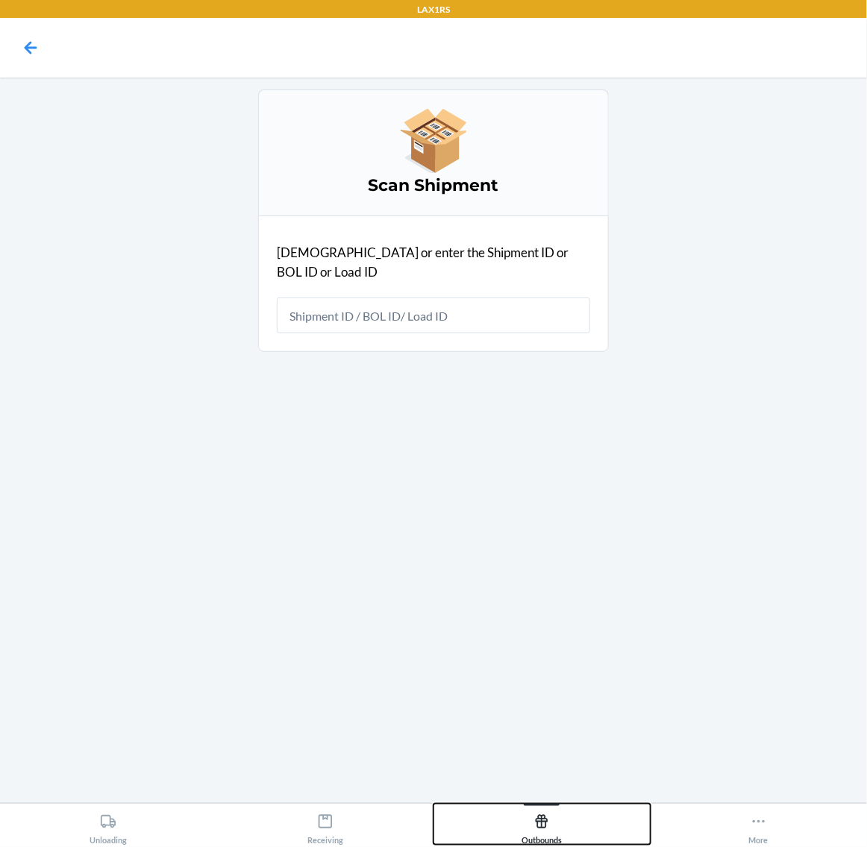
click at [541, 811] on div "Outbounds" at bounding box center [541, 826] width 40 height 37
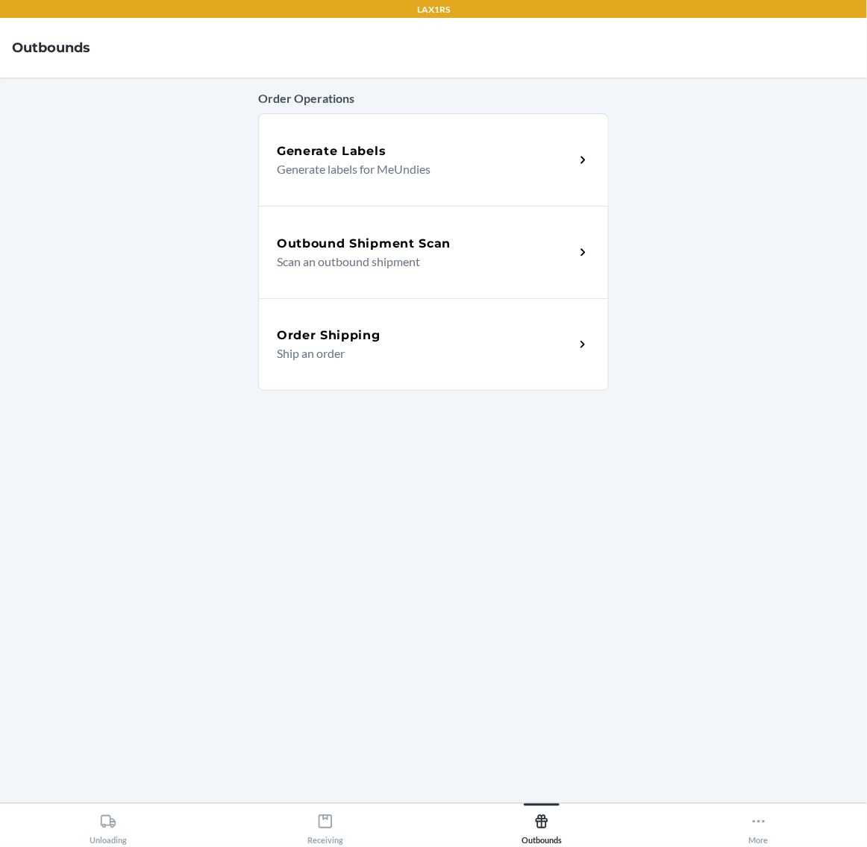
click at [477, 263] on p "Scan an outbound shipment" at bounding box center [420, 262] width 286 height 18
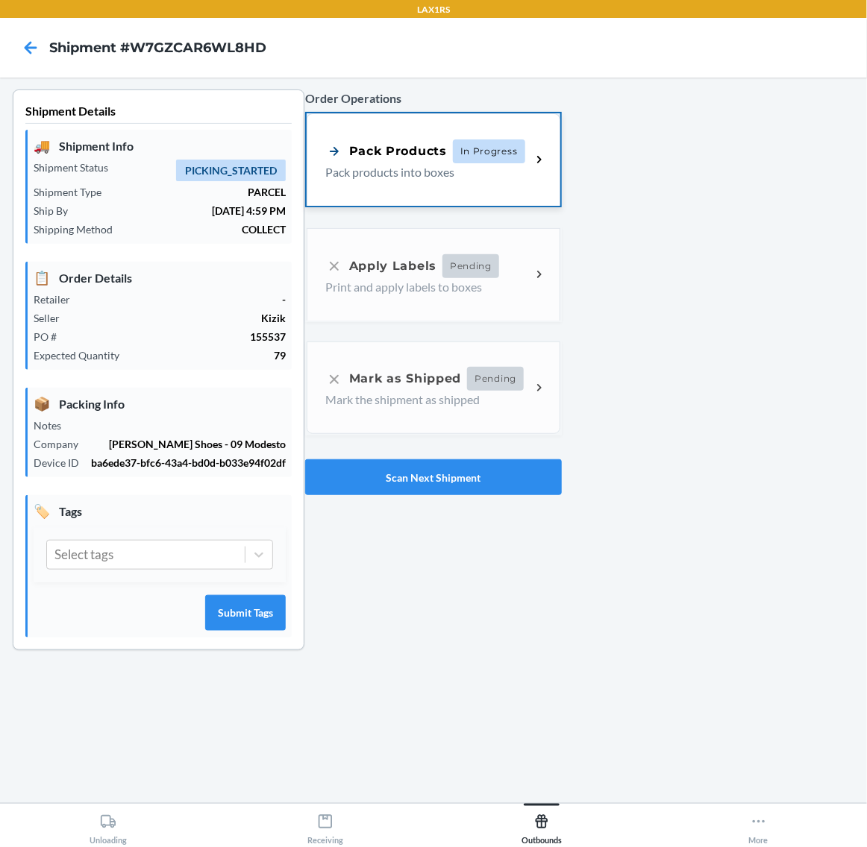
click at [460, 139] on h5 "Pack Products In Progress" at bounding box center [425, 151] width 200 height 24
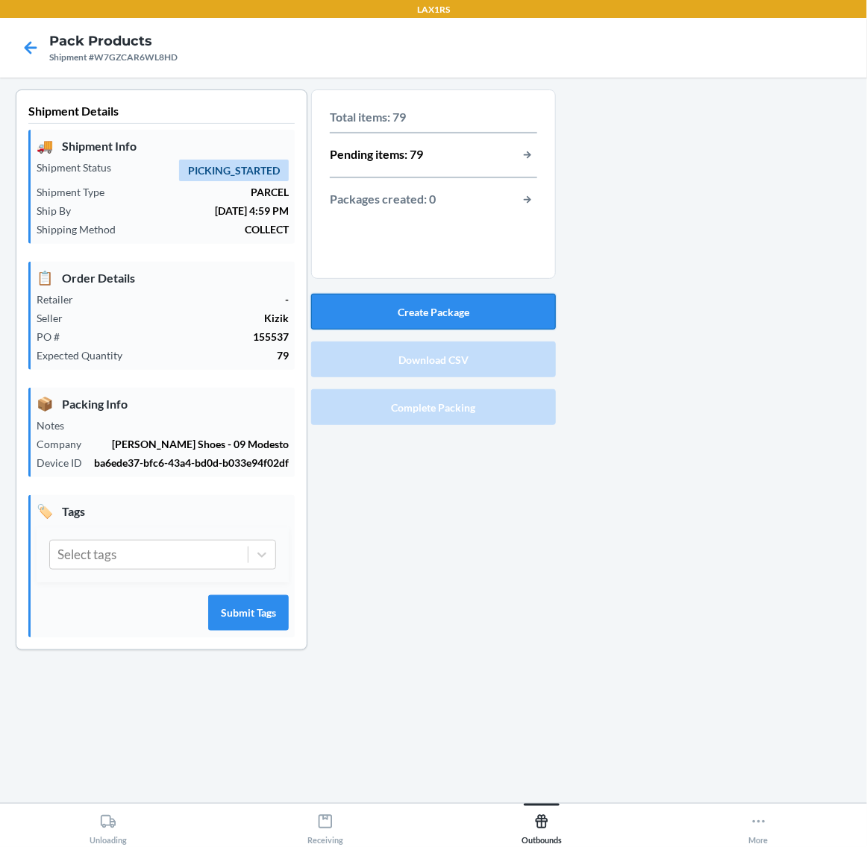
click at [500, 310] on button "Create Package" at bounding box center [433, 312] width 245 height 36
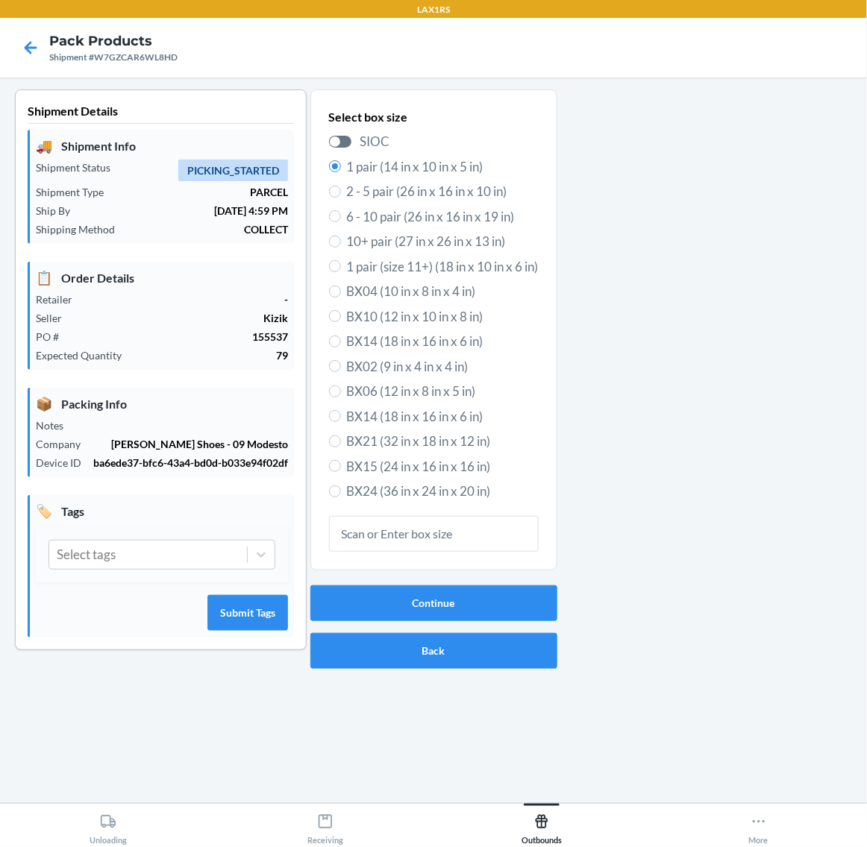
click at [434, 215] on span "6 - 10 pair (26 in x 16 in x 19 in)" at bounding box center [443, 216] width 192 height 19
click at [341, 215] on input "6 - 10 pair (26 in x 16 in x 19 in)" at bounding box center [335, 216] width 12 height 12
radio input "true"
radio input "false"
click at [497, 603] on button "Continue" at bounding box center [433, 603] width 247 height 36
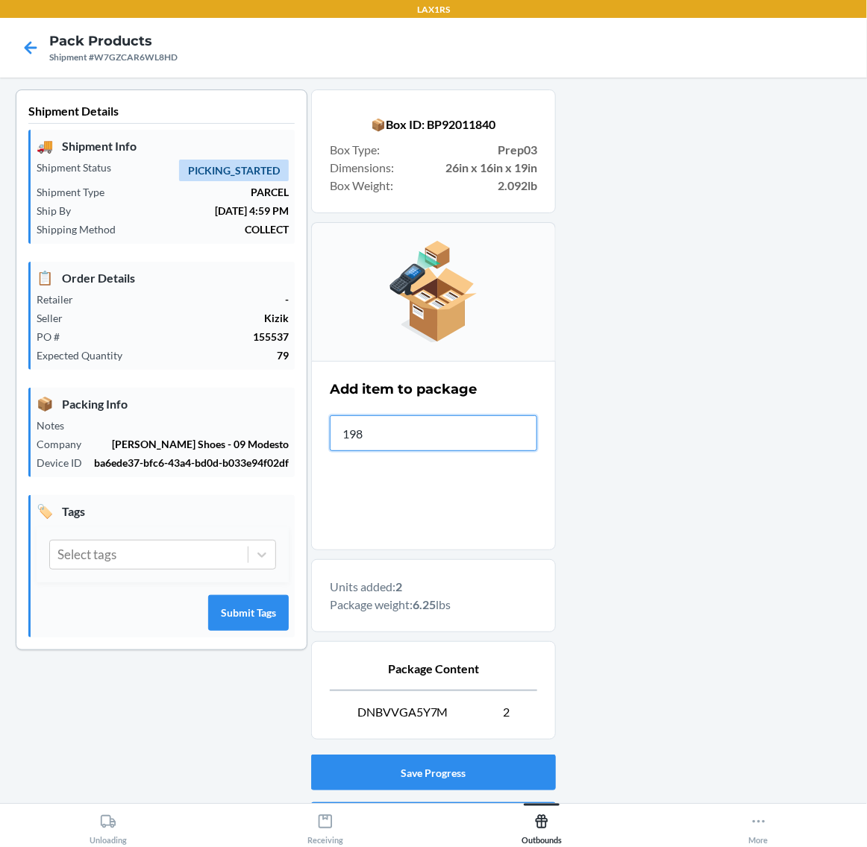
type input "1981"
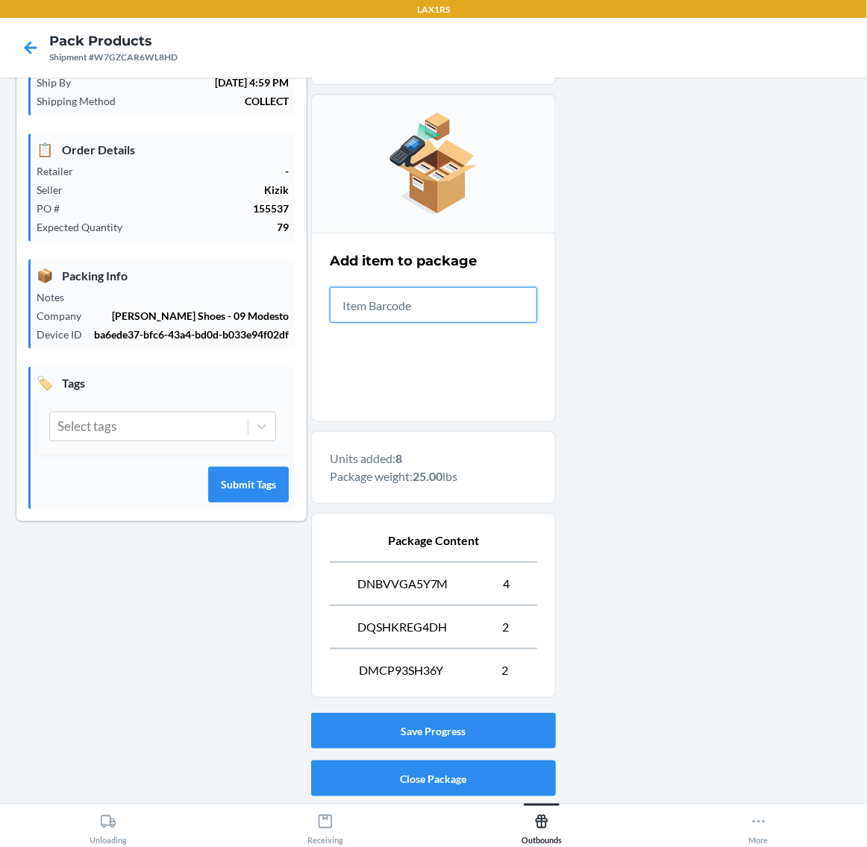
scroll to position [177, 0]
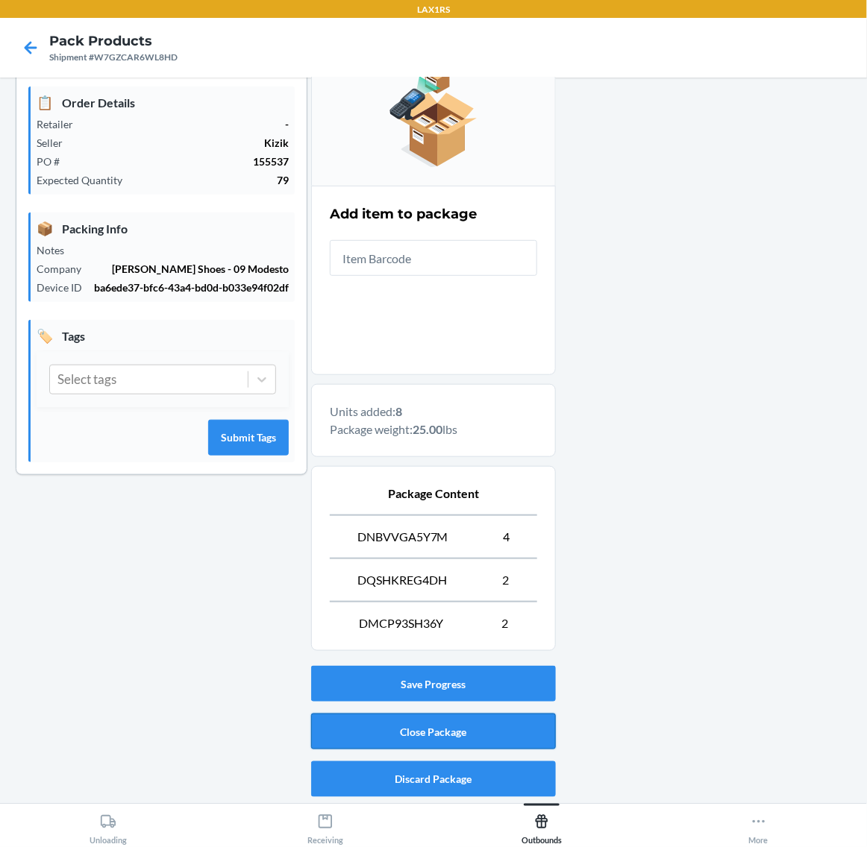
click at [460, 736] on button "Close Package" at bounding box center [433, 732] width 245 height 36
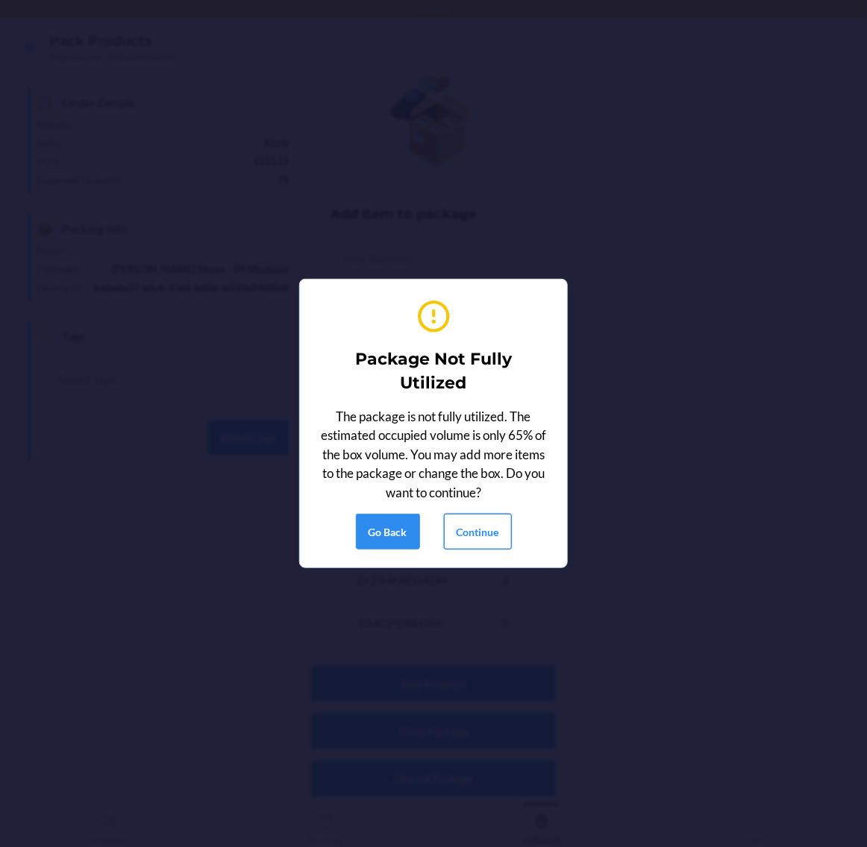
click at [486, 530] on button "Continue" at bounding box center [478, 532] width 68 height 36
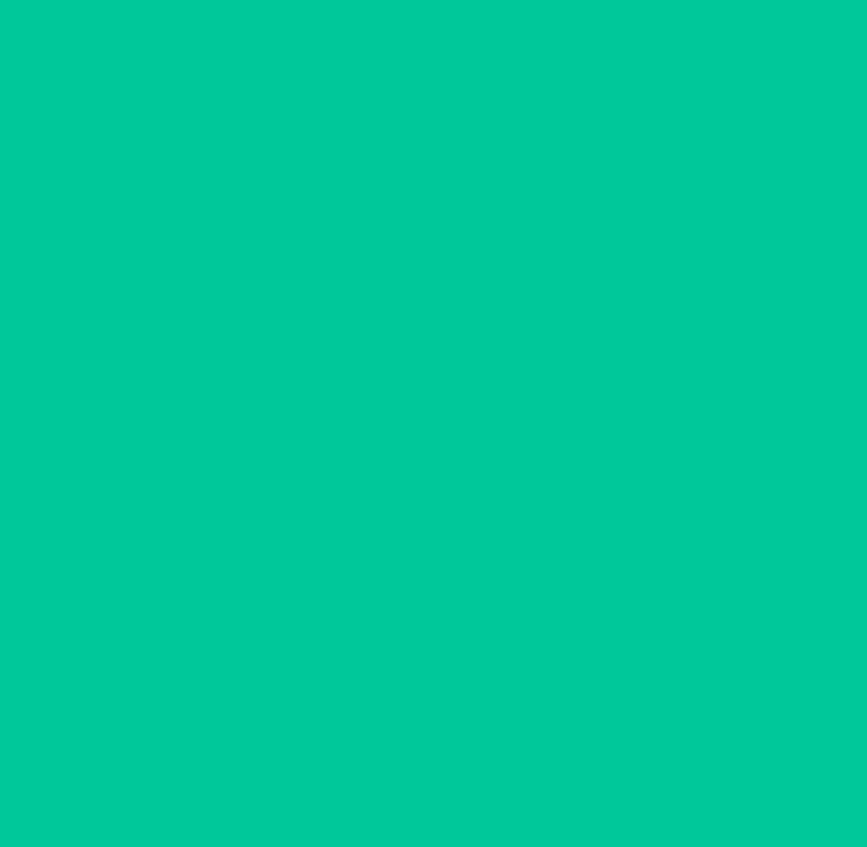
scroll to position [0, 0]
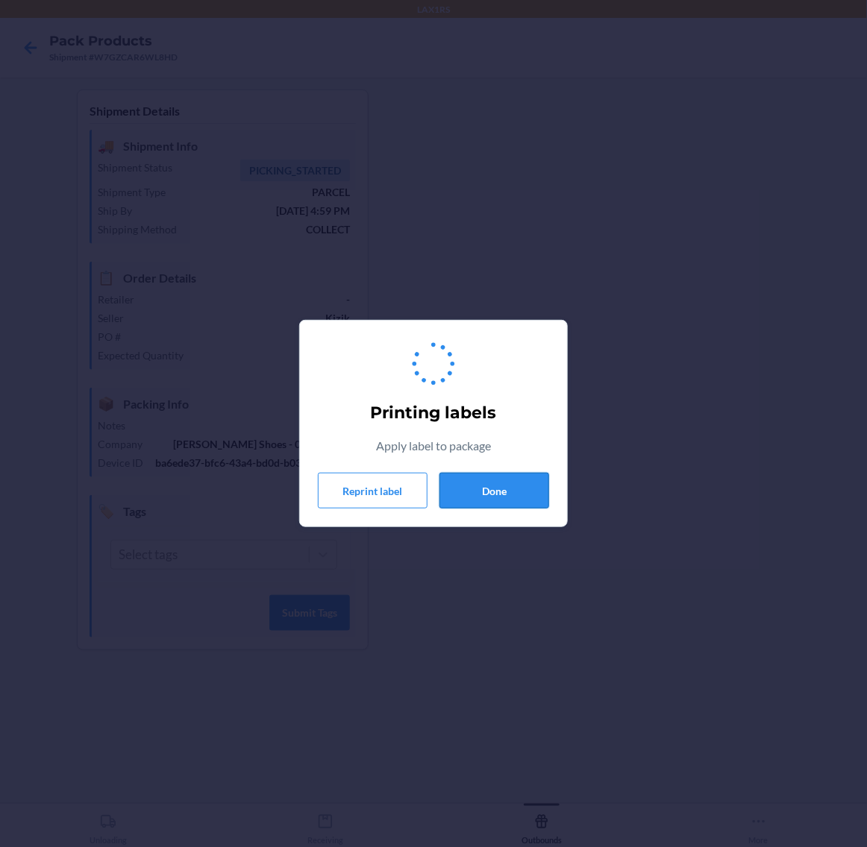
click at [509, 488] on button "Done" at bounding box center [494, 491] width 110 height 36
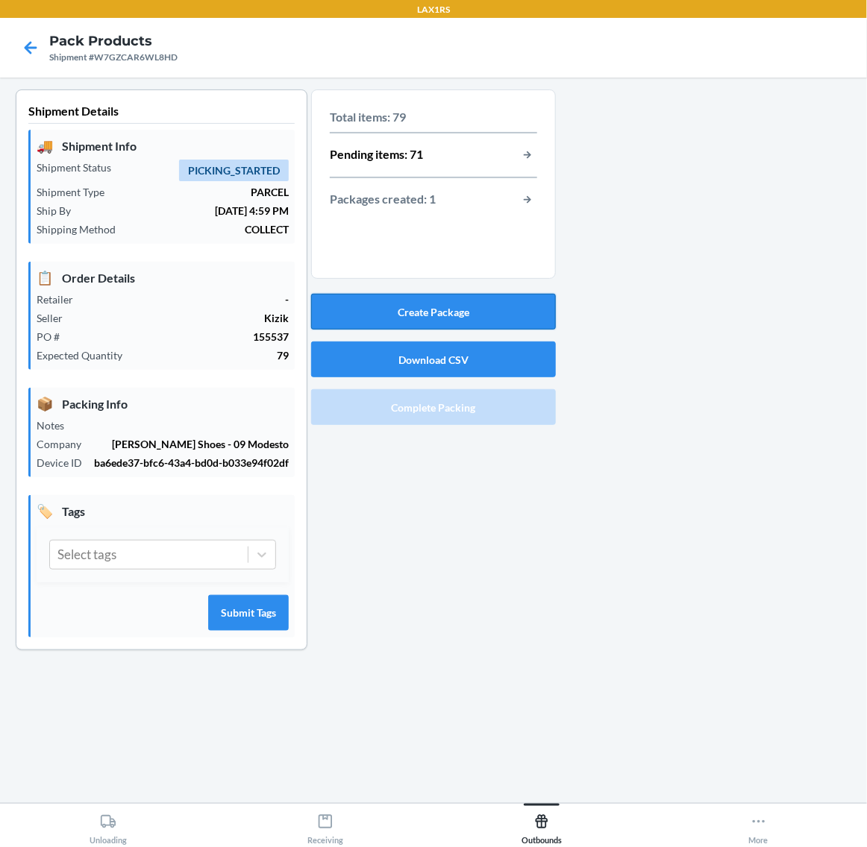
click at [481, 314] on button "Create Package" at bounding box center [433, 312] width 245 height 36
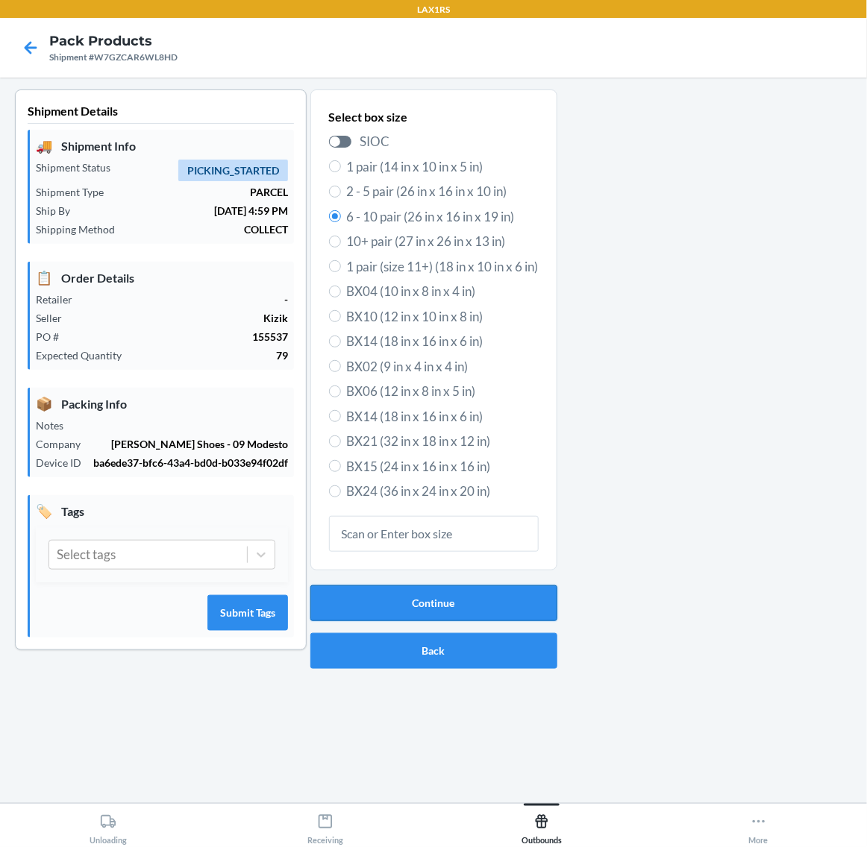
click at [426, 603] on button "Continue" at bounding box center [433, 603] width 247 height 36
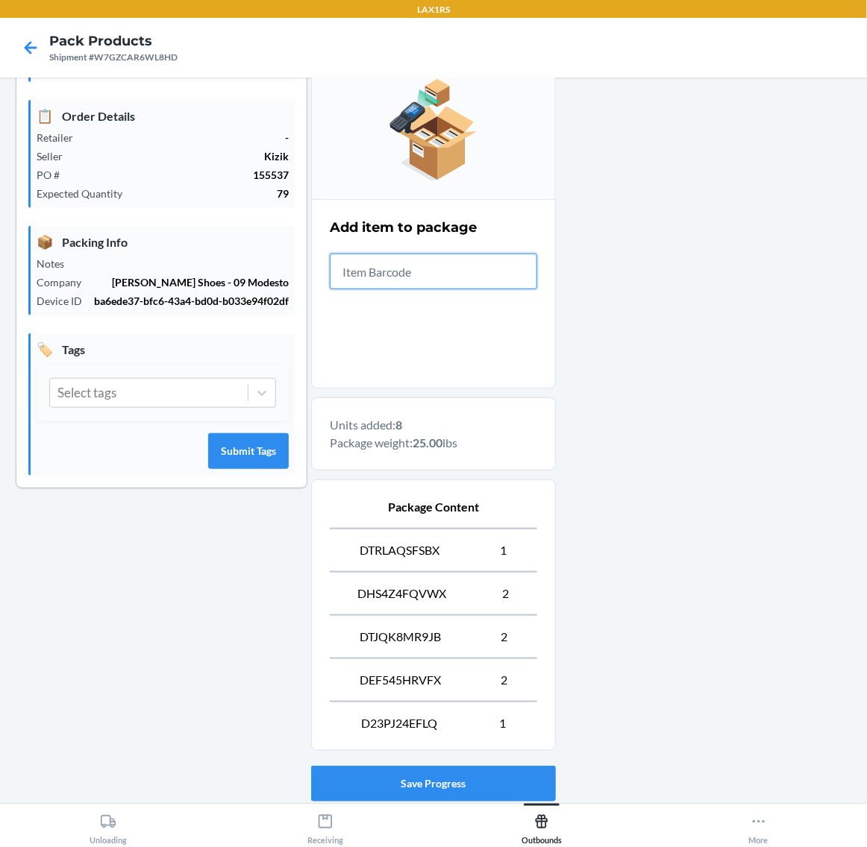
scroll to position [263, 0]
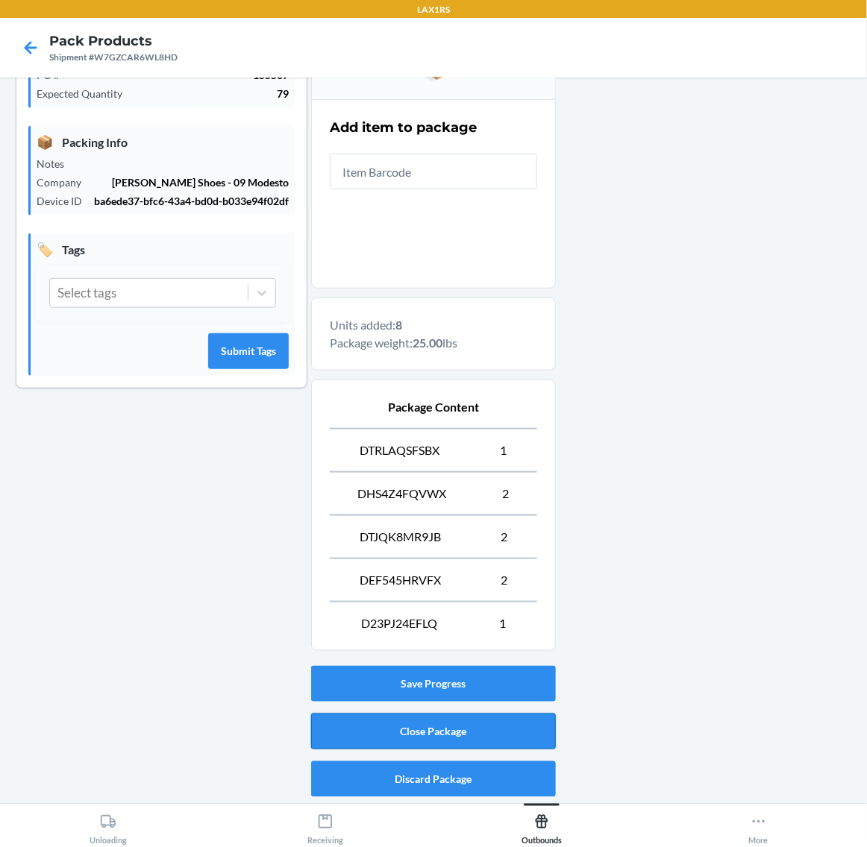
click at [498, 728] on button "Close Package" at bounding box center [433, 732] width 245 height 36
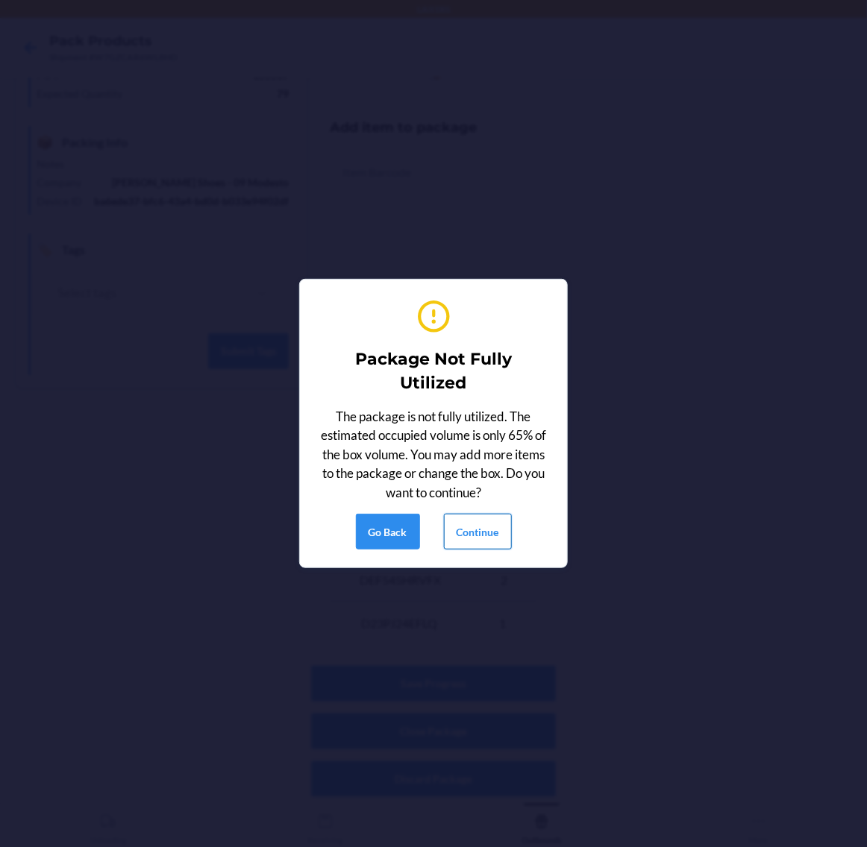
click at [480, 538] on button "Continue" at bounding box center [478, 532] width 68 height 36
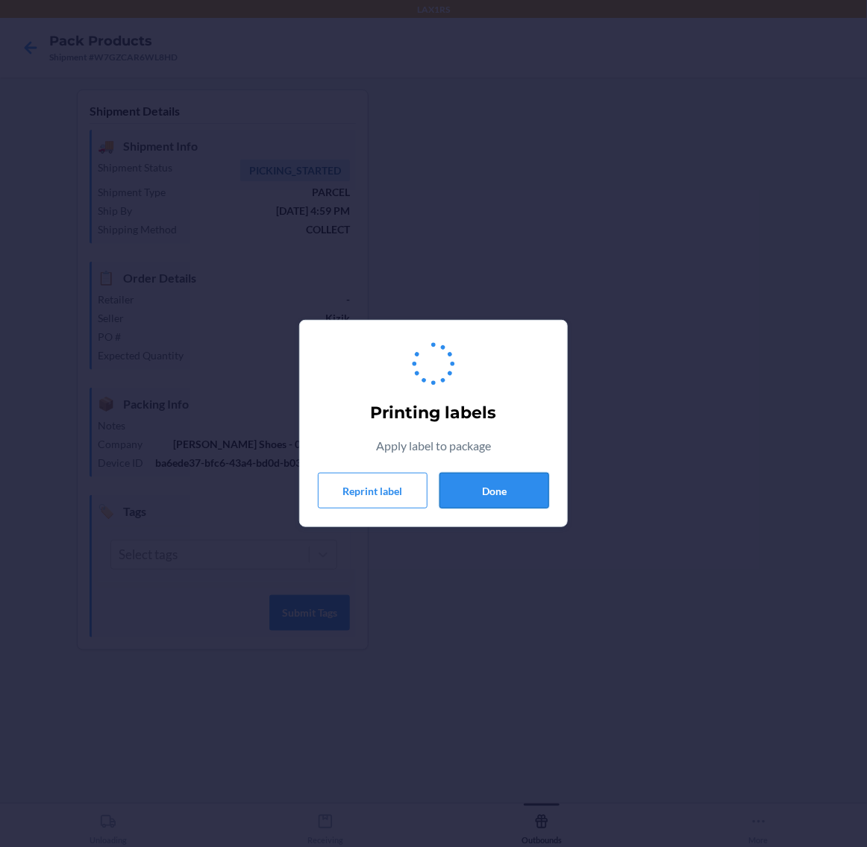
click at [500, 489] on button "Done" at bounding box center [494, 491] width 110 height 36
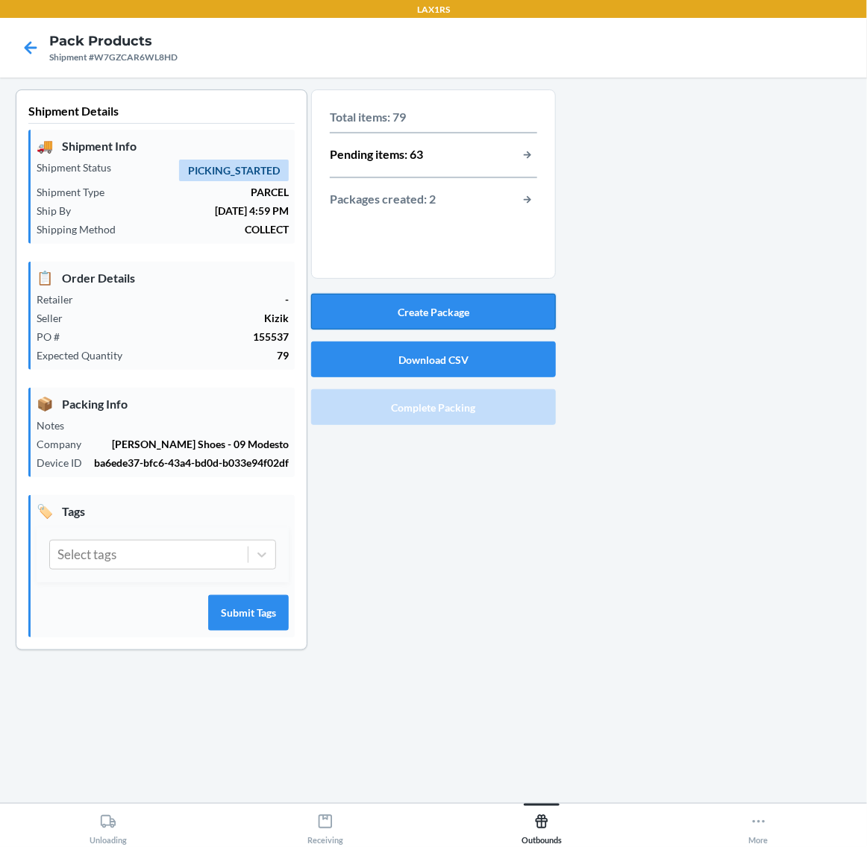
click at [422, 311] on button "Create Package" at bounding box center [433, 312] width 245 height 36
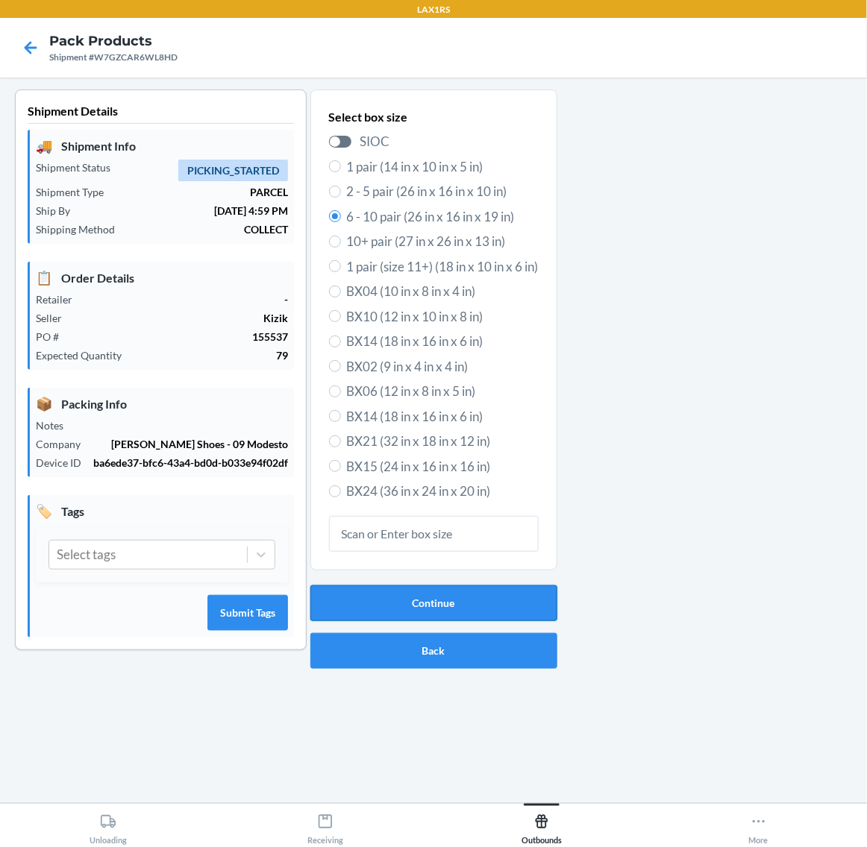
click at [427, 602] on button "Continue" at bounding box center [433, 603] width 247 height 36
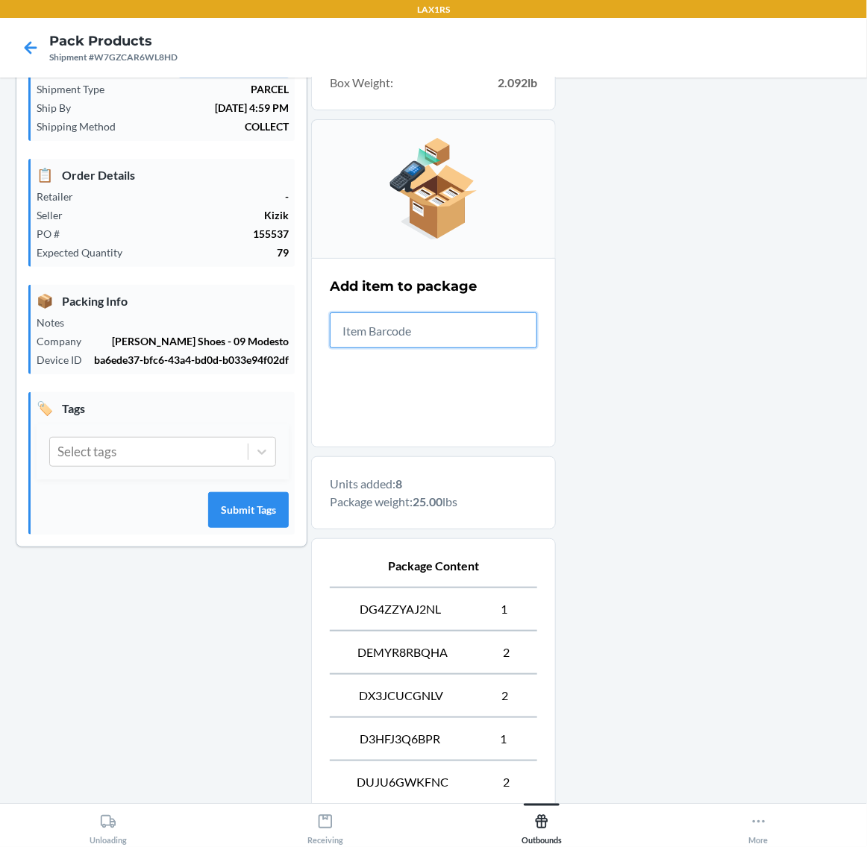
scroll to position [263, 0]
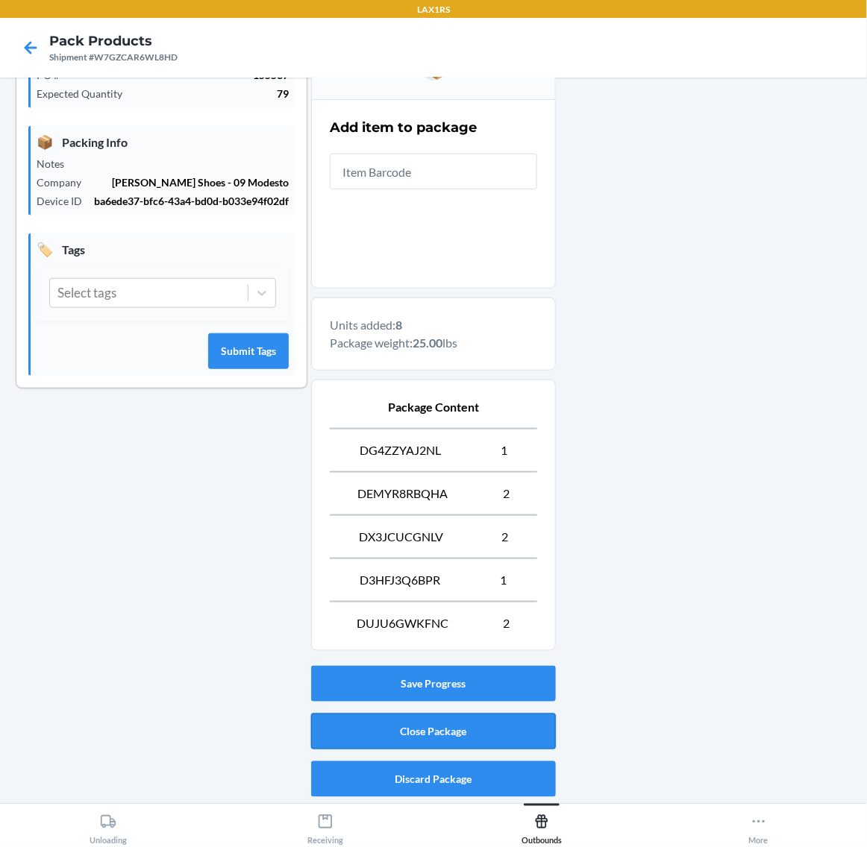
click at [490, 728] on button "Close Package" at bounding box center [433, 732] width 245 height 36
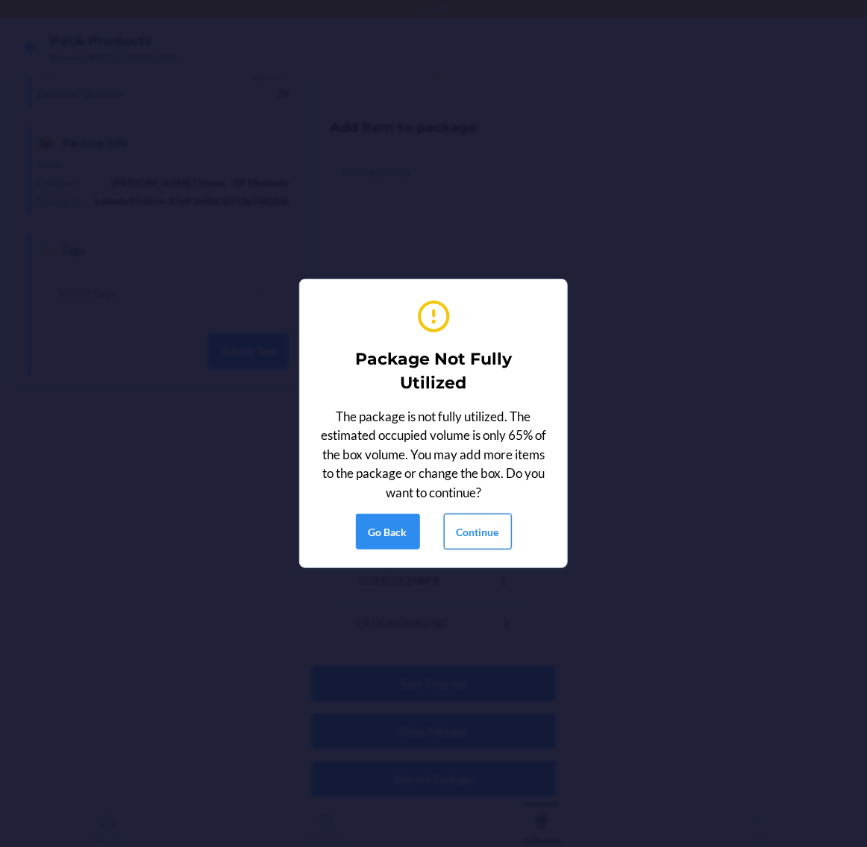
click at [471, 527] on button "Continue" at bounding box center [478, 532] width 68 height 36
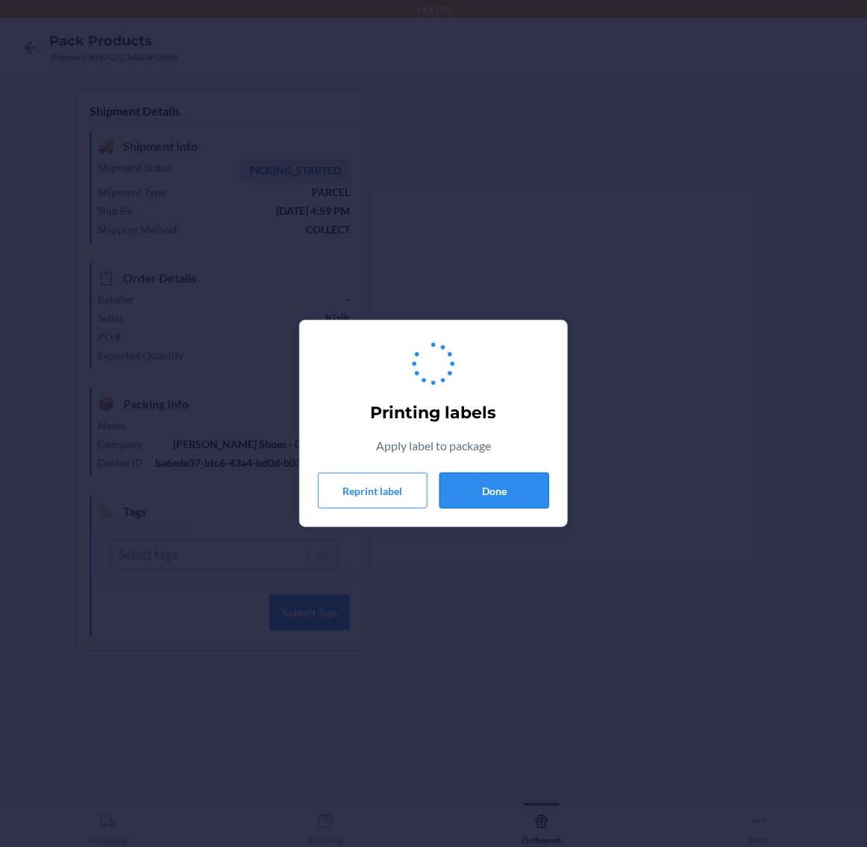
click at [503, 482] on button "Done" at bounding box center [494, 491] width 110 height 36
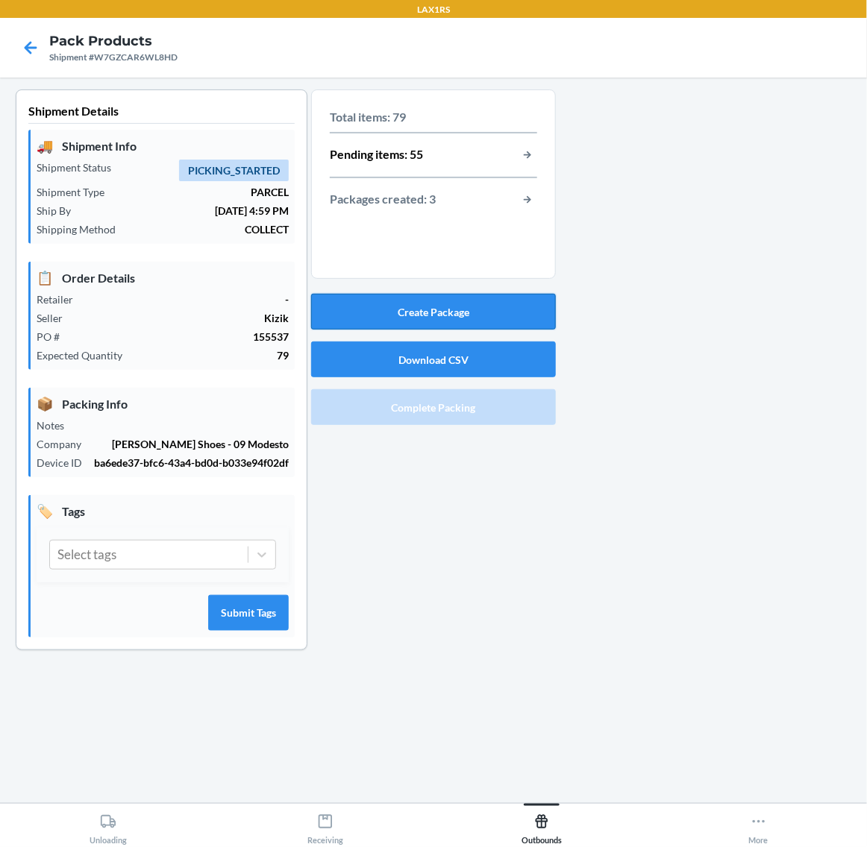
click at [518, 315] on button "Create Package" at bounding box center [433, 312] width 245 height 36
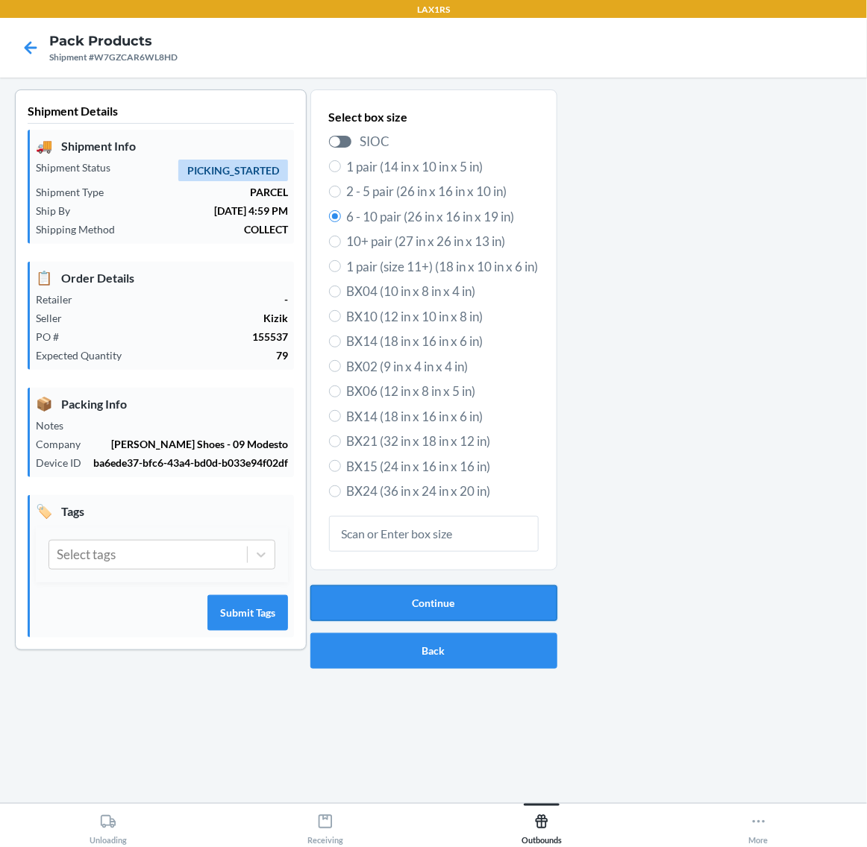
click at [509, 605] on button "Continue" at bounding box center [433, 603] width 247 height 36
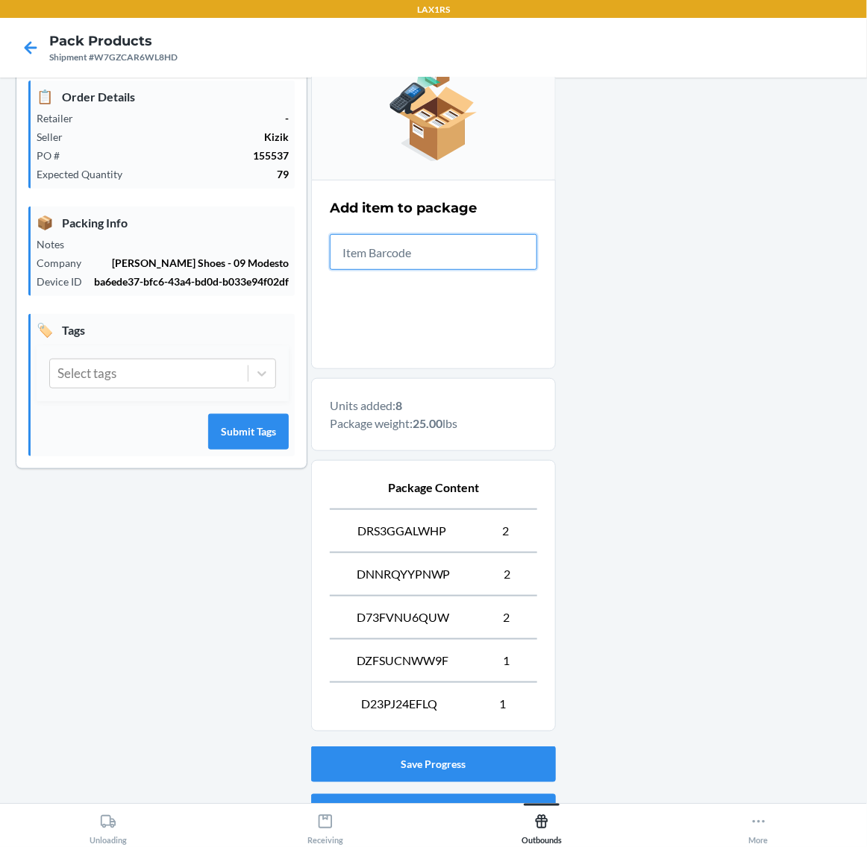
scroll to position [263, 0]
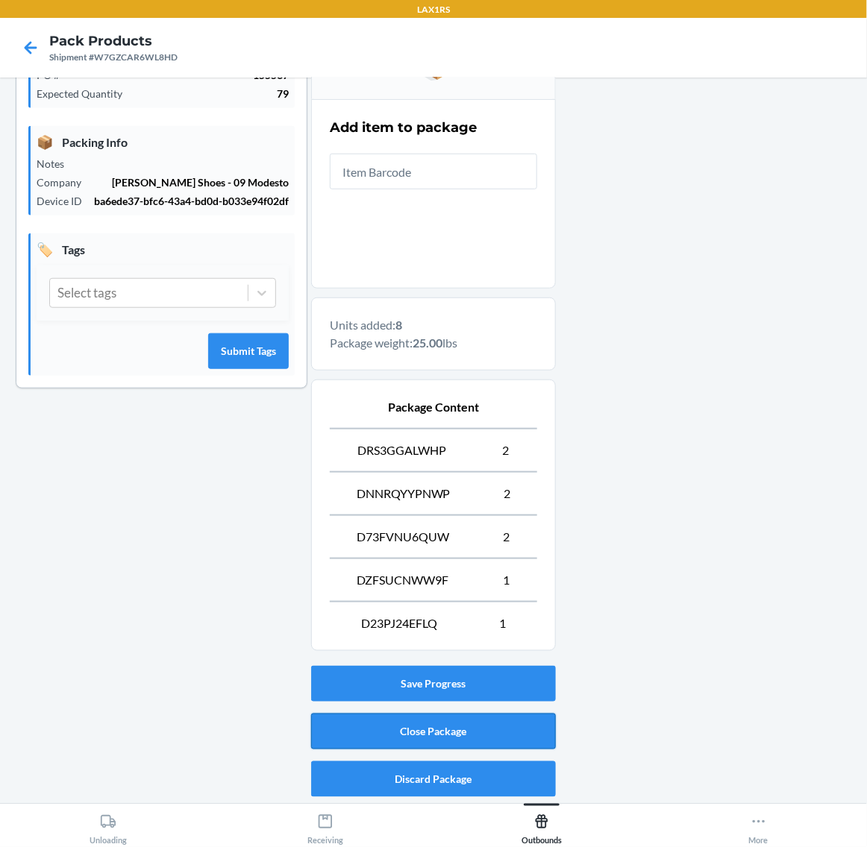
click at [501, 738] on button "Close Package" at bounding box center [433, 732] width 245 height 36
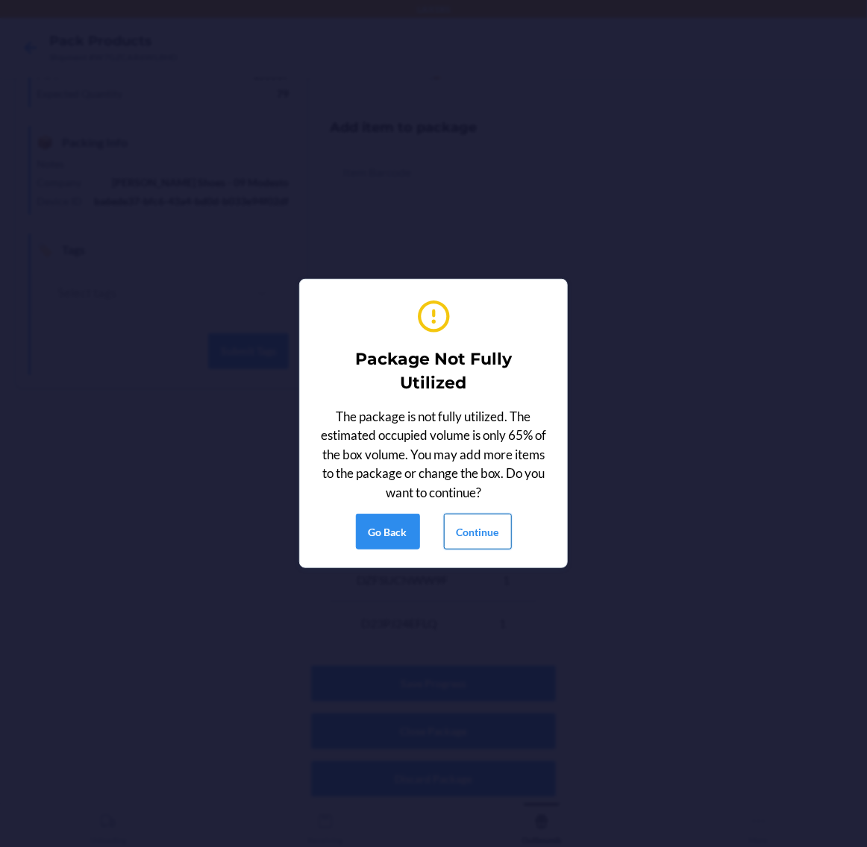
click at [474, 530] on button "Continue" at bounding box center [478, 532] width 68 height 36
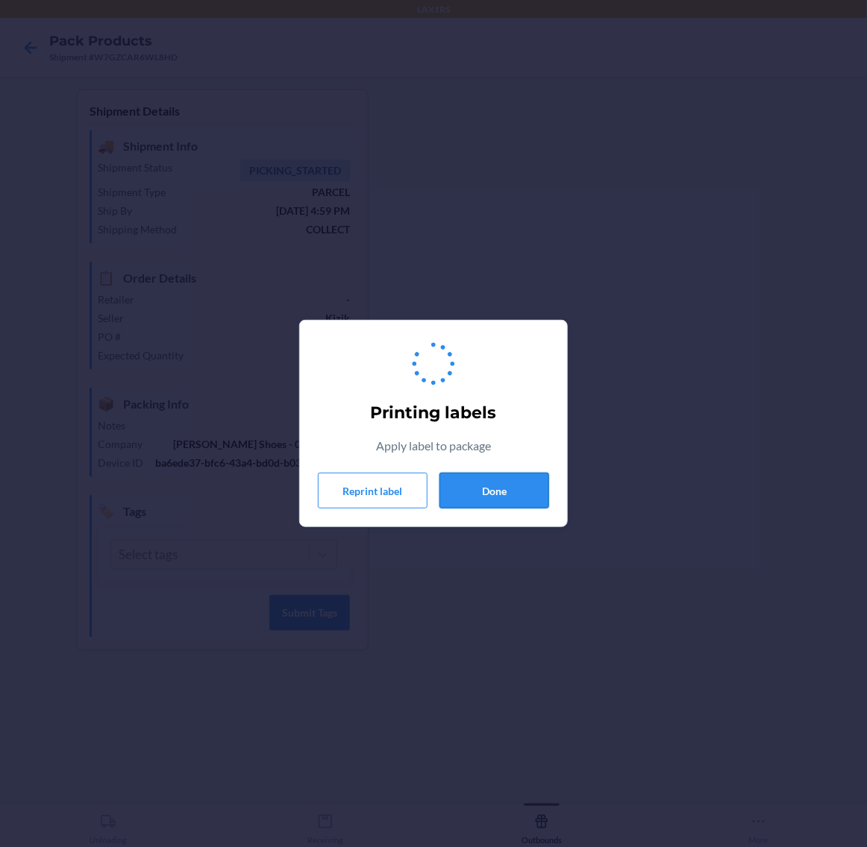
click at [486, 487] on button "Done" at bounding box center [494, 491] width 110 height 36
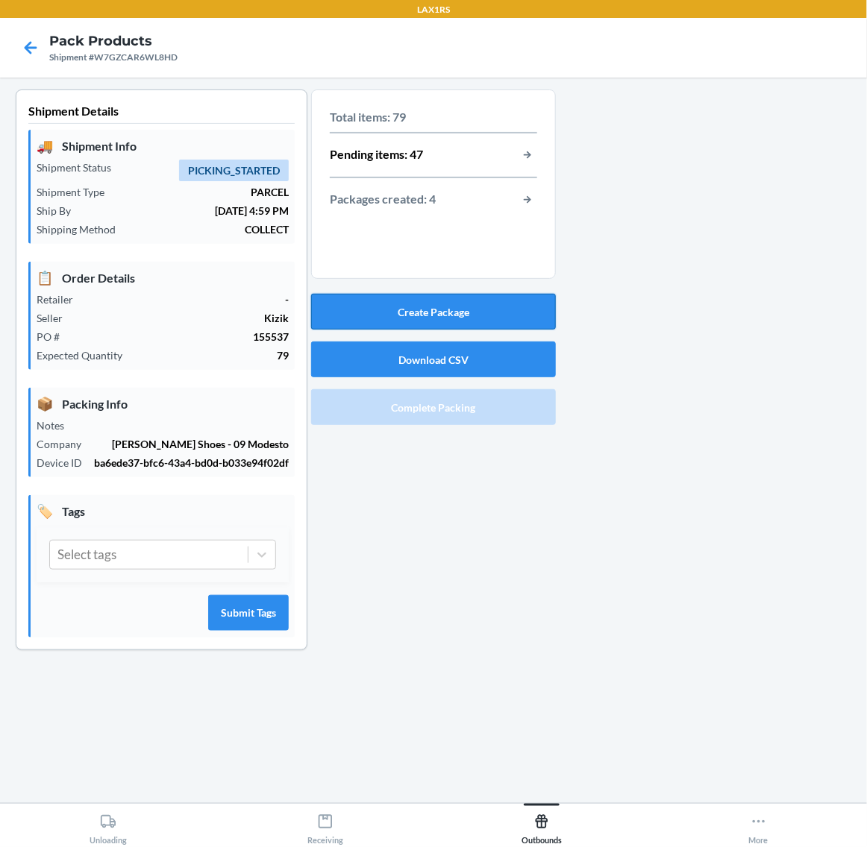
click at [482, 309] on button "Create Package" at bounding box center [433, 312] width 245 height 36
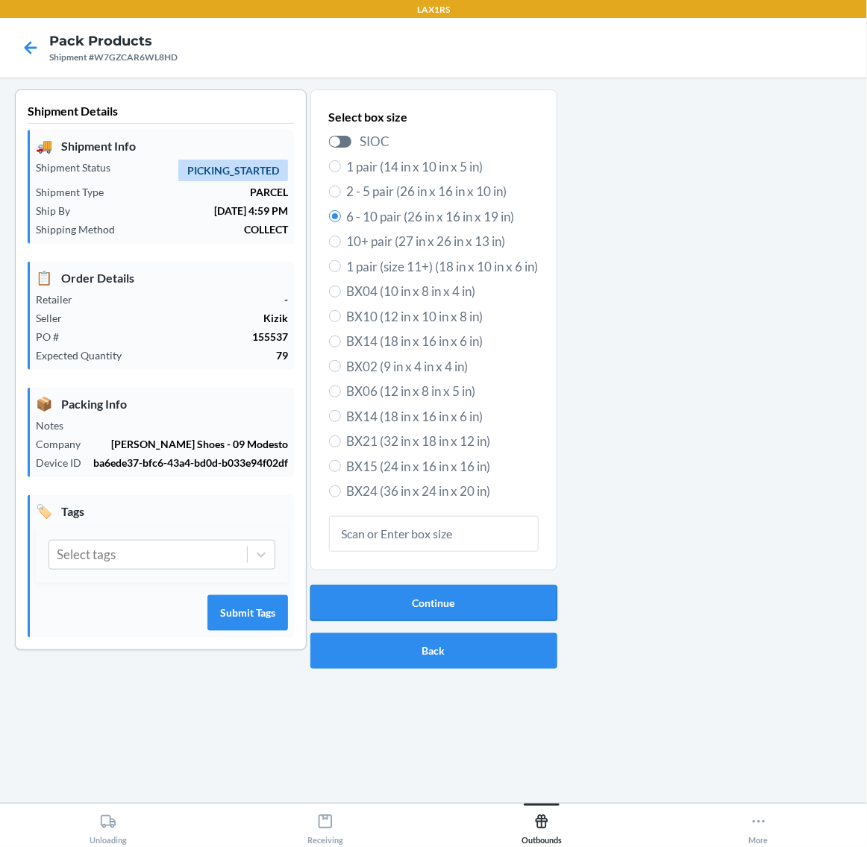
click at [474, 602] on button "Continue" at bounding box center [433, 603] width 247 height 36
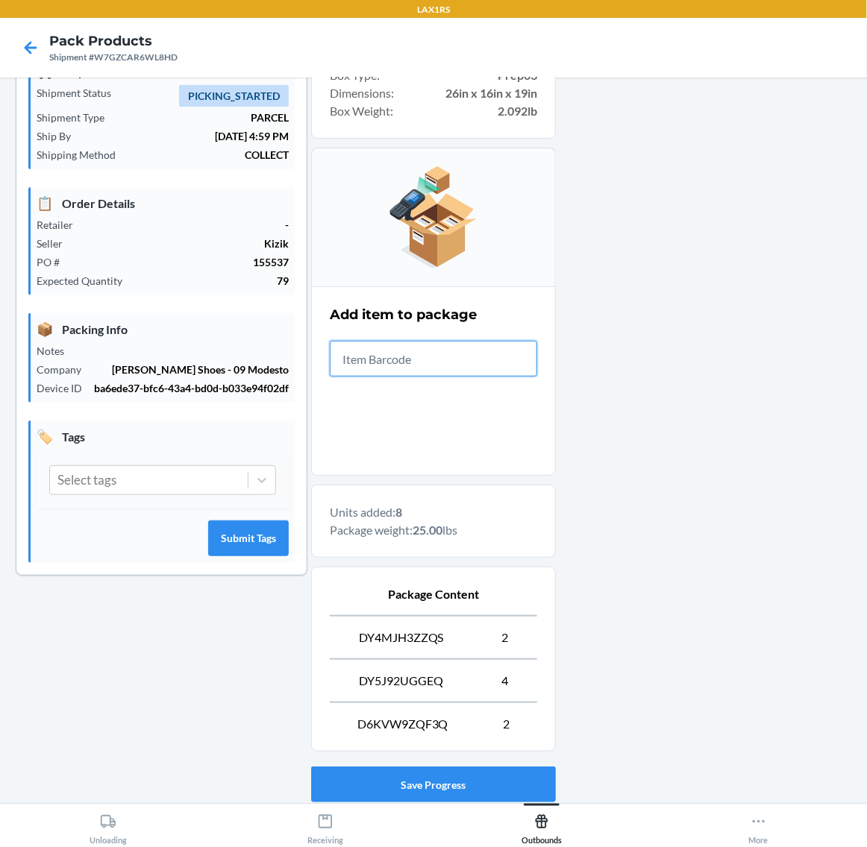
scroll to position [177, 0]
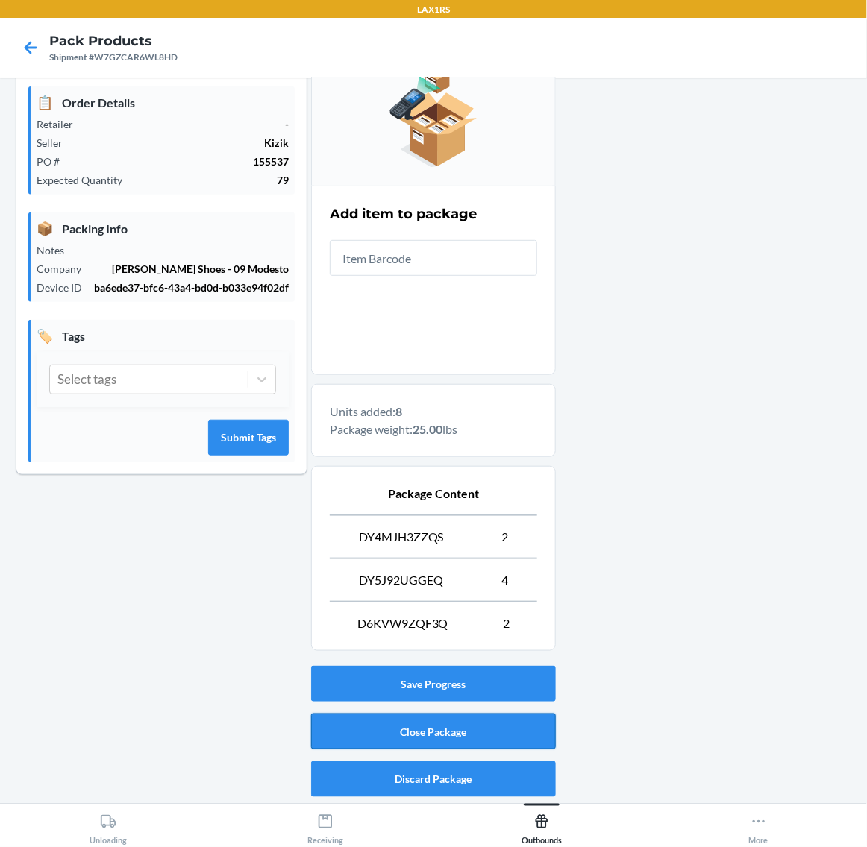
click at [430, 725] on button "Close Package" at bounding box center [433, 732] width 245 height 36
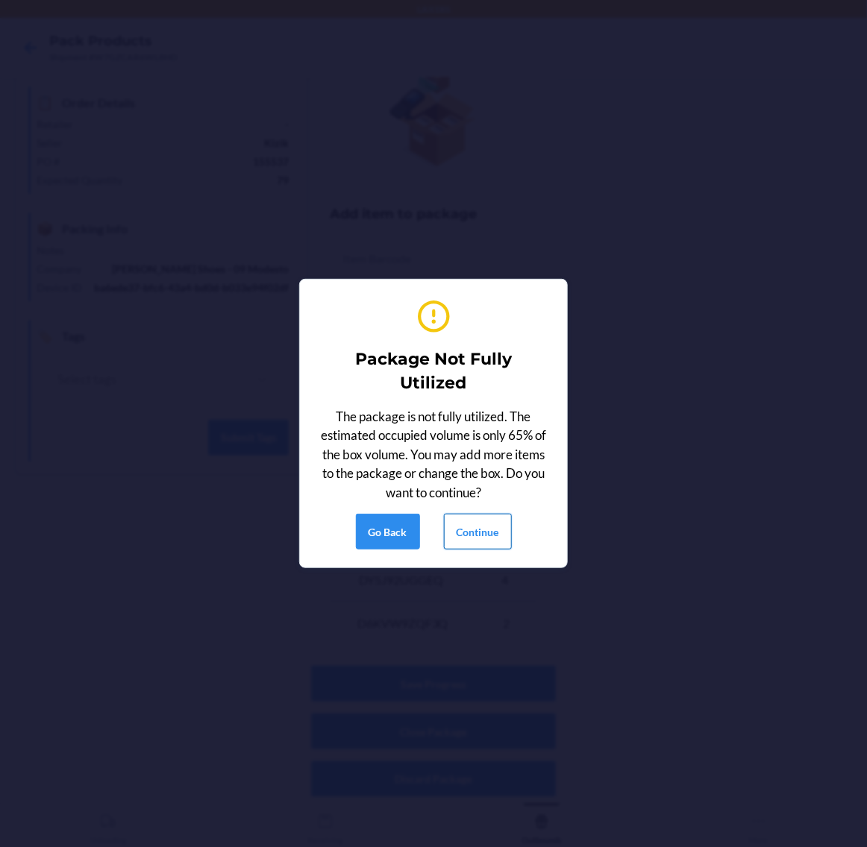
click at [466, 531] on button "Continue" at bounding box center [478, 532] width 68 height 36
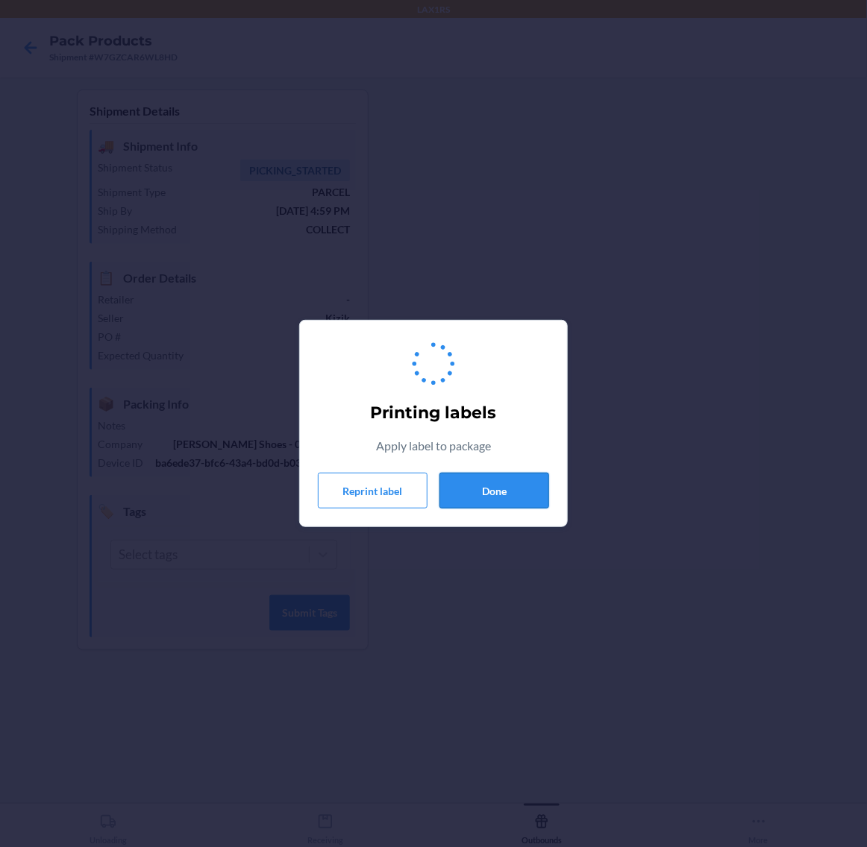
click at [492, 490] on button "Done" at bounding box center [494, 491] width 110 height 36
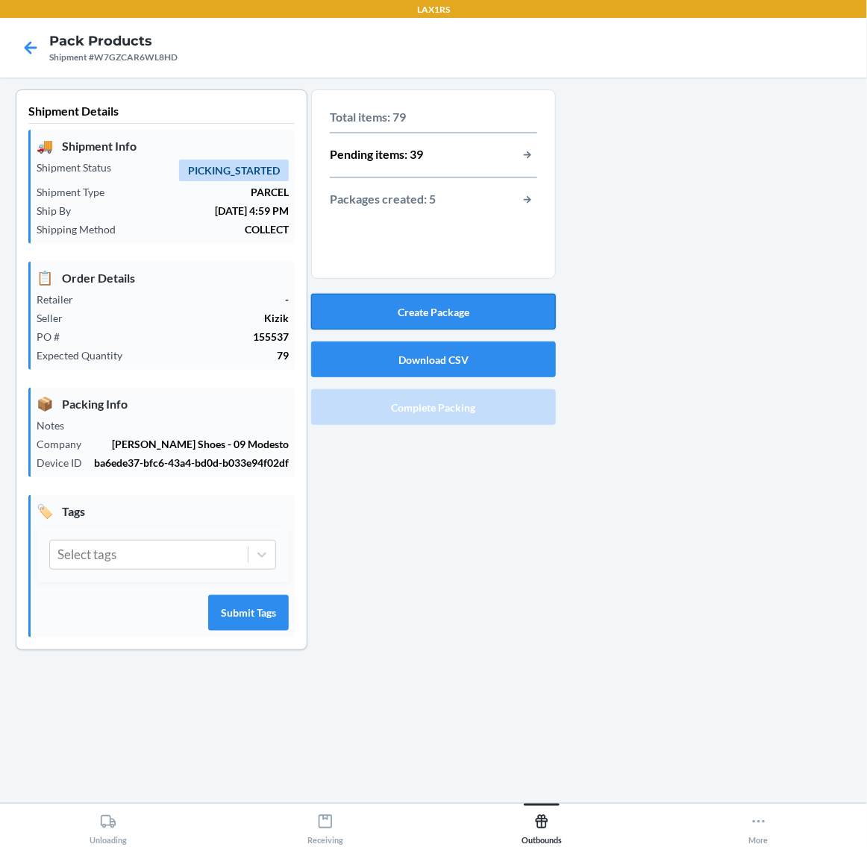
click at [446, 303] on button "Create Package" at bounding box center [433, 312] width 245 height 36
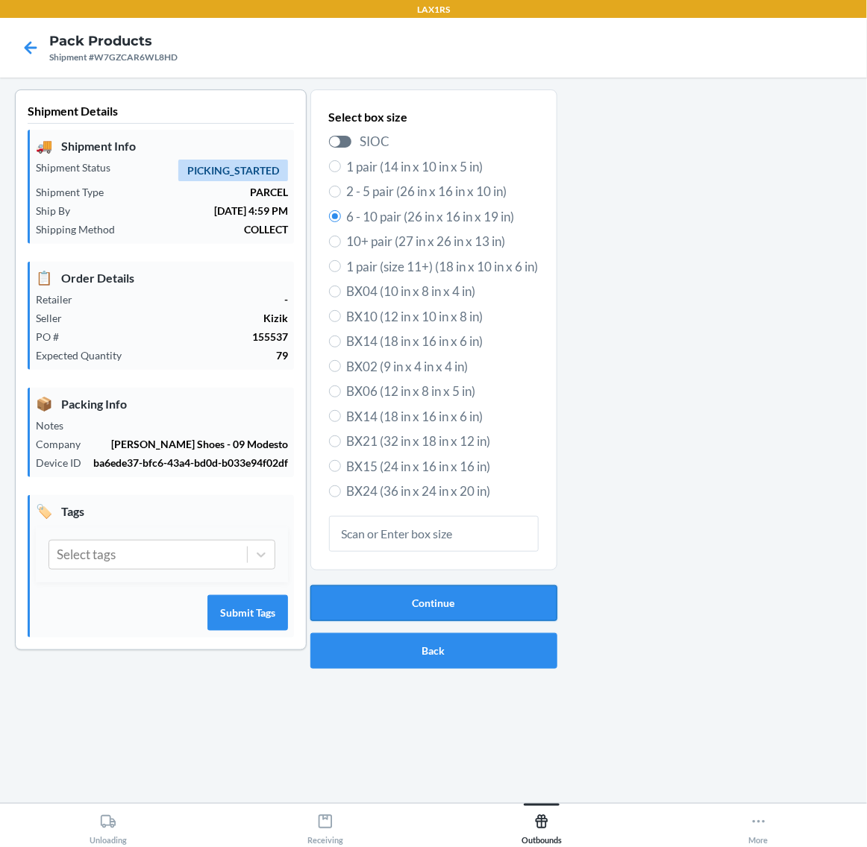
click at [426, 595] on button "Continue" at bounding box center [433, 603] width 247 height 36
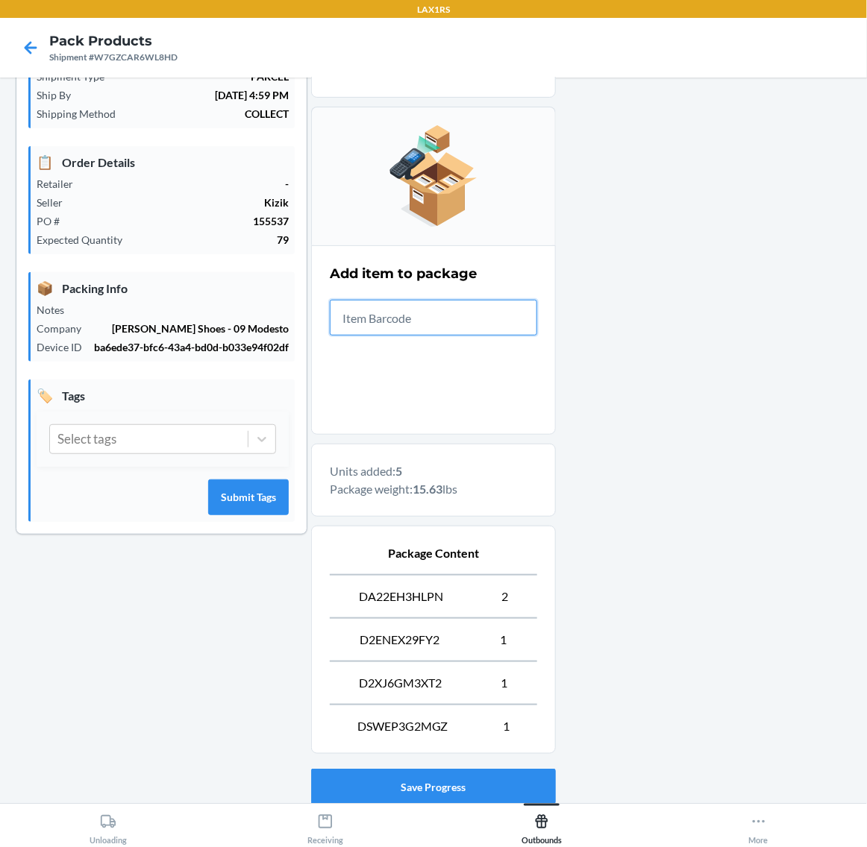
scroll to position [220, 0]
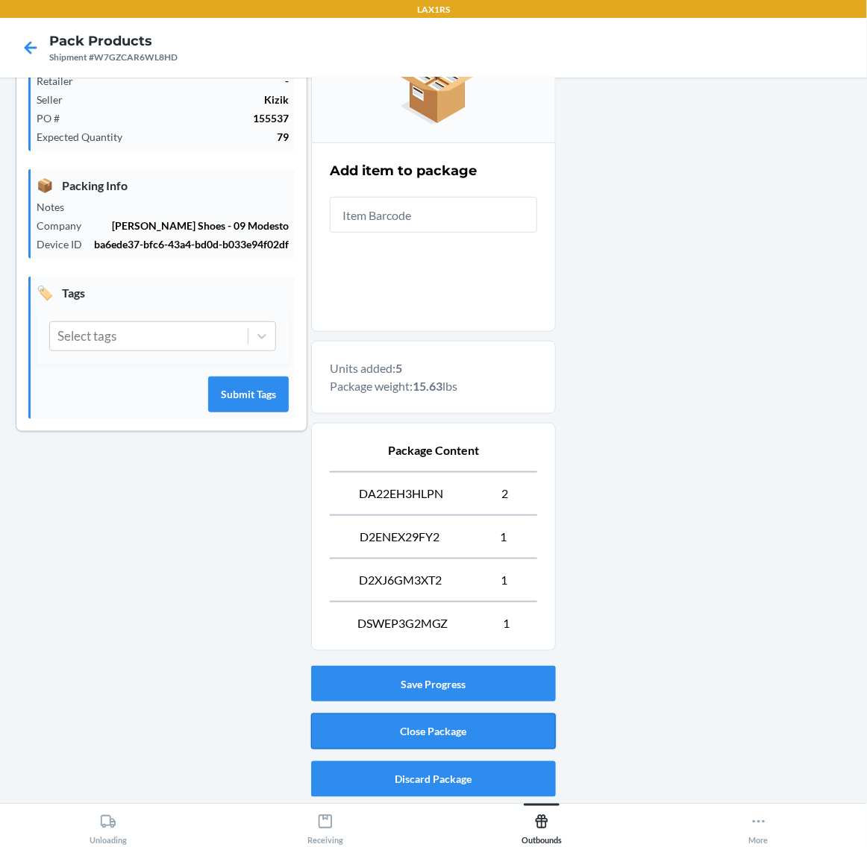
click at [513, 725] on button "Close Package" at bounding box center [433, 732] width 245 height 36
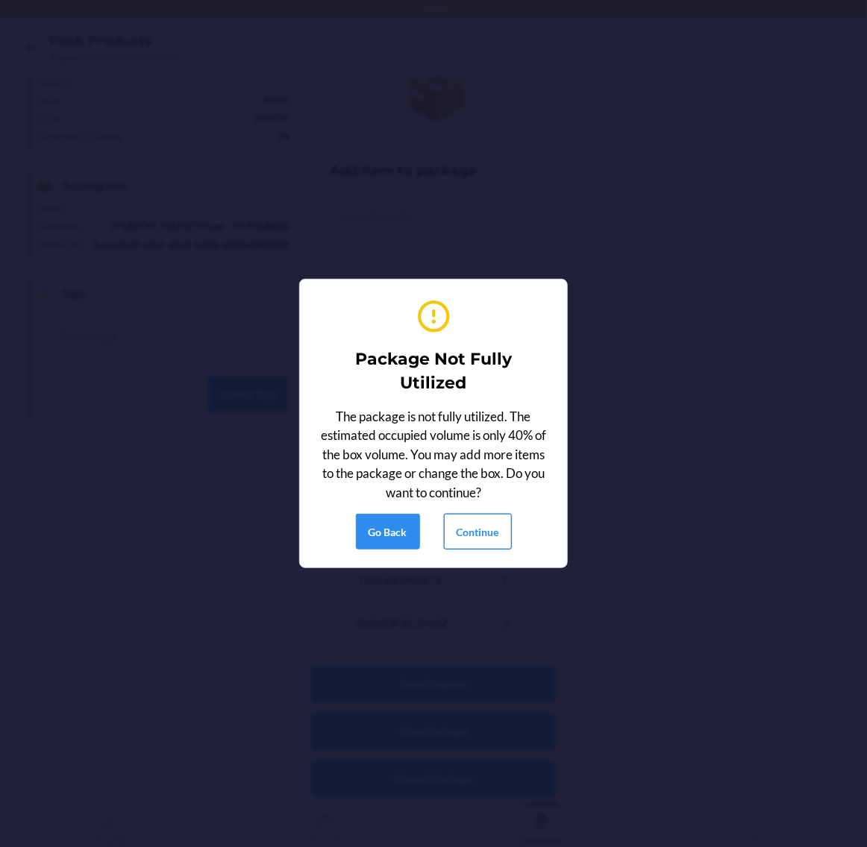
click at [456, 530] on button "Continue" at bounding box center [478, 532] width 68 height 36
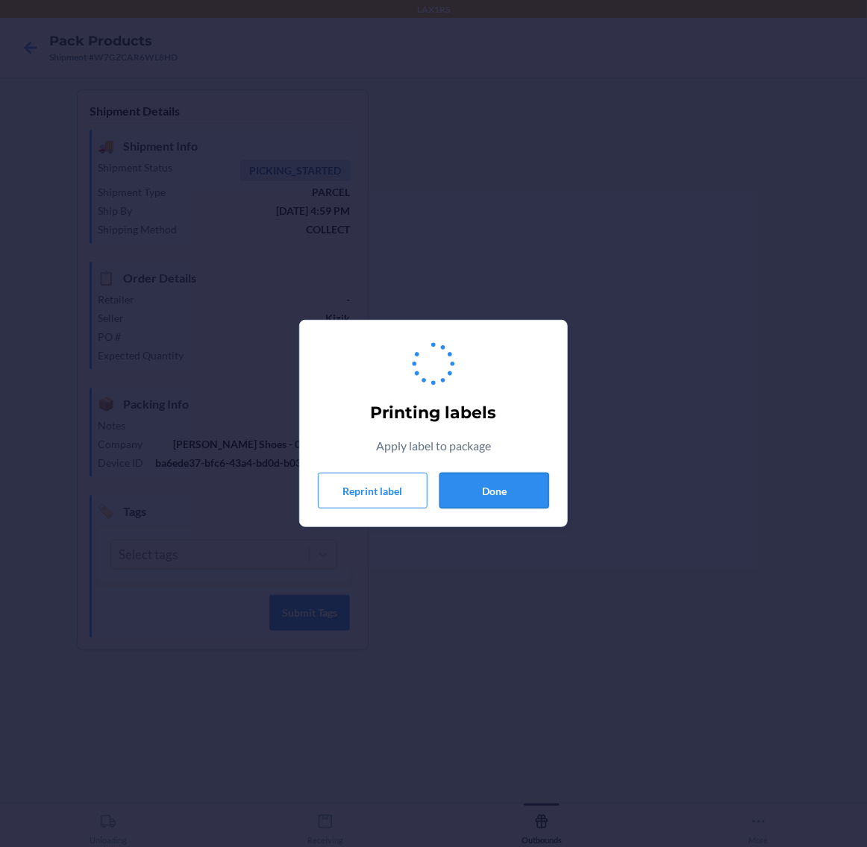
click at [511, 494] on button "Done" at bounding box center [494, 491] width 110 height 36
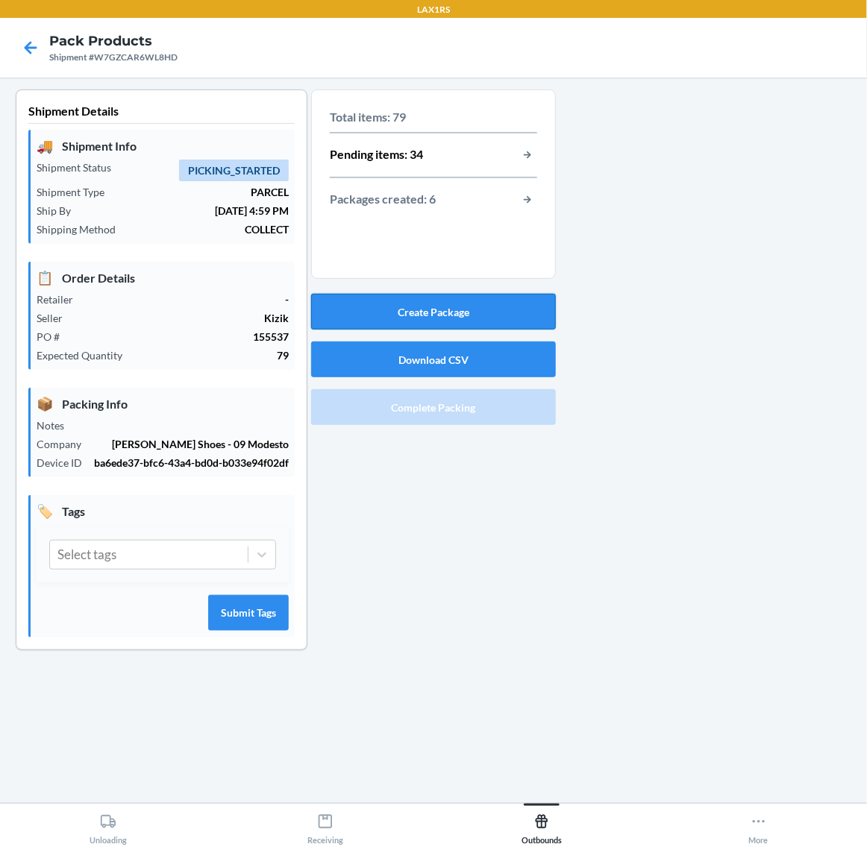
click at [476, 313] on button "Create Package" at bounding box center [433, 312] width 245 height 36
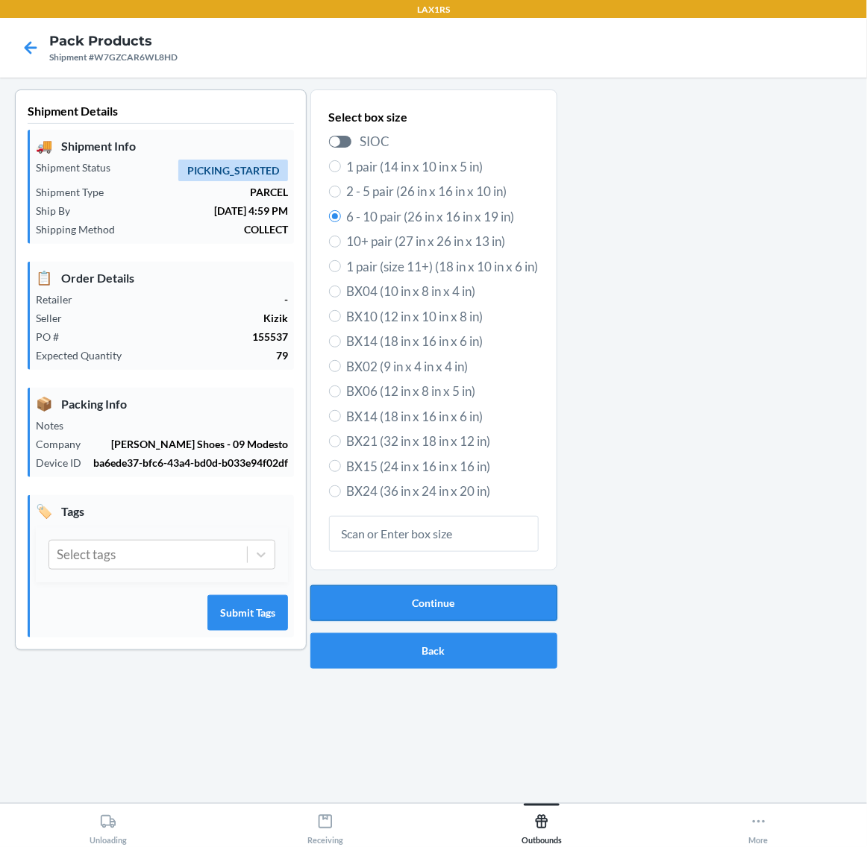
click at [497, 599] on button "Continue" at bounding box center [433, 603] width 247 height 36
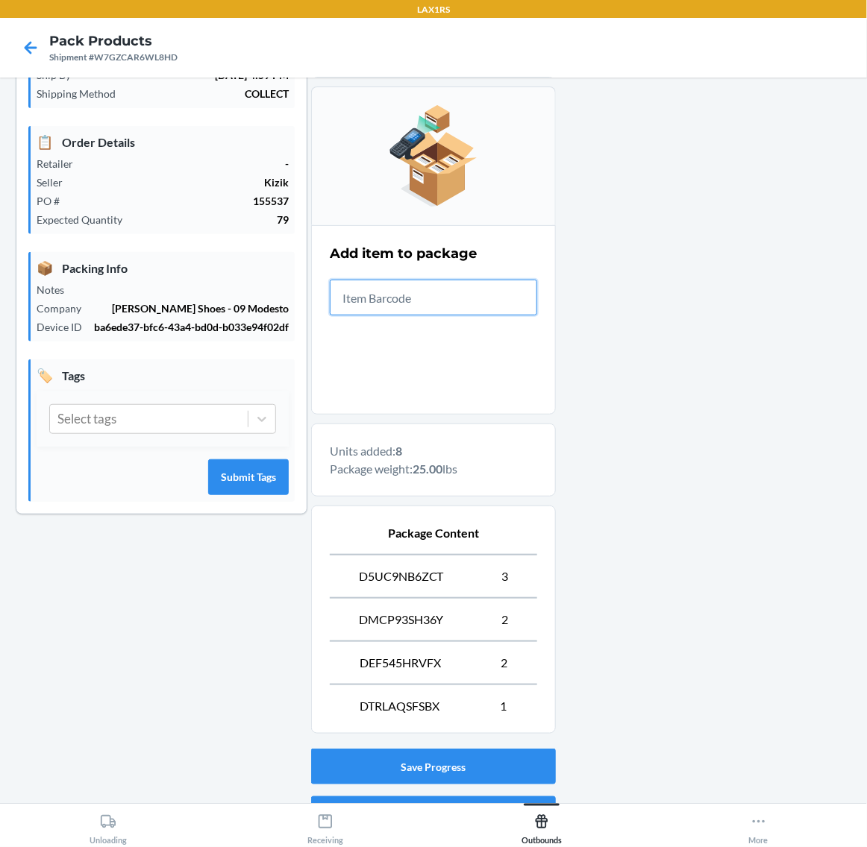
scroll to position [220, 0]
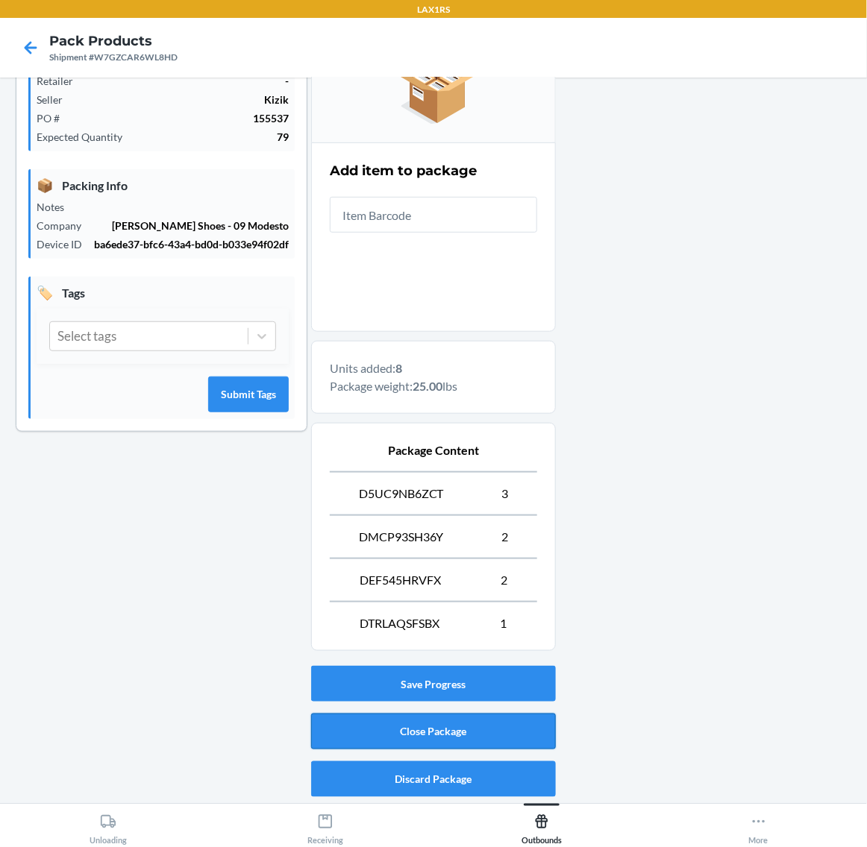
click at [520, 743] on button "Close Package" at bounding box center [433, 732] width 245 height 36
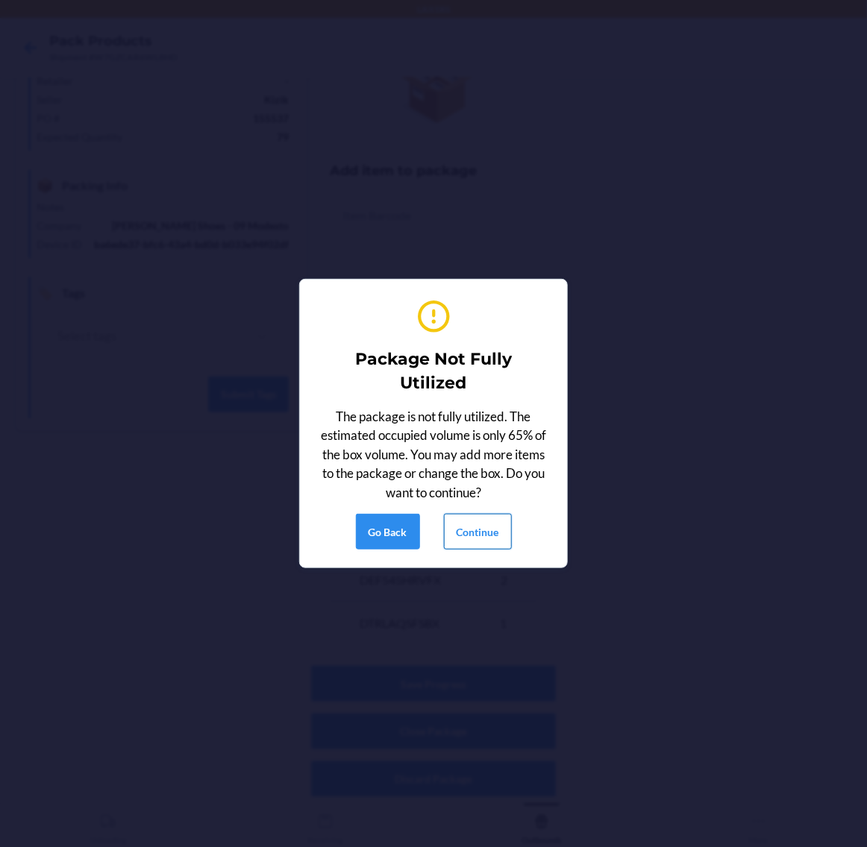
click at [483, 519] on button "Continue" at bounding box center [478, 532] width 68 height 36
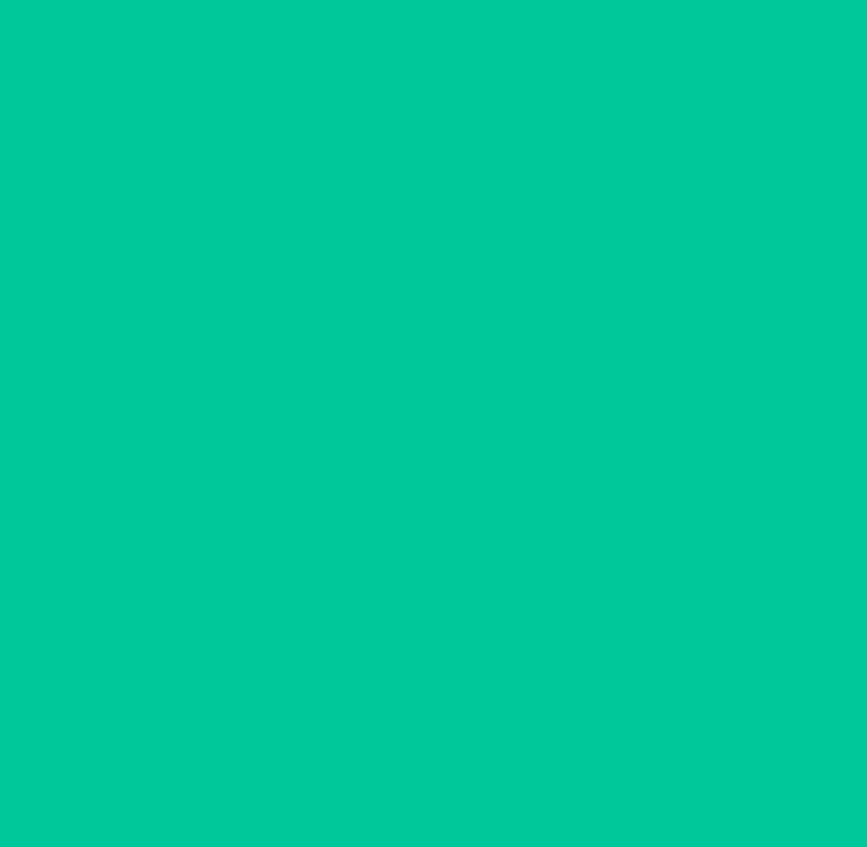
scroll to position [0, 0]
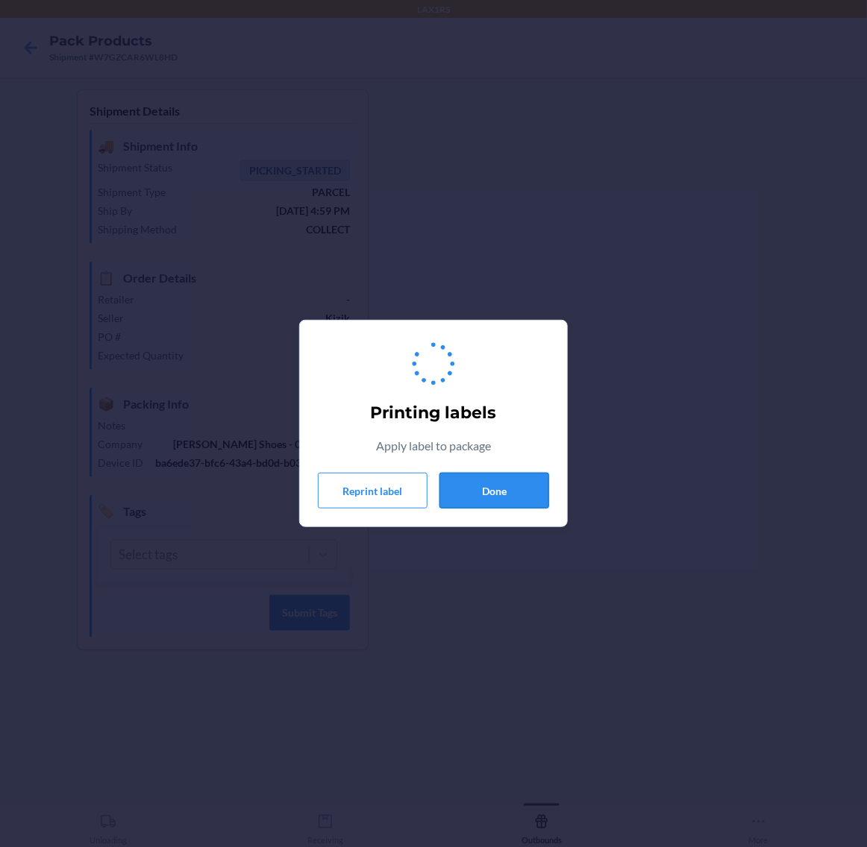
click at [520, 493] on button "Done" at bounding box center [494, 491] width 110 height 36
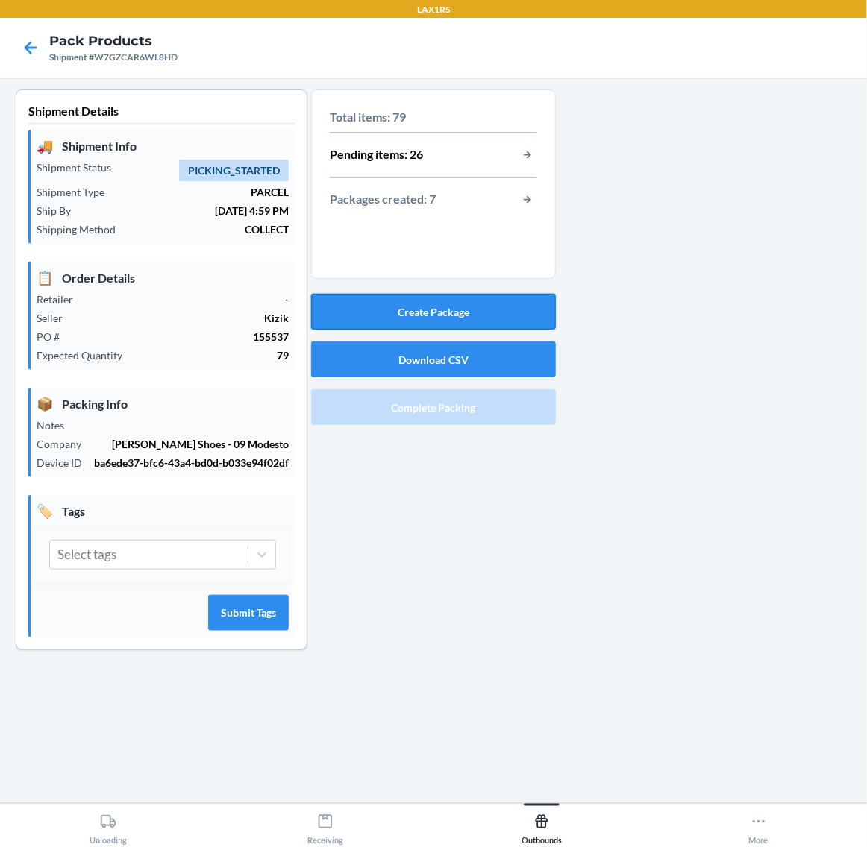
click at [471, 301] on button "Create Package" at bounding box center [433, 312] width 245 height 36
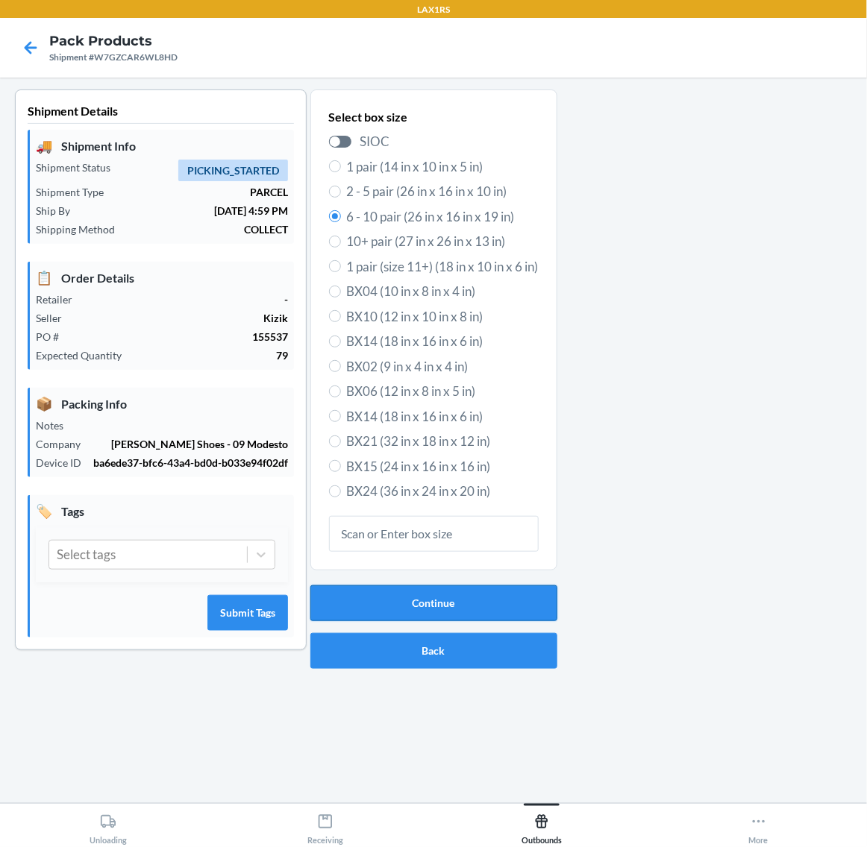
click at [482, 608] on button "Continue" at bounding box center [433, 603] width 247 height 36
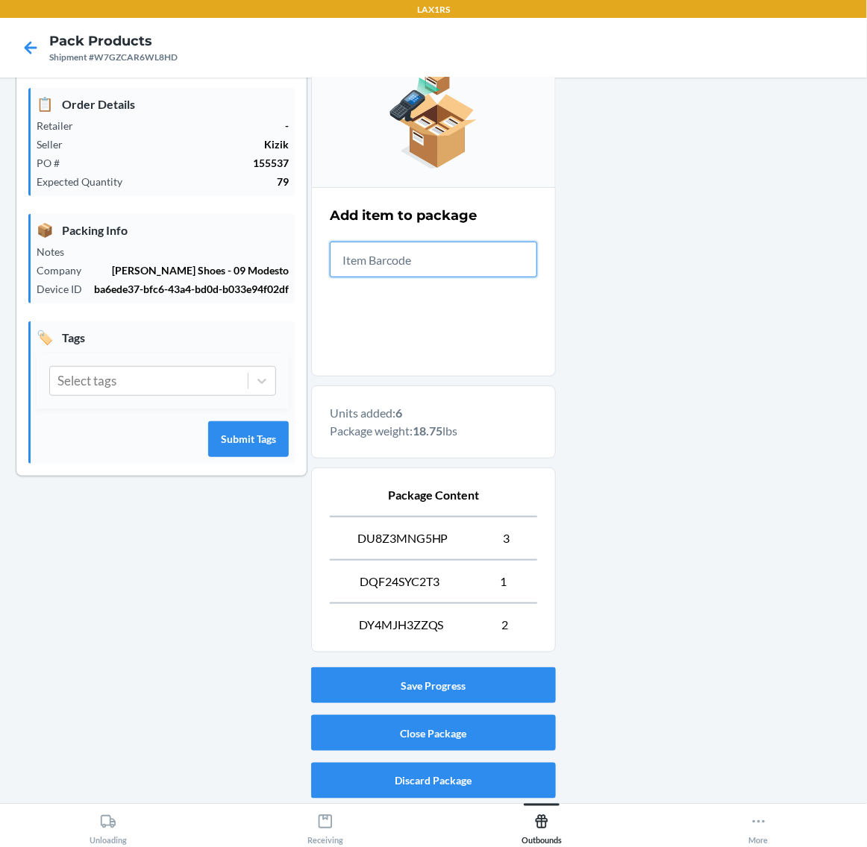
scroll to position [177, 0]
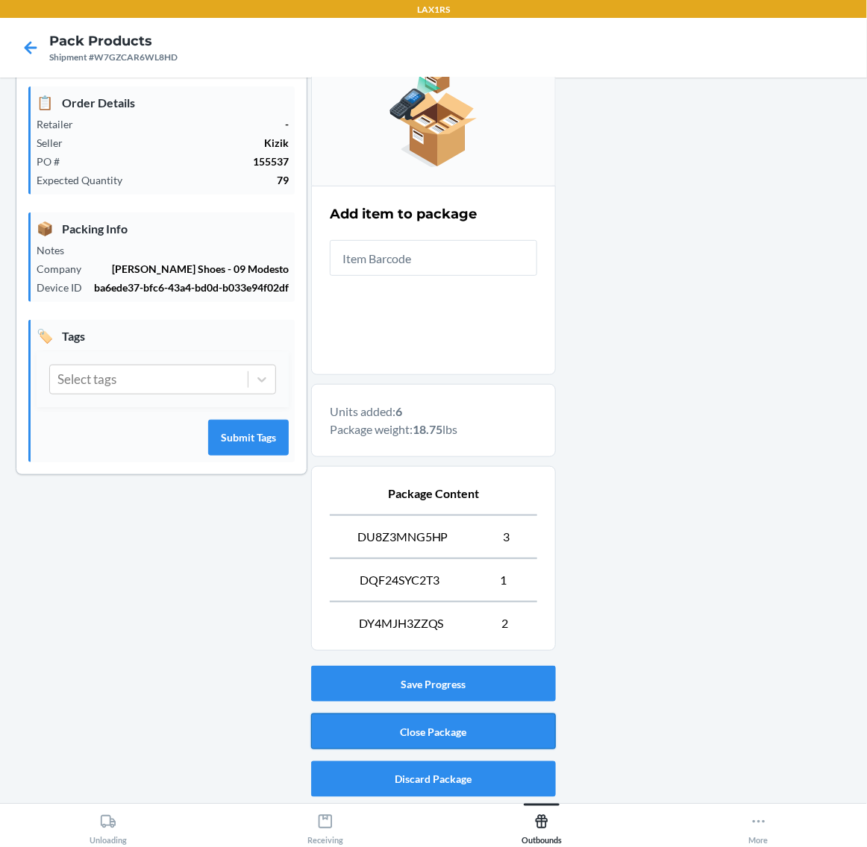
click at [494, 722] on button "Close Package" at bounding box center [433, 732] width 245 height 36
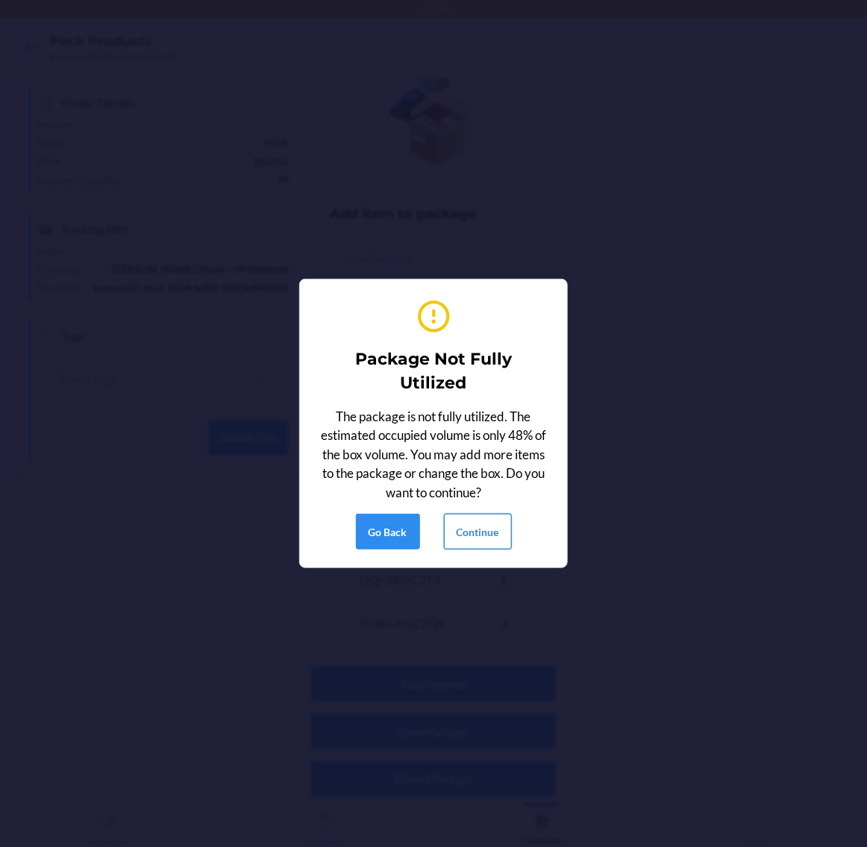
click at [478, 527] on button "Continue" at bounding box center [478, 532] width 68 height 36
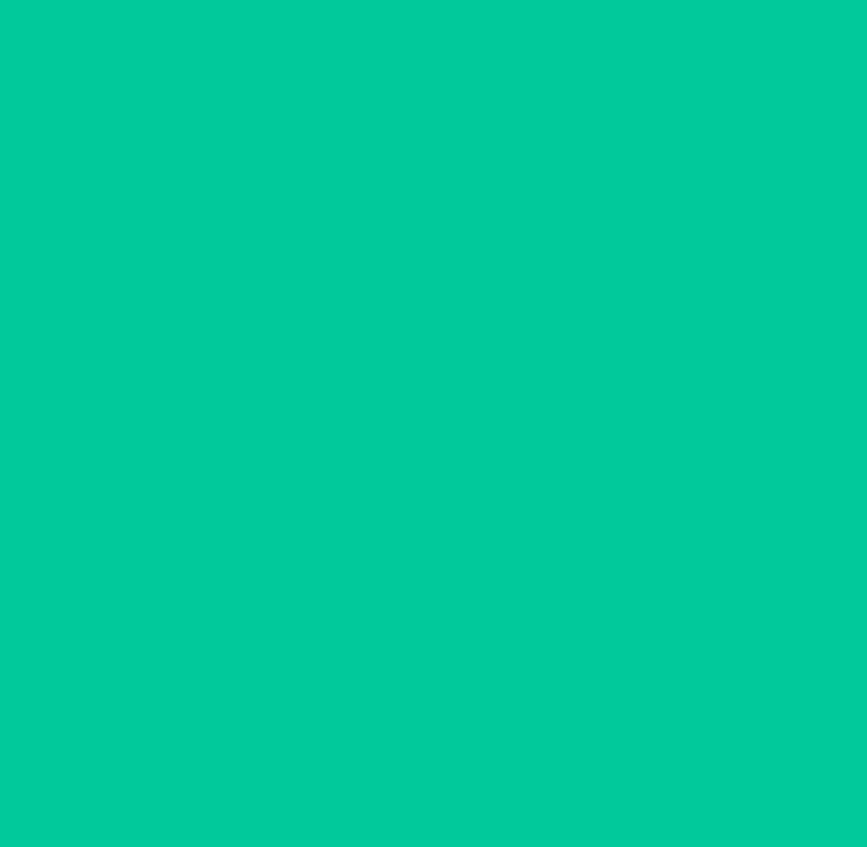
scroll to position [0, 0]
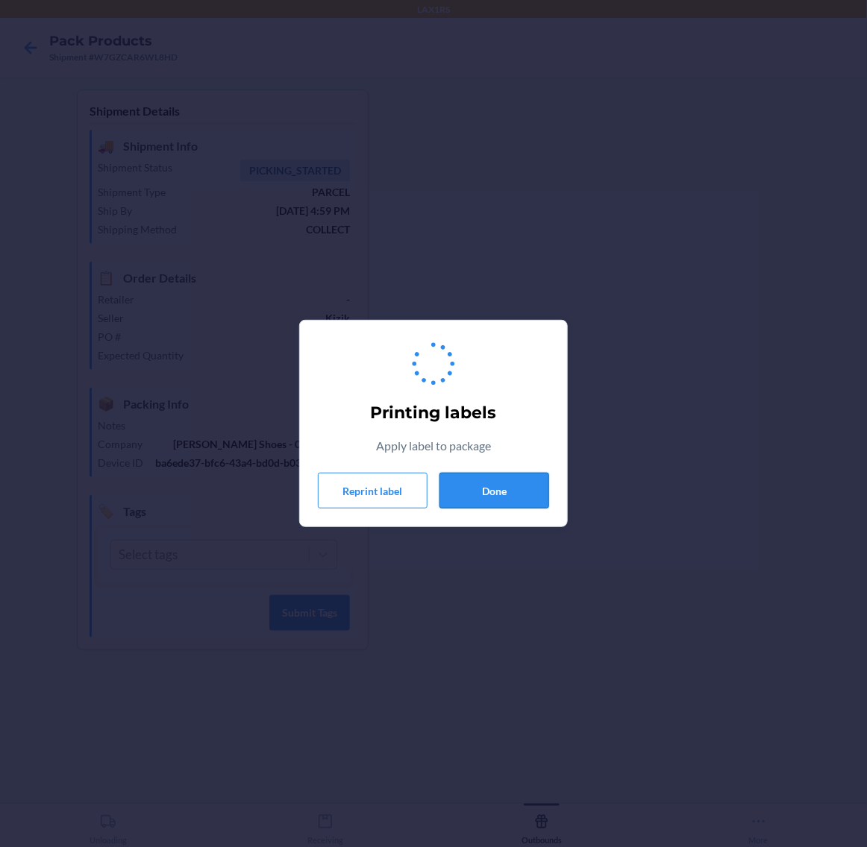
click at [493, 493] on button "Done" at bounding box center [494, 491] width 110 height 36
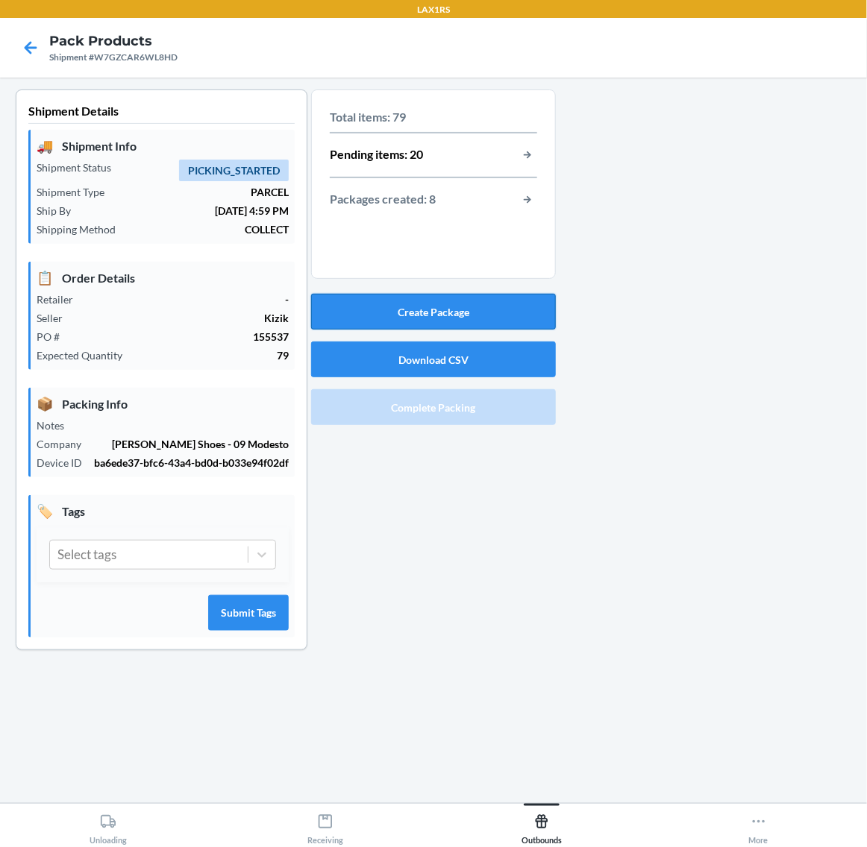
click at [485, 314] on button "Create Package" at bounding box center [433, 312] width 245 height 36
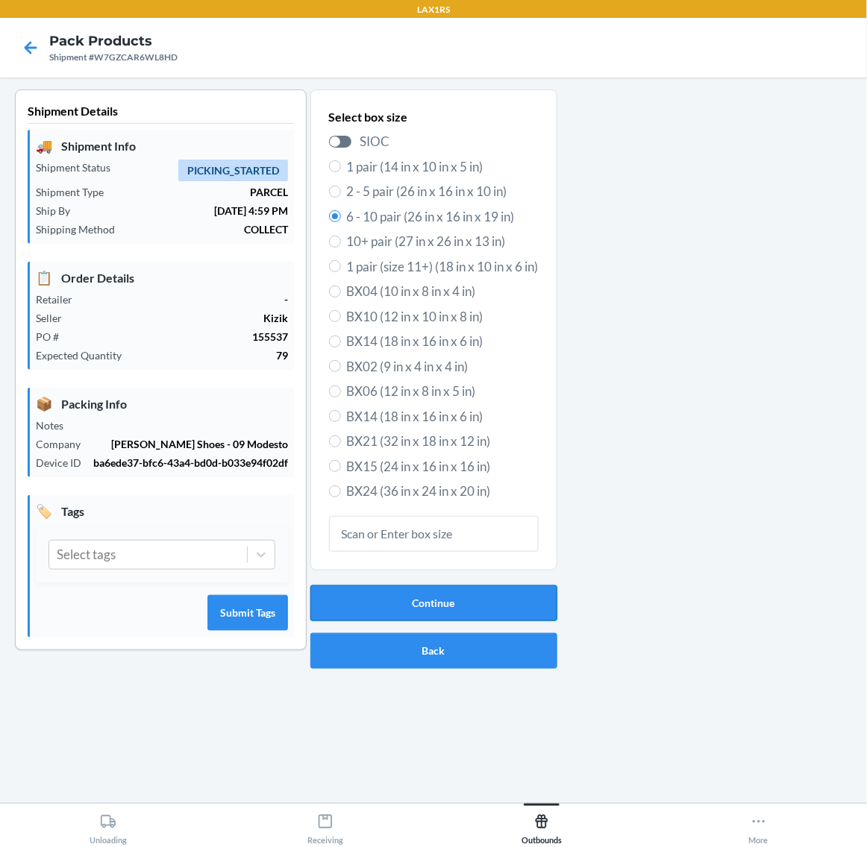
click at [474, 603] on button "Continue" at bounding box center [433, 603] width 247 height 36
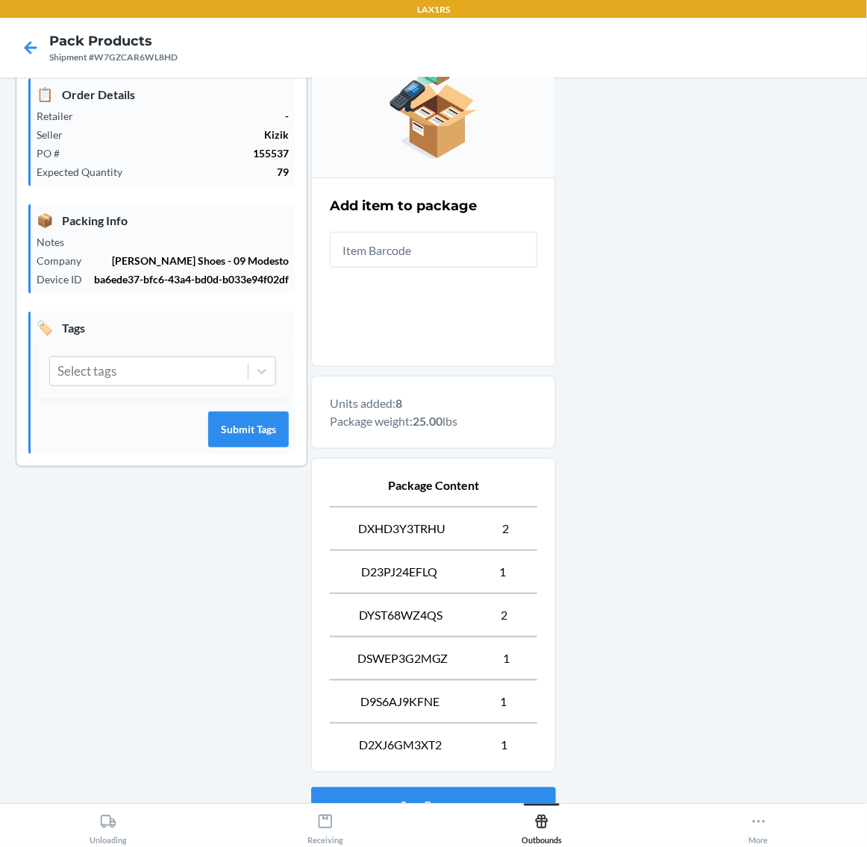
scroll to position [307, 0]
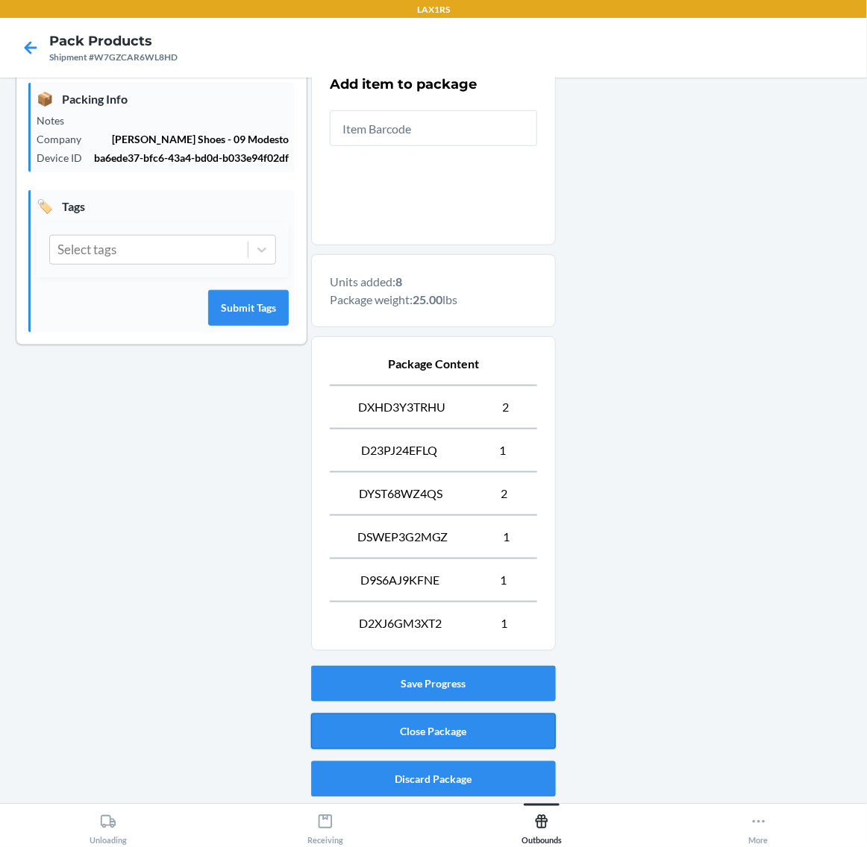
click at [509, 732] on button "Close Package" at bounding box center [433, 732] width 245 height 36
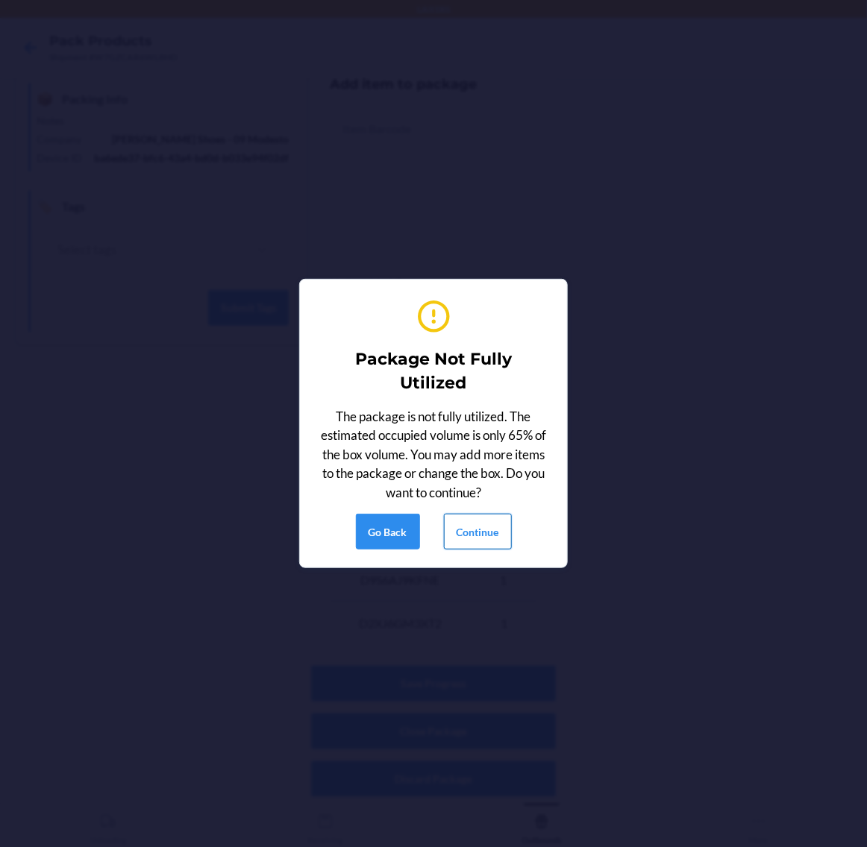
click at [471, 539] on button "Continue" at bounding box center [478, 532] width 68 height 36
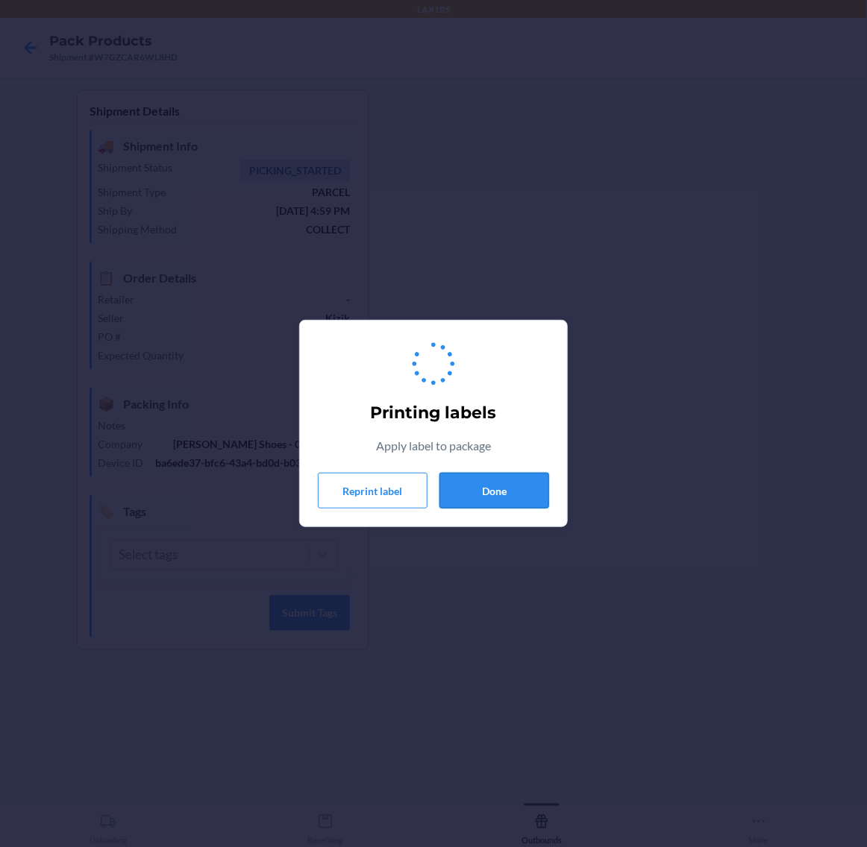
click at [500, 497] on button "Done" at bounding box center [494, 491] width 110 height 36
